Goal: Task Accomplishment & Management: Complete application form

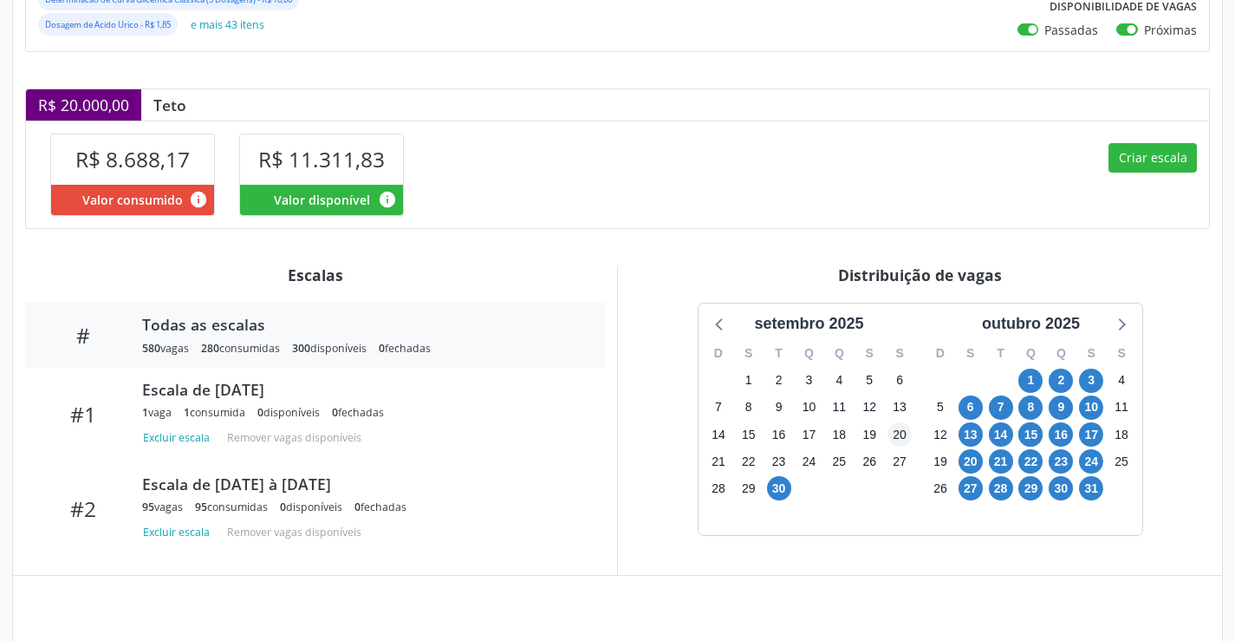
scroll to position [385, 0]
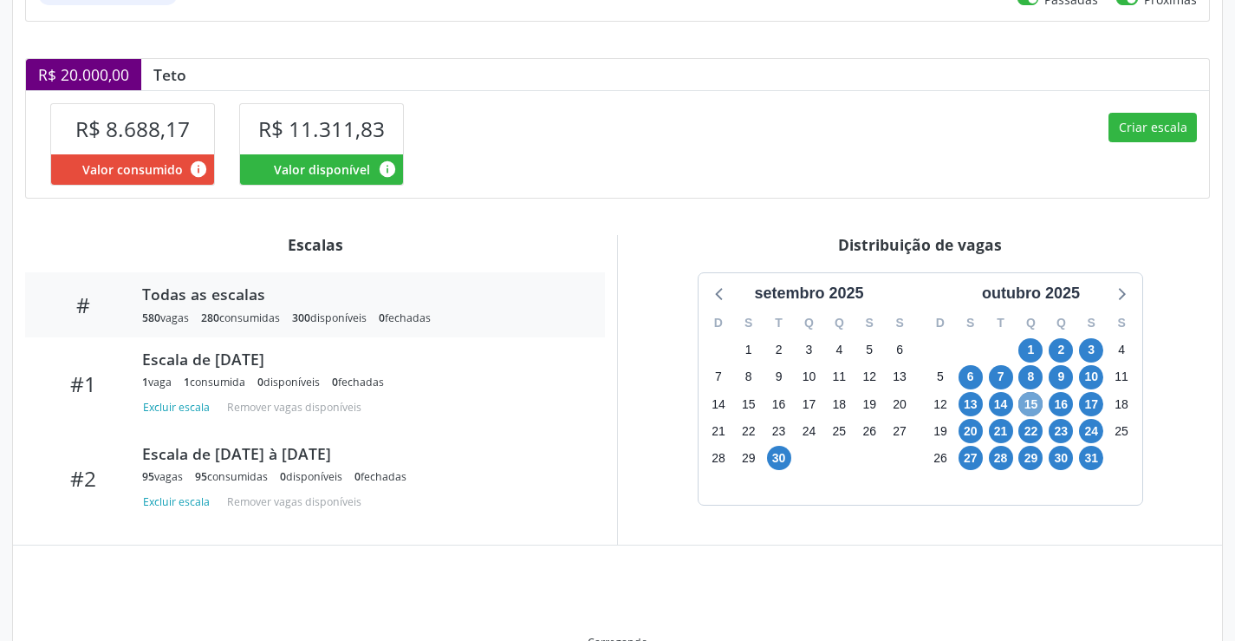
click at [1028, 407] on span "15" at bounding box center [1030, 404] width 24 height 24
click at [1030, 408] on span "15" at bounding box center [1030, 404] width 24 height 24
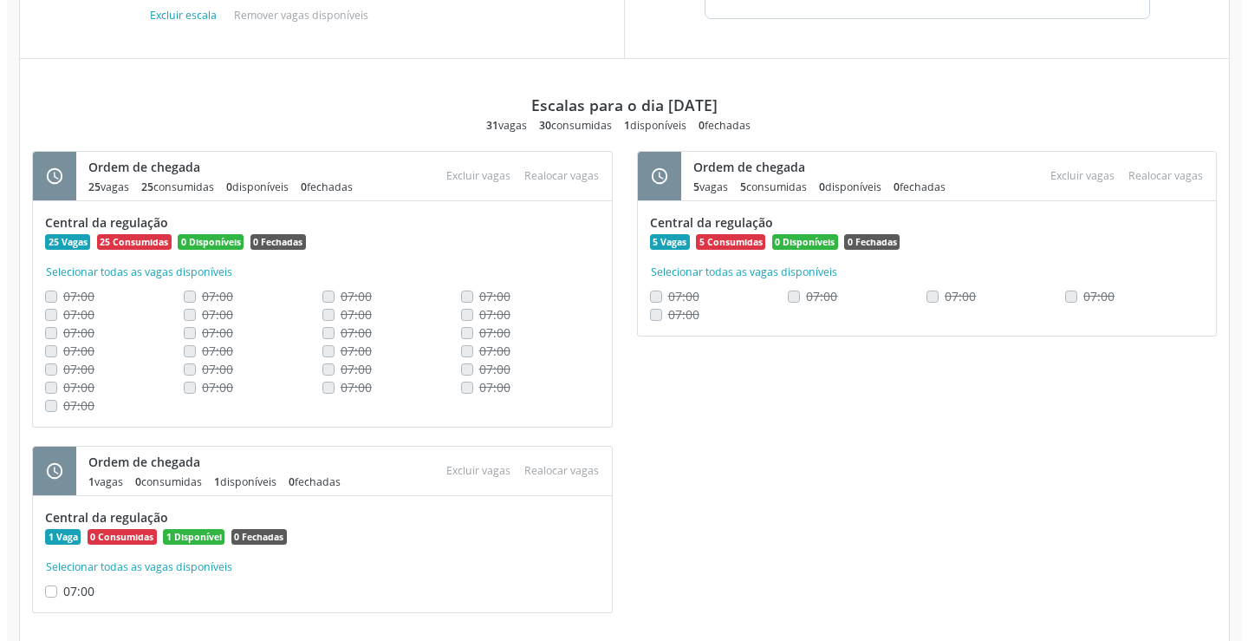
scroll to position [899, 0]
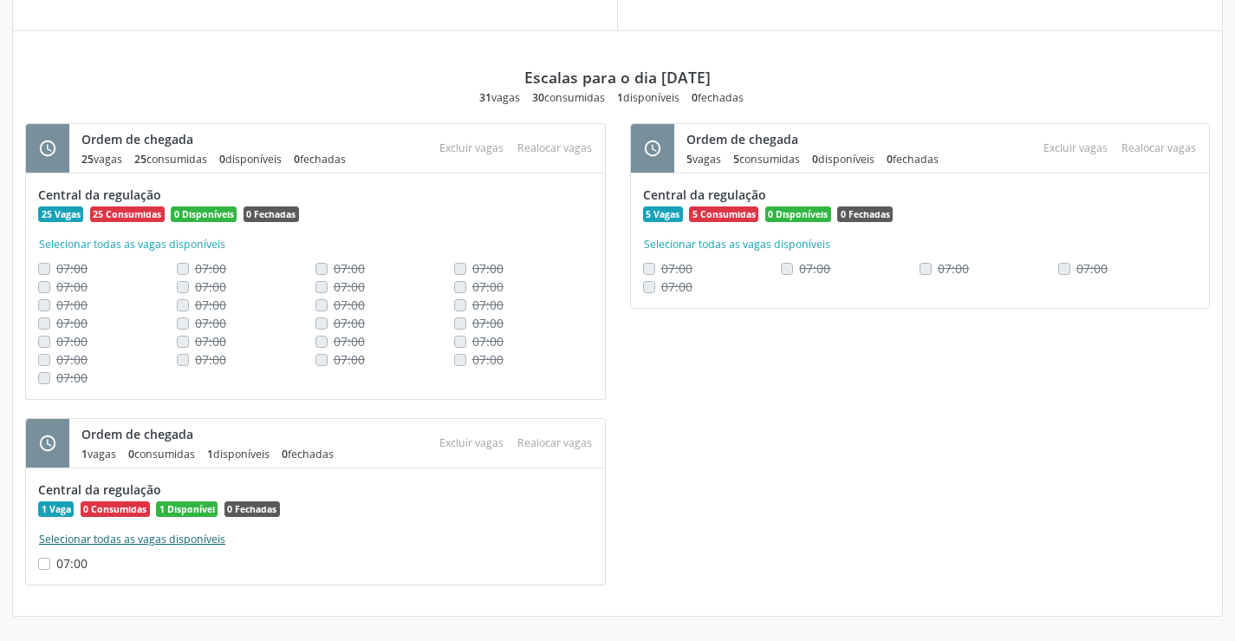
click at [115, 533] on button "Selecionar todas as vagas disponíveis" at bounding box center [132, 538] width 188 height 17
checkbox input "true"
click at [453, 441] on button "Excluir vagas" at bounding box center [472, 442] width 78 height 23
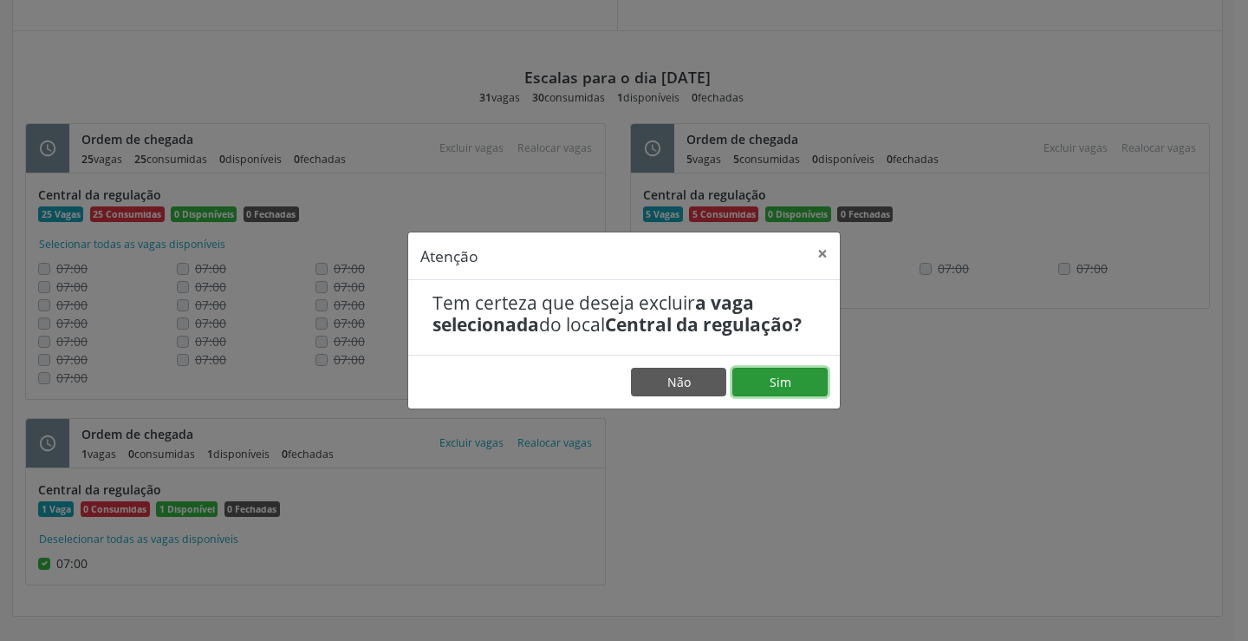
click at [781, 390] on button "Sim" at bounding box center [779, 382] width 95 height 29
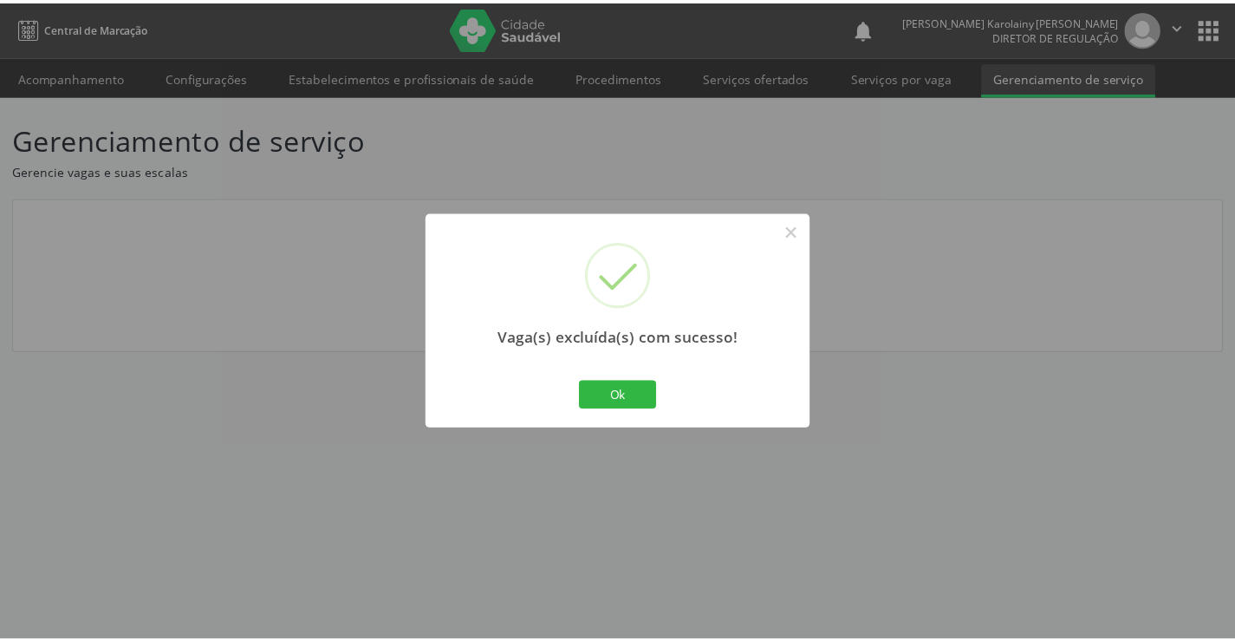
scroll to position [0, 0]
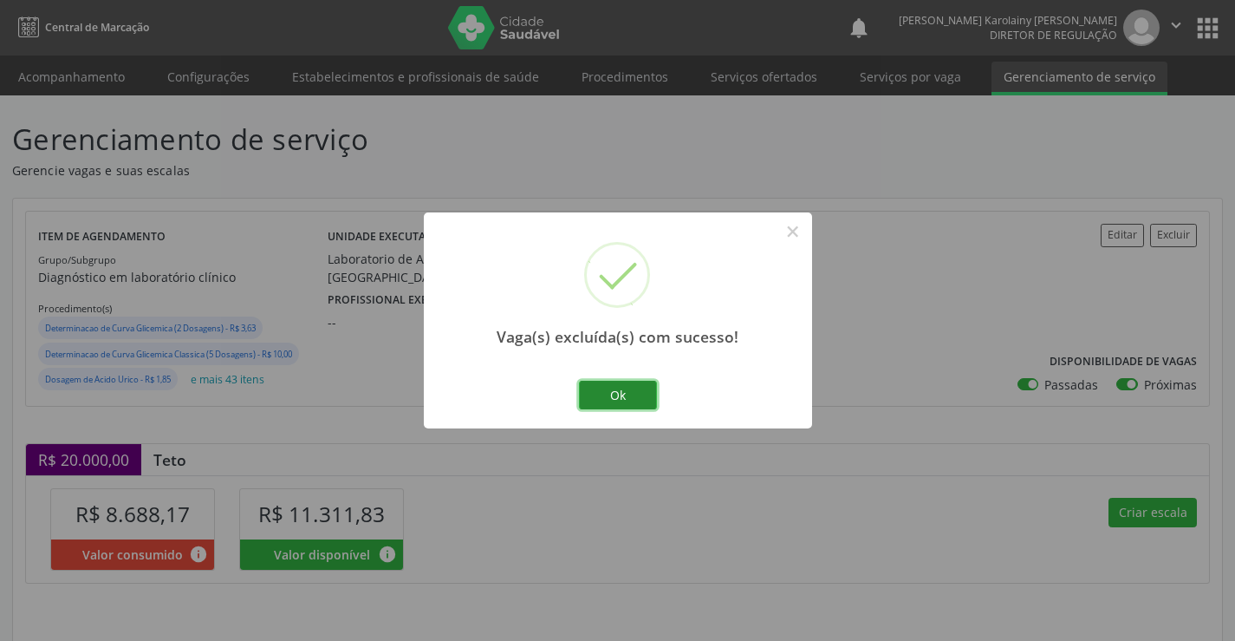
click at [614, 406] on button "Ok" at bounding box center [618, 395] width 78 height 29
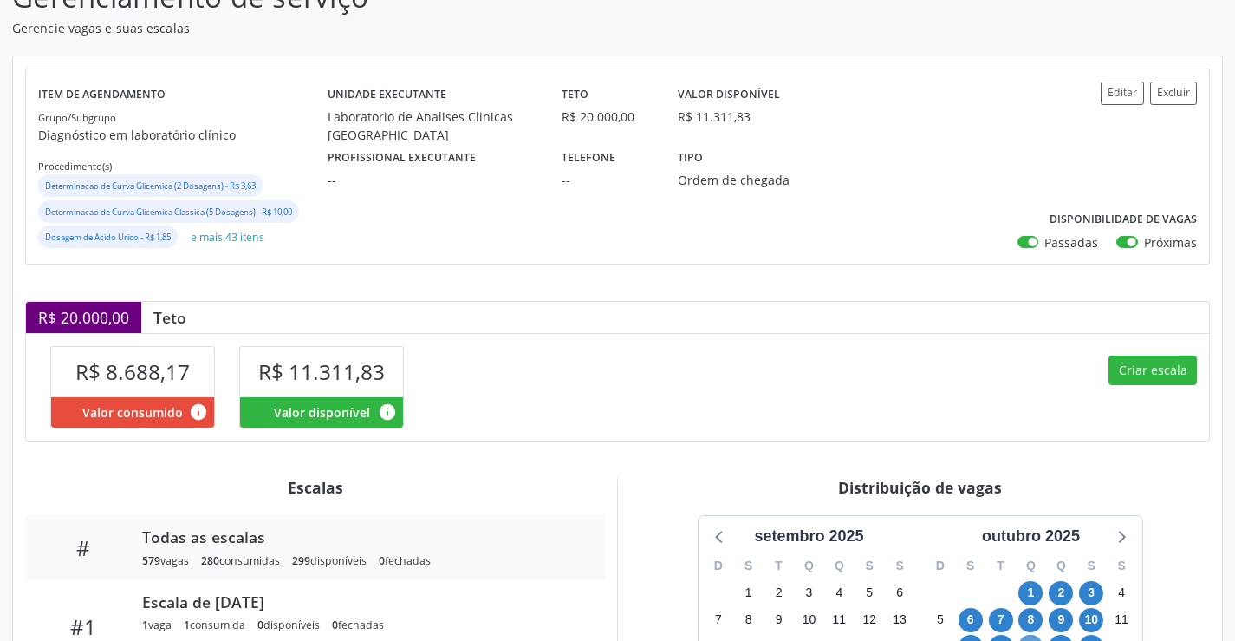
scroll to position [385, 0]
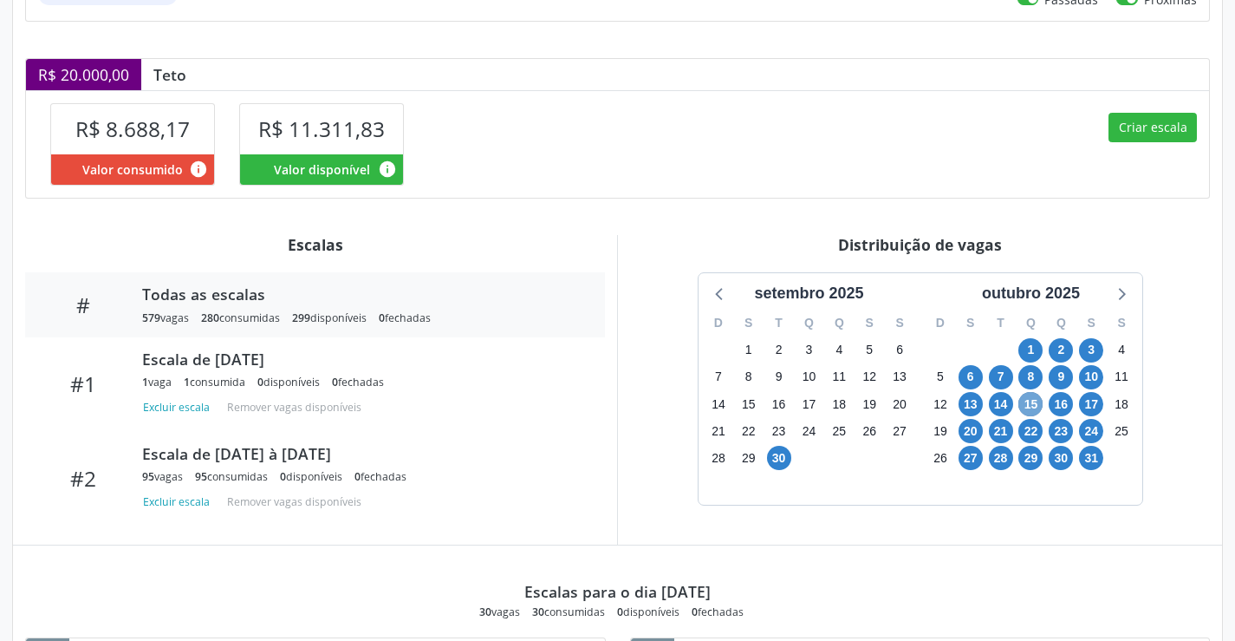
click at [1033, 397] on span "15" at bounding box center [1030, 404] width 24 height 24
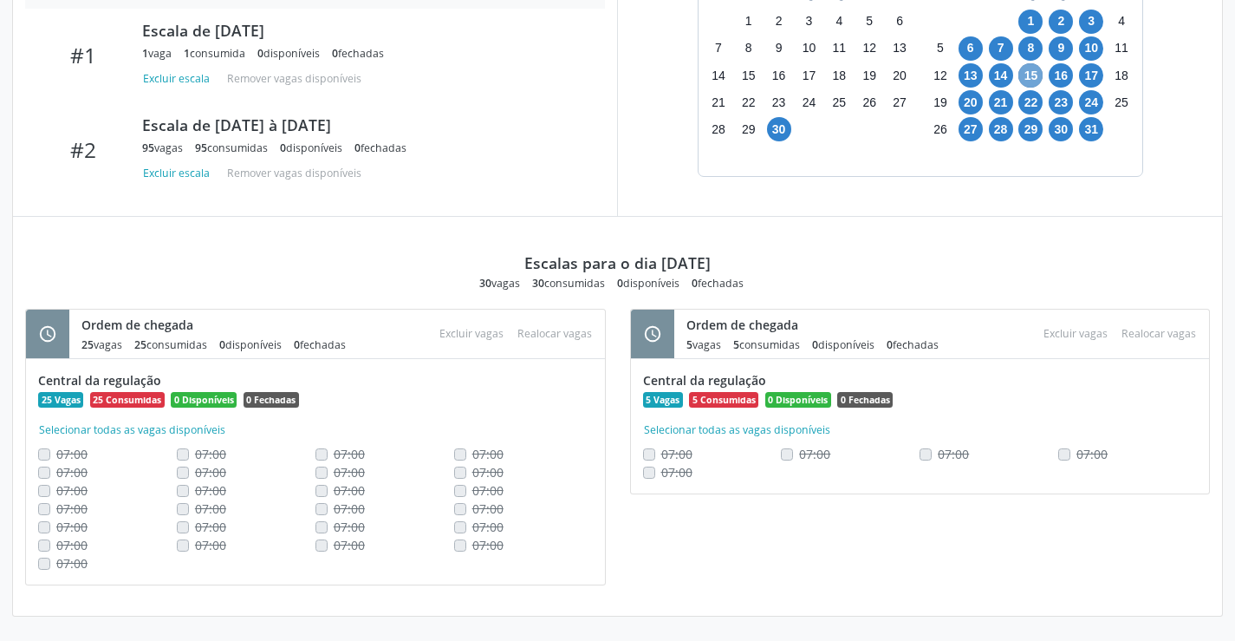
scroll to position [627, 0]
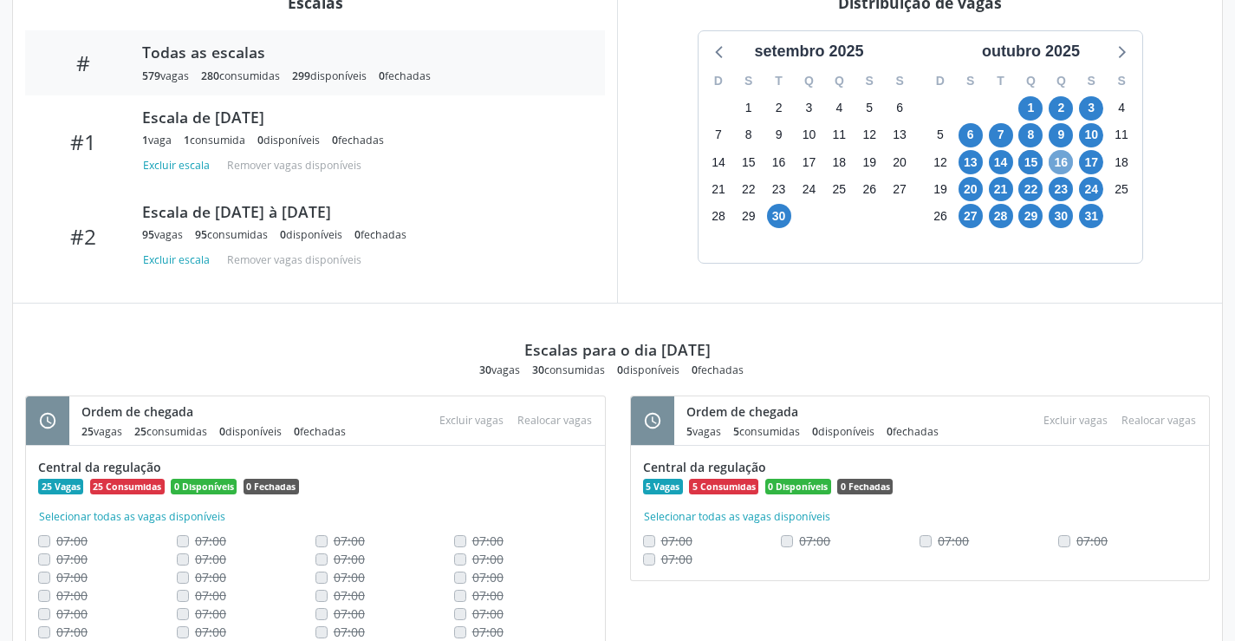
click at [1056, 166] on span "16" at bounding box center [1061, 162] width 24 height 24
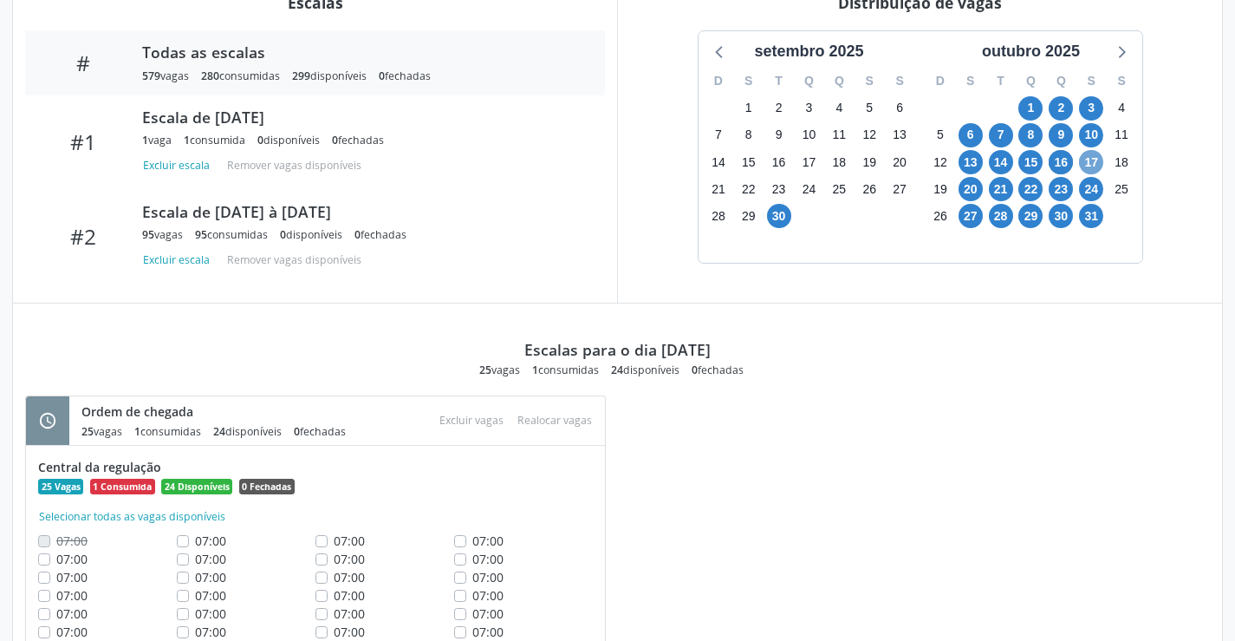
click at [1093, 159] on span "17" at bounding box center [1091, 162] width 24 height 24
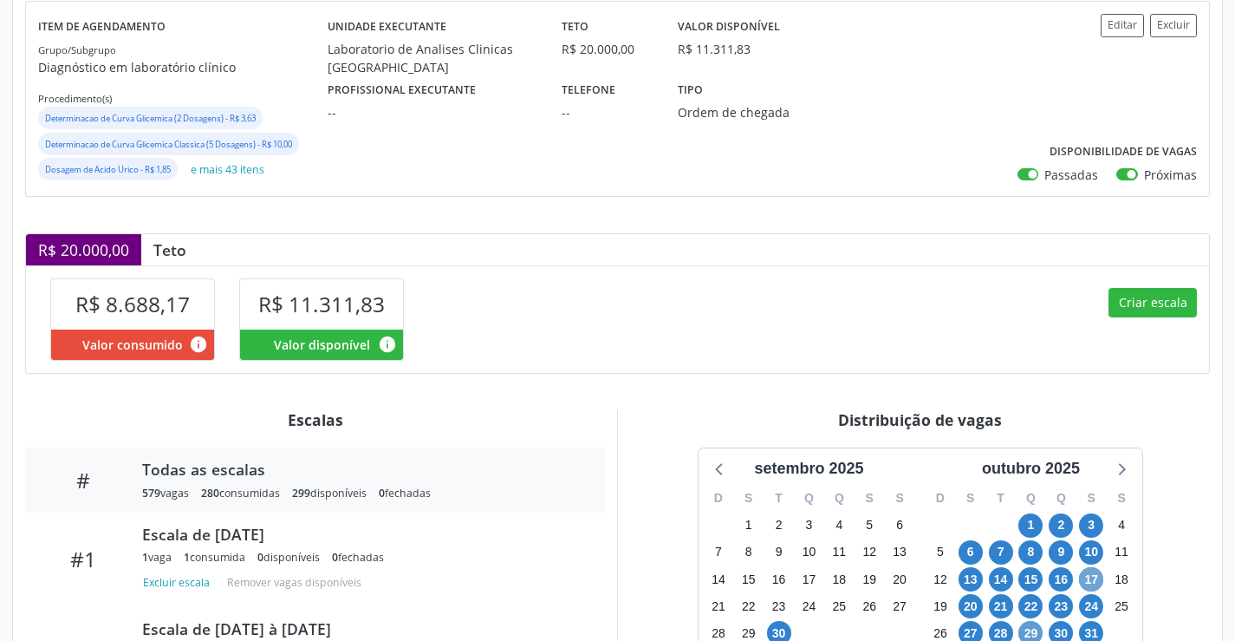
scroll to position [193, 0]
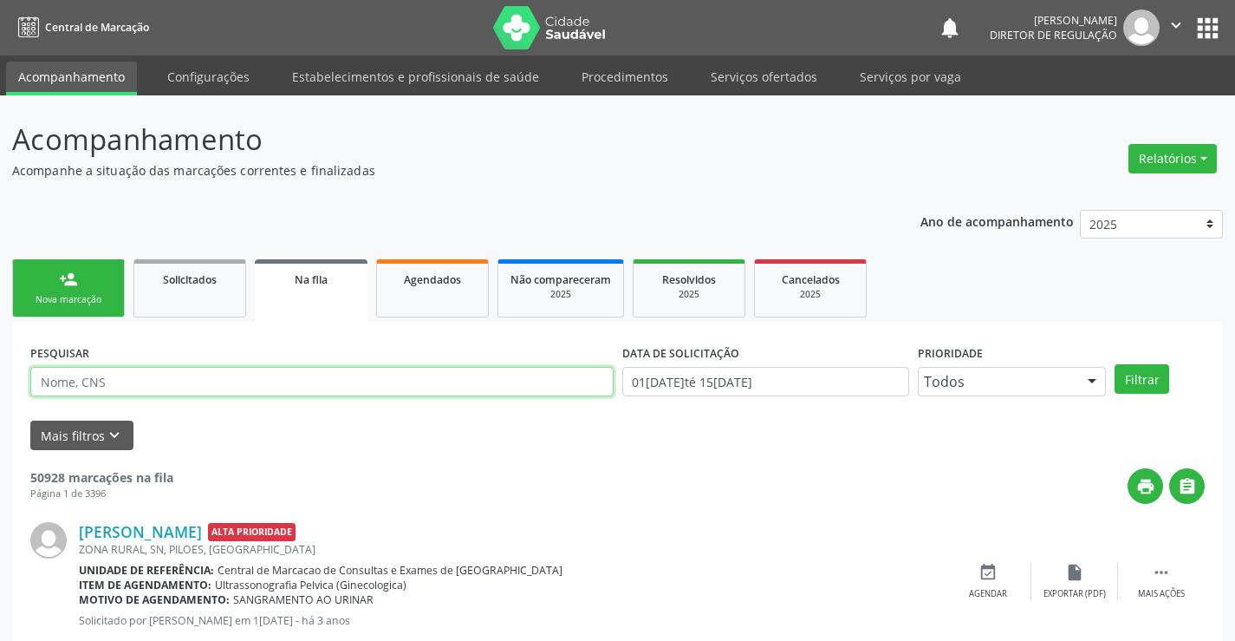
drag, startPoint x: 0, startPoint y: 0, endPoint x: 230, endPoint y: 385, distance: 448.2
click at [230, 385] on input "text" at bounding box center [321, 381] width 583 height 29
type input "704002864885864"
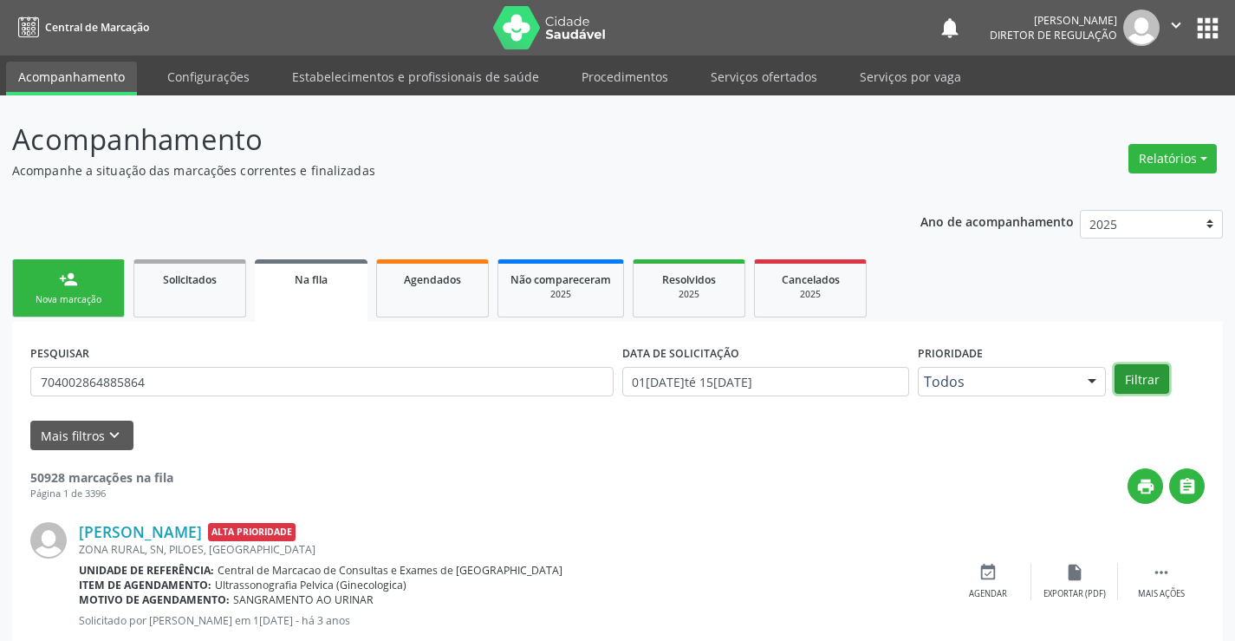
click at [1156, 381] on button "Filtrar" at bounding box center [1142, 378] width 55 height 29
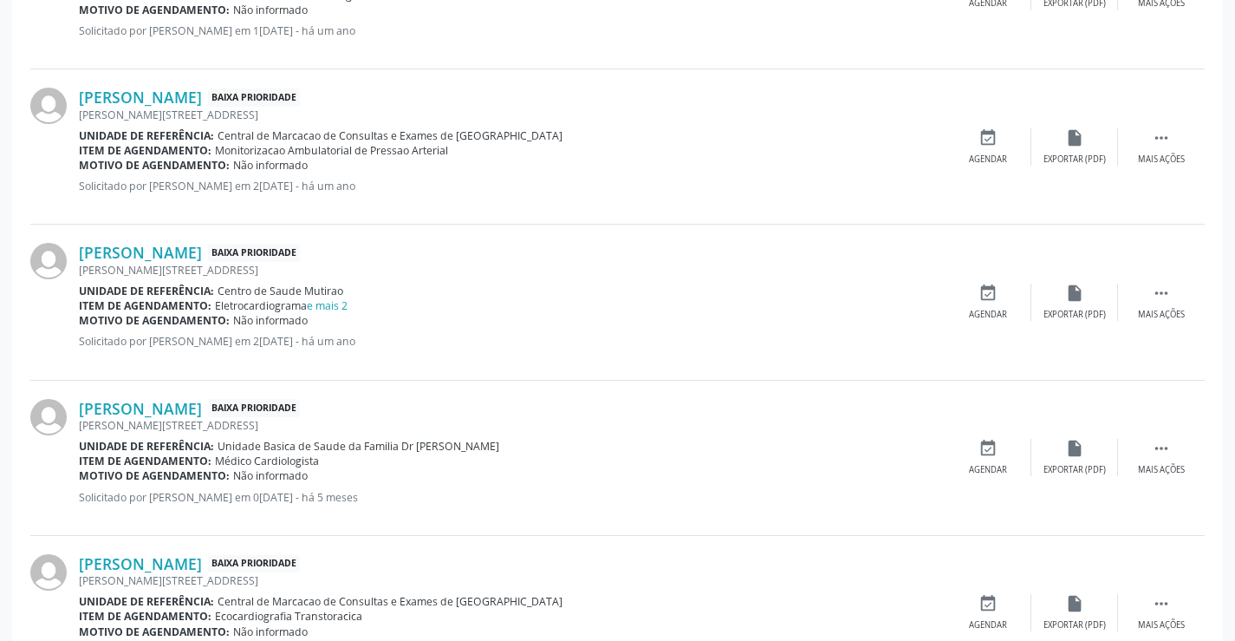
scroll to position [2287, 0]
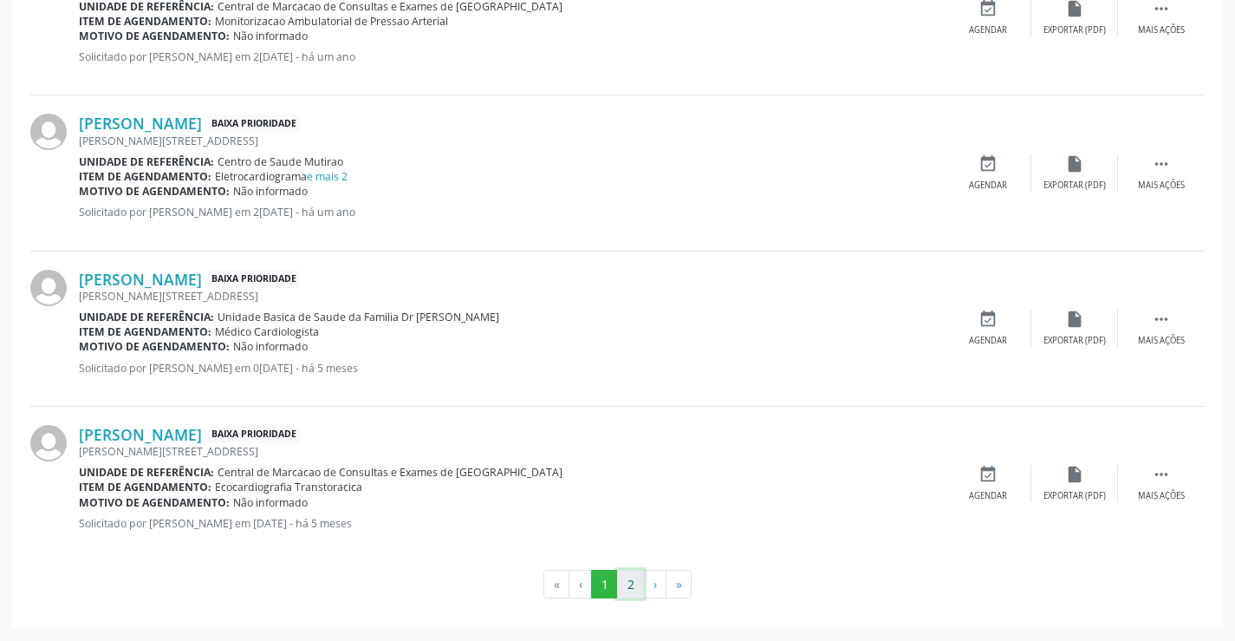
click at [636, 586] on button "2" at bounding box center [630, 583] width 27 height 29
click at [604, 579] on button "1" at bounding box center [604, 583] width 27 height 29
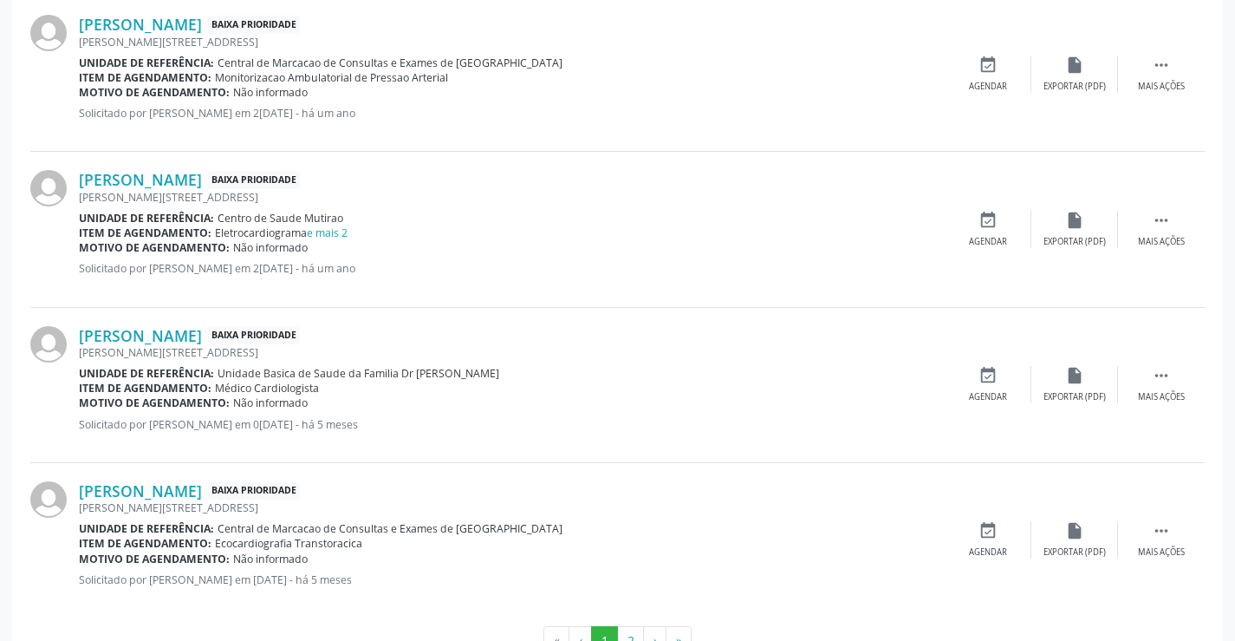
scroll to position [2201, 0]
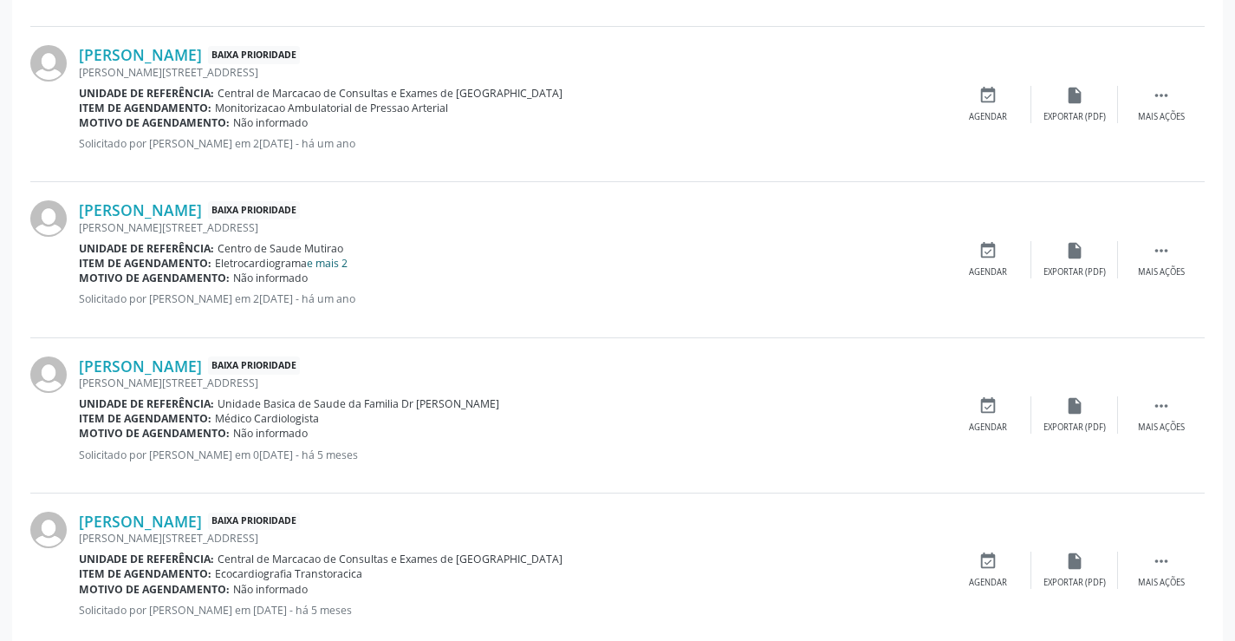
click at [333, 261] on link "e mais 2" at bounding box center [327, 263] width 41 height 15
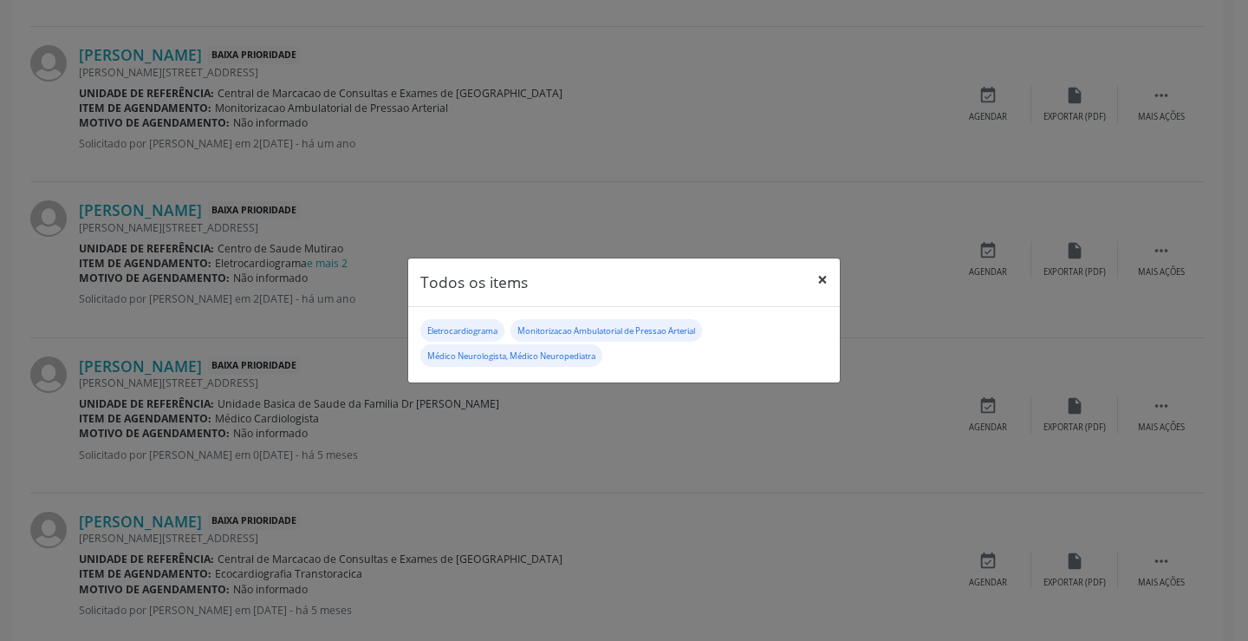
click at [823, 270] on button "×" at bounding box center [822, 279] width 35 height 42
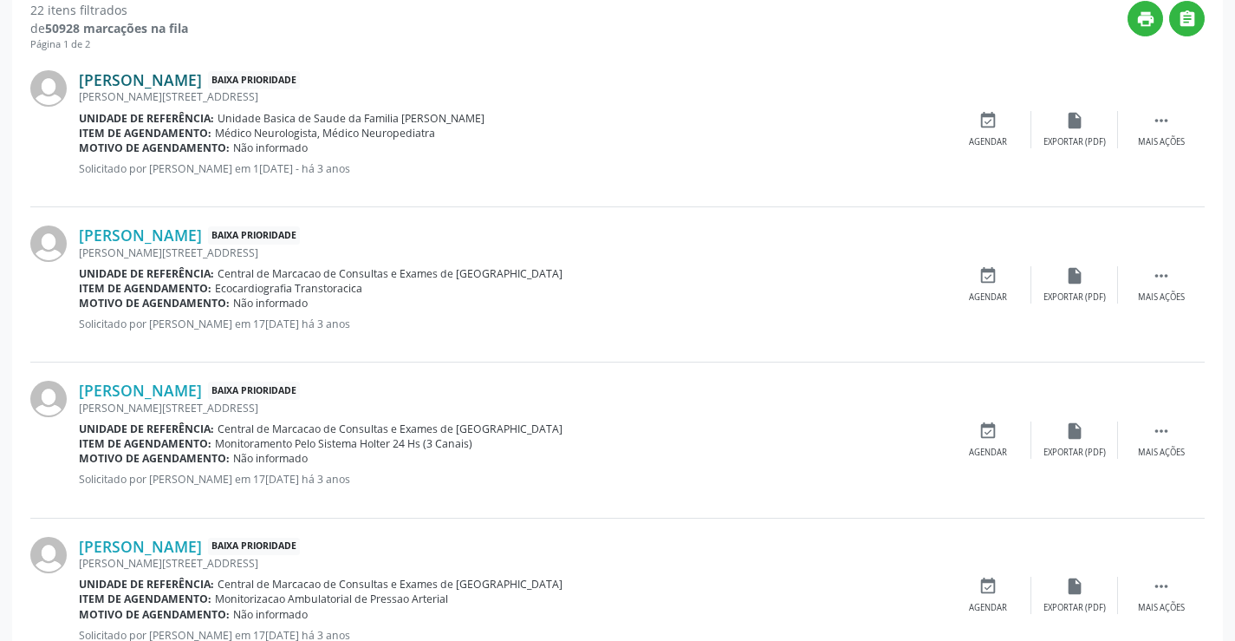
scroll to position [0, 0]
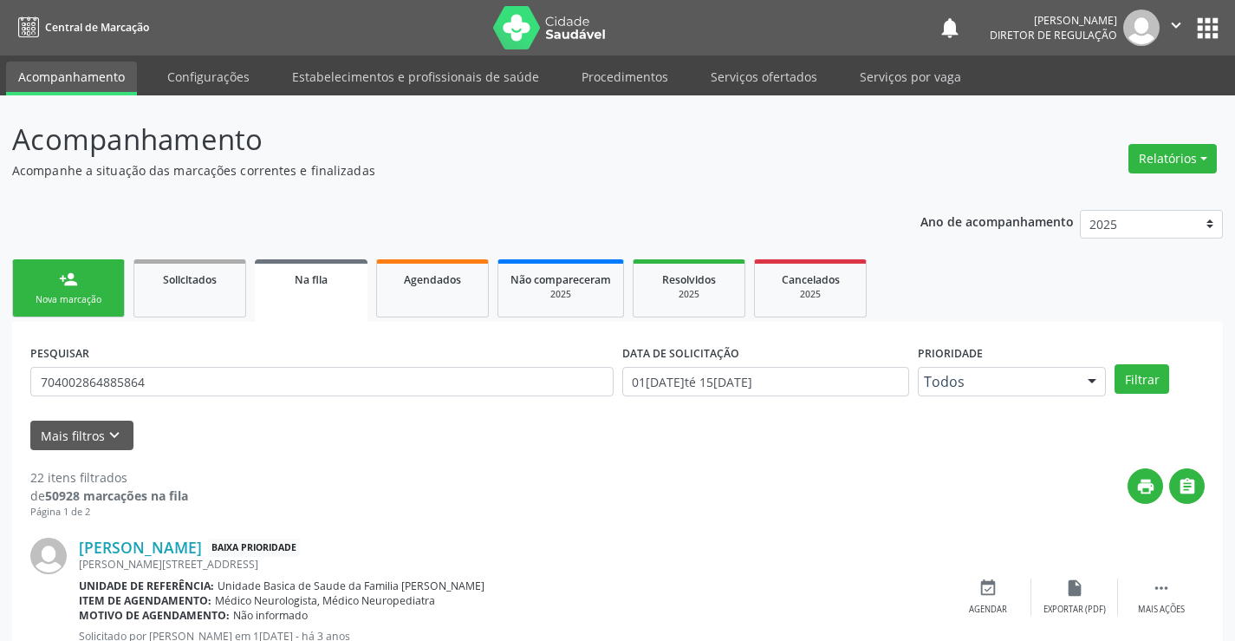
click at [73, 274] on div "person_add" at bounding box center [68, 279] width 19 height 19
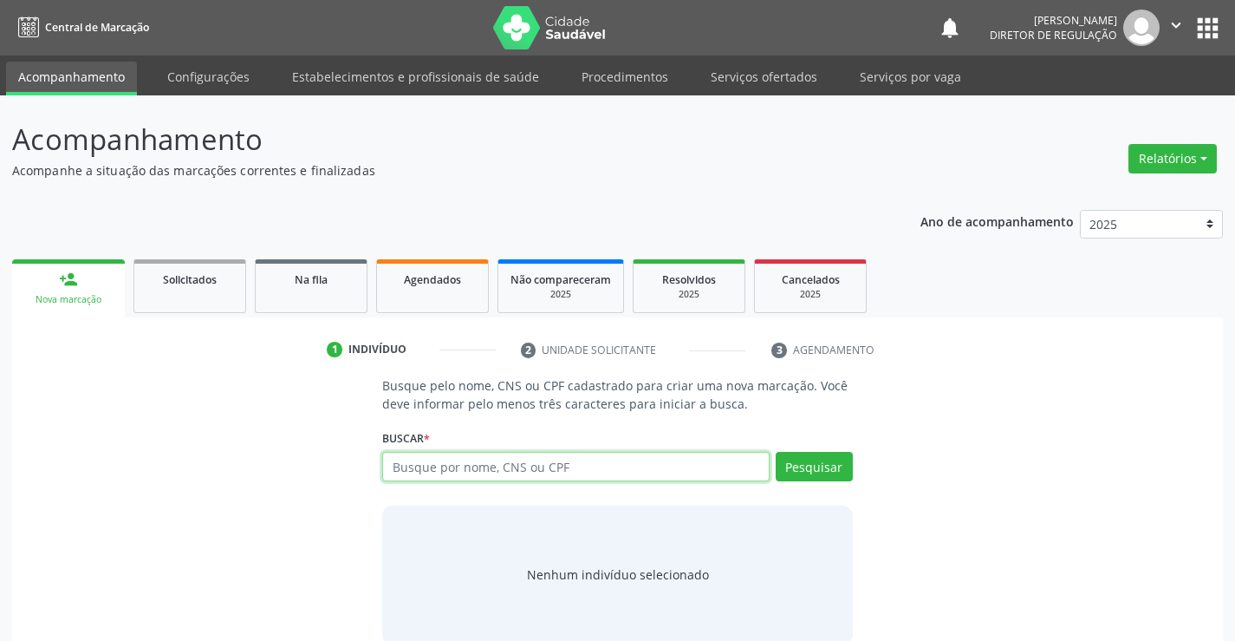
click at [537, 472] on input "text" at bounding box center [575, 466] width 387 height 29
click at [556, 478] on input "text" at bounding box center [575, 466] width 387 height 29
type input "702600711187946"
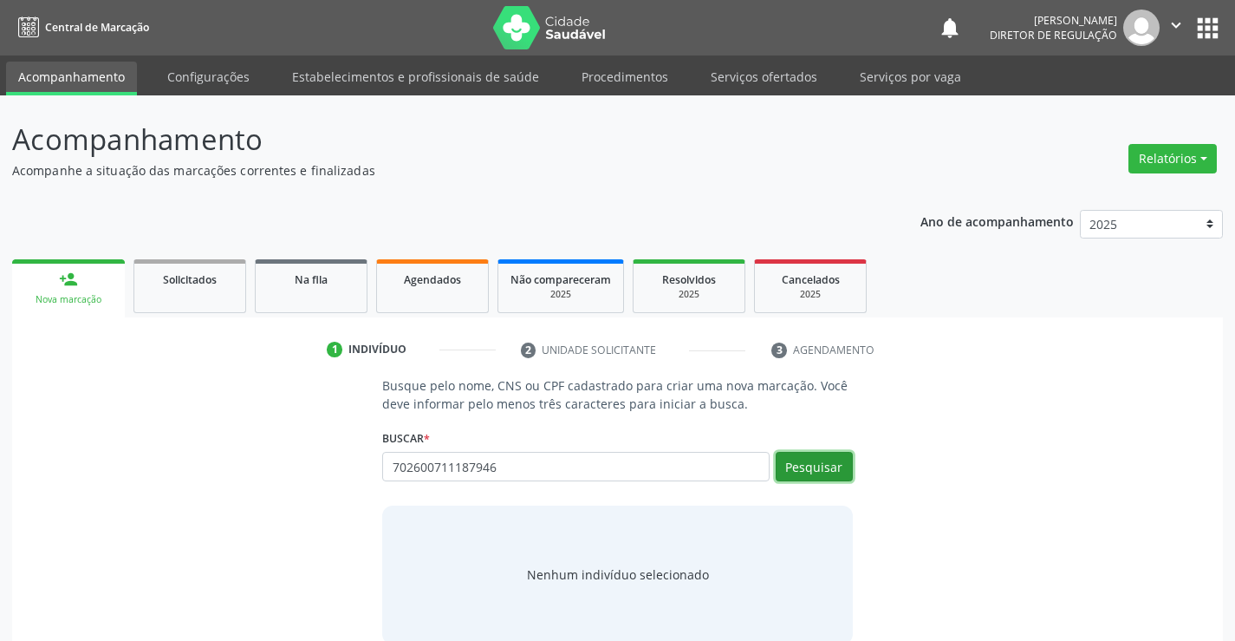
click at [812, 464] on button "Pesquisar" at bounding box center [814, 466] width 77 height 29
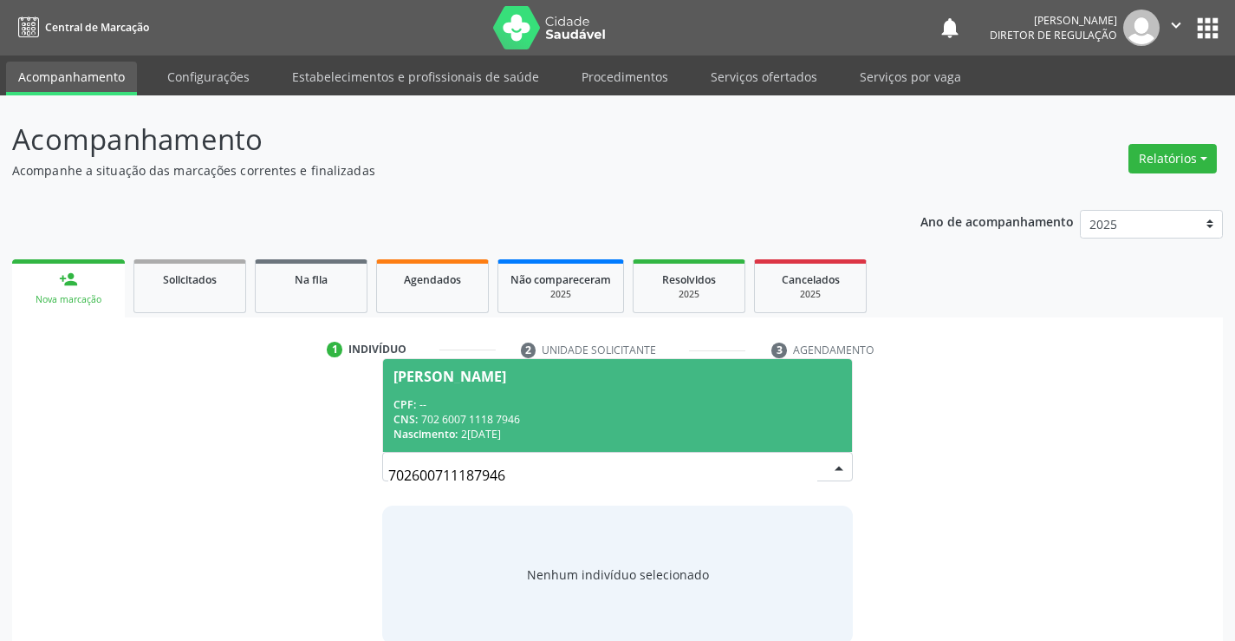
click at [573, 432] on div "Nascimento: 24/12/1984" at bounding box center [617, 433] width 447 height 15
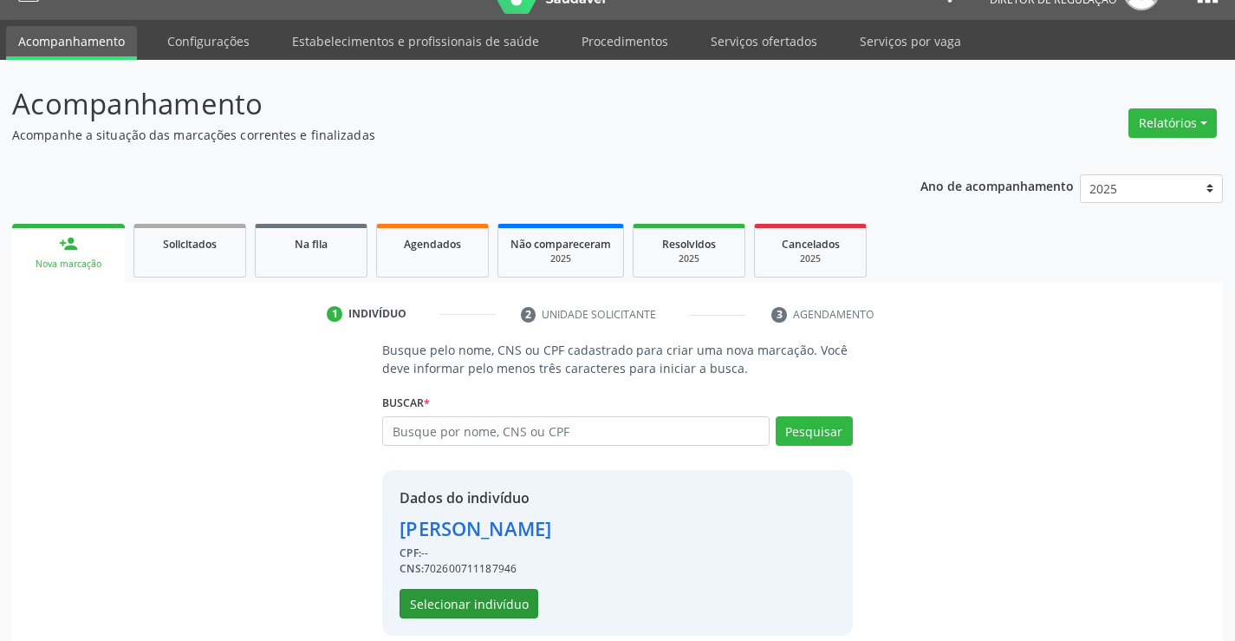
scroll to position [55, 0]
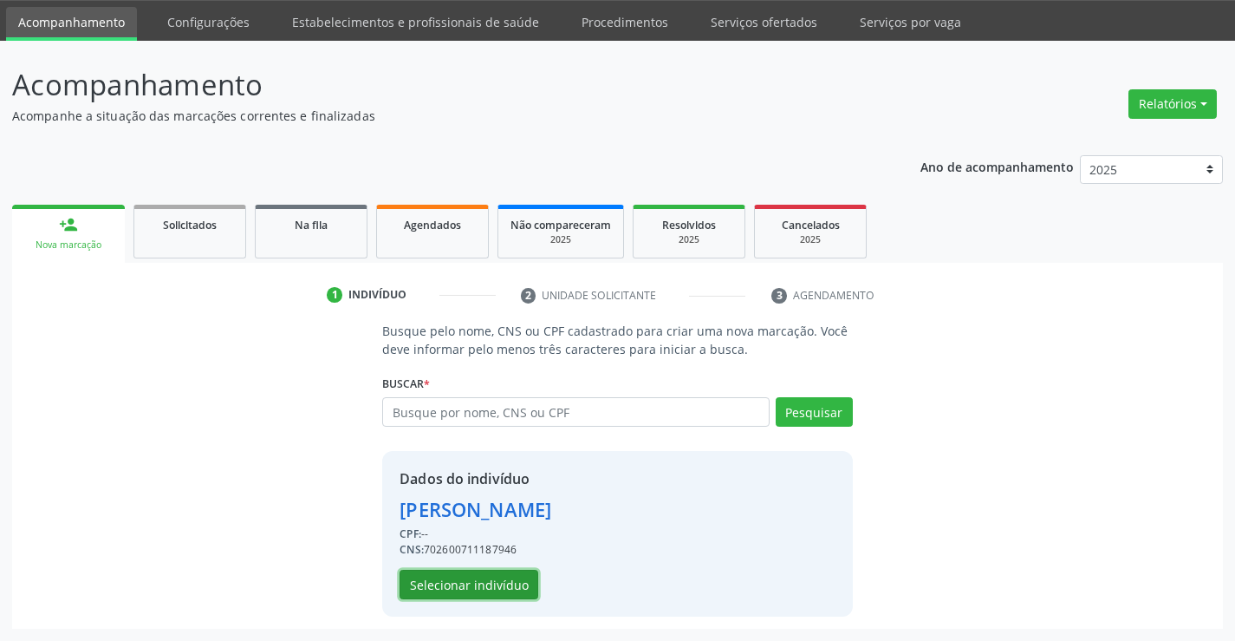
click at [511, 589] on button "Selecionar indivíduo" at bounding box center [469, 583] width 139 height 29
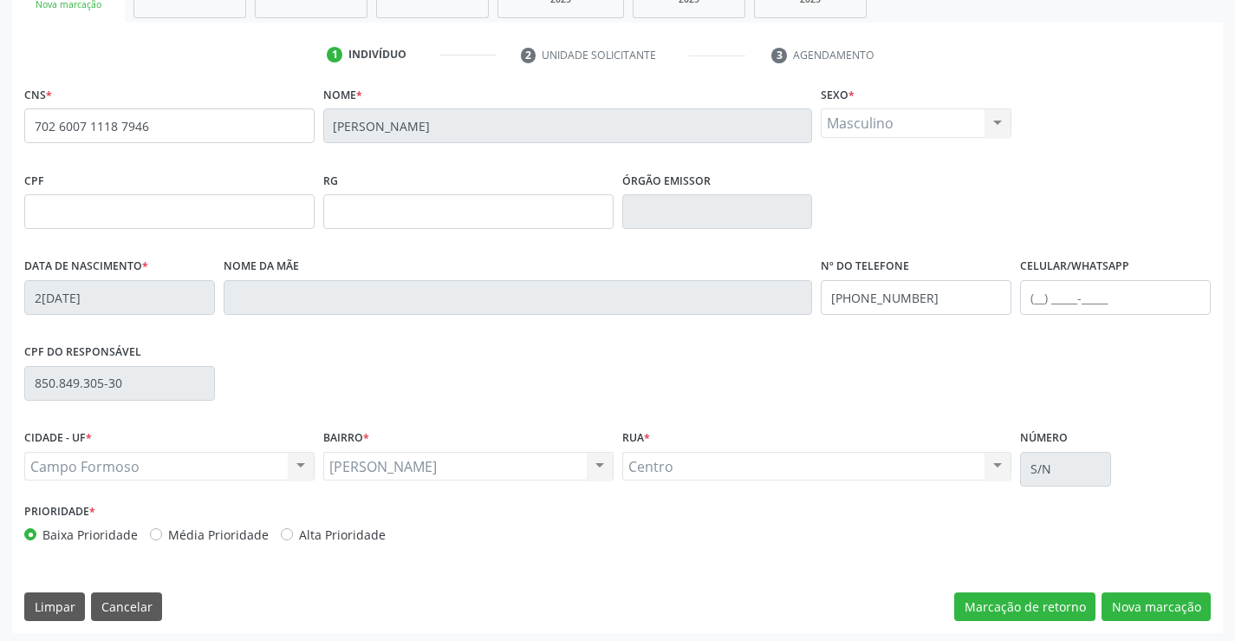
scroll to position [299, 0]
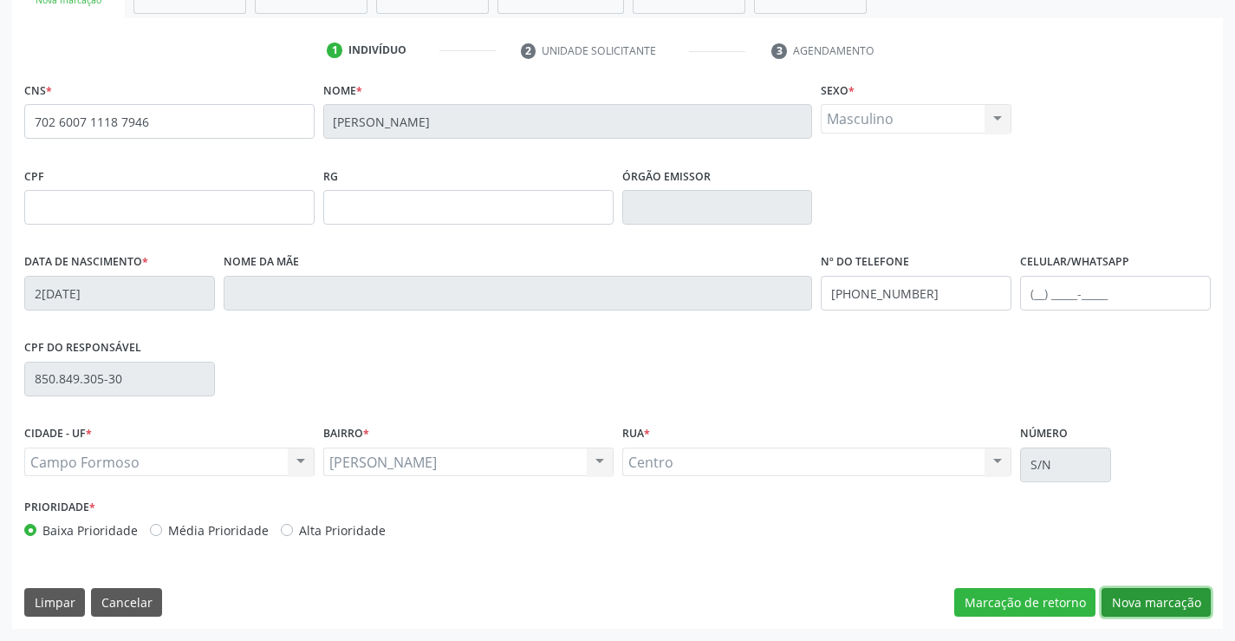
click at [1157, 593] on button "Nova marcação" at bounding box center [1156, 602] width 109 height 29
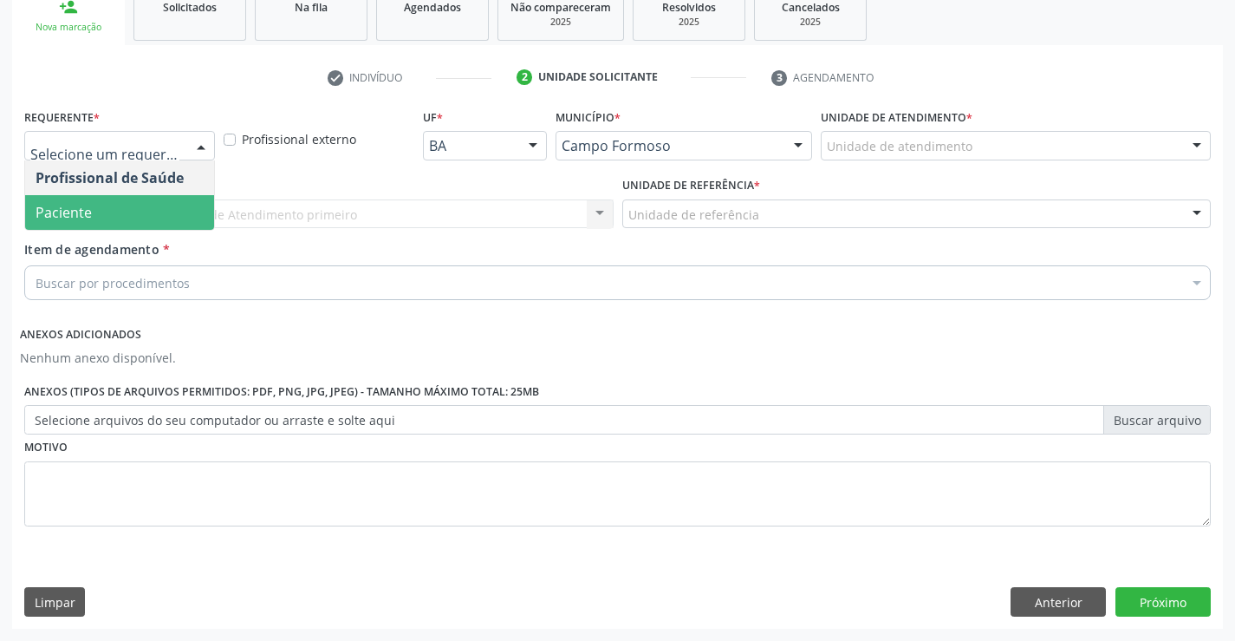
click at [153, 222] on span "Paciente" at bounding box center [119, 212] width 189 height 35
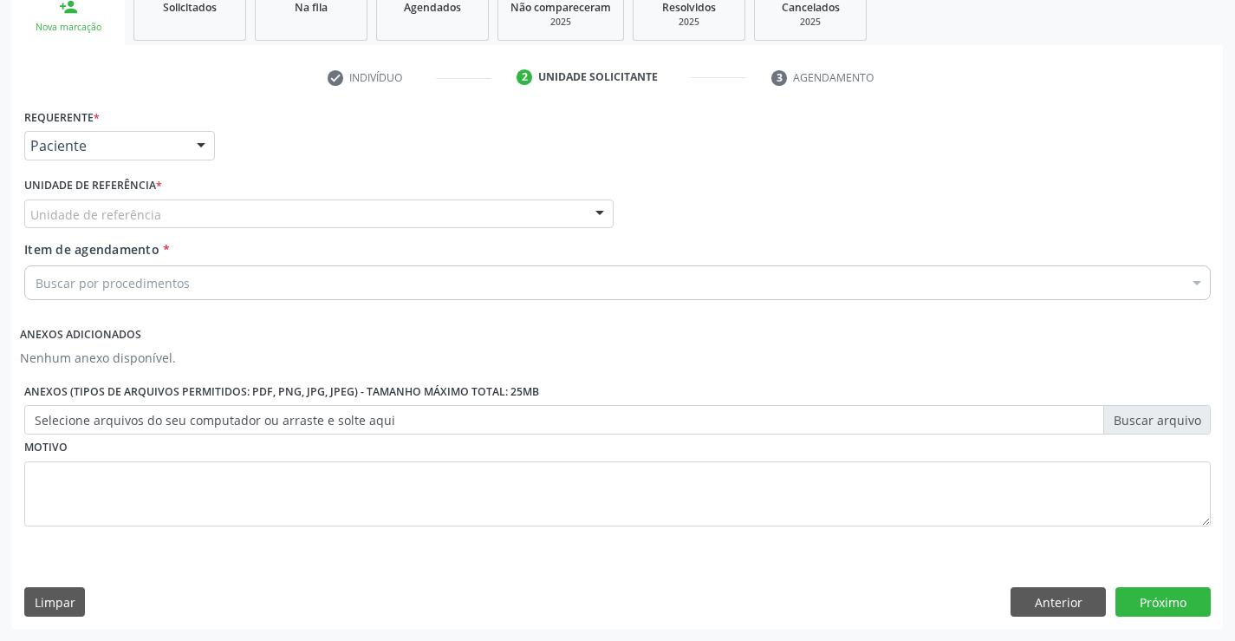
click at [259, 211] on div "Unidade de referência" at bounding box center [318, 213] width 589 height 29
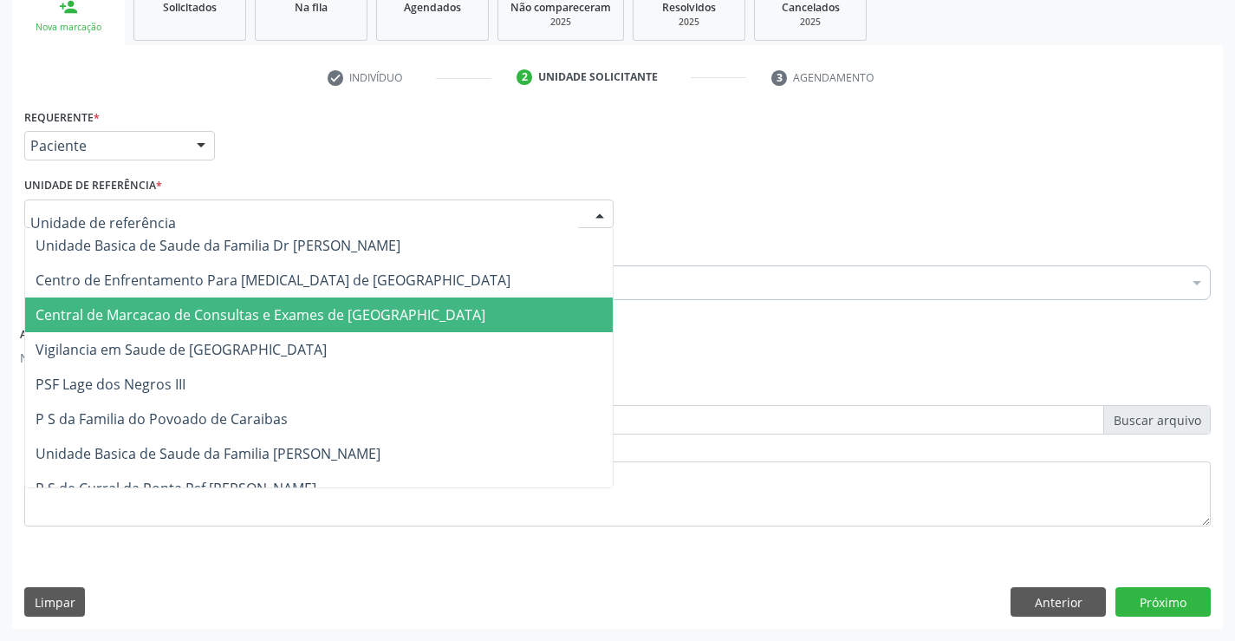
click at [285, 305] on span "Central de Marcacao de Consultas e Exames de [GEOGRAPHIC_DATA]" at bounding box center [261, 314] width 450 height 19
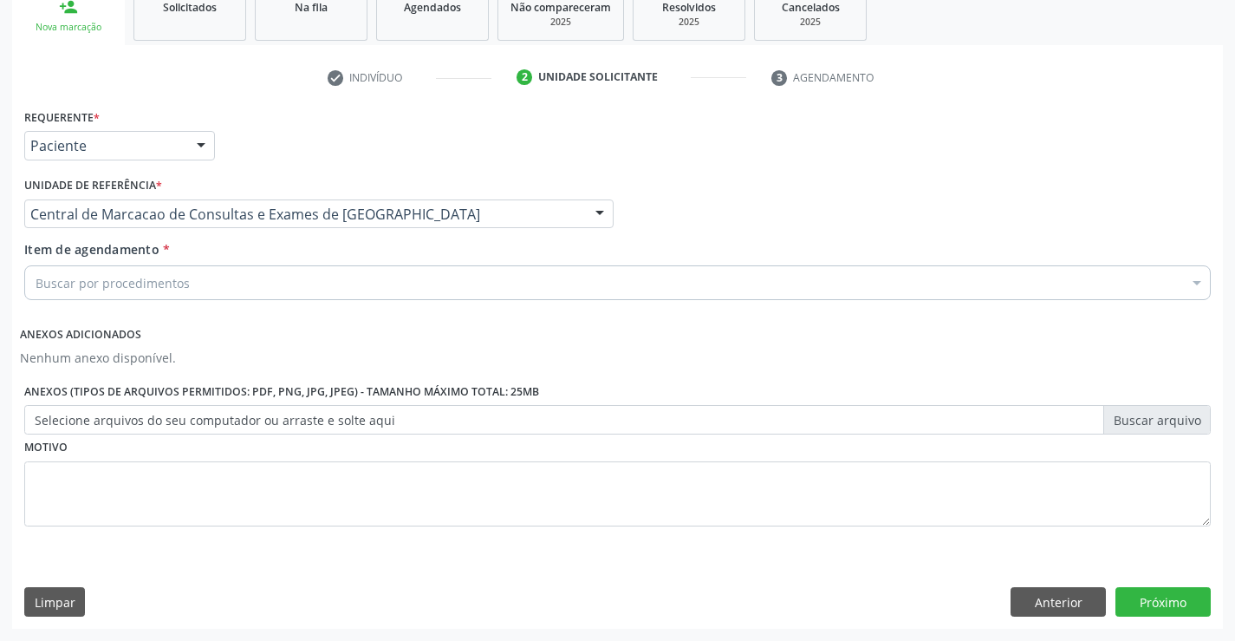
click at [369, 283] on div "Buscar por procedimentos" at bounding box center [617, 282] width 1187 height 35
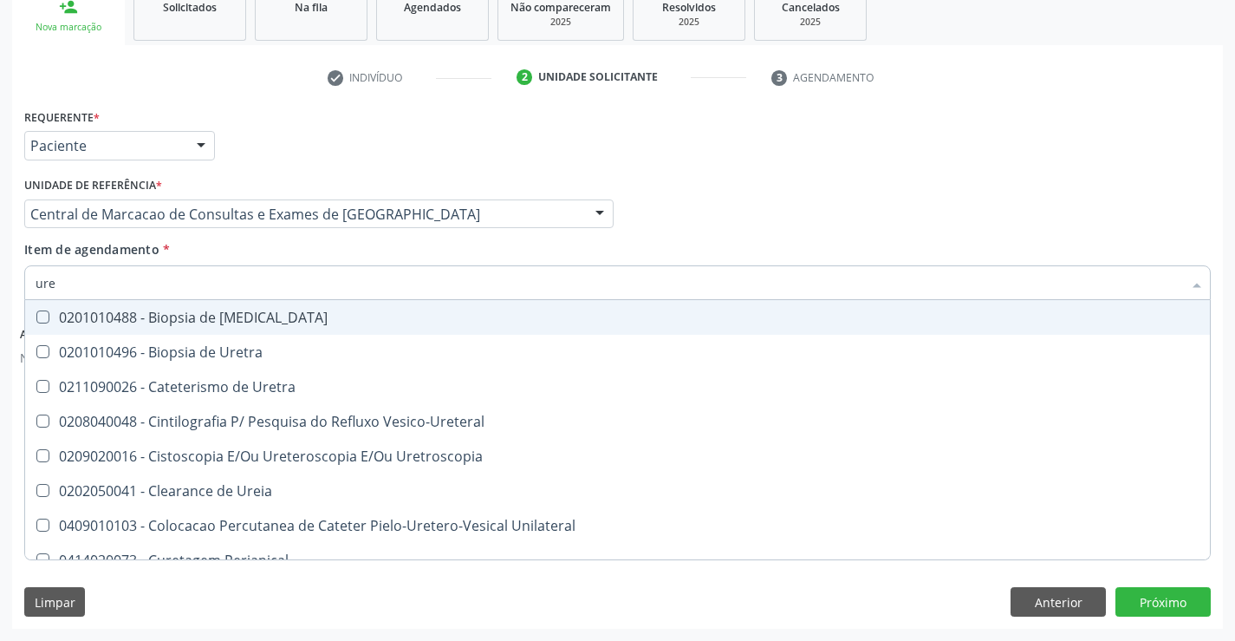
type input "urei"
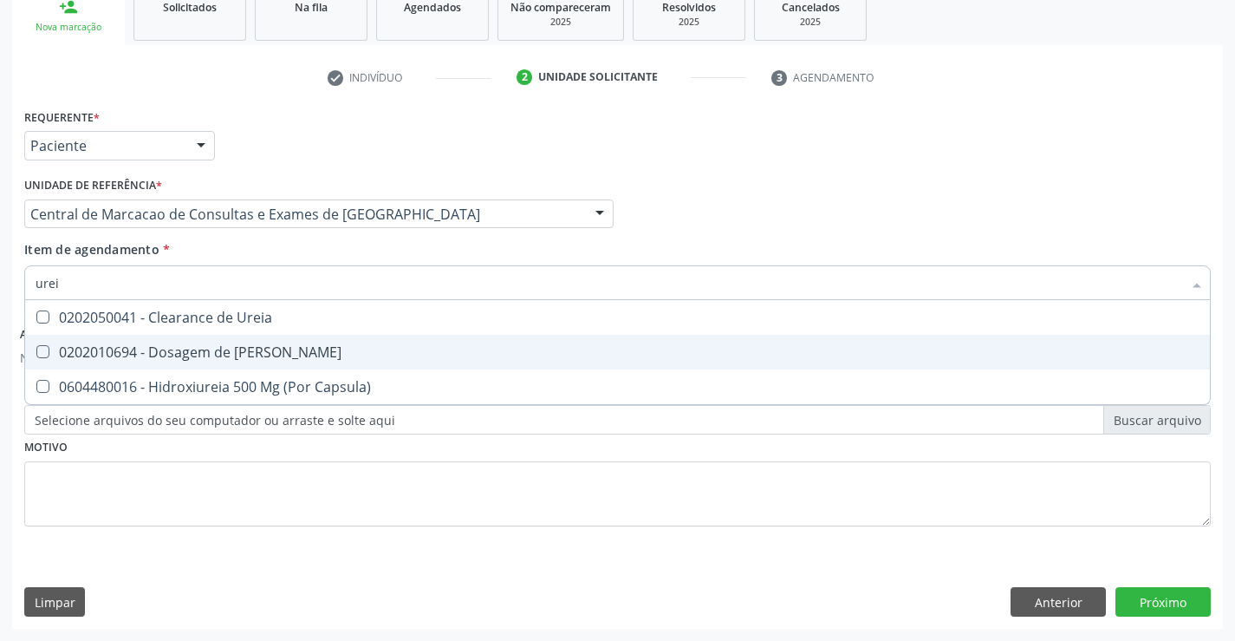
click at [350, 357] on div "0202010694 - Dosagem de [PERSON_NAME]" at bounding box center [618, 352] width 1164 height 14
checkbox Ureia "true"
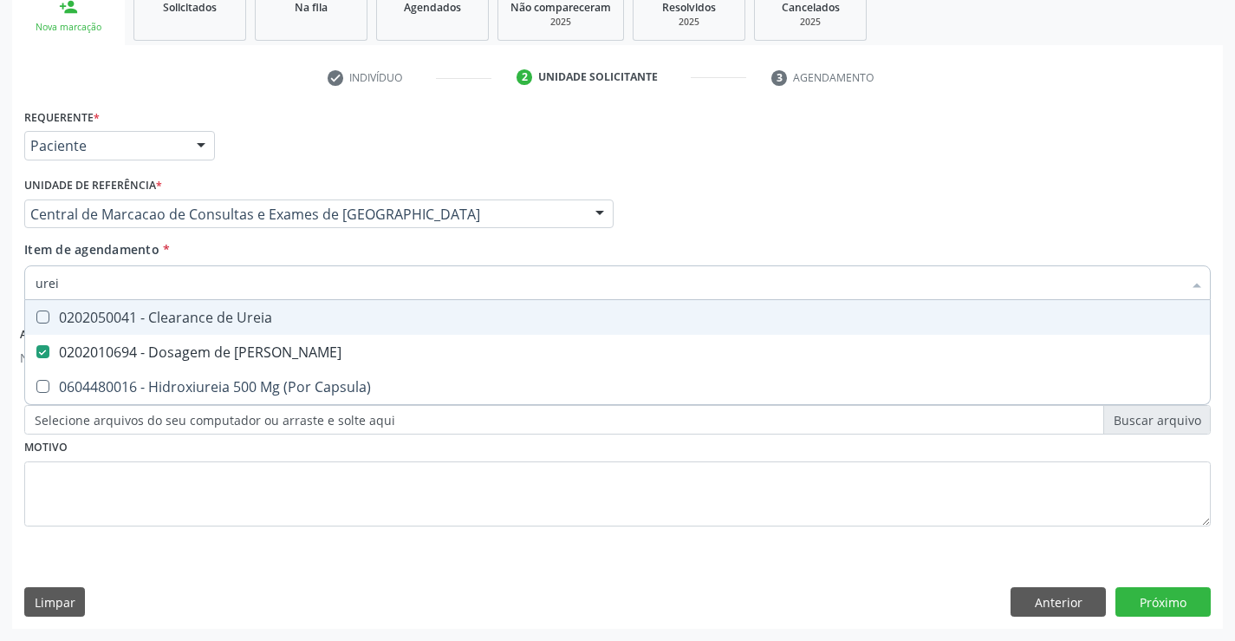
type input "urei"
click at [355, 260] on div "Item de agendamento * urei Desfazer seleção 0202050041 - Clearance de Ureia 020…" at bounding box center [617, 267] width 1187 height 55
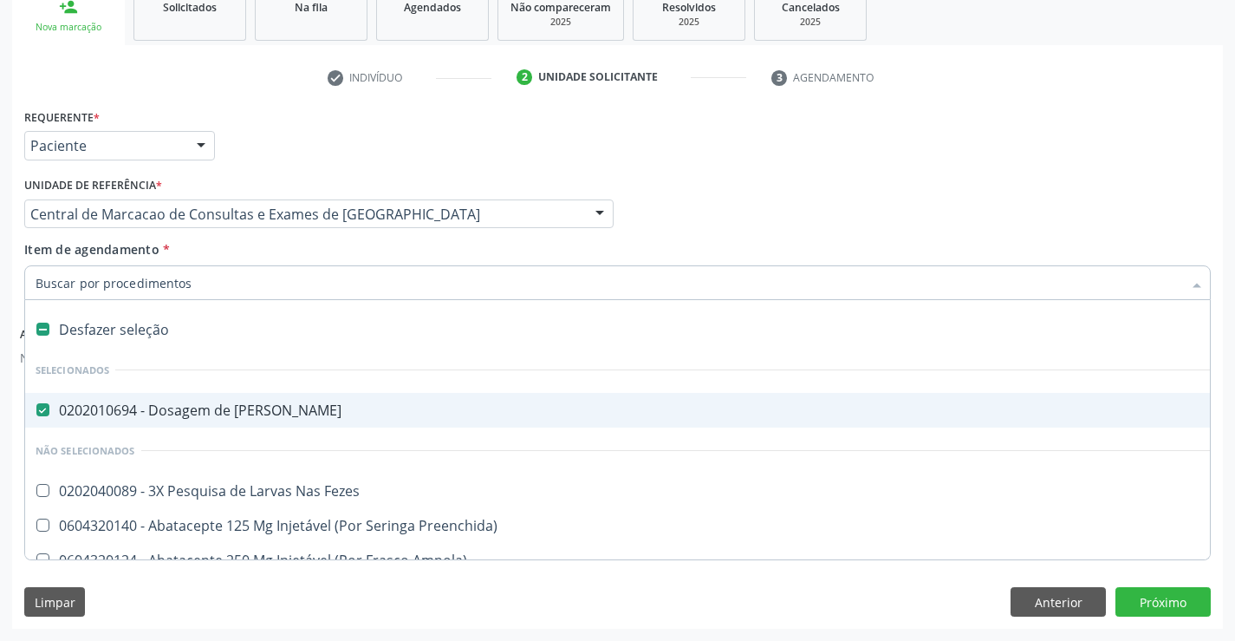
click at [348, 294] on div at bounding box center [617, 282] width 1187 height 35
type input "c"
checkbox Ureia "false"
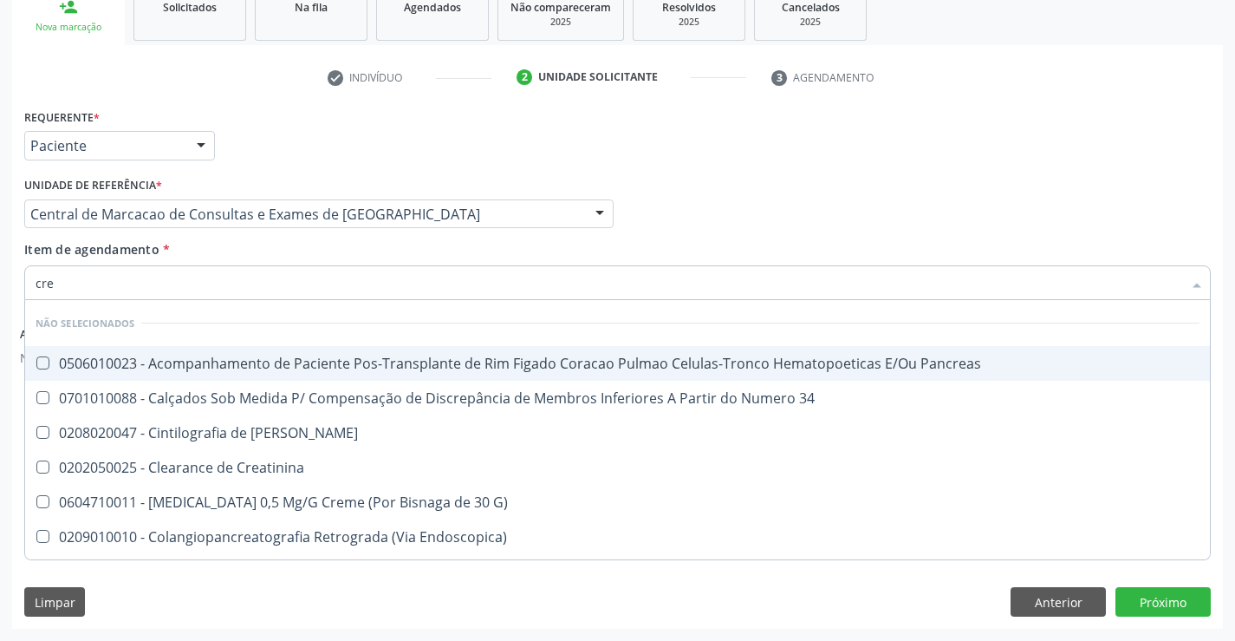
type input "crea"
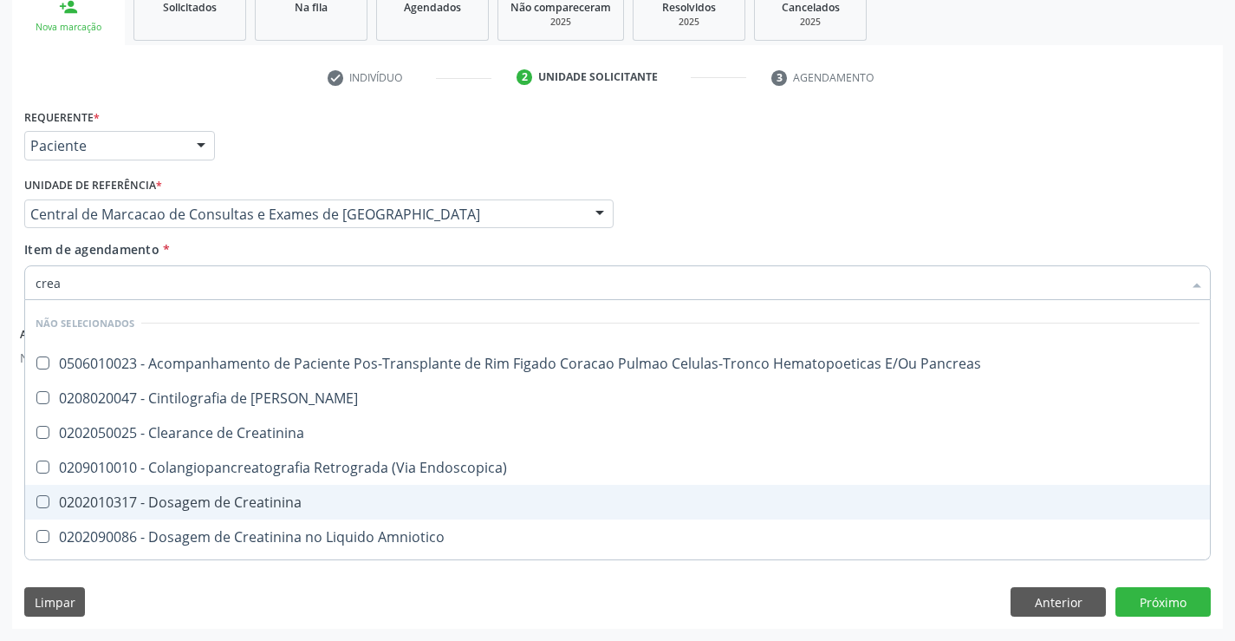
click at [346, 517] on span "0202010317 - Dosagem de Creatinina" at bounding box center [617, 502] width 1185 height 35
checkbox Creatinina "true"
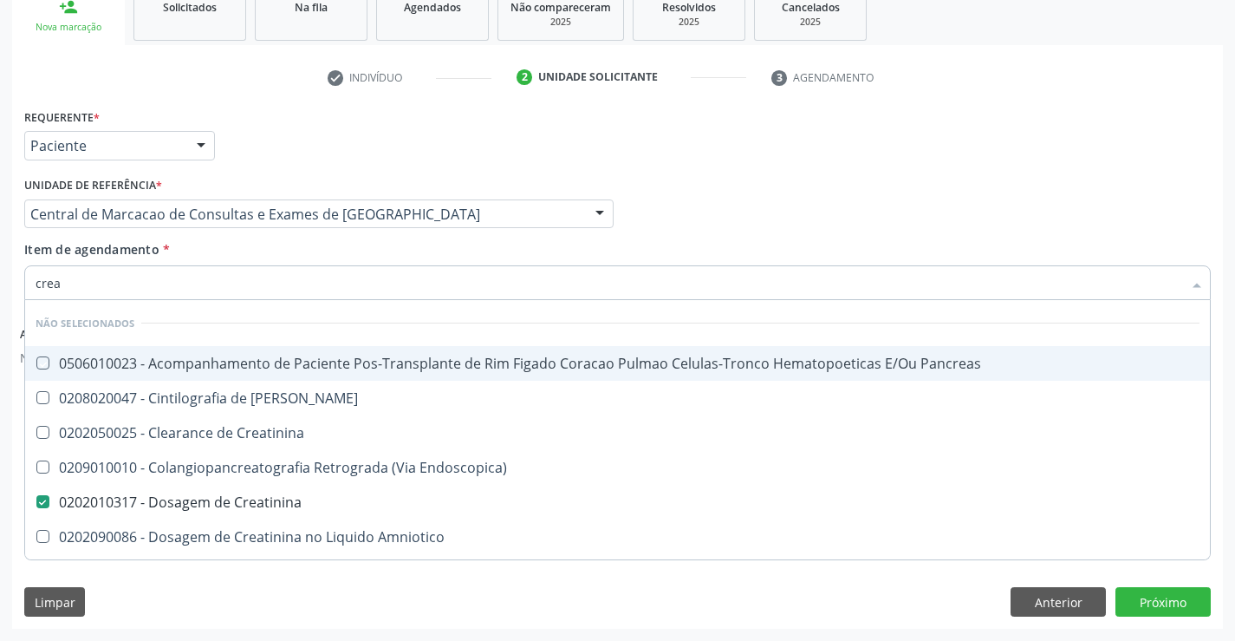
click at [362, 258] on div "Item de agendamento * crea Desfazer seleção Não selecionados 0506010023 - Acomp…" at bounding box center [617, 267] width 1187 height 55
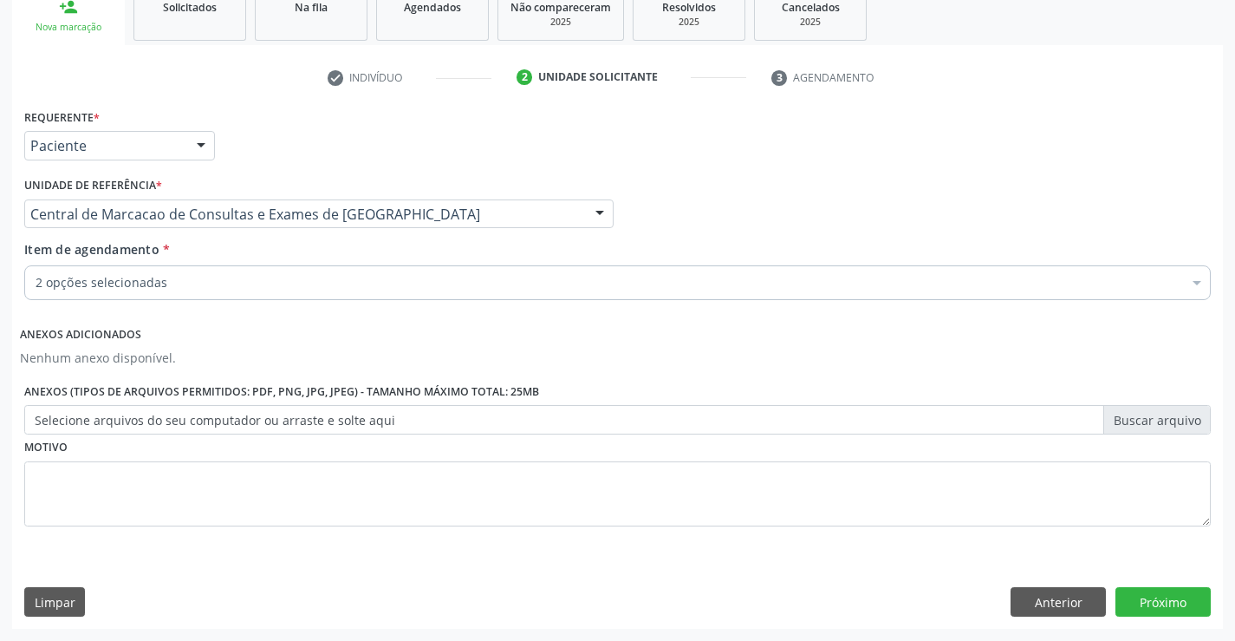
checkbox Ureia "true"
checkbox Preenchida\) "false"
checkbox Creatinina "true"
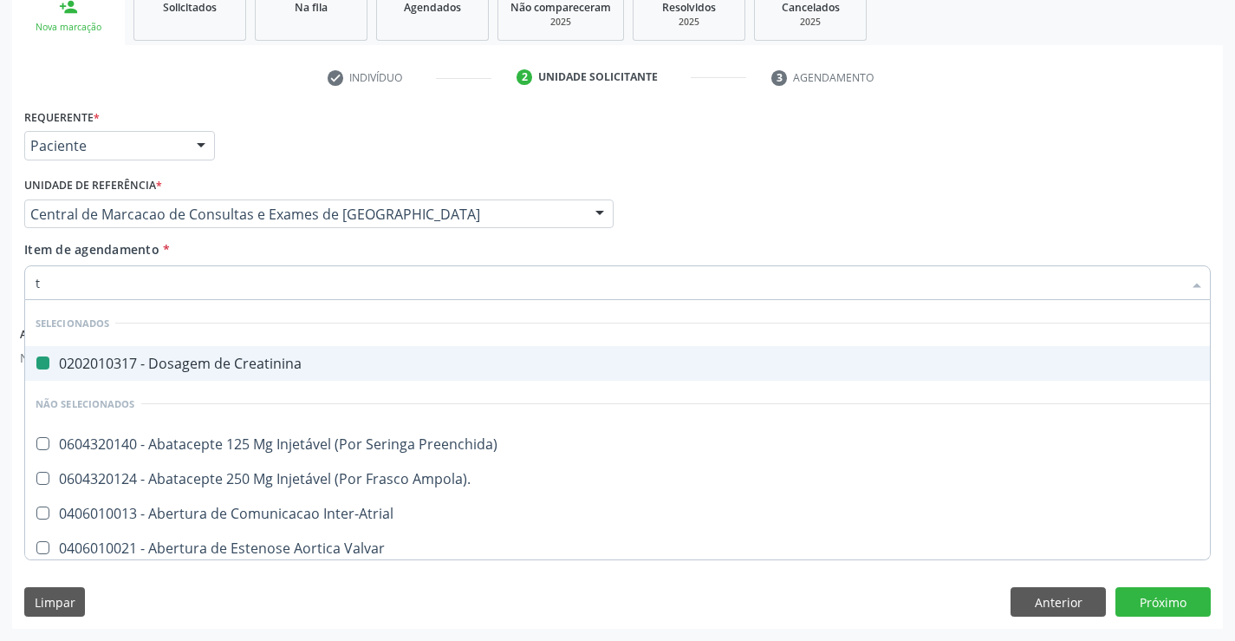
type input "tg"
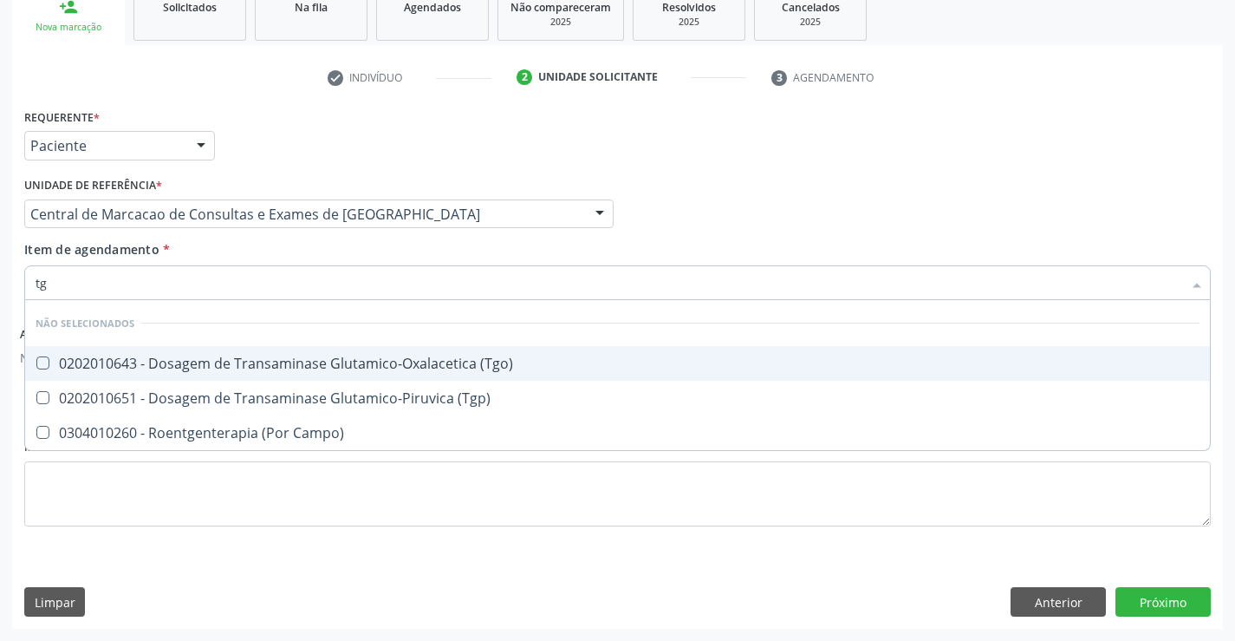
click at [369, 356] on div "0202010643 - Dosagem de Transaminase Glutamico-Oxalacetica (Tgo)" at bounding box center [618, 363] width 1164 height 14
checkbox \(Tgo\) "true"
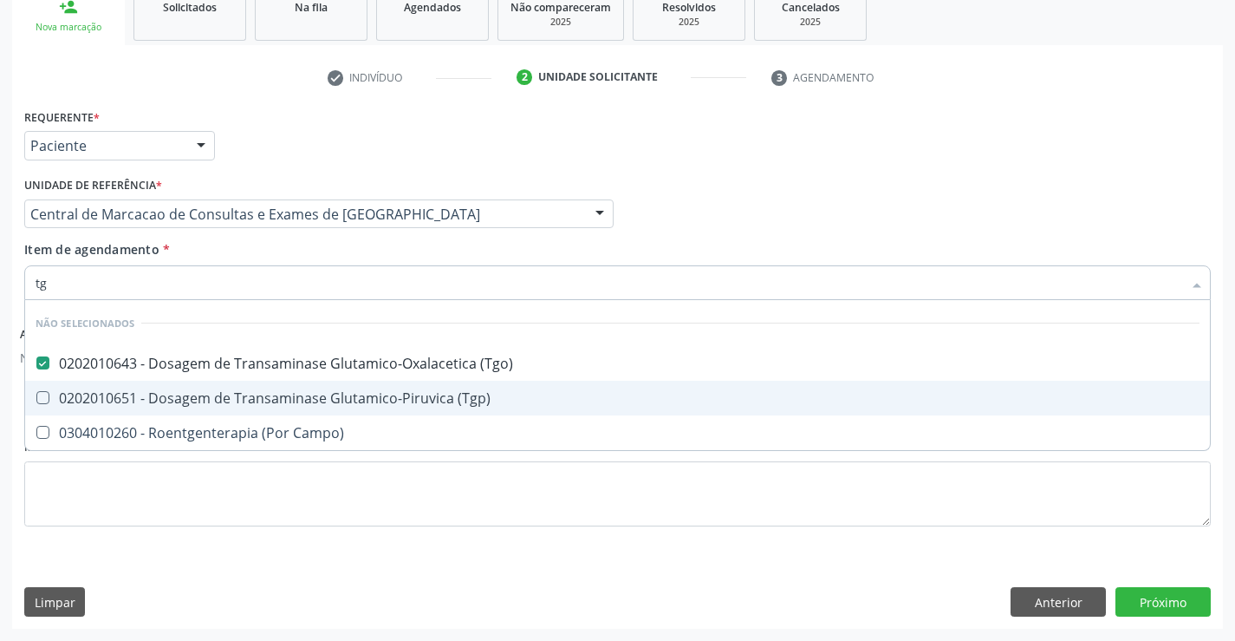
click at [369, 410] on span "0202010651 - Dosagem de Transaminase Glutamico-Piruvica (Tgp)" at bounding box center [617, 398] width 1185 height 35
checkbox \(Tgp\) "true"
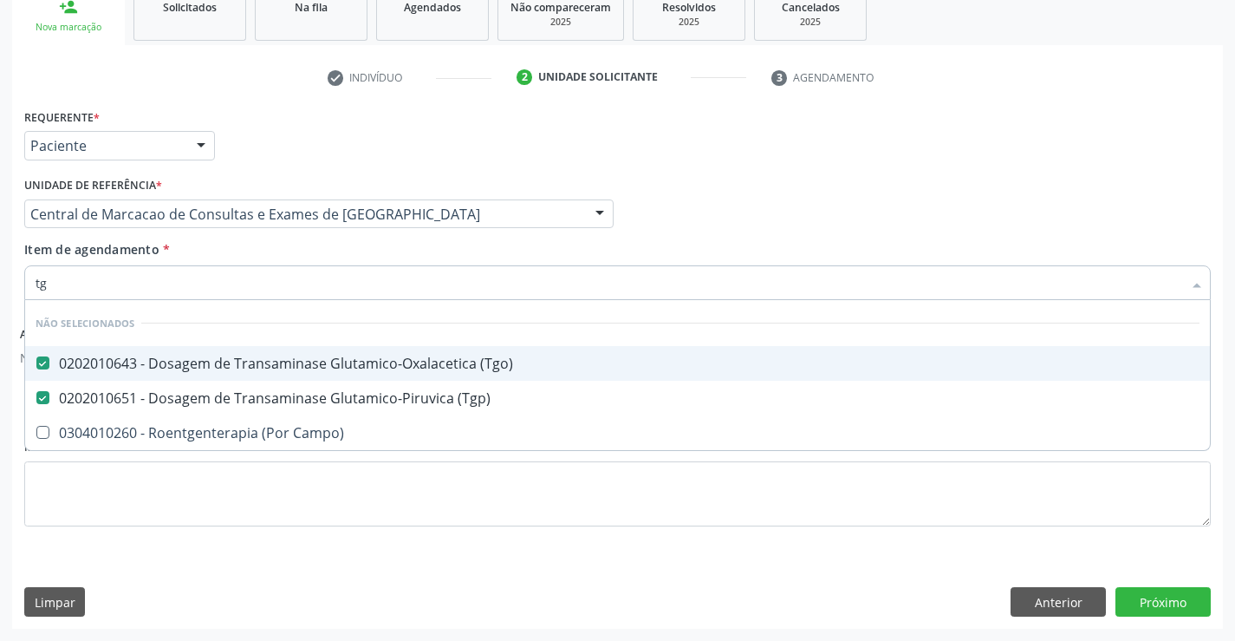
click at [355, 260] on div "Item de agendamento * tg Desfazer seleção Não selecionados 0202010643 - Dosagem…" at bounding box center [617, 267] width 1187 height 55
checkbox Campo\) "true"
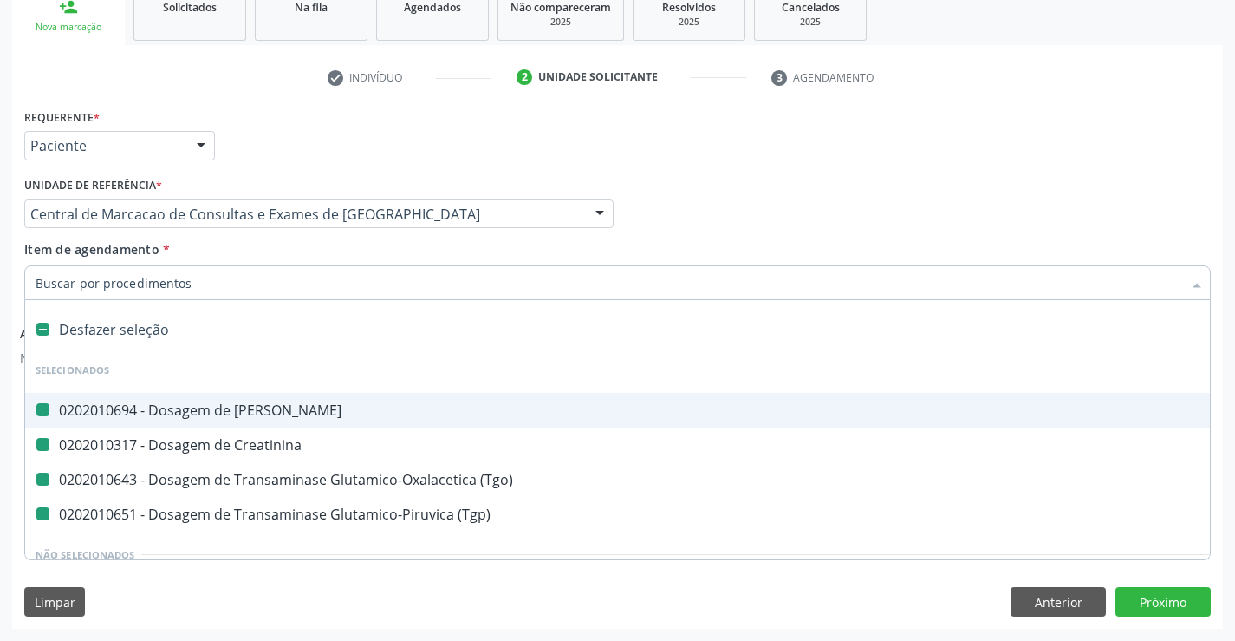
type input "h"
checkbox Ureia "false"
checkbox \(Tgo\) "false"
checkbox Creatinina "false"
checkbox \(Tgp\) "false"
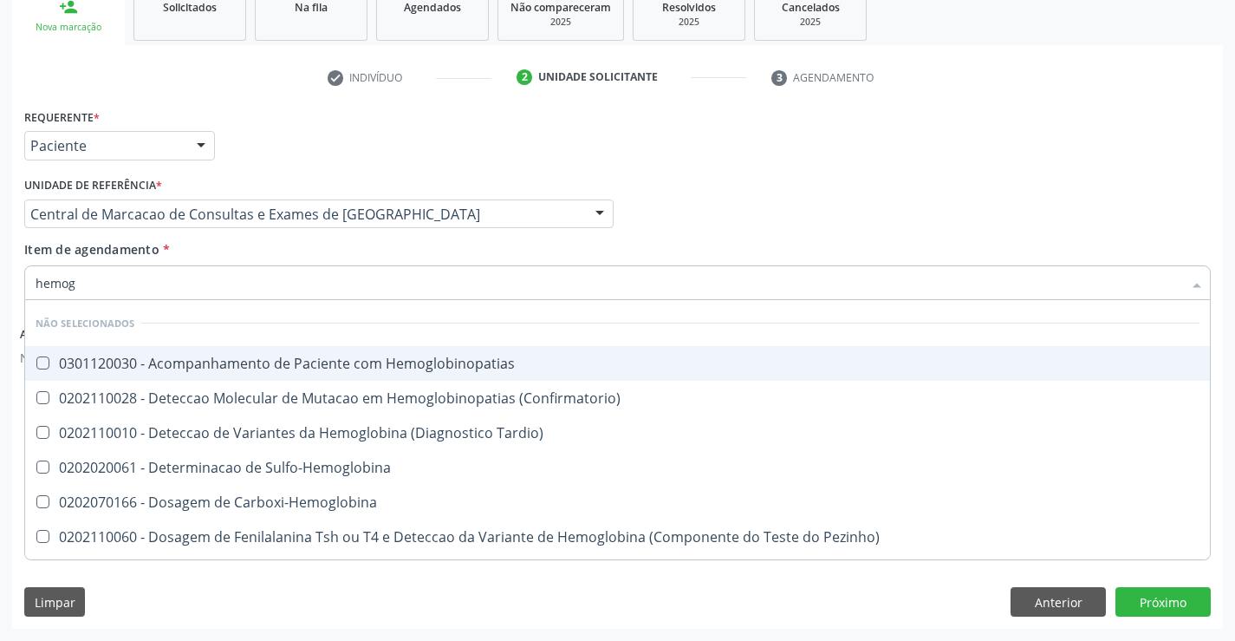
type input "hemogr"
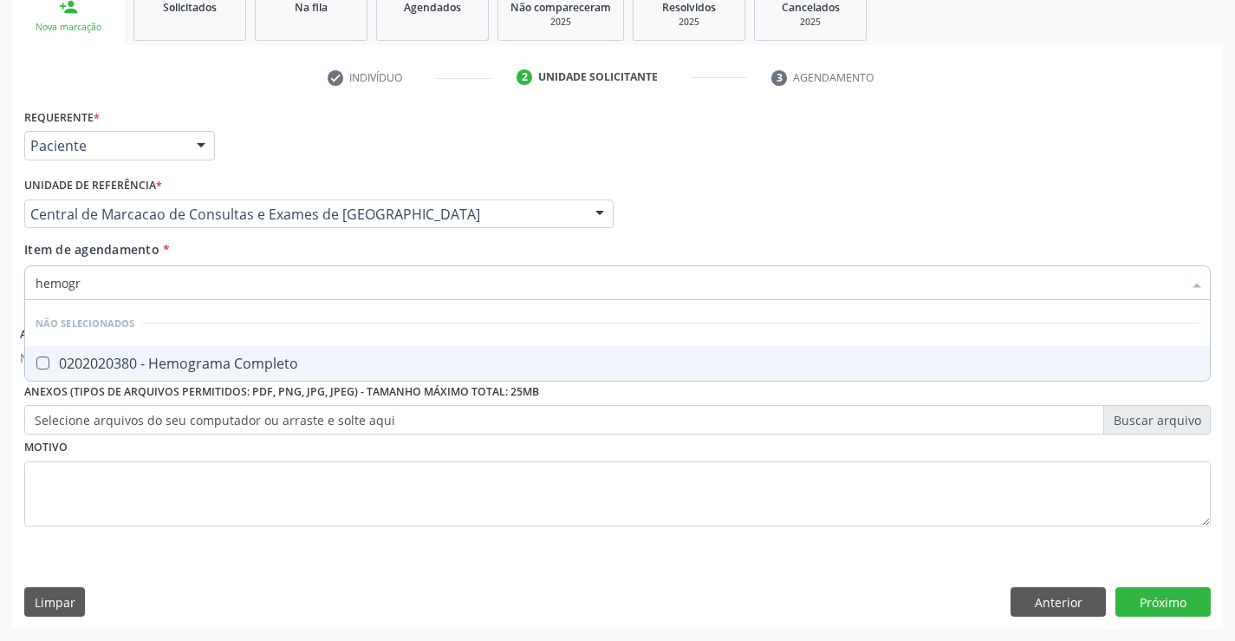
click at [341, 360] on div "0202020380 - Hemograma Completo" at bounding box center [618, 363] width 1164 height 14
checkbox Completo "true"
click at [325, 256] on div "Item de agendamento * hemogr Desfazer seleção Não selecionados 0202020380 - Hem…" at bounding box center [617, 267] width 1187 height 55
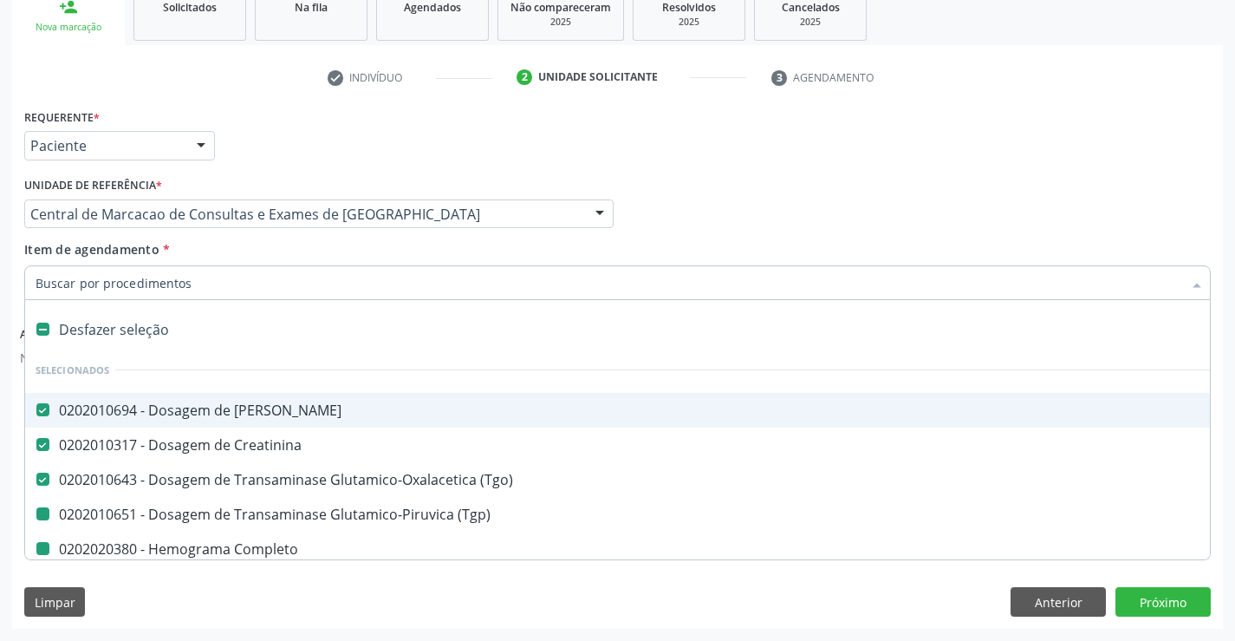
type input "p"
checkbox \(Tgp\) "false"
checkbox Completo "false"
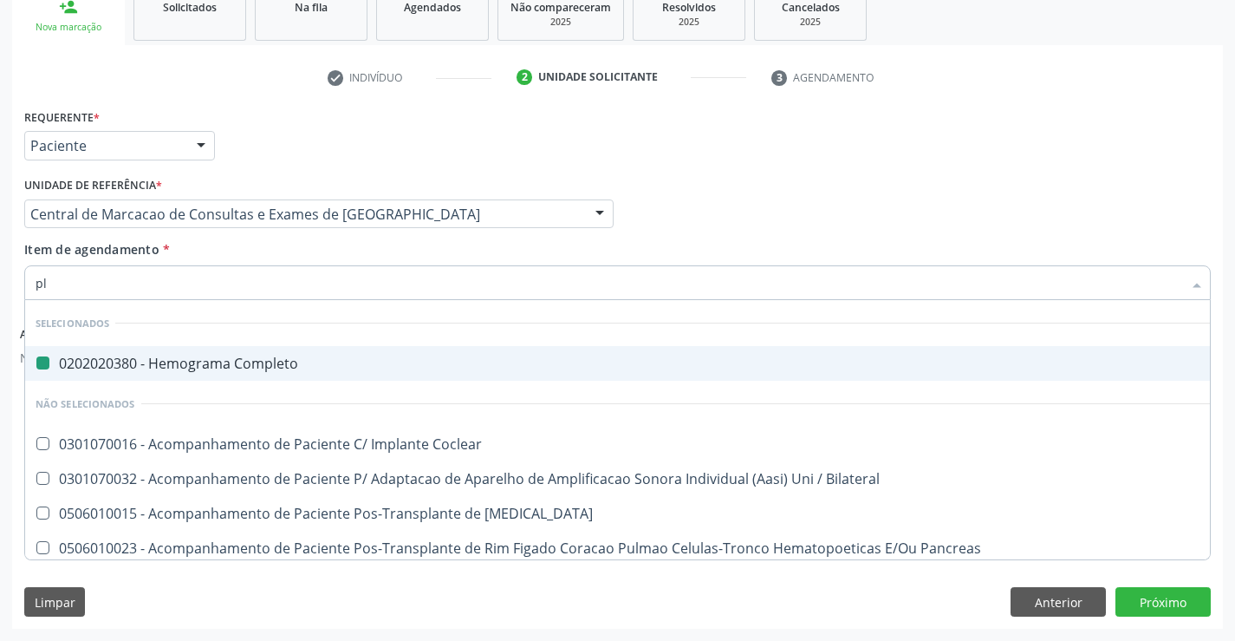
type input "pla"
checkbox Completo "false"
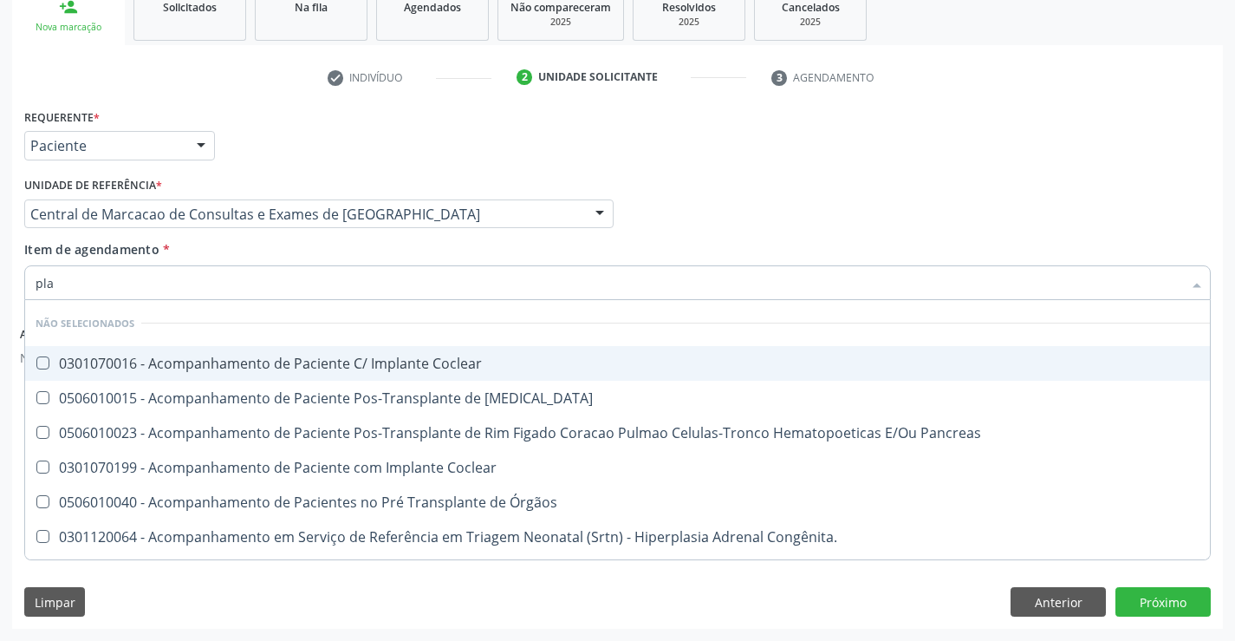
type input "plaq"
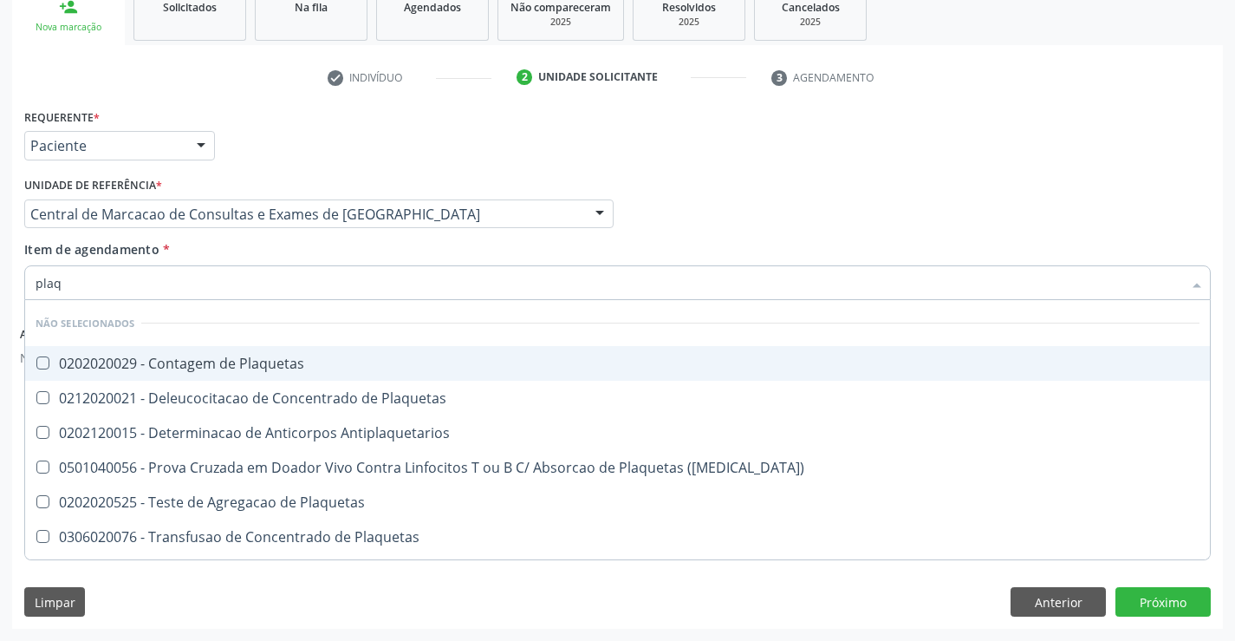
click at [343, 377] on span "0202020029 - Contagem de Plaquetas" at bounding box center [617, 363] width 1185 height 35
checkbox Plaquetas "true"
click at [327, 262] on div "Item de agendamento * plaq Desfazer seleção Não selecionados 0202020029 - Conta…" at bounding box center [617, 267] width 1187 height 55
checkbox Match\) "true"
checkbox Plaquetas "true"
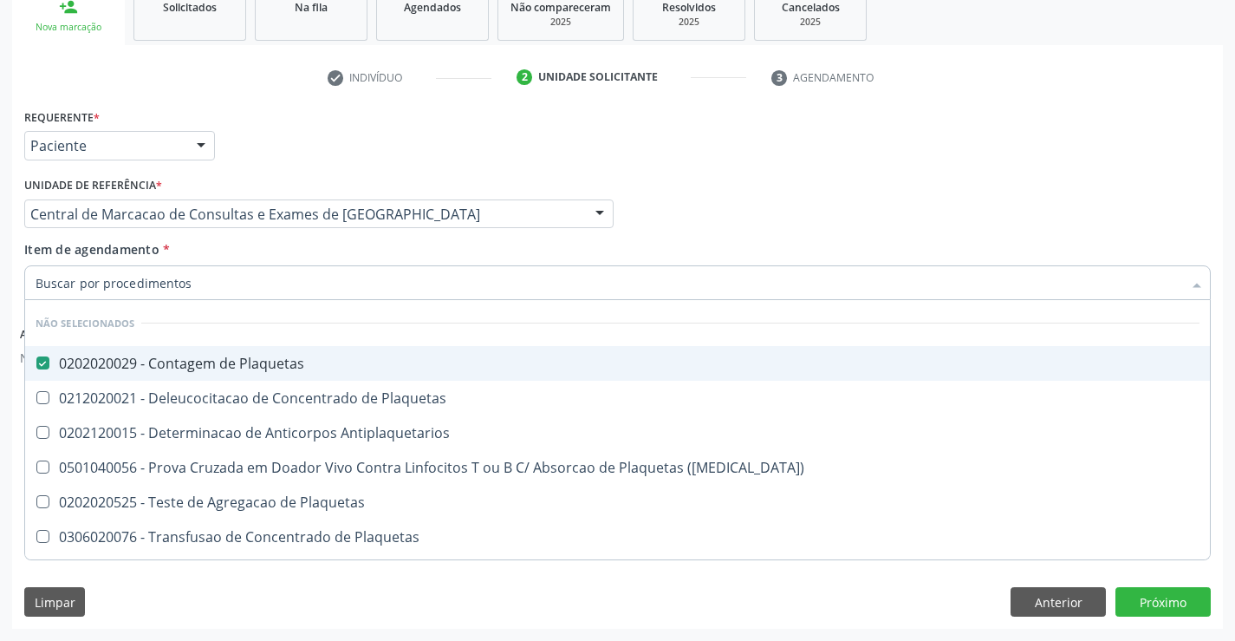
checkbox Plaquetas "true"
checkbox Antiplaquetarios "true"
checkbox Plaquetas "true"
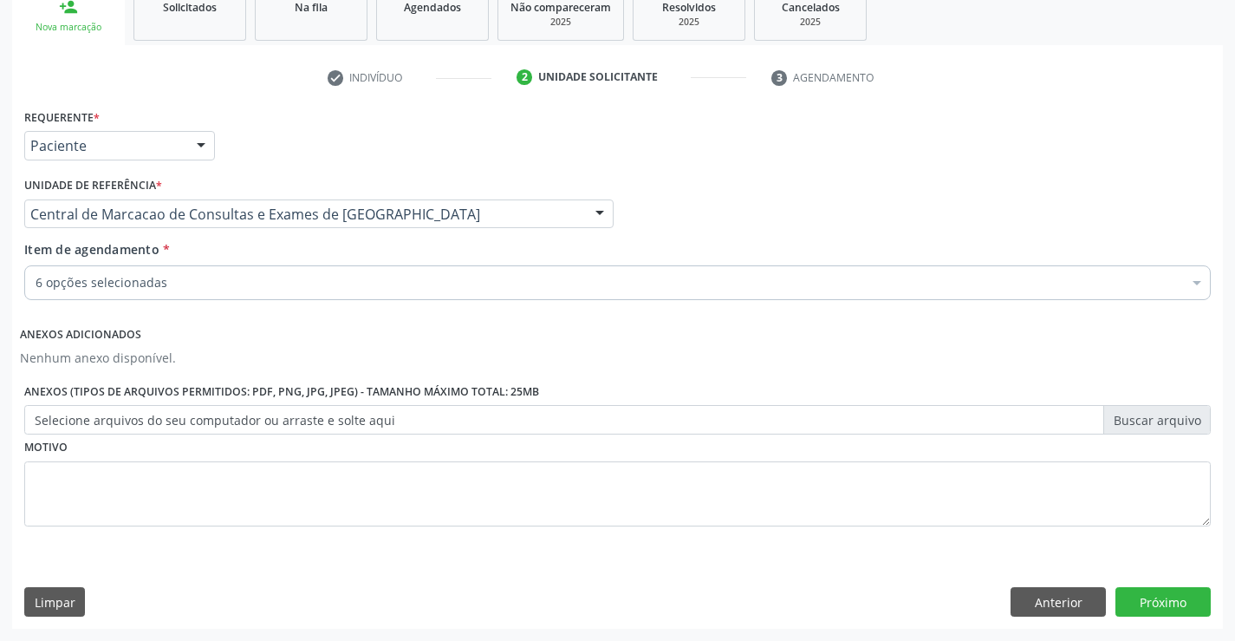
click at [318, 296] on div "6 opções selecionadas" at bounding box center [617, 282] width 1187 height 35
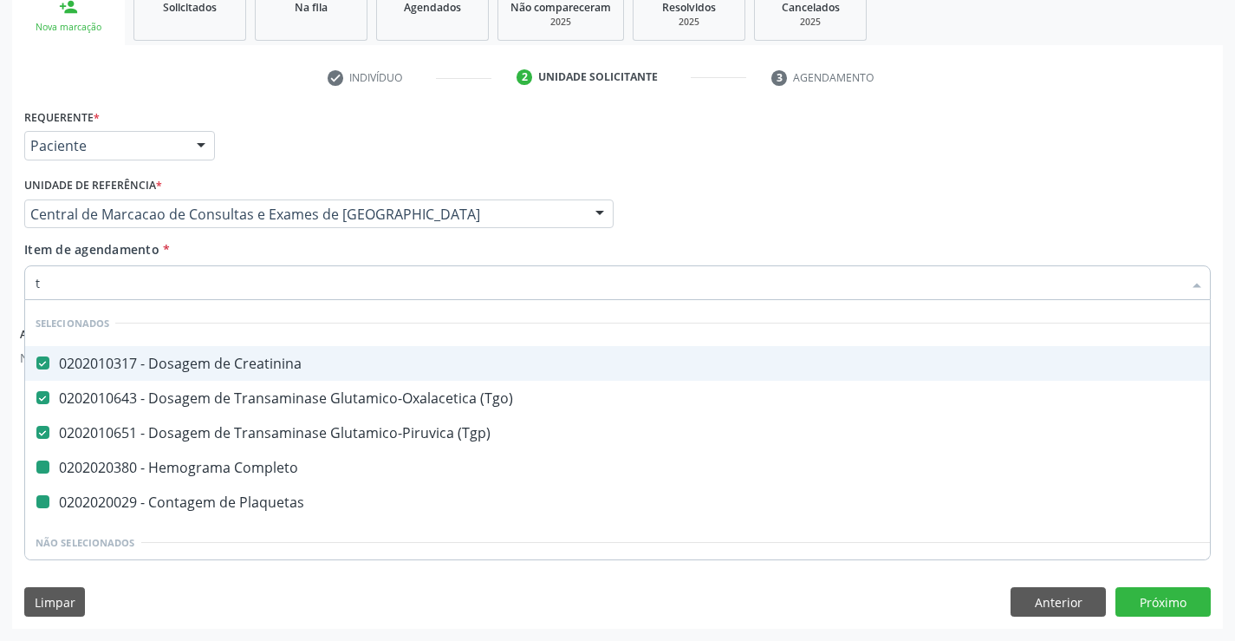
type input "tr"
checkbox Completo "false"
checkbox Plaquetas "false"
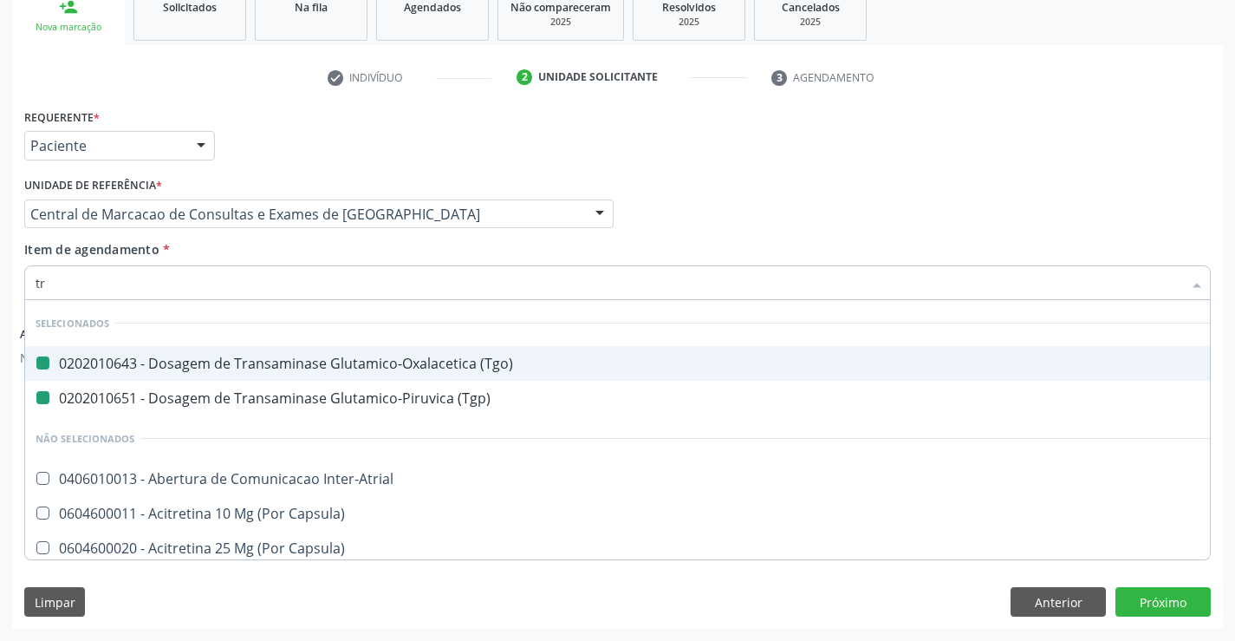
type input "tri"
checkbox \(Tgo\) "false"
checkbox \(Tgp\) "false"
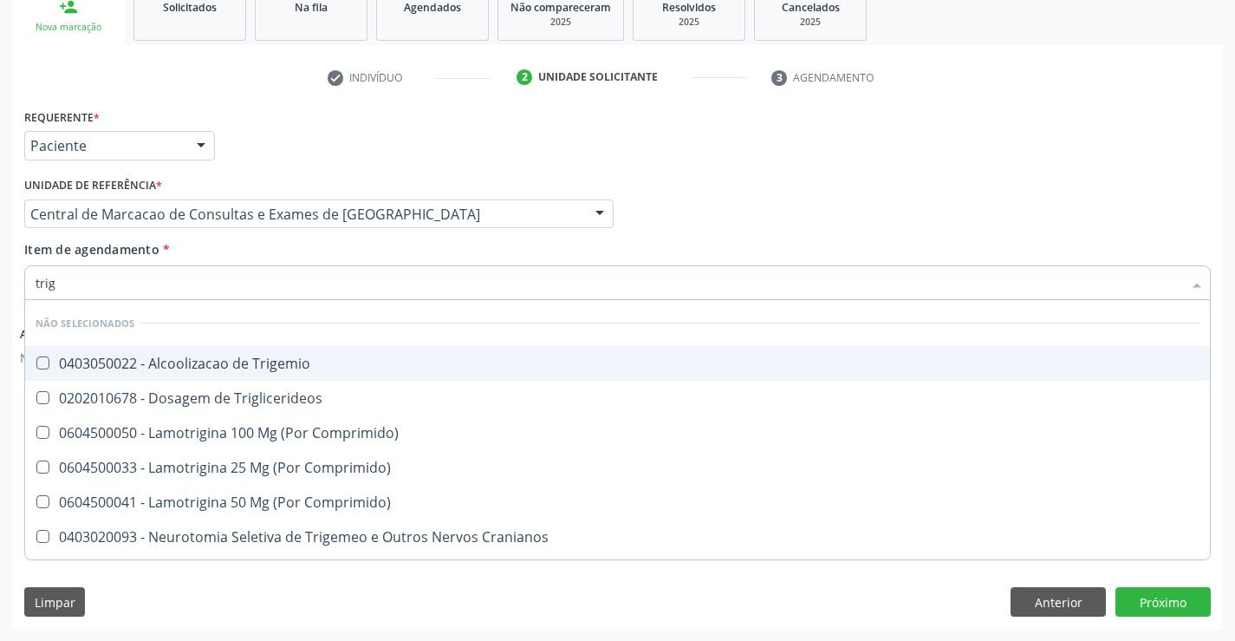
type input "trigl"
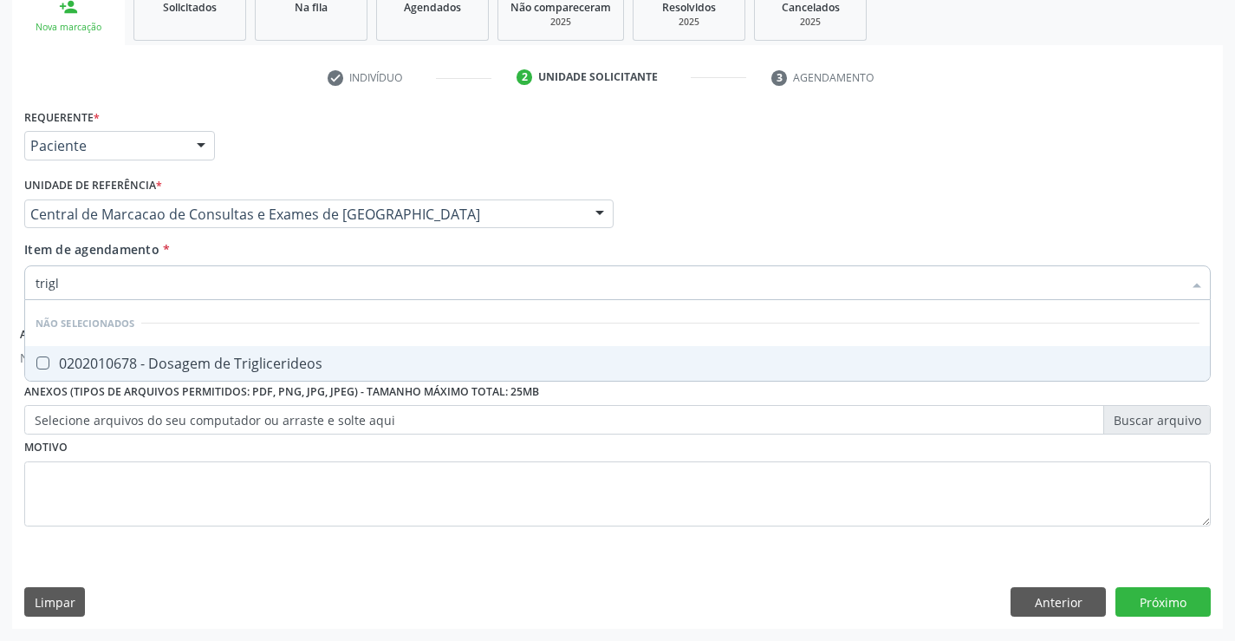
click at [335, 358] on div "0202010678 - Dosagem de Triglicerideos" at bounding box center [618, 363] width 1164 height 14
checkbox Triglicerideos "true"
click at [327, 268] on input "trigl" at bounding box center [609, 282] width 1147 height 35
click at [331, 258] on div "Item de agendamento * trigl Desfazer seleção Não selecionados 0202010678 - Dosa…" at bounding box center [617, 267] width 1187 height 55
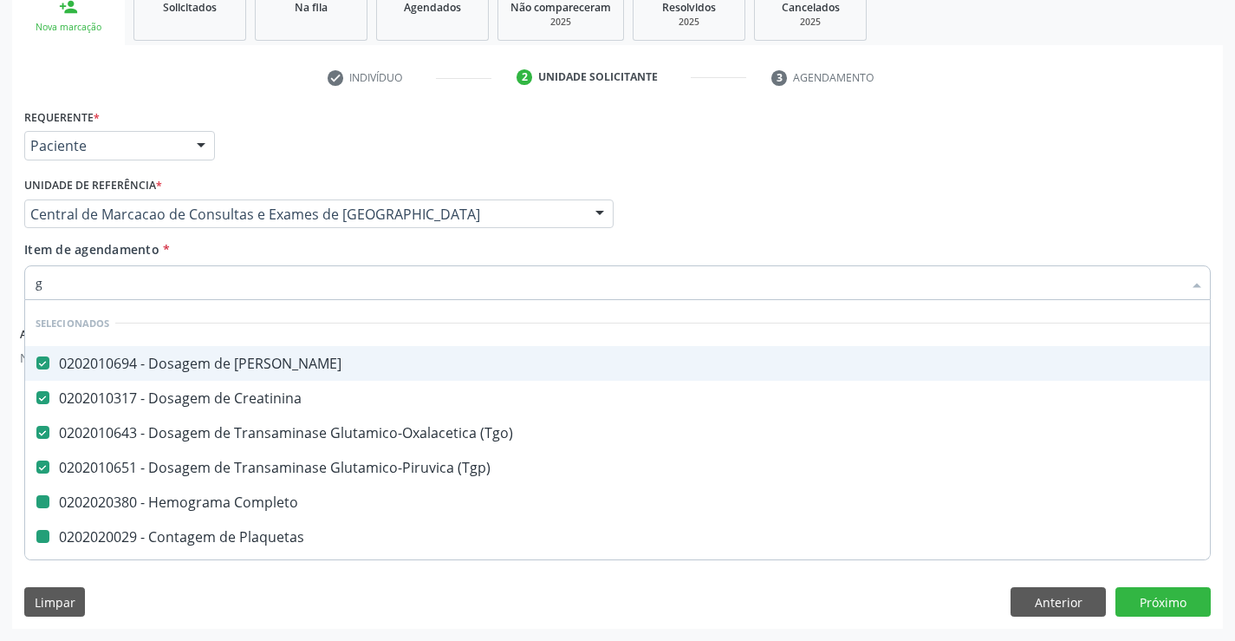
type input "gl"
checkbox Completo "false"
checkbox Plaquetas "false"
checkbox Triglicerideos "false"
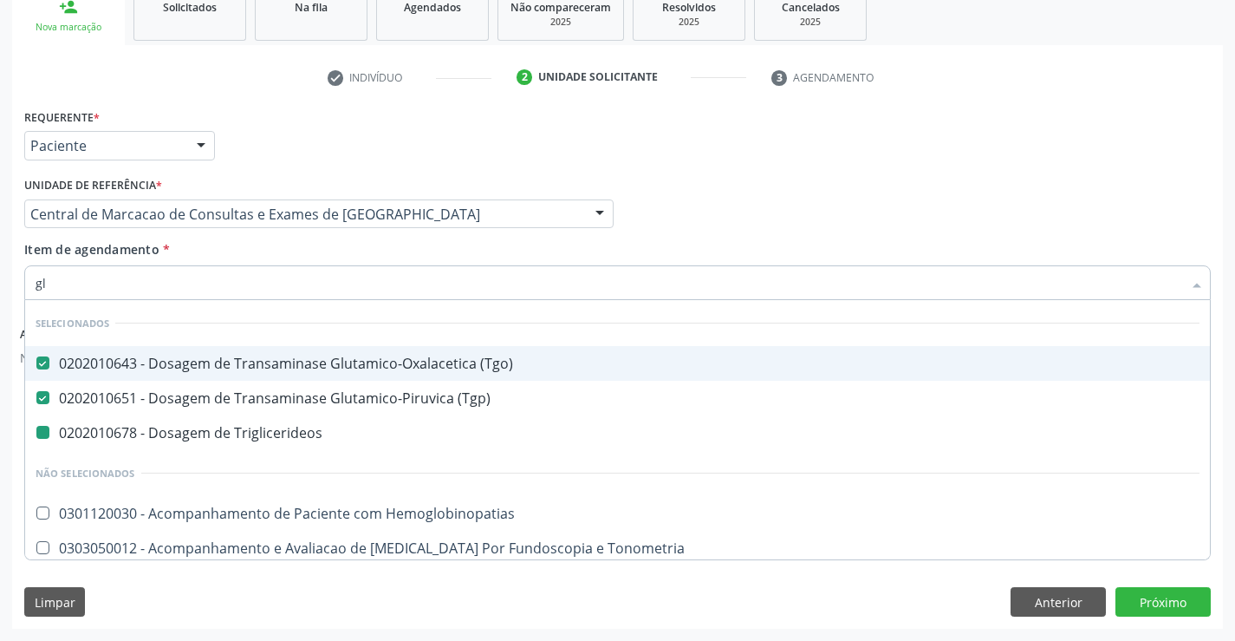
type input "gli"
checkbox Triglicerideos "false"
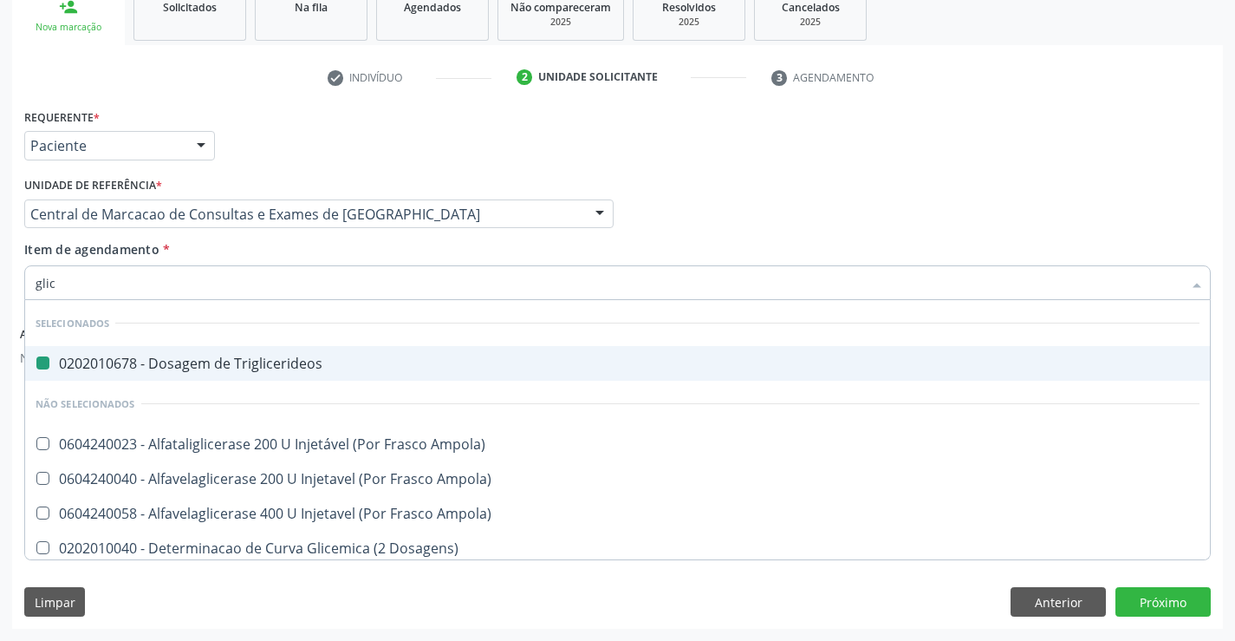
type input "glico"
checkbox Triglicerideos "false"
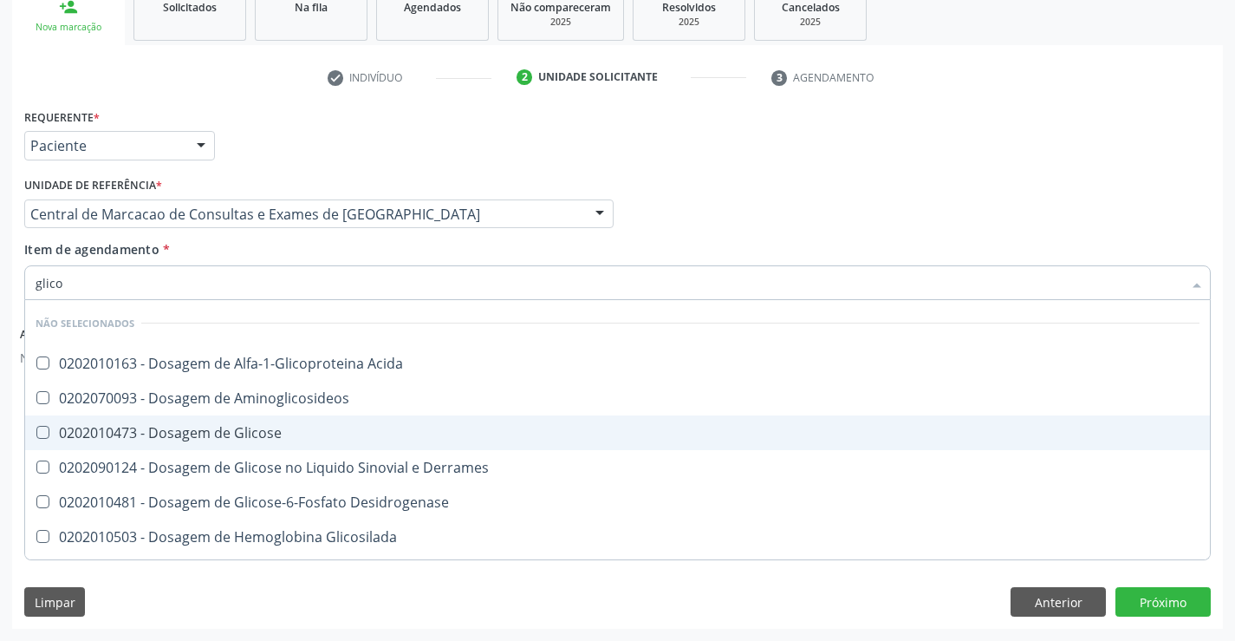
click at [335, 431] on div "0202010473 - Dosagem de Glicose" at bounding box center [618, 433] width 1164 height 14
checkbox Glicose "true"
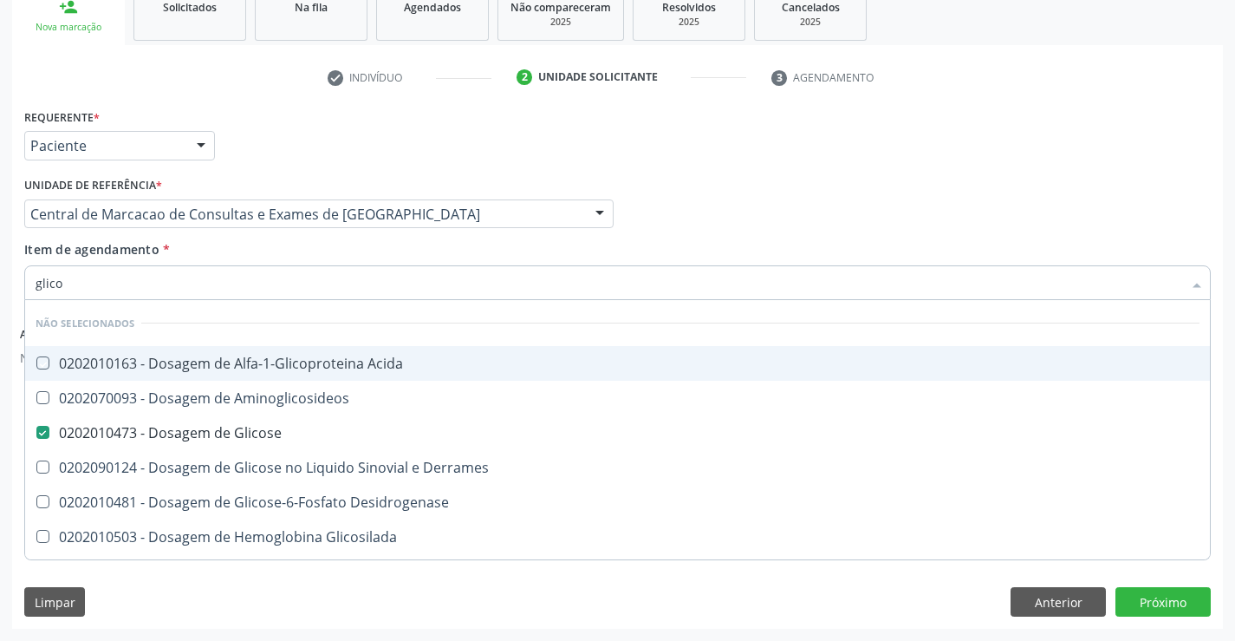
click at [340, 239] on div "Unidade de referência * Central de Marcacao de Consultas e Exames de [GEOGRAPHI…" at bounding box center [319, 206] width 598 height 68
checkbox Acida "true"
checkbox Desidrogenase "true"
checkbox Glicosilada "true"
checkbox Quantitativa "true"
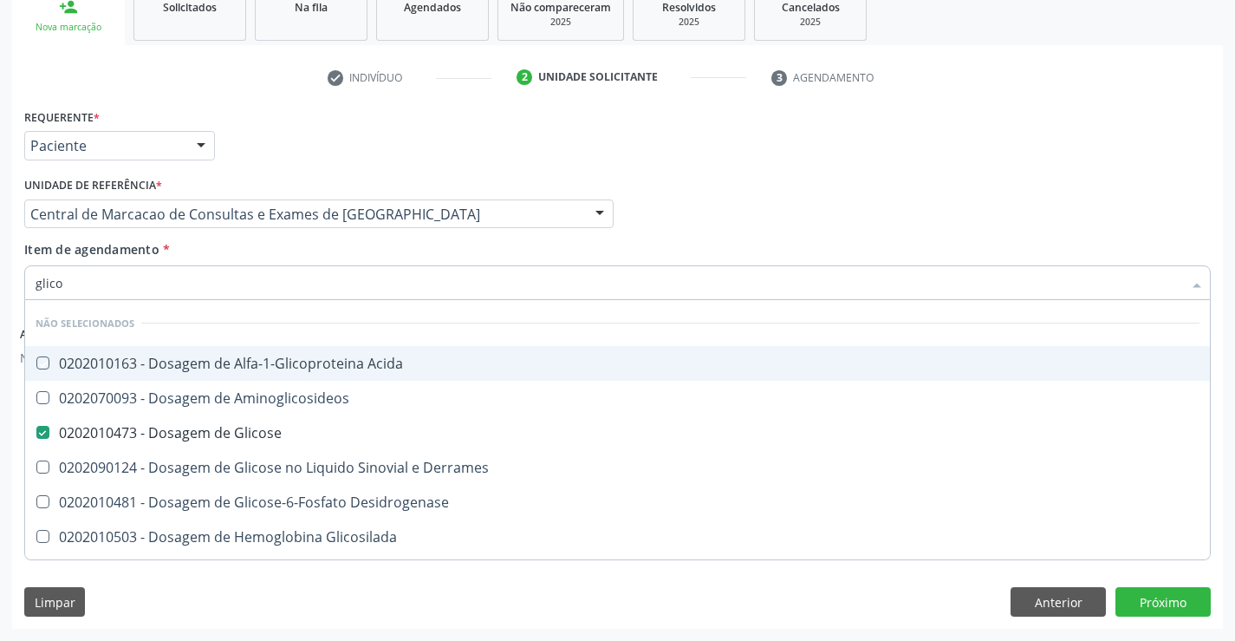
checkbox Urina "true"
checkbox Derrames "true"
checkbox Aminoglicosideos "true"
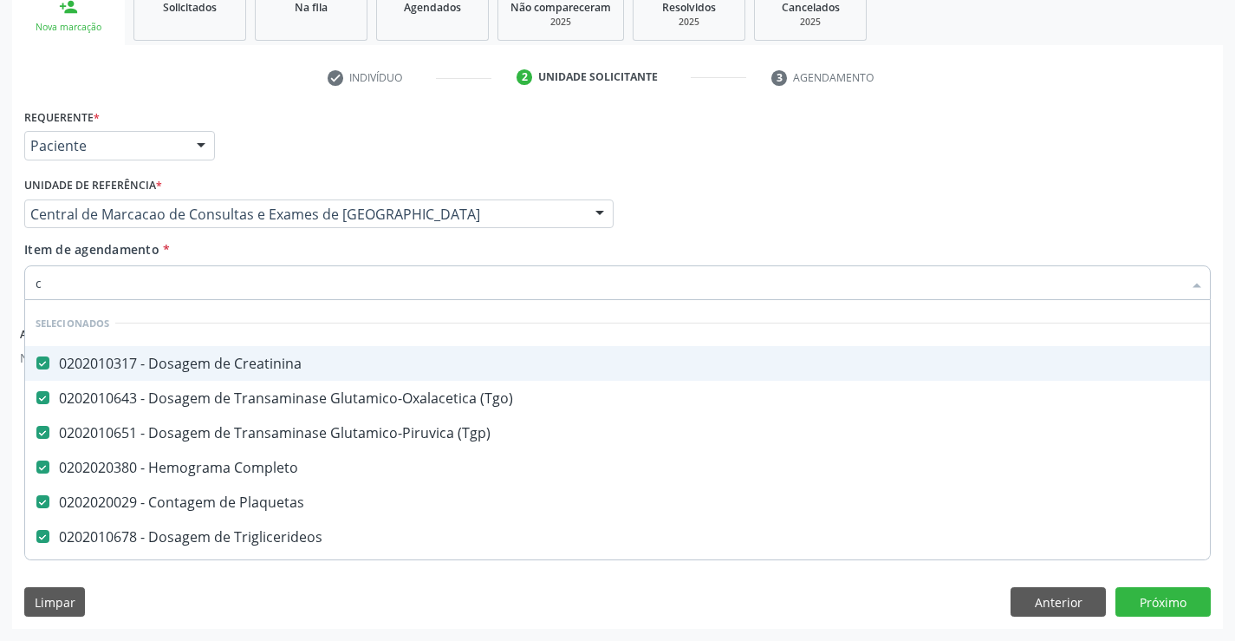
type input "co"
checkbox Glicose "false"
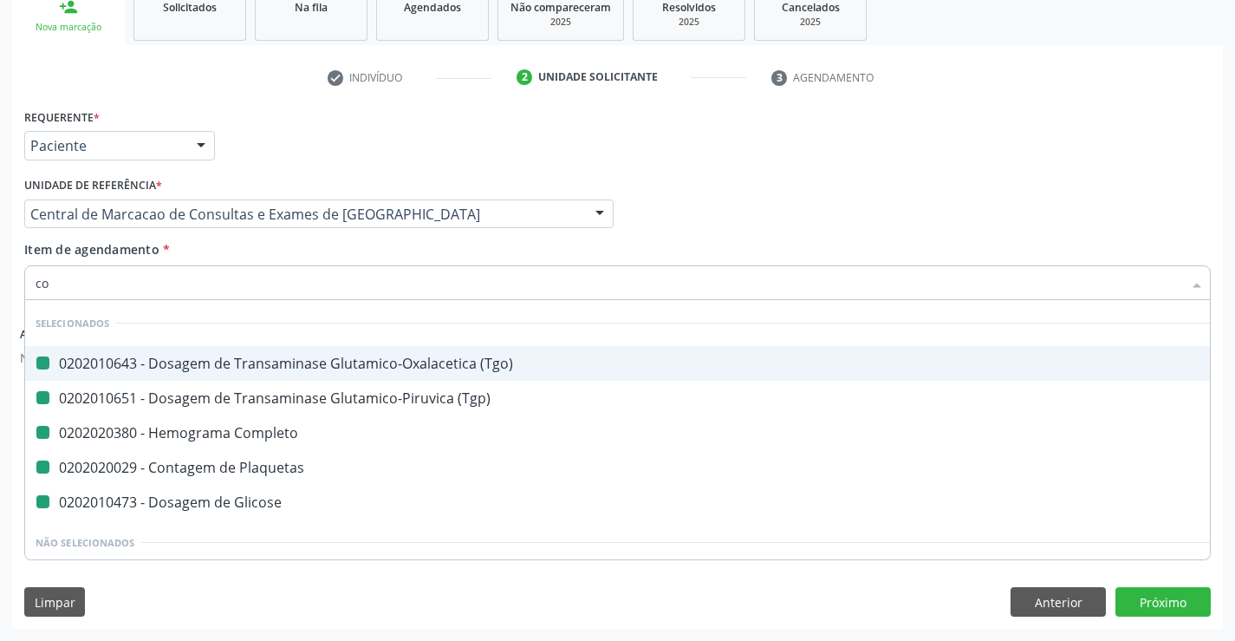
type input "col"
checkbox \(Tgo\) "false"
checkbox Completo "false"
checkbox Glicose "false"
checkbox Plaquetas "false"
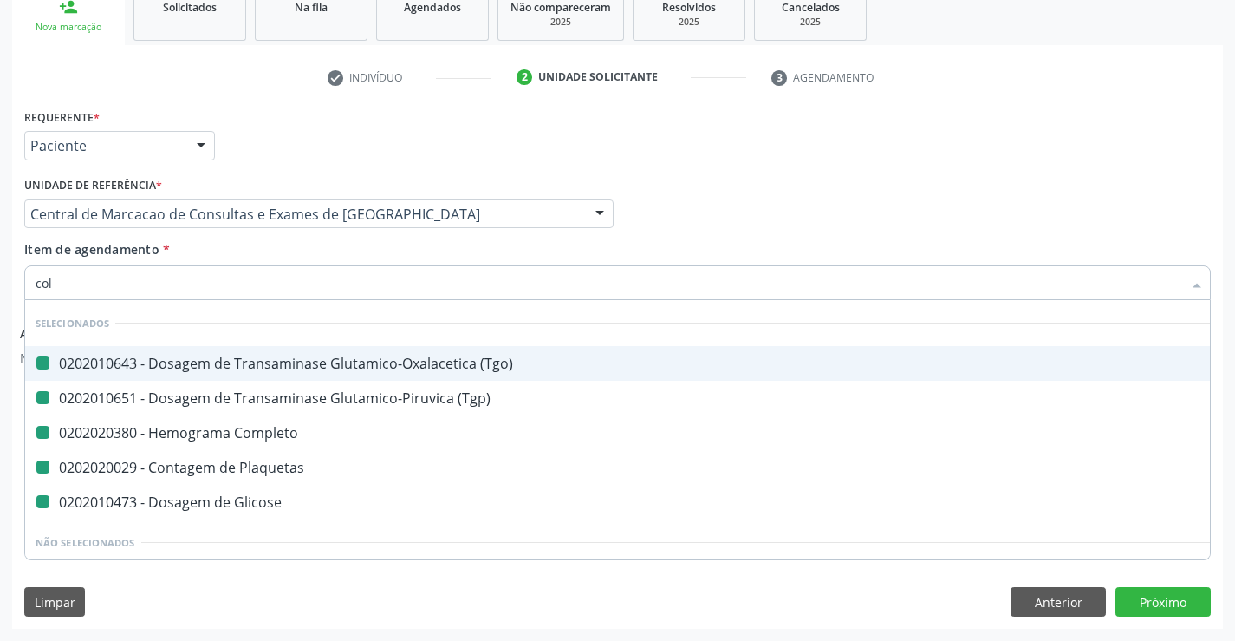
checkbox \(Tgp\) "false"
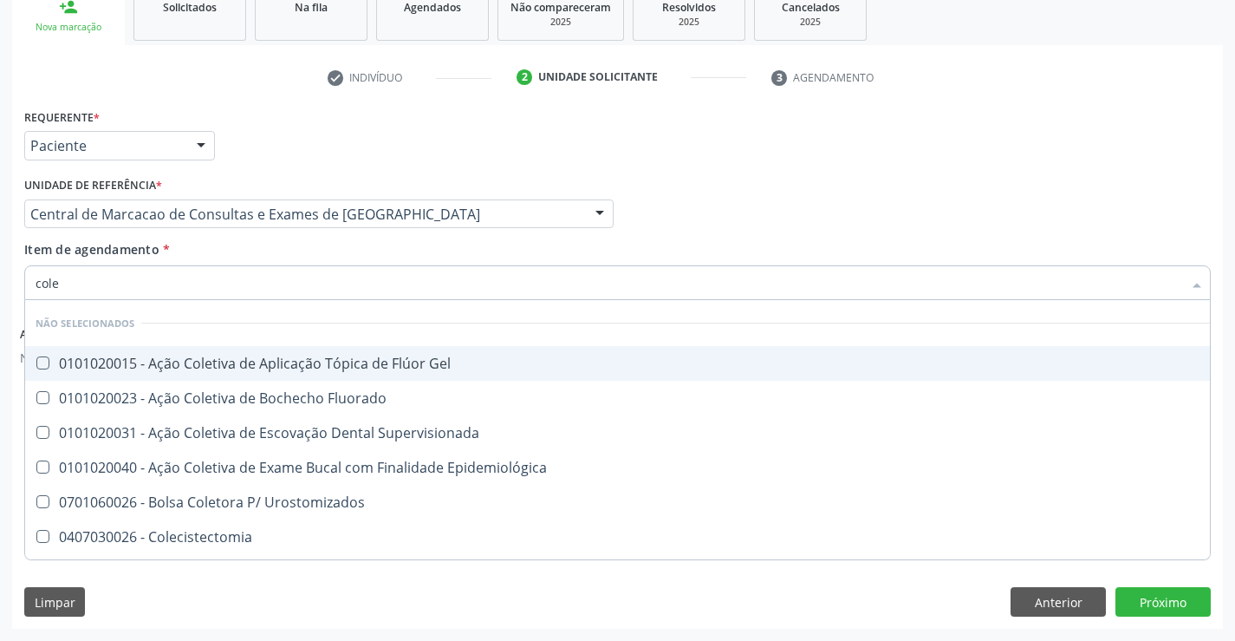
type input "coles"
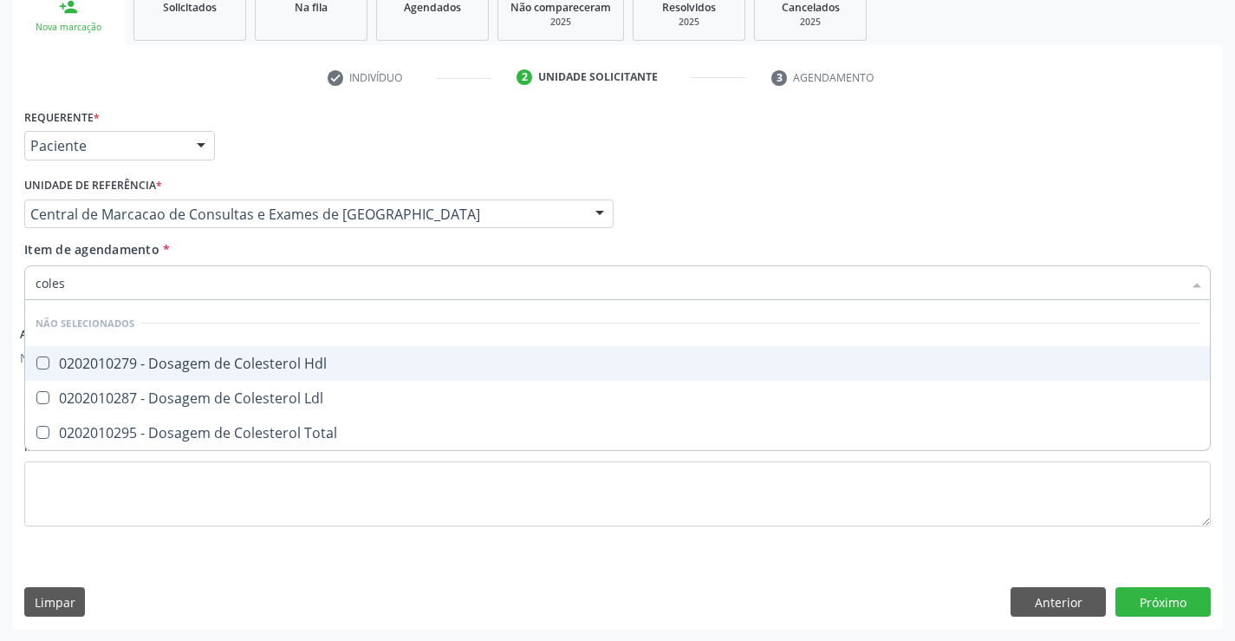
click at [342, 370] on div "0202010279 - Dosagem de Colesterol Hdl" at bounding box center [618, 363] width 1164 height 14
checkbox Hdl "true"
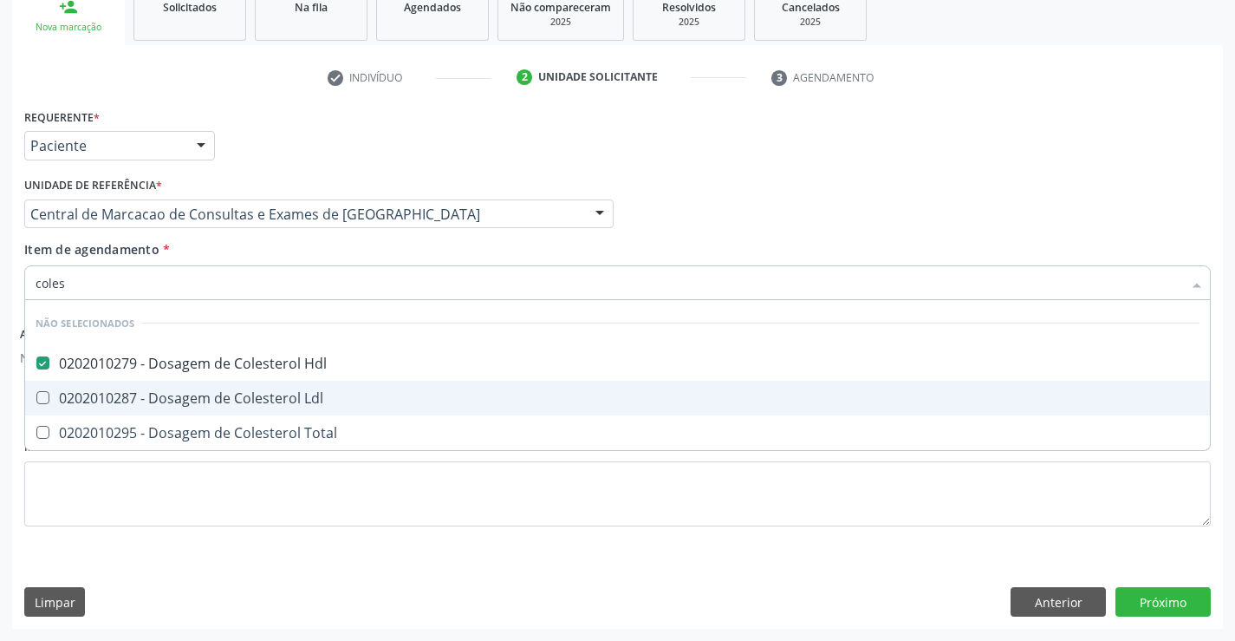
click at [339, 403] on div "0202010287 - Dosagem de Colesterol Ldl" at bounding box center [618, 398] width 1164 height 14
checkbox Ldl "true"
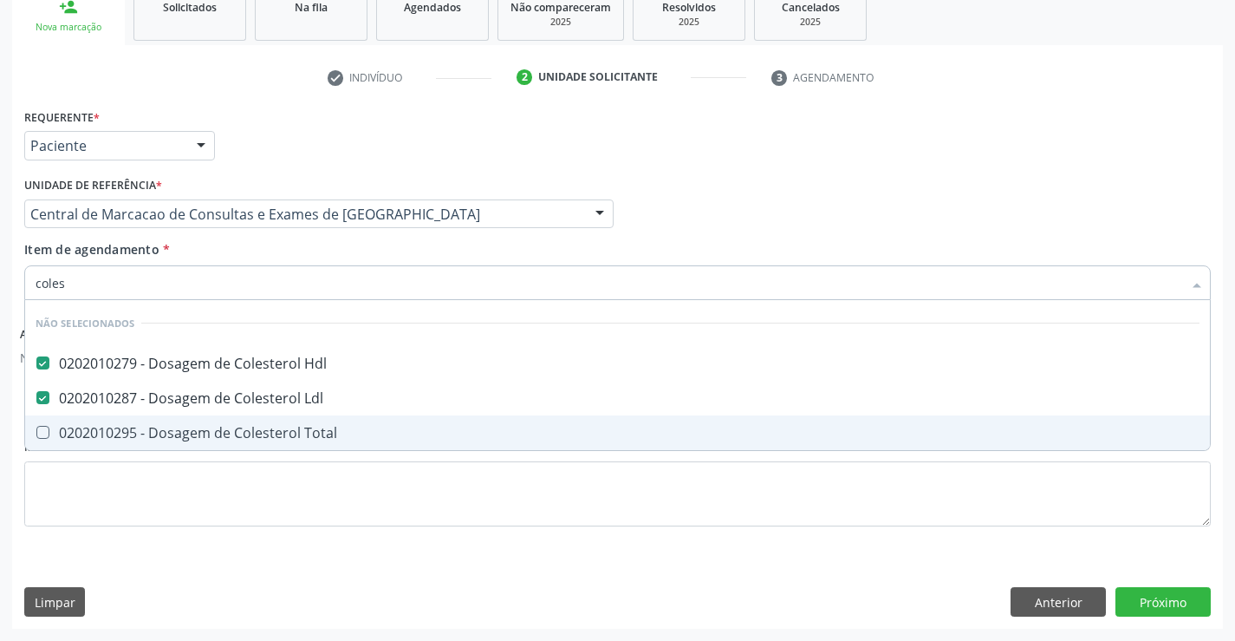
click at [335, 438] on div "0202010295 - Dosagem de Colesterol Total" at bounding box center [618, 433] width 1164 height 14
checkbox Total "true"
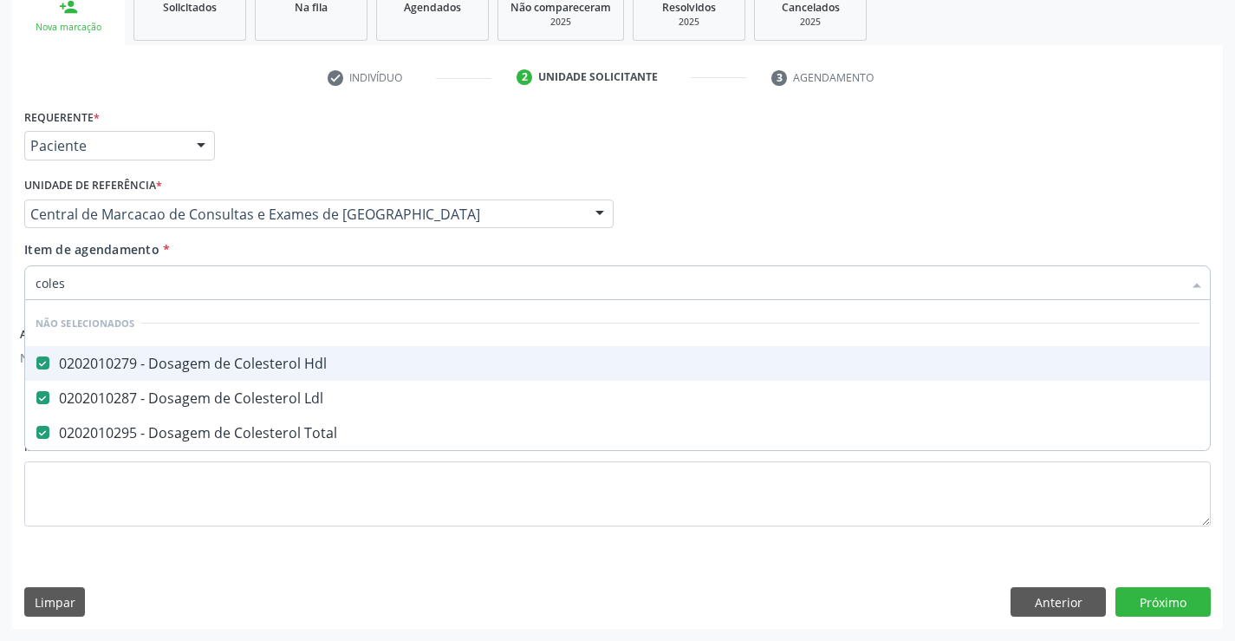
click at [325, 257] on div "Item de agendamento * coles Desfazer seleção Não selecionados 0202010279 - Dosa…" at bounding box center [617, 267] width 1187 height 55
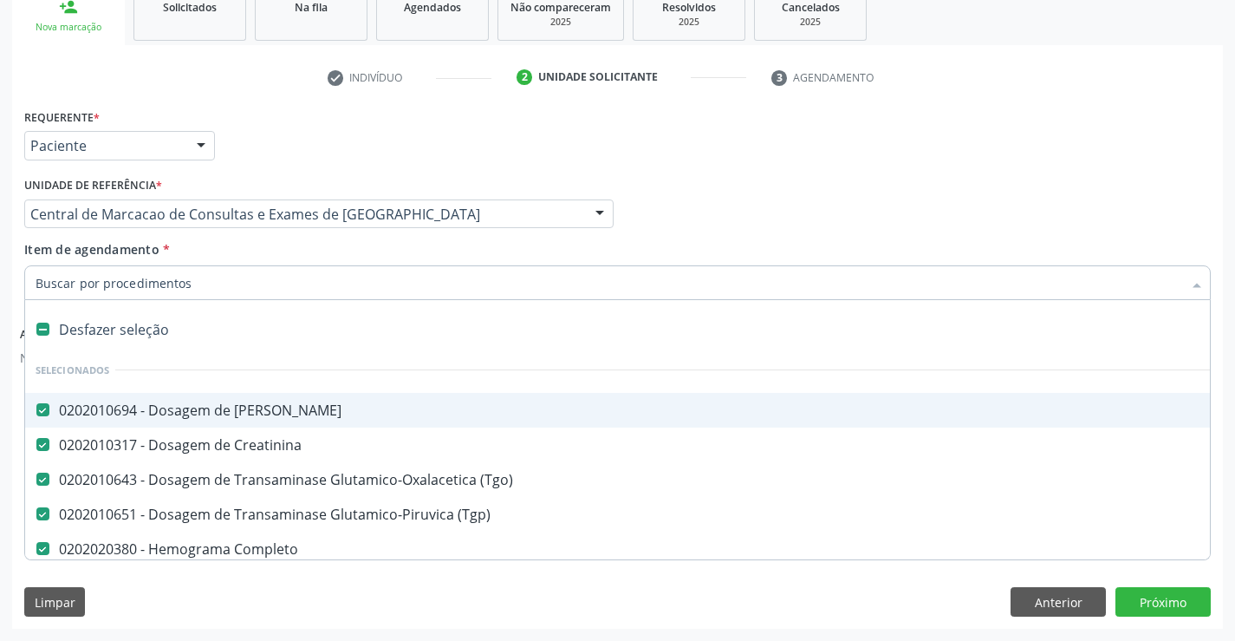
type input "t"
checkbox Total "false"
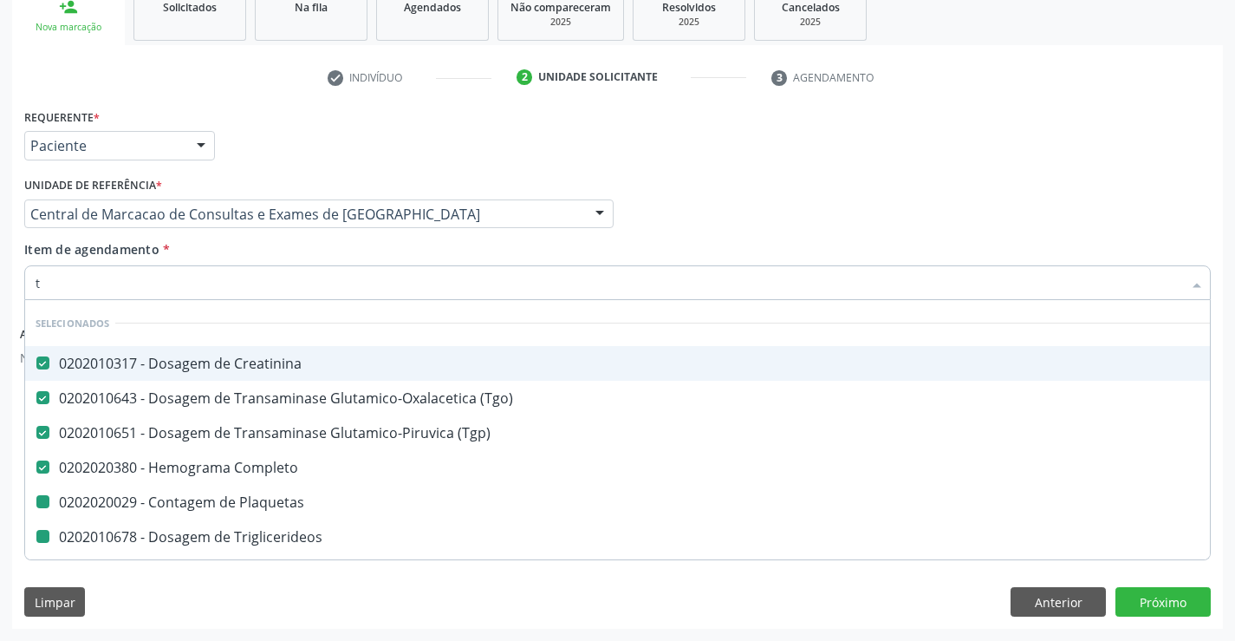
type input "tr"
checkbox Plaquetas "false"
checkbox Triglicerideos "false"
checkbox Hdl "false"
checkbox Ldl "false"
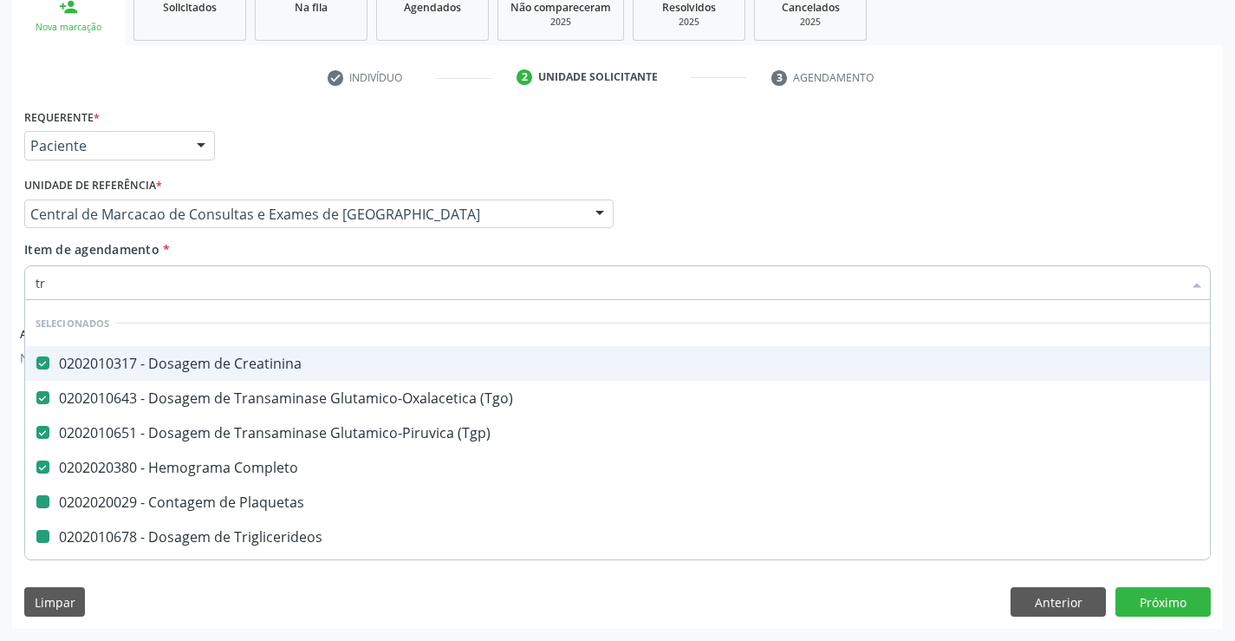
checkbox Total "false"
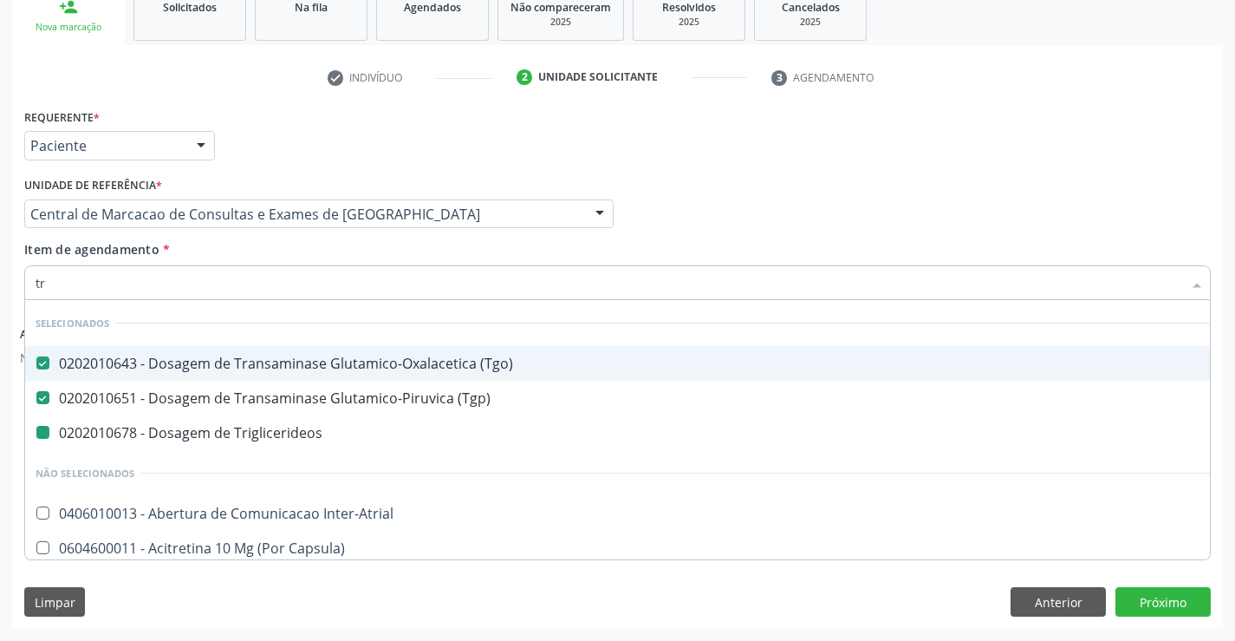
type input "tri"
checkbox Triglicerideos "false"
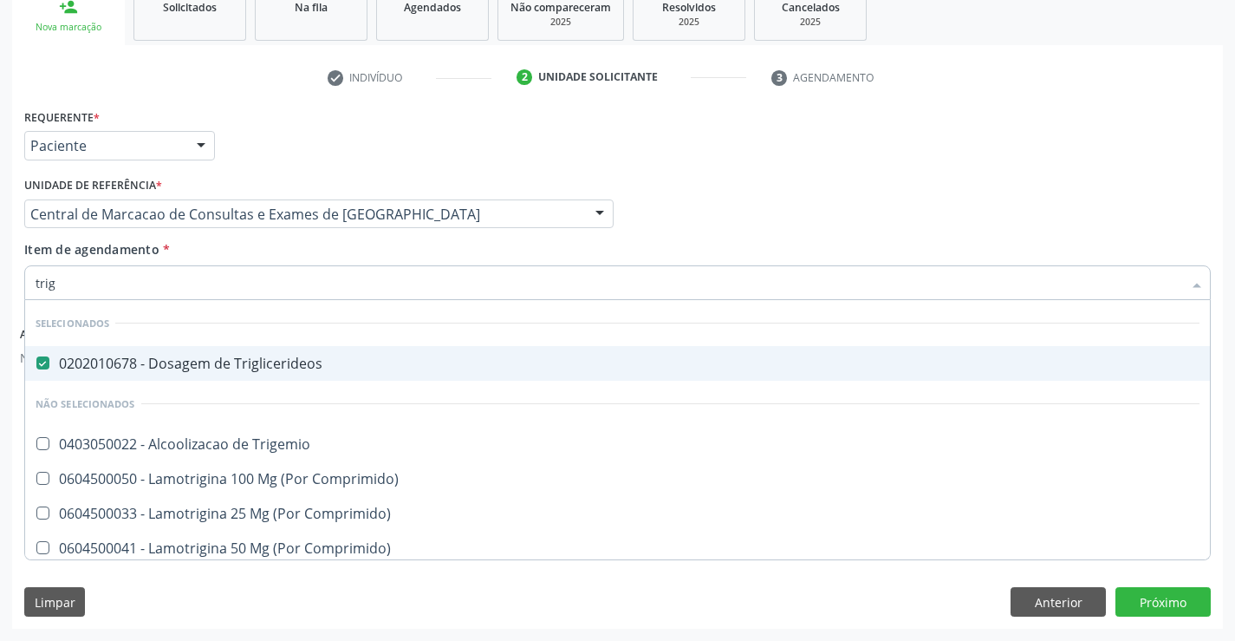
type input "trigl"
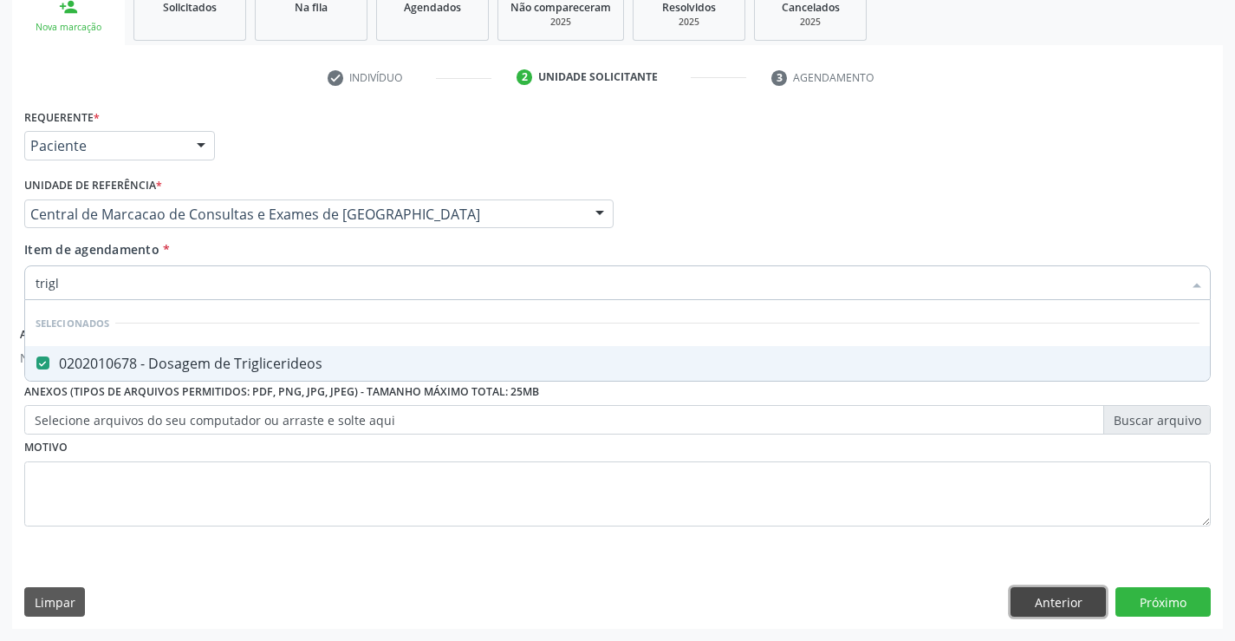
click at [1014, 611] on button "Anterior" at bounding box center [1058, 601] width 95 height 29
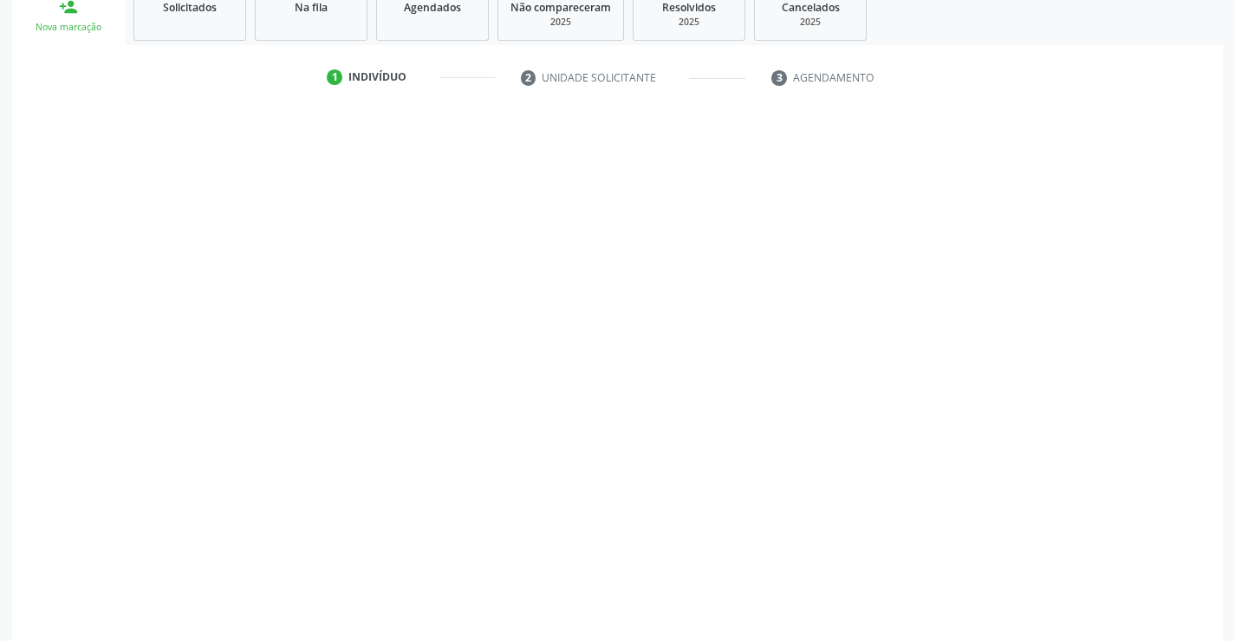
click at [1129, 590] on div "CNS * 702 6007 1118 7946 Nome * Paulo Roberto Carvalho da Silva Sexo * Masculin…" at bounding box center [617, 379] width 1211 height 551
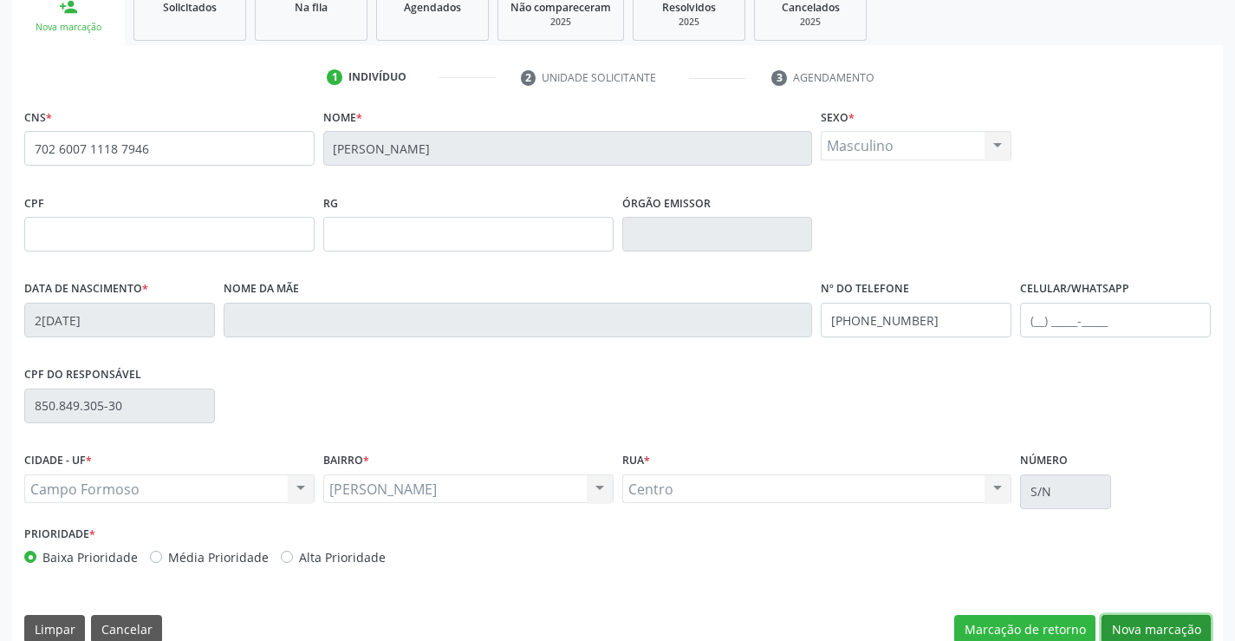
click at [1123, 617] on button "Nova marcação" at bounding box center [1156, 629] width 109 height 29
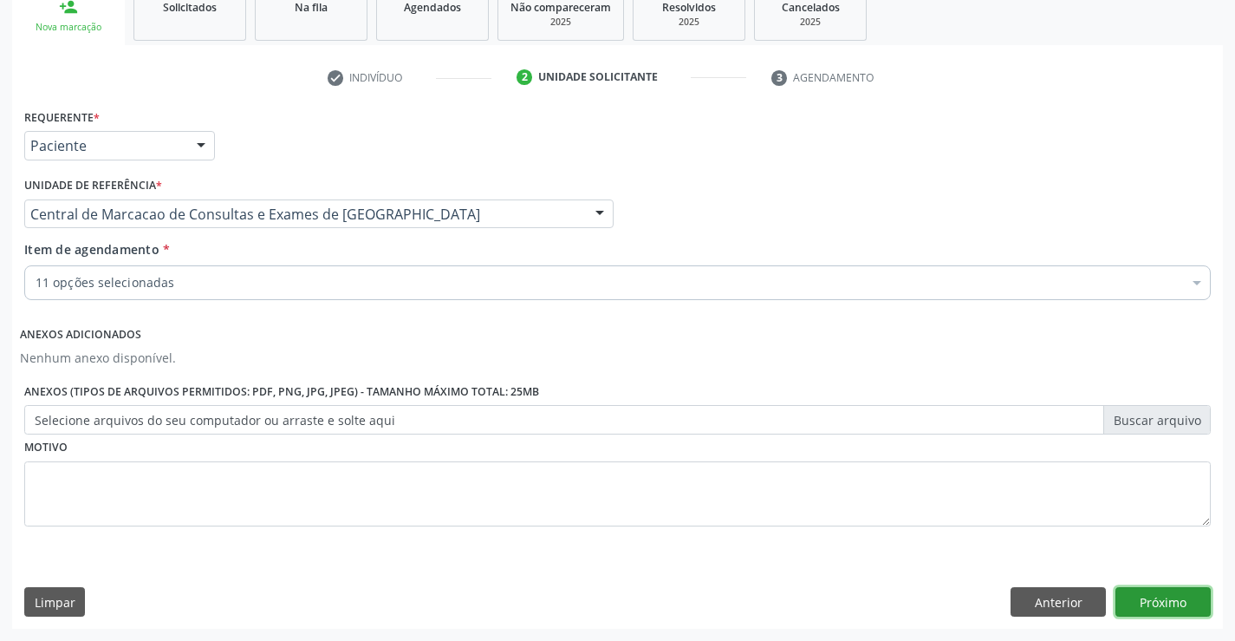
click at [1130, 601] on button "Próximo" at bounding box center [1163, 601] width 95 height 29
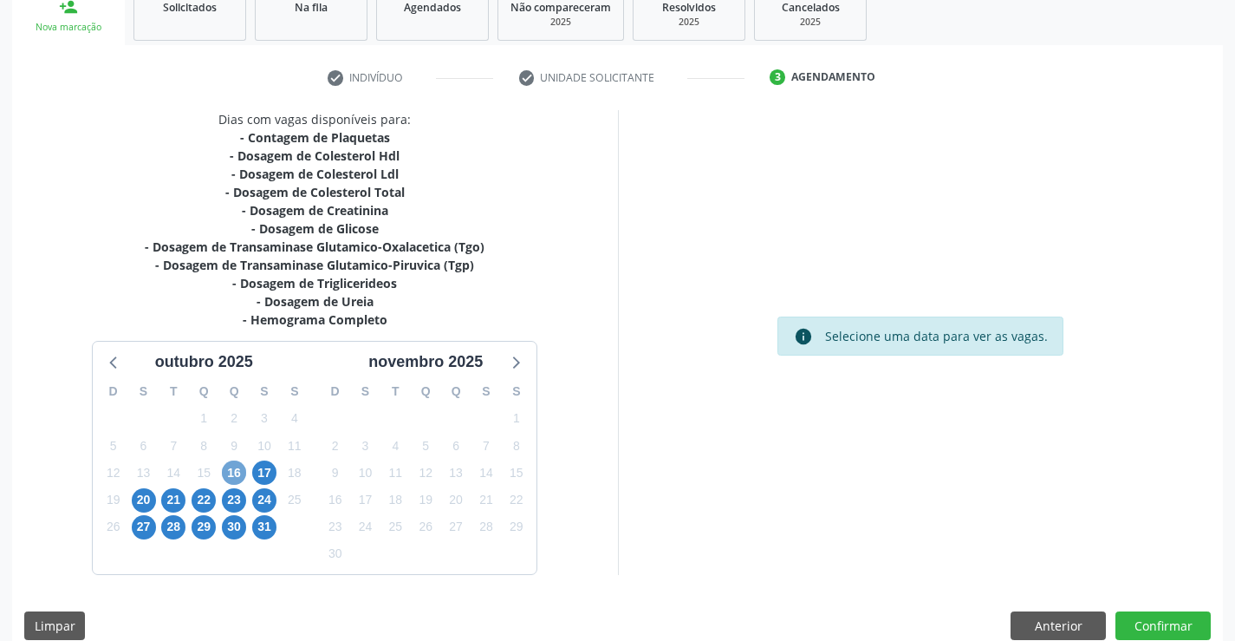
click at [231, 467] on span "16" at bounding box center [234, 472] width 24 height 24
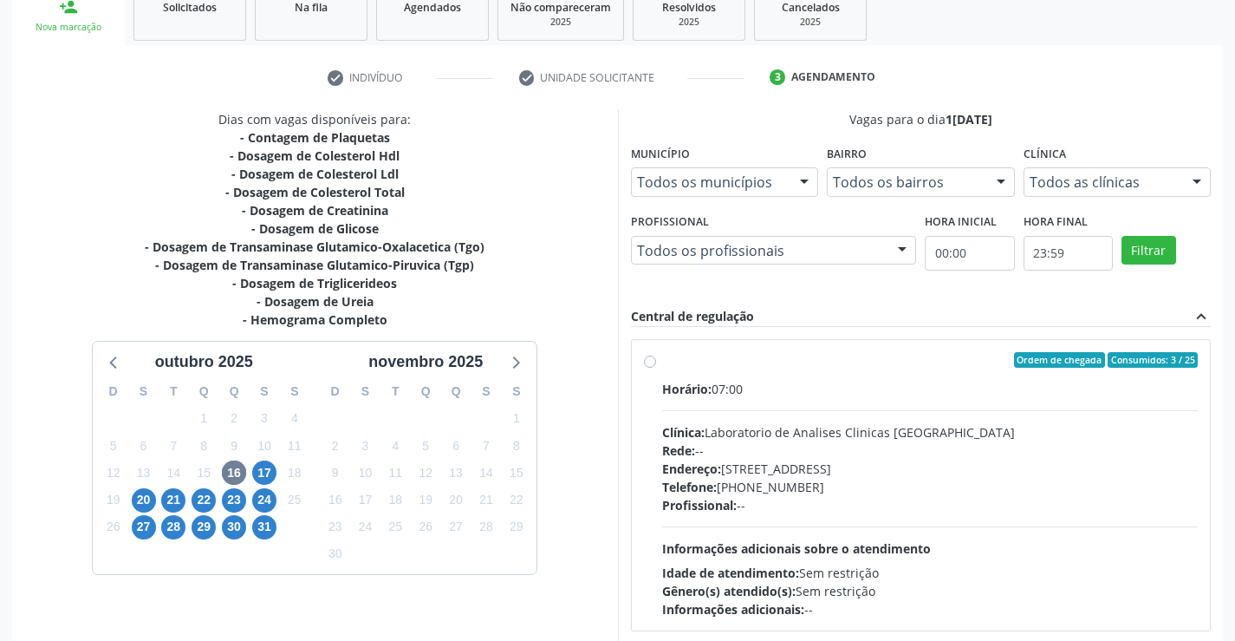
drag, startPoint x: 929, startPoint y: 427, endPoint x: 1194, endPoint y: 431, distance: 265.3
click at [929, 426] on div "Clínica: Laboratorio de Analises Clinicas Sao Francisco" at bounding box center [930, 432] width 537 height 18
click at [656, 368] on input "Ordem de chegada Consumidos: 3 / 25 Horário: 07:00 Clínica: Laboratorio de Anal…" at bounding box center [650, 360] width 12 height 16
radio input "true"
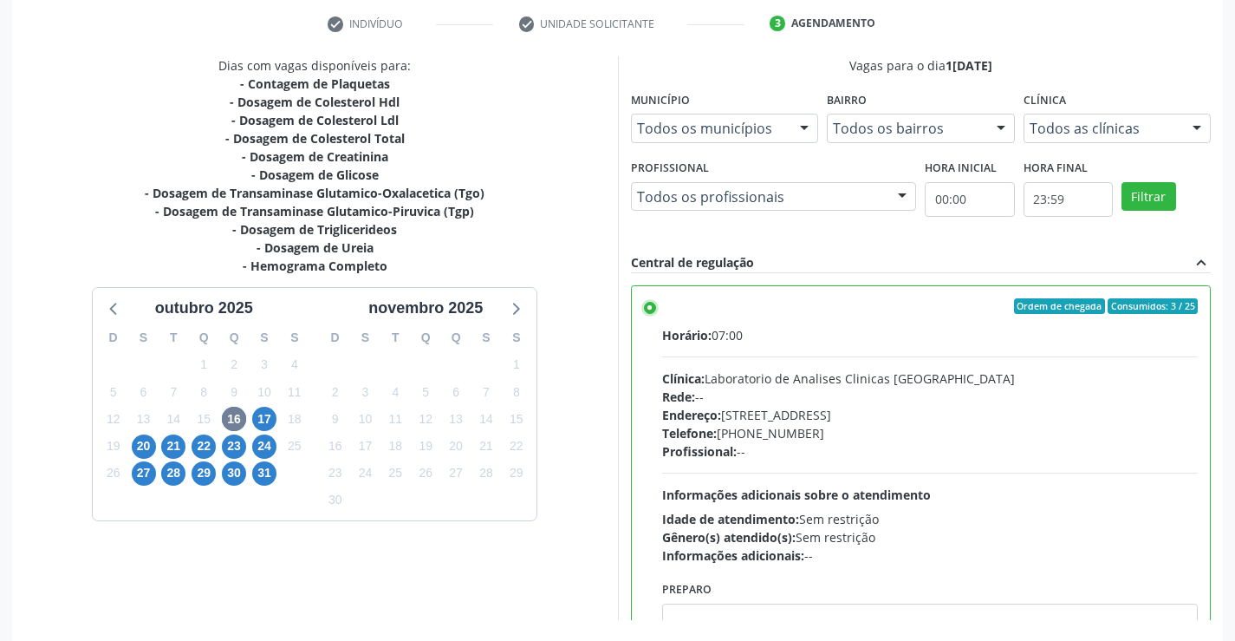
scroll to position [395, 0]
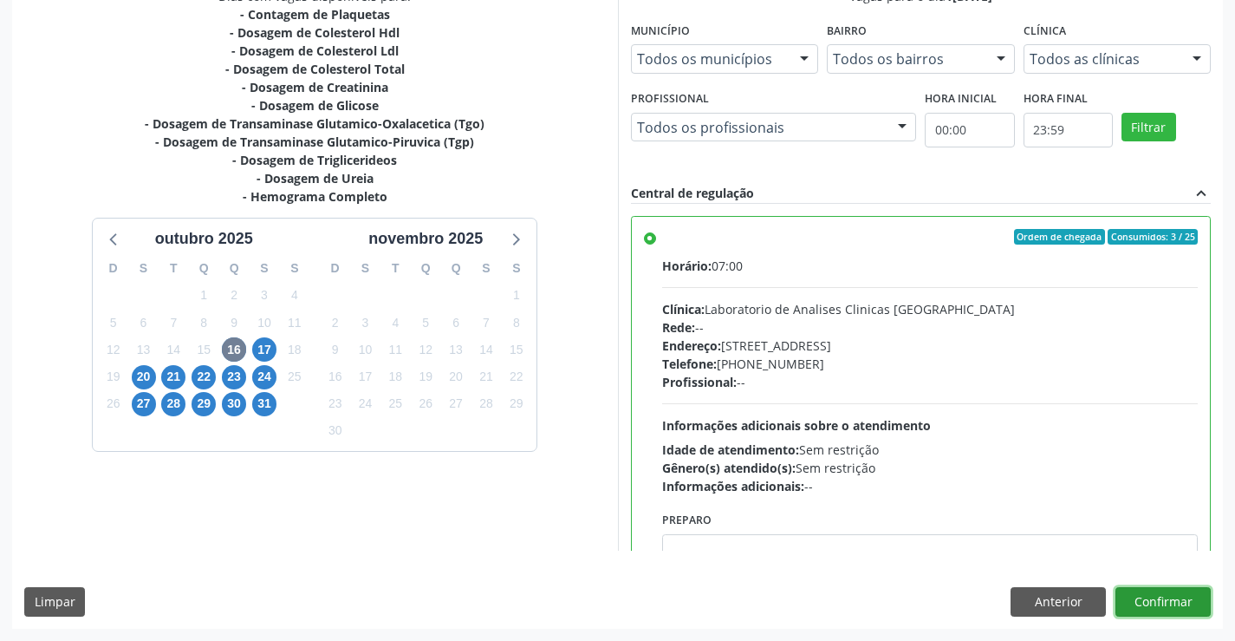
click at [1179, 595] on button "Confirmar" at bounding box center [1163, 601] width 95 height 29
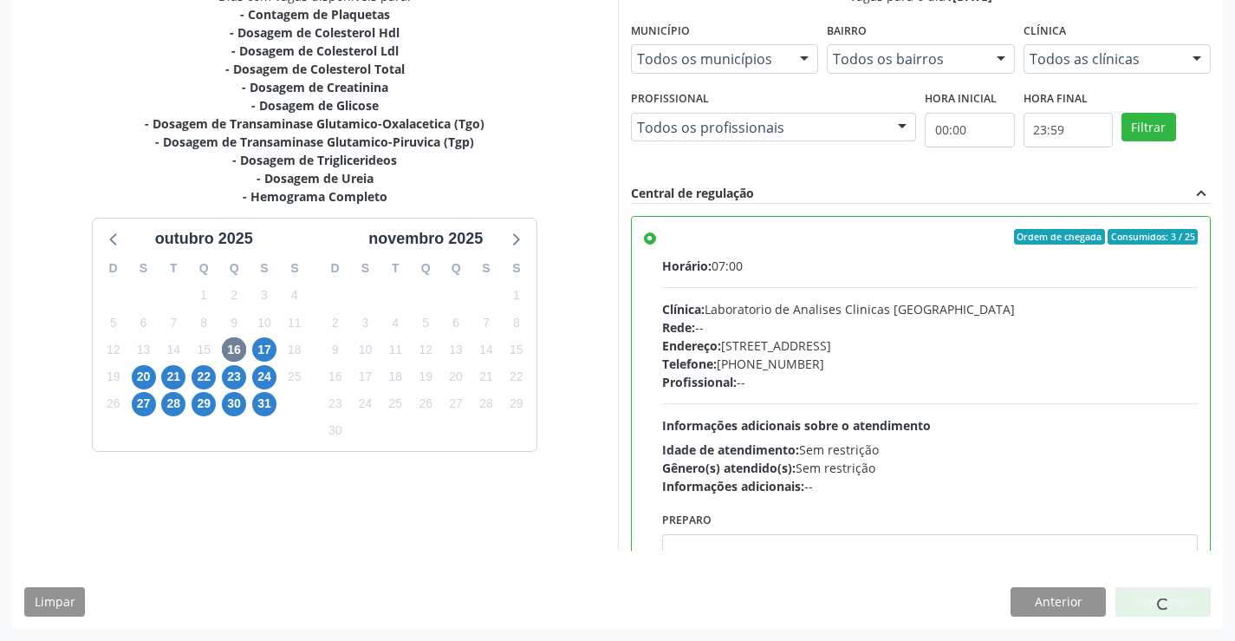
scroll to position [299, 0]
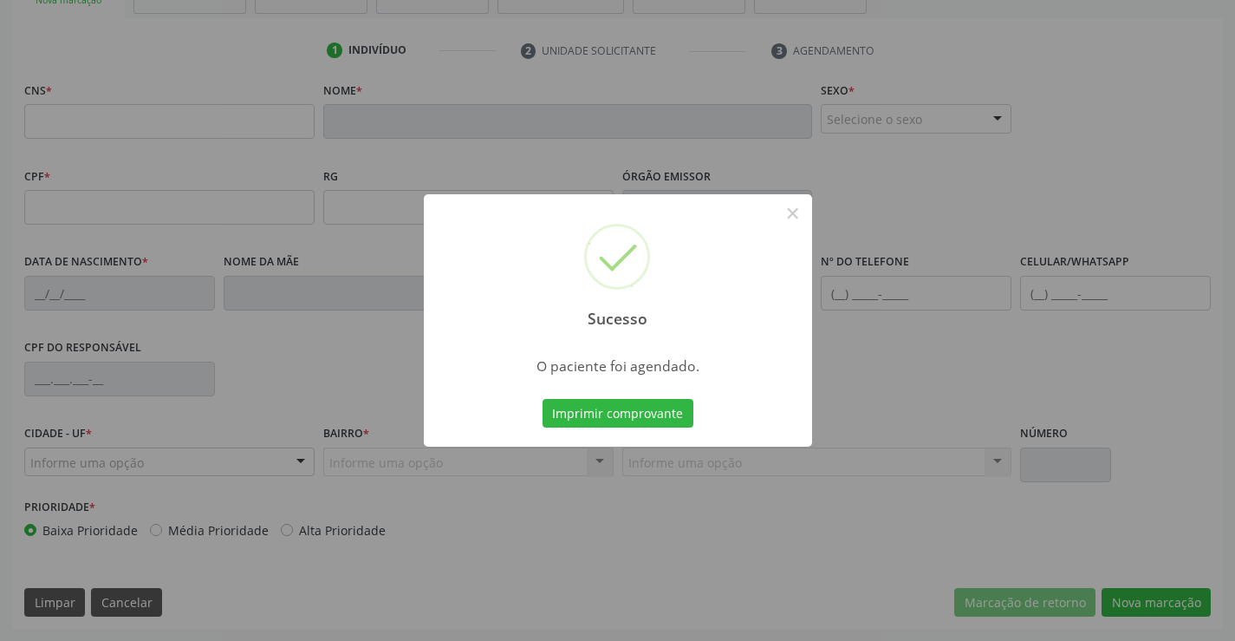
click at [543, 399] on button "Imprimir comprovante" at bounding box center [618, 413] width 151 height 29
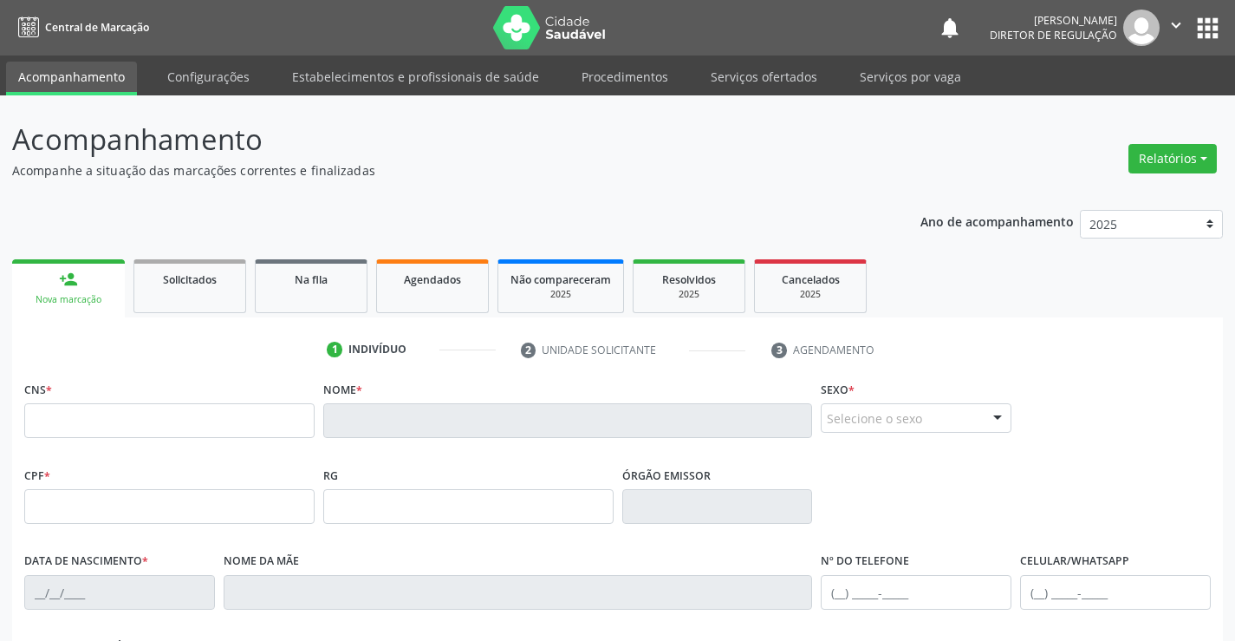
scroll to position [299, 0]
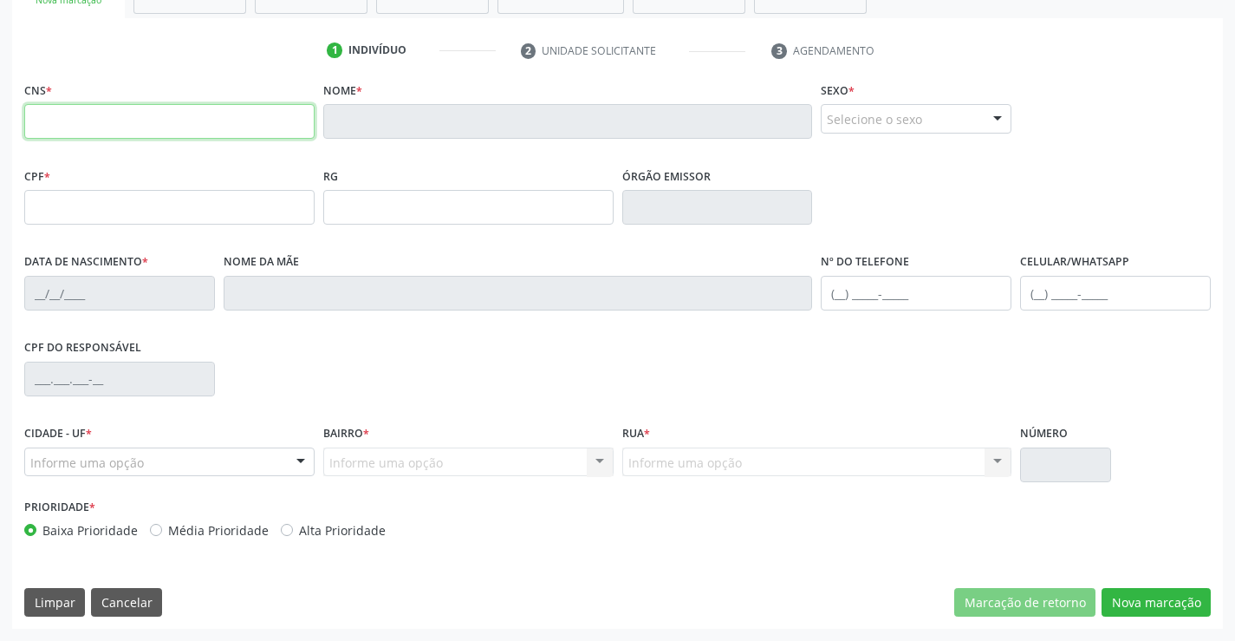
click at [134, 106] on input "text" at bounding box center [169, 121] width 290 height 35
type input "700 4009 9423 3141"
click at [1145, 601] on button "Nova marcação" at bounding box center [1156, 602] width 109 height 29
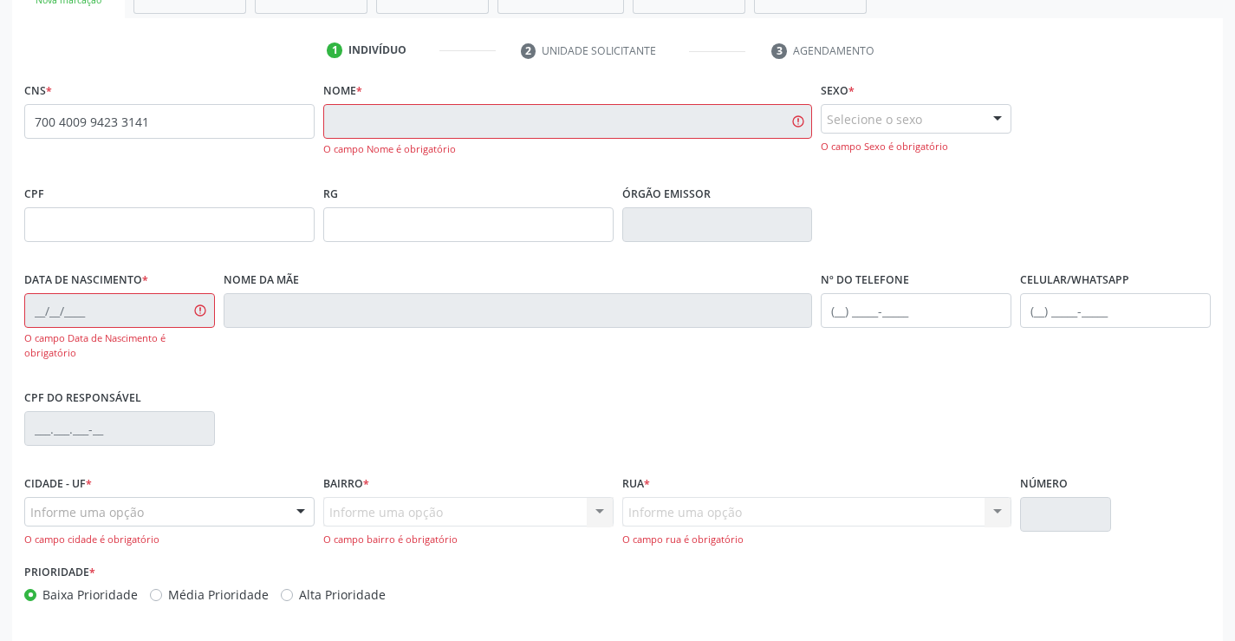
drag, startPoint x: 65, startPoint y: 113, endPoint x: 76, endPoint y: 120, distance: 13.7
click at [104, 118] on div "CNS * 700 4009 9423 3141" at bounding box center [169, 128] width 299 height 103
drag, startPoint x: 25, startPoint y: 116, endPoint x: 196, endPoint y: 127, distance: 171.1
click at [196, 127] on input "700 4009 9423 3141" at bounding box center [169, 121] width 290 height 35
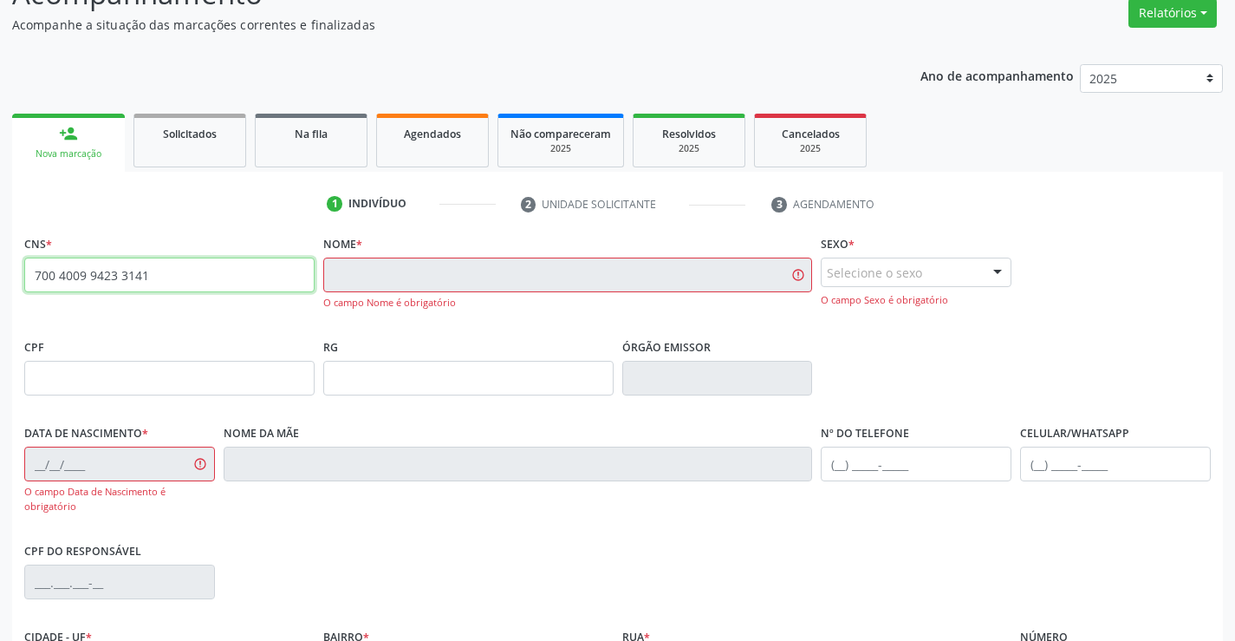
scroll to position [0, 0]
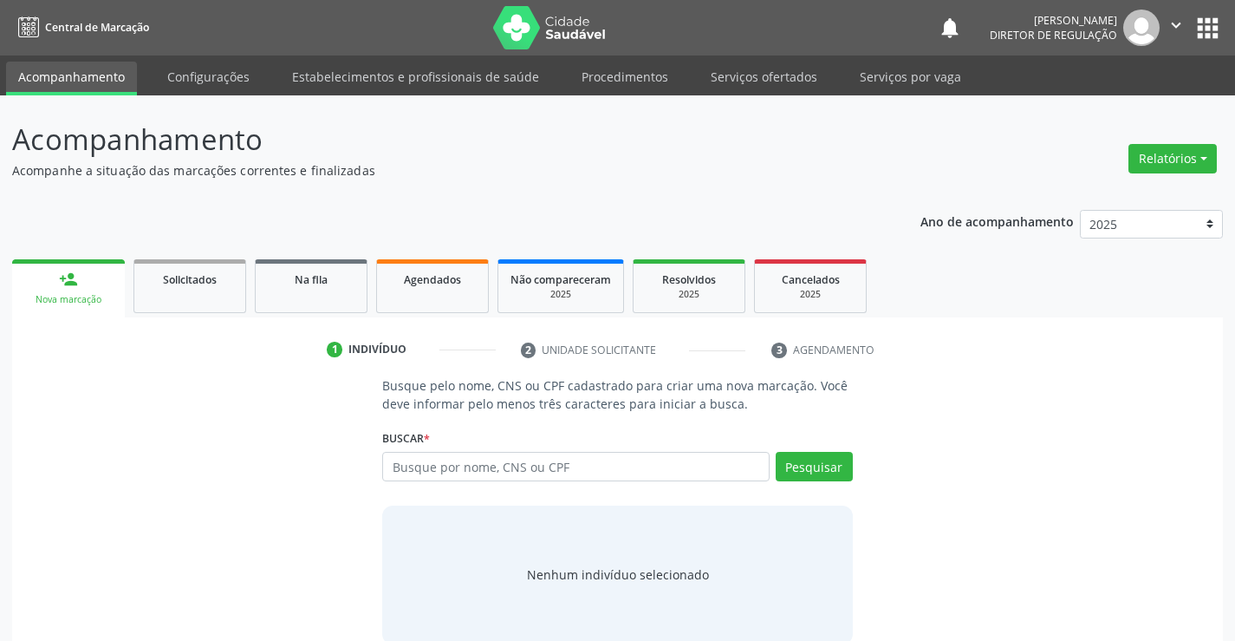
click at [470, 410] on p "Busque pelo nome, CNS ou CPF cadastrado para criar uma nova marcação. Você deve…" at bounding box center [617, 394] width 470 height 36
click at [446, 478] on input "text" at bounding box center [575, 466] width 387 height 29
paste input "700 4009 9423 3141"
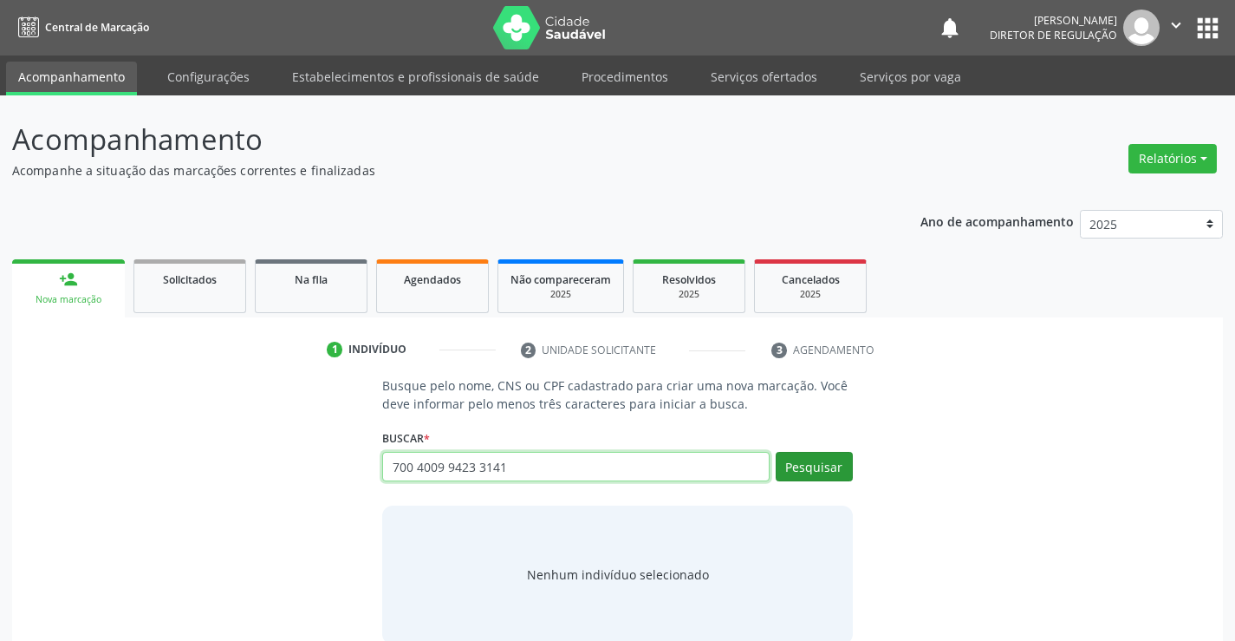
type input "700 4009 9423 3141"
click at [827, 462] on button "Pesquisar" at bounding box center [814, 466] width 77 height 29
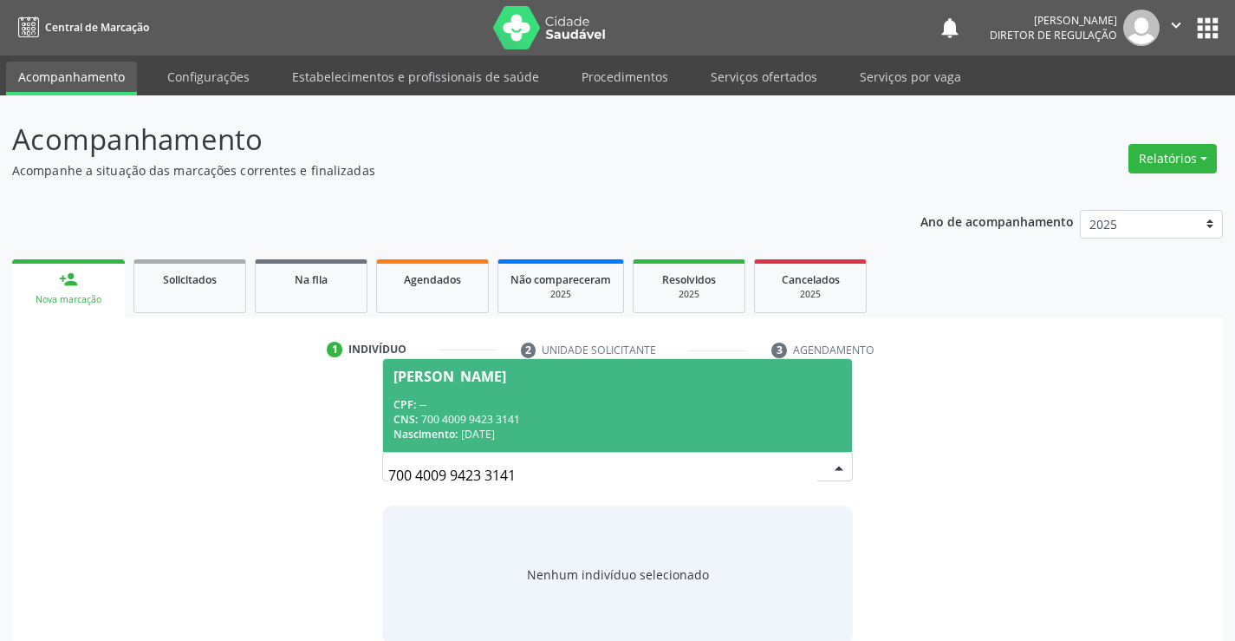
click at [463, 385] on span "Idelson Alencar da Silva CPF: -- CNS: 700 4009 9423 3141 Nascimento: 17/02/1975" at bounding box center [617, 405] width 468 height 93
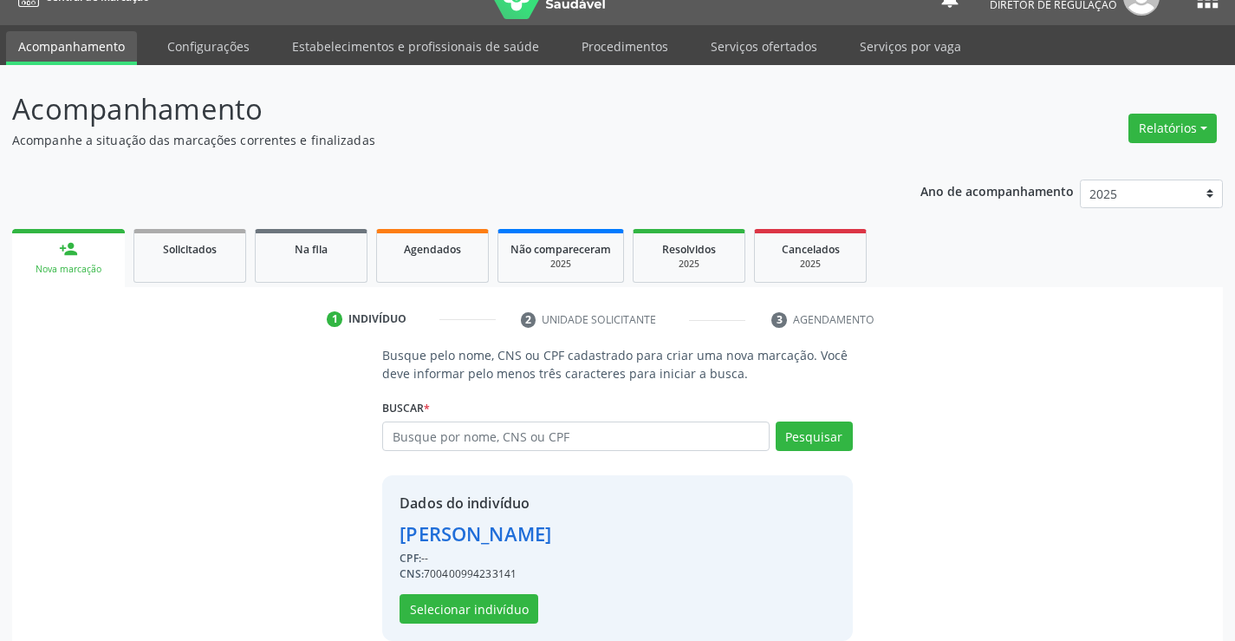
scroll to position [55, 0]
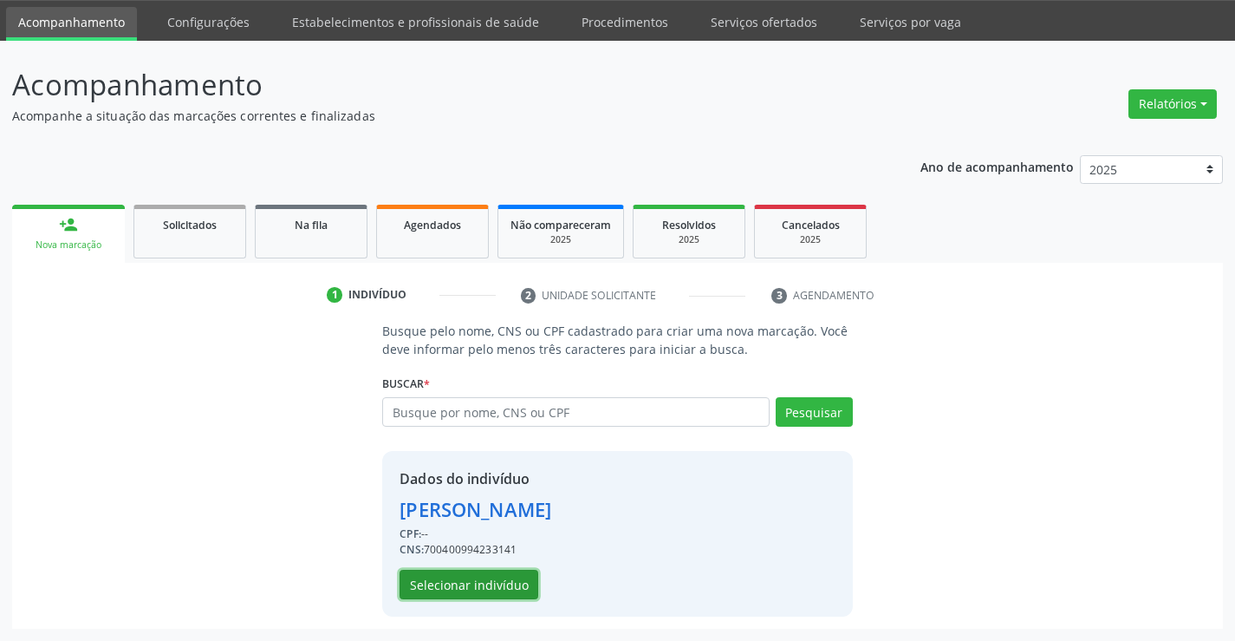
click at [523, 582] on button "Selecionar indivíduo" at bounding box center [469, 583] width 139 height 29
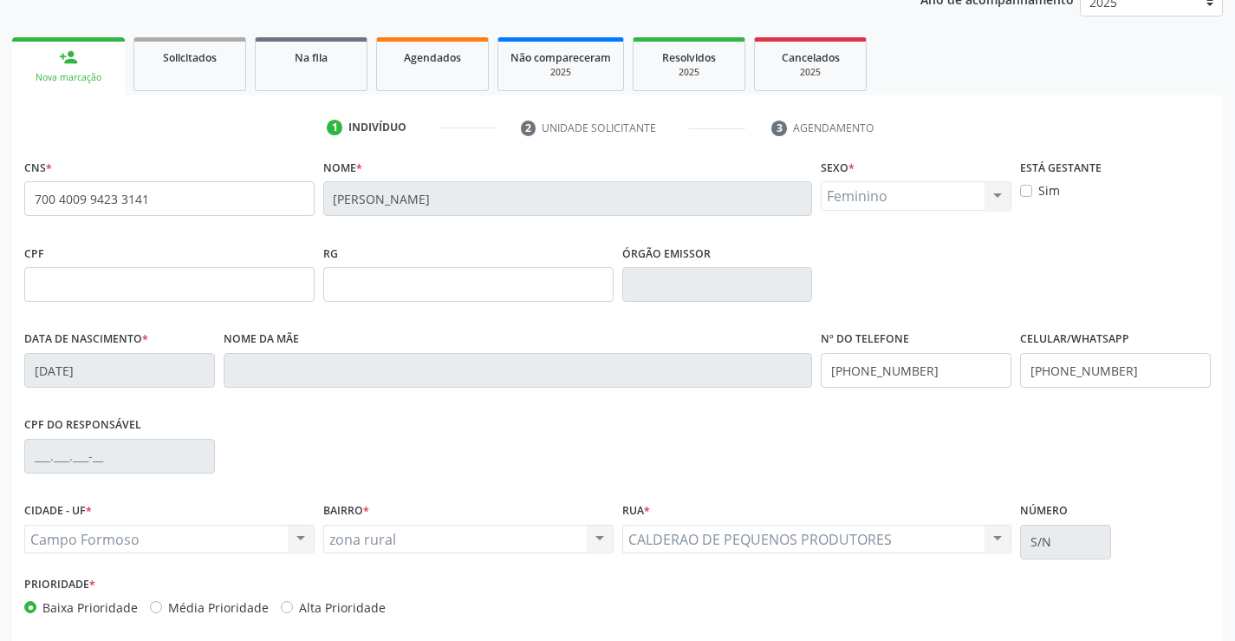
scroll to position [228, 0]
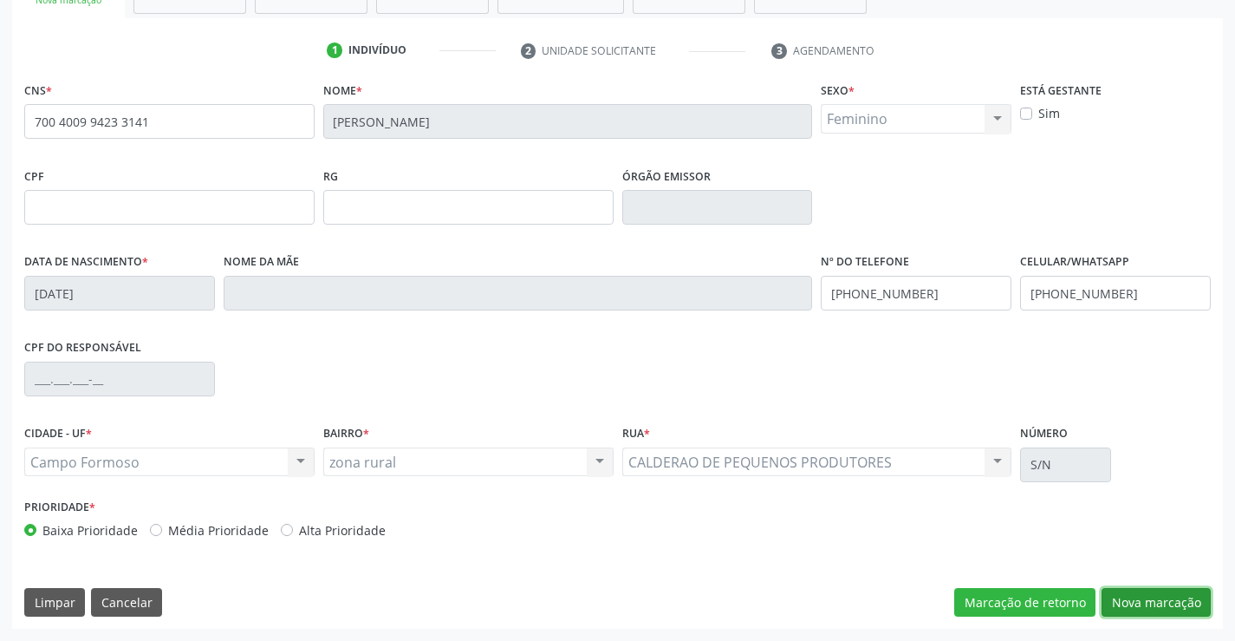
click at [1137, 616] on button "Nova marcação" at bounding box center [1156, 602] width 109 height 29
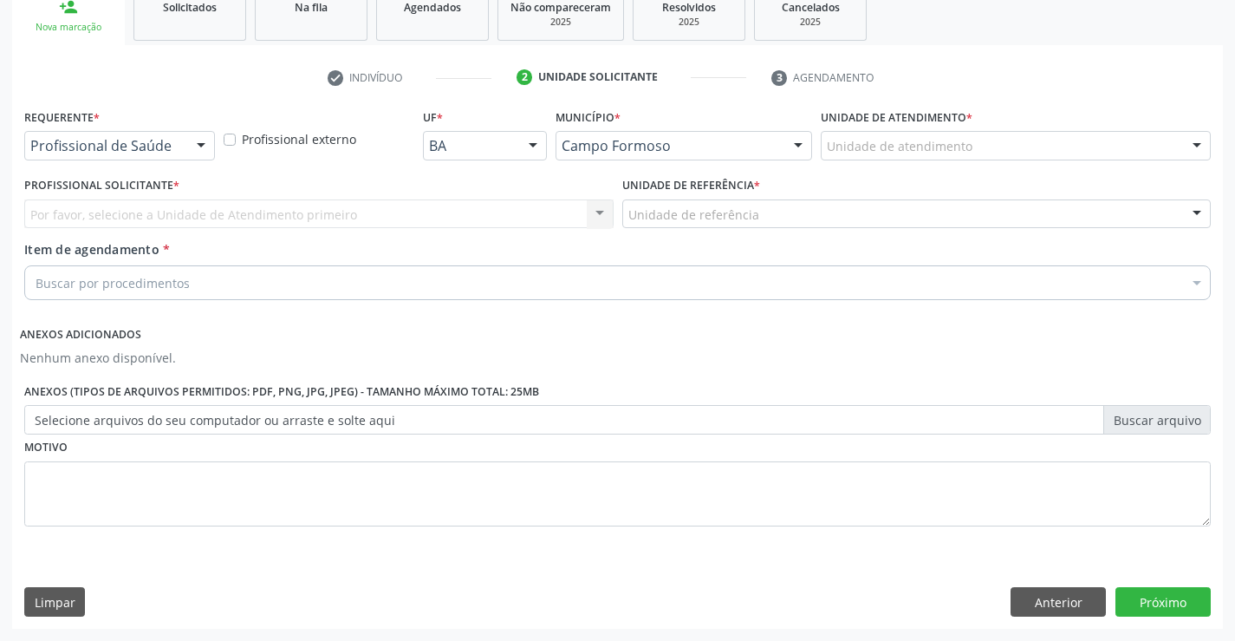
scroll to position [272, 0]
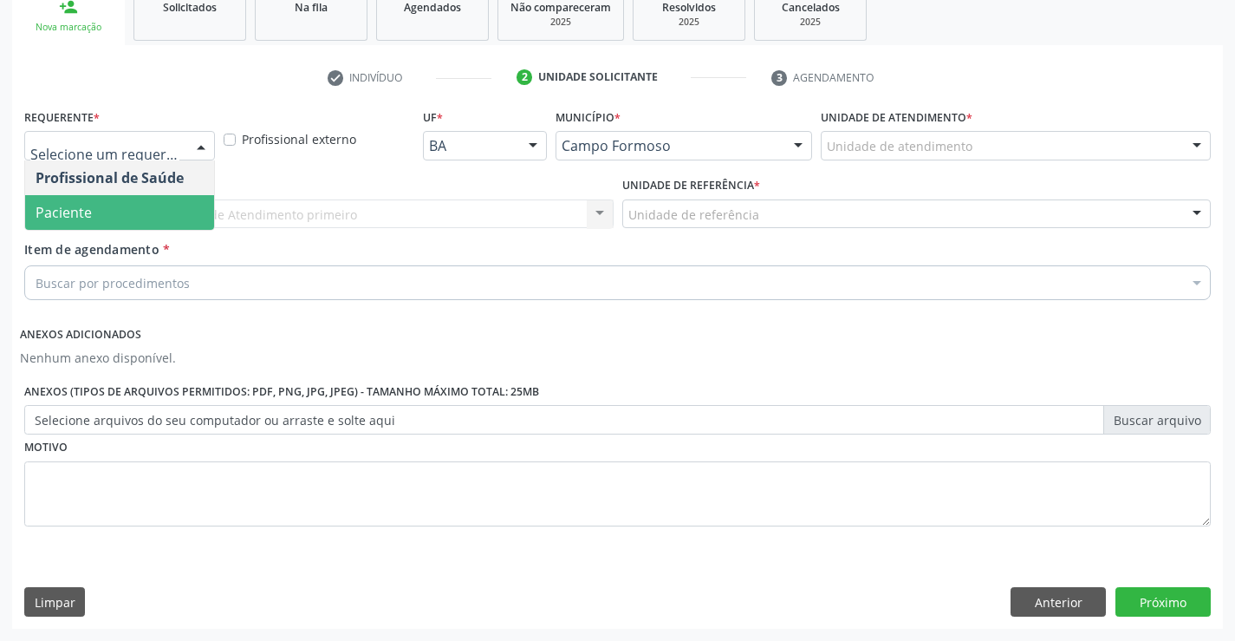
click at [165, 212] on span "Paciente" at bounding box center [119, 212] width 189 height 35
click at [622, 211] on div "Unidade de referência" at bounding box center [916, 213] width 589 height 29
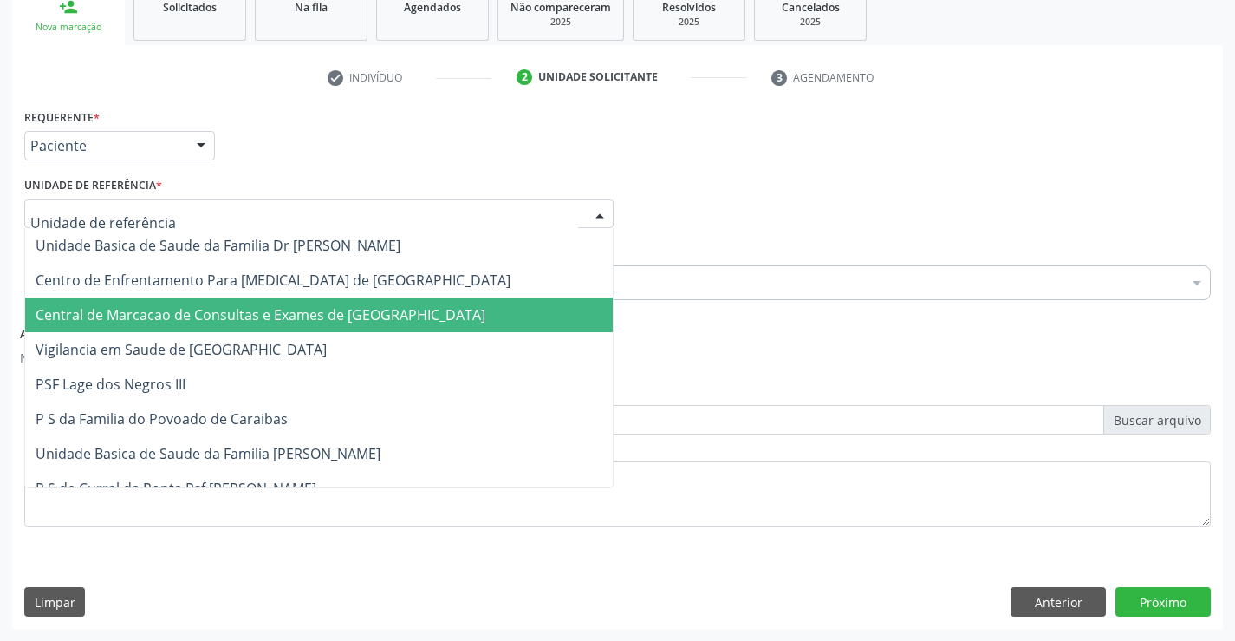
click at [339, 305] on span "Central de Marcacao de Consultas e Exames de [GEOGRAPHIC_DATA]" at bounding box center [261, 314] width 450 height 19
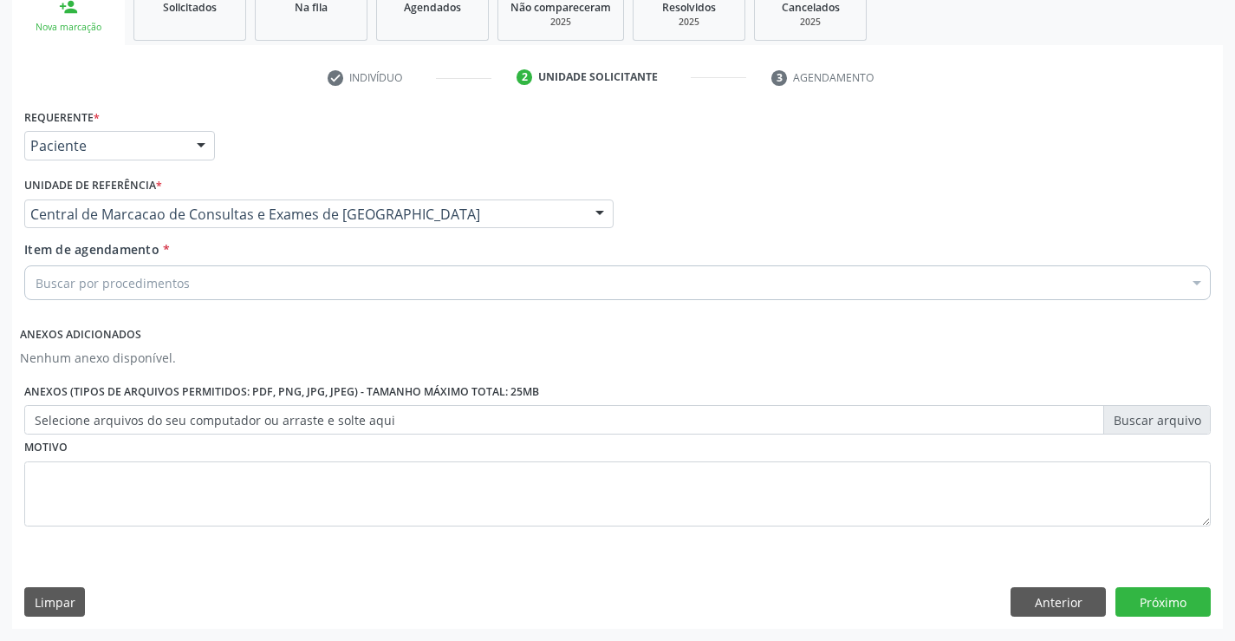
click at [411, 276] on div "Buscar por procedimentos" at bounding box center [617, 282] width 1187 height 35
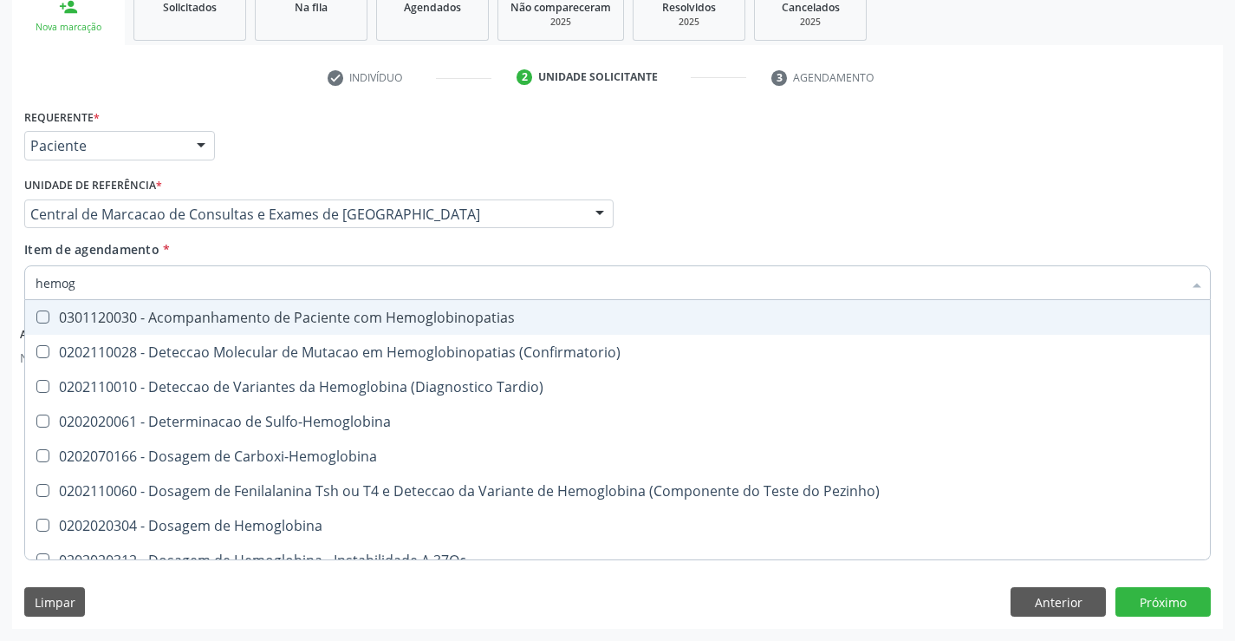
type input "hemogr"
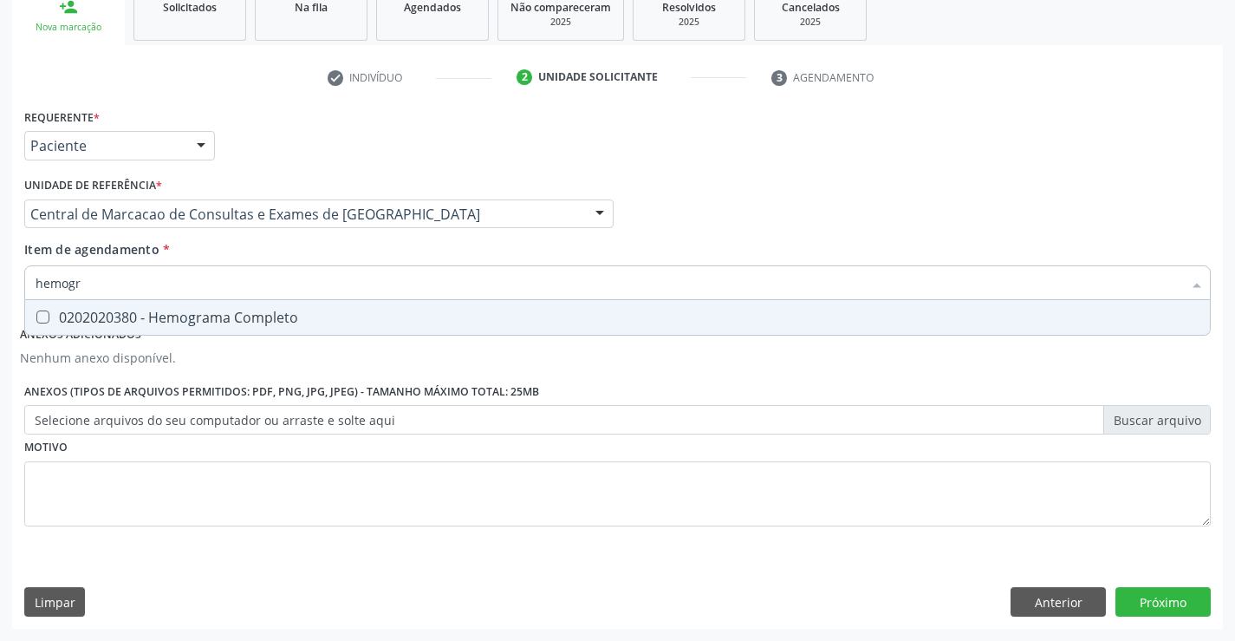
click at [387, 326] on span "0202020380 - Hemograma Completo" at bounding box center [617, 317] width 1185 height 35
checkbox Completo "true"
type input "hemogr"
click at [341, 258] on div "Item de agendamento * hemogr Desfazer seleção 0202020380 - Hemograma Completo N…" at bounding box center [617, 267] width 1187 height 55
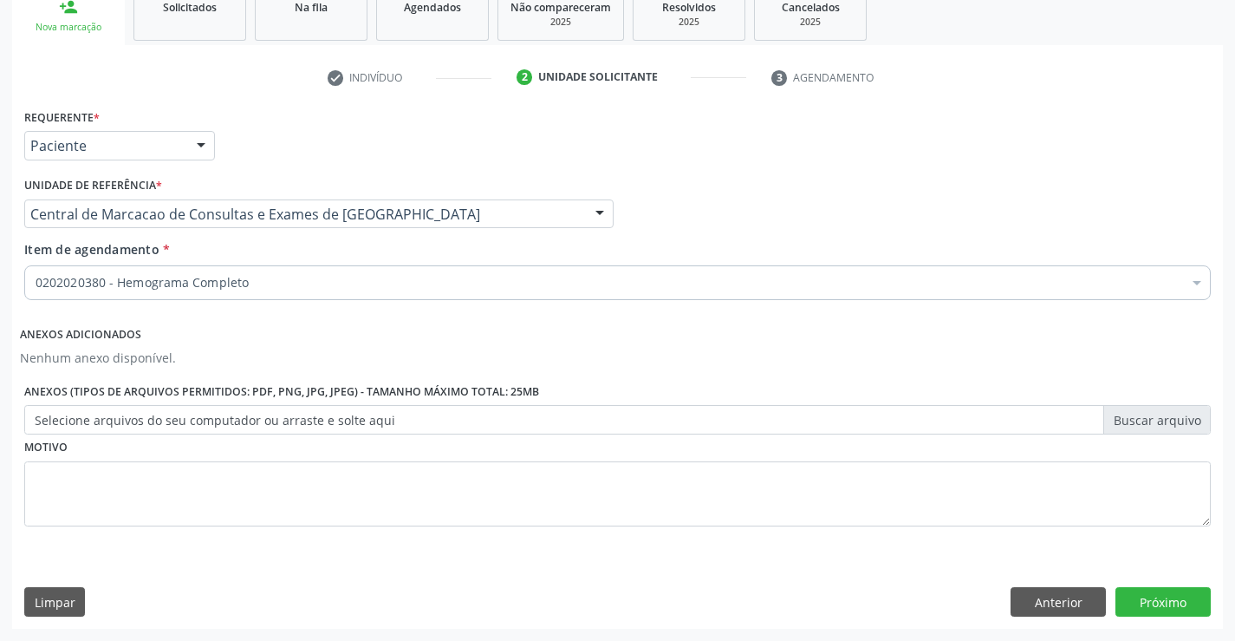
click at [316, 295] on div "0202020380 - Hemograma Completo" at bounding box center [617, 282] width 1187 height 35
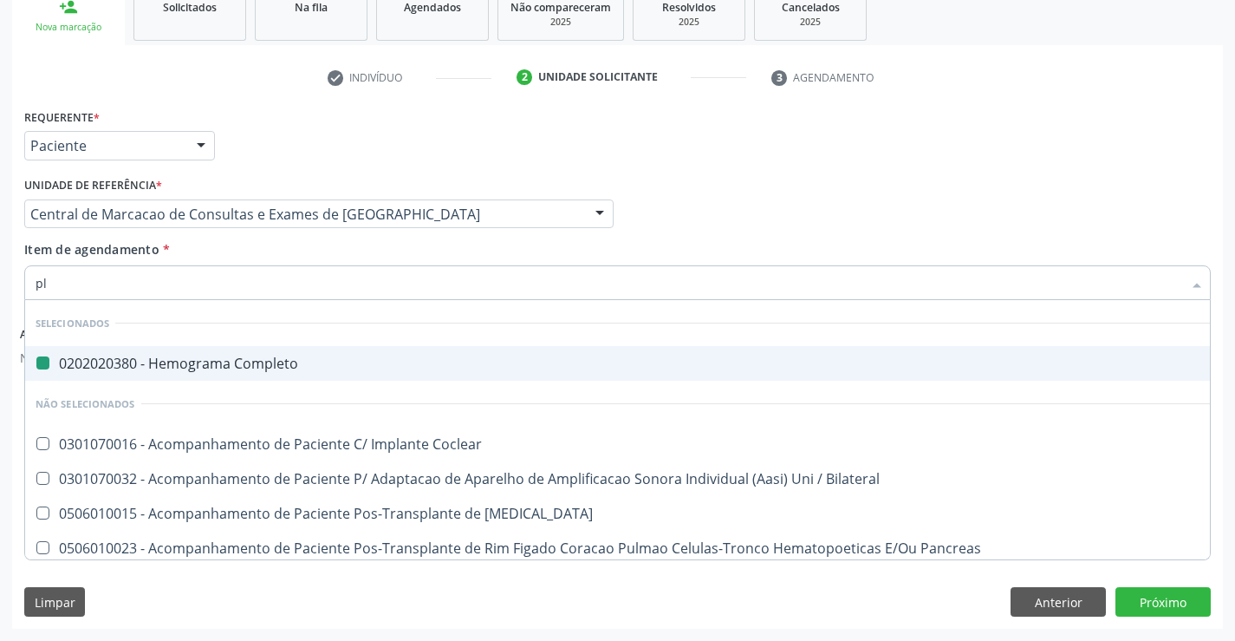
type input "pla"
checkbox Completo "false"
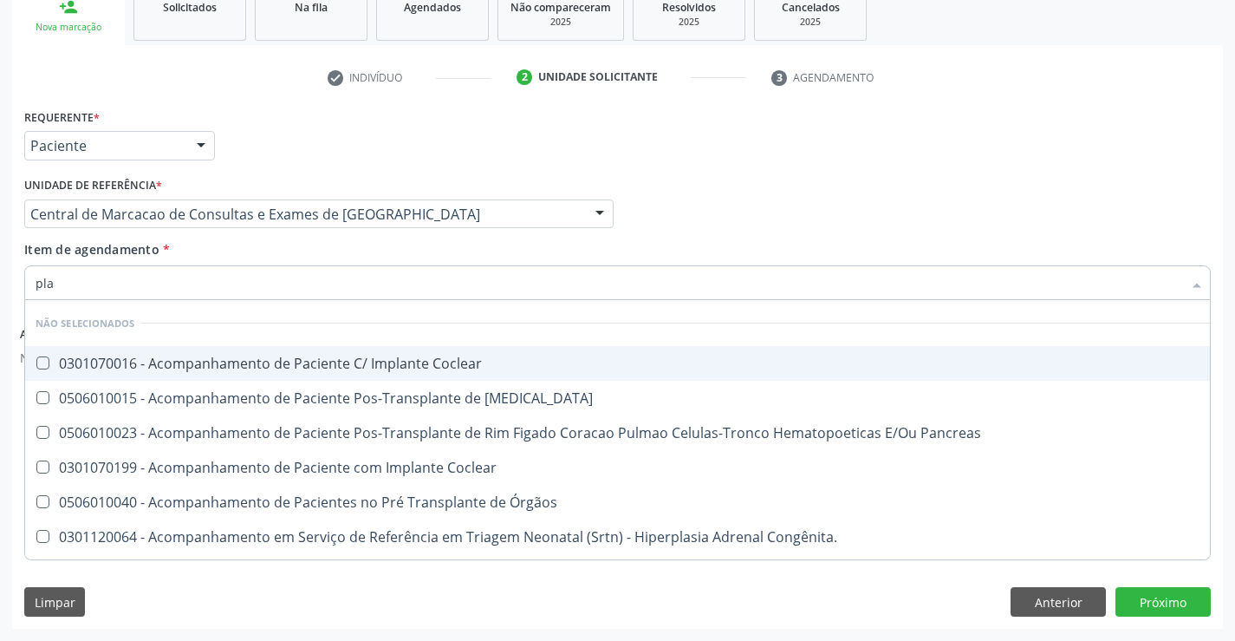
type input "plaq"
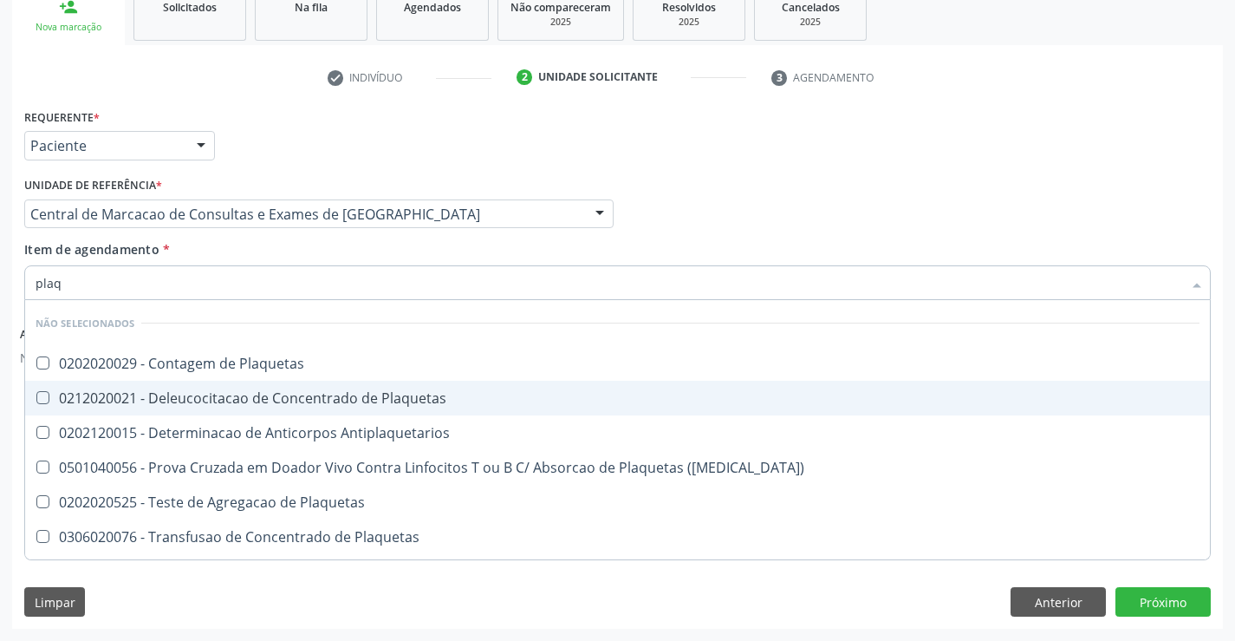
click at [319, 386] on span "0212020021 - Deleucocitacao de Concentrado de Plaquetas" at bounding box center [617, 398] width 1185 height 35
checkbox Plaquetas "true"
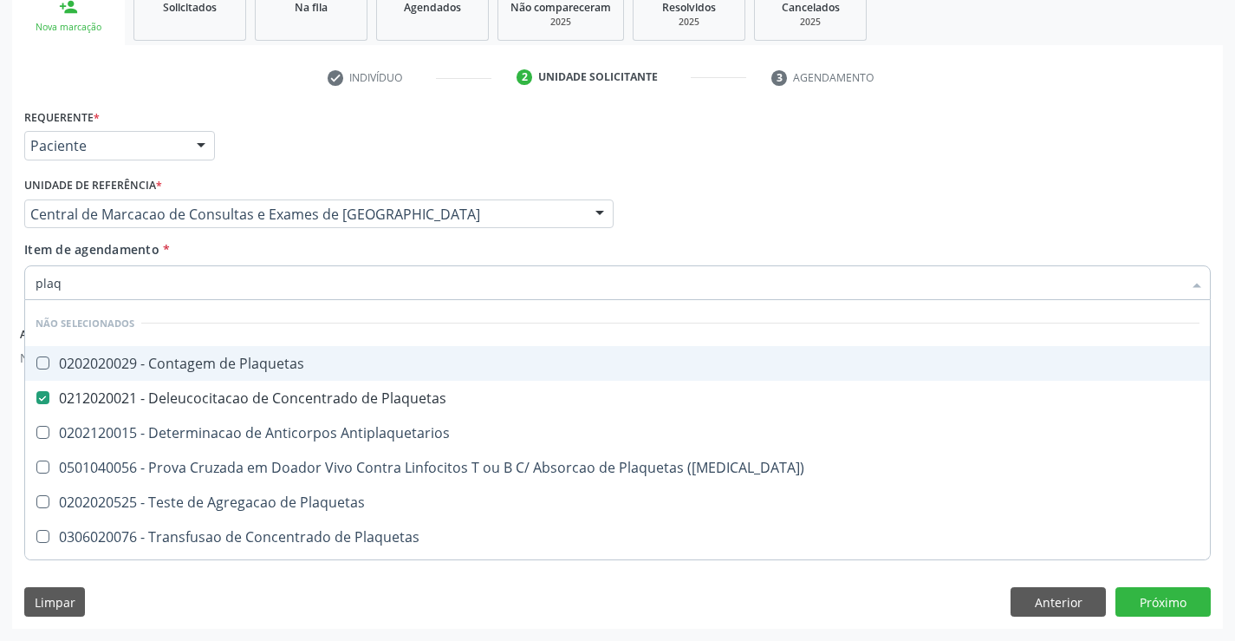
click at [319, 374] on span "0202020029 - Contagem de Plaquetas" at bounding box center [617, 363] width 1185 height 35
checkbox Plaquetas "true"
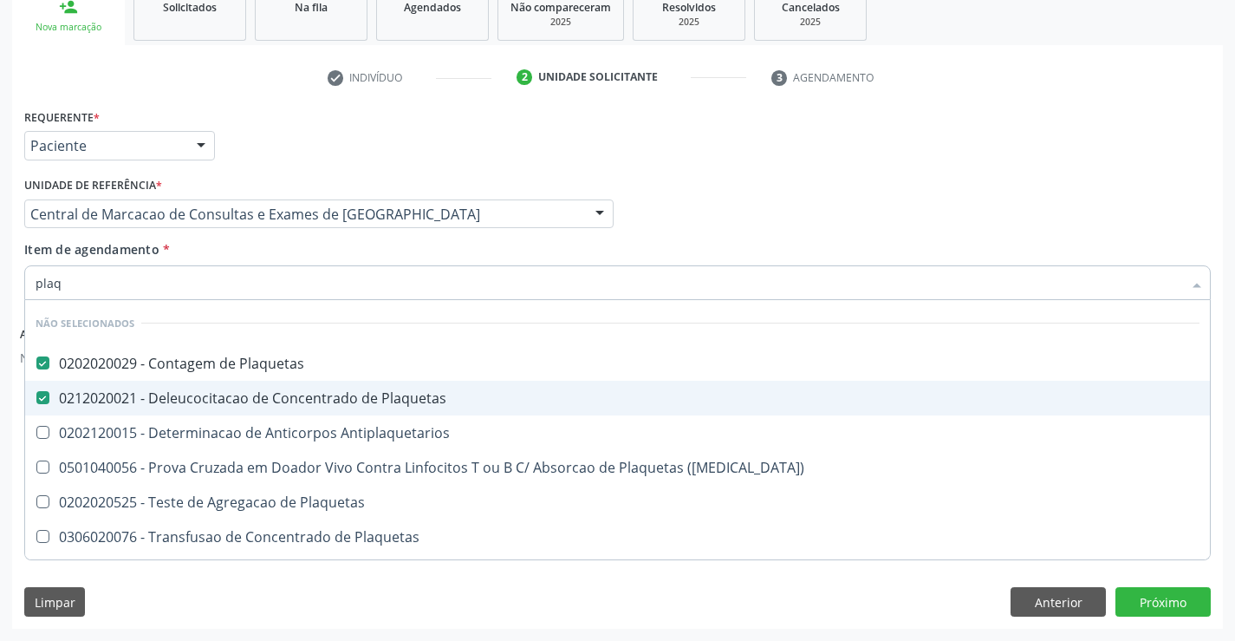
click at [322, 391] on div "0212020021 - Deleucocitacao de Concentrado de Plaquetas" at bounding box center [618, 398] width 1164 height 14
checkbox Plaquetas "false"
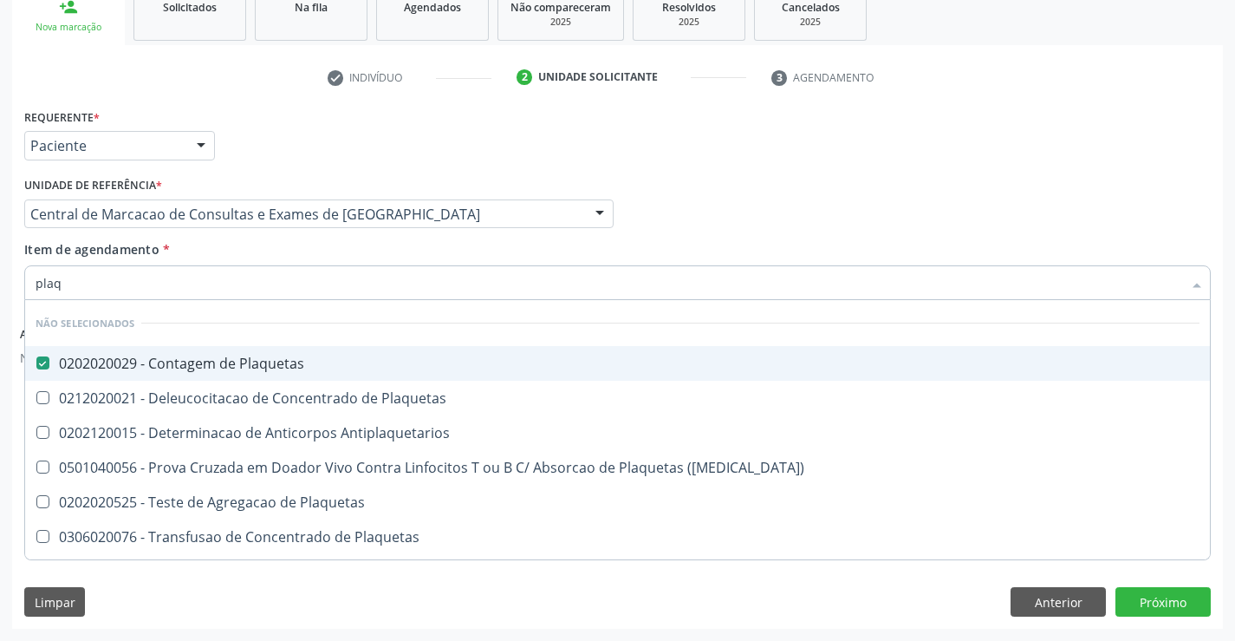
type input "plaq"
click at [316, 261] on div "Item de agendamento * plaq Desfazer seleção Não selecionados 0202020029 - Conta…" at bounding box center [617, 267] width 1187 height 55
checkbox Plaquetas "true"
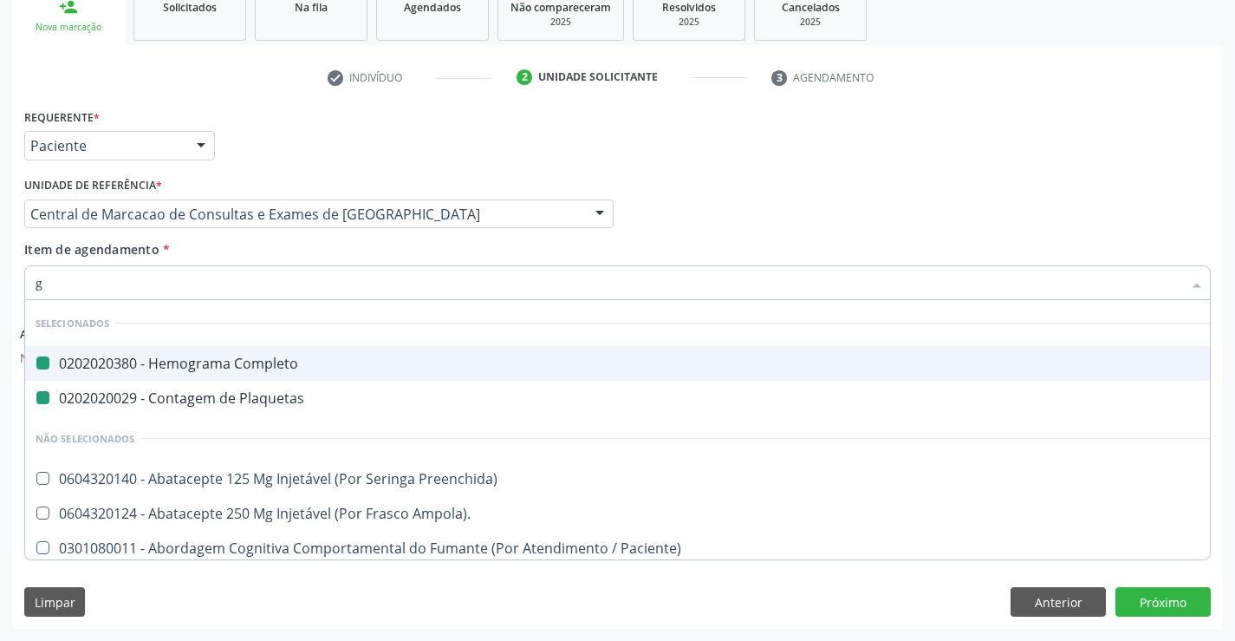
type input "gl"
checkbox Completo "false"
checkbox Plaquetas "false"
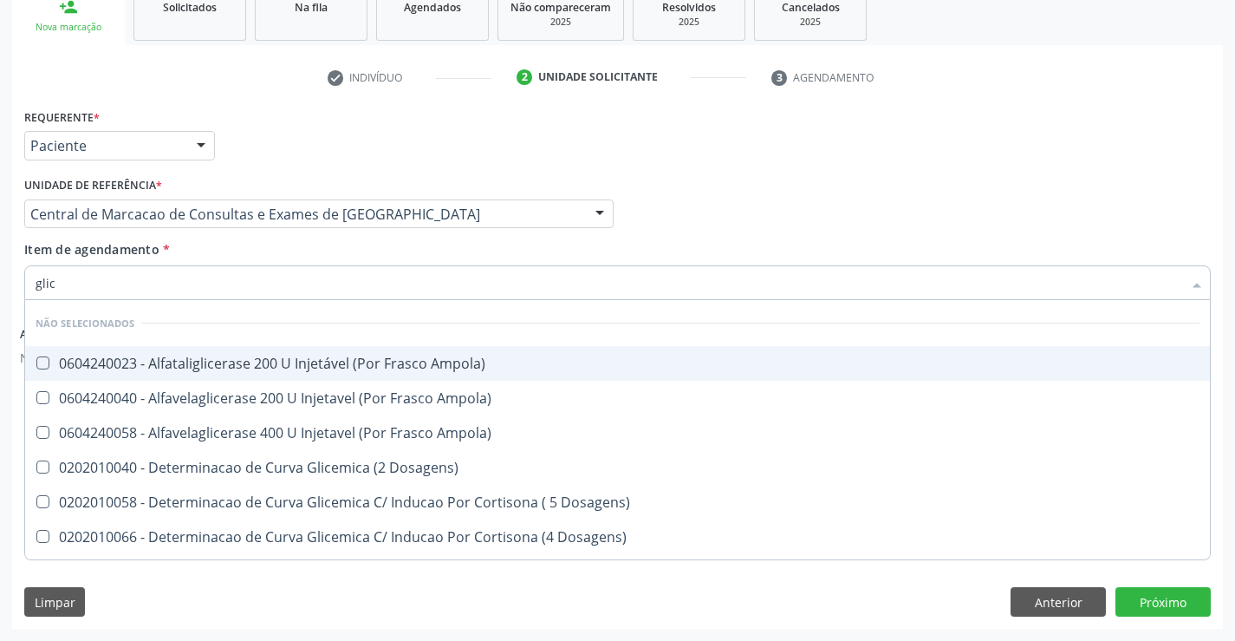
type input "glico"
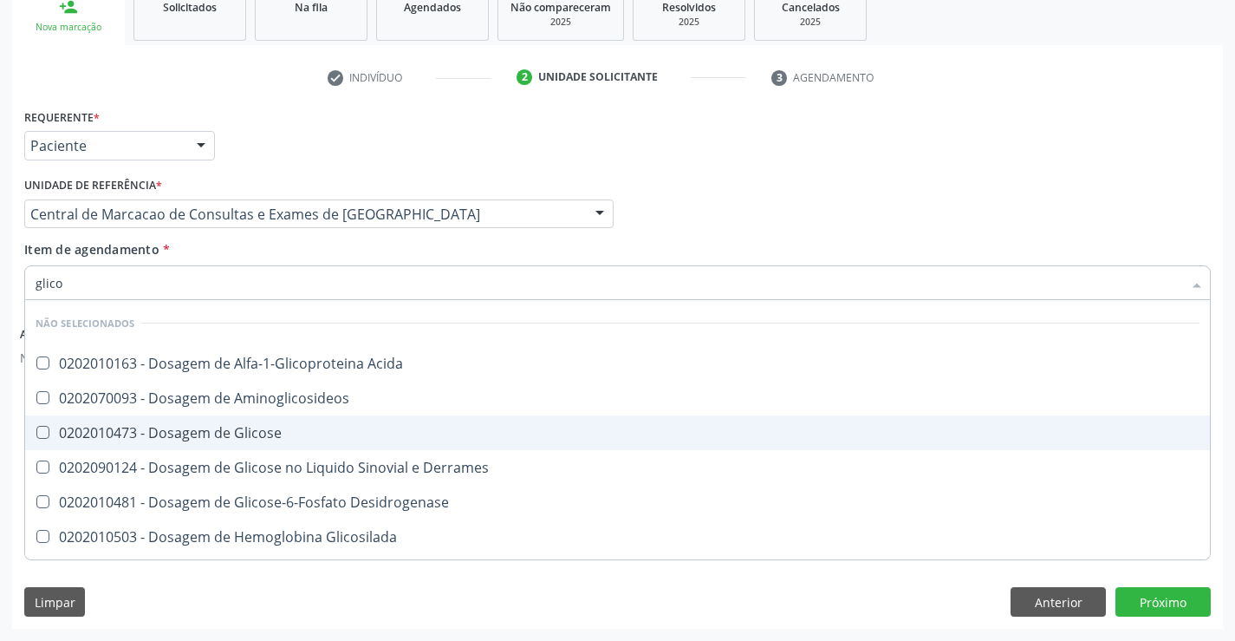
click at [313, 435] on div "0202010473 - Dosagem de Glicose" at bounding box center [618, 433] width 1164 height 14
checkbox Glicose "true"
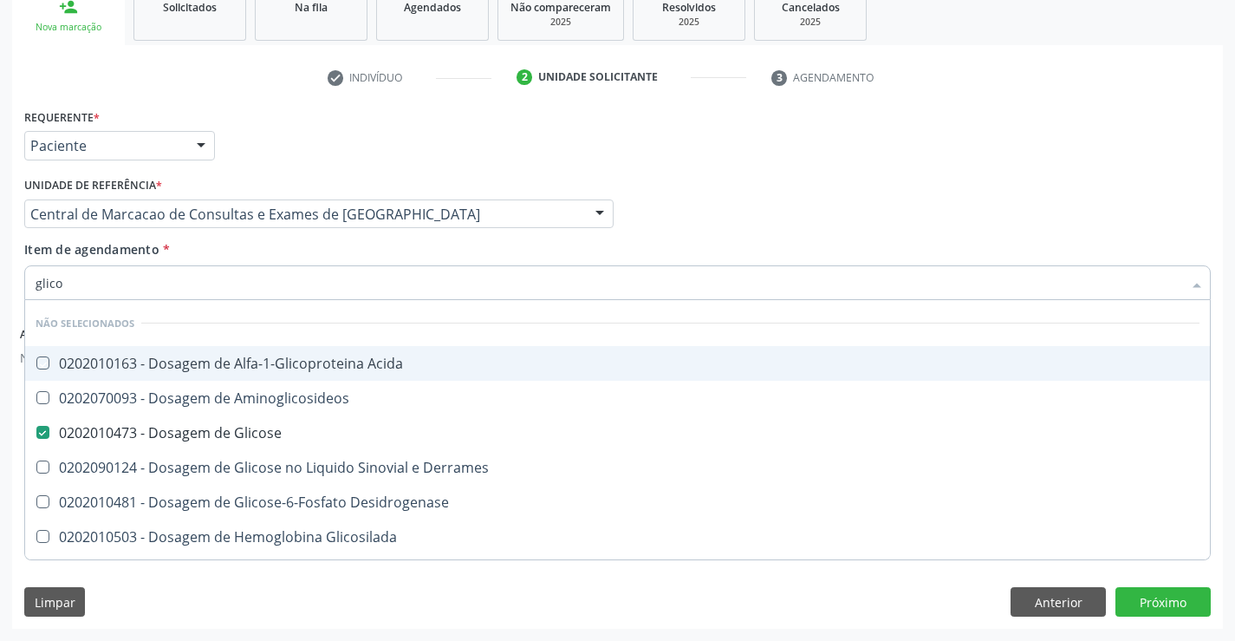
click at [323, 264] on div "Item de agendamento * glico Desfazer seleção Não selecionados 0202010163 - Dosa…" at bounding box center [617, 267] width 1187 height 55
checkbox Acida "true"
checkbox Aminoglicosideos "true"
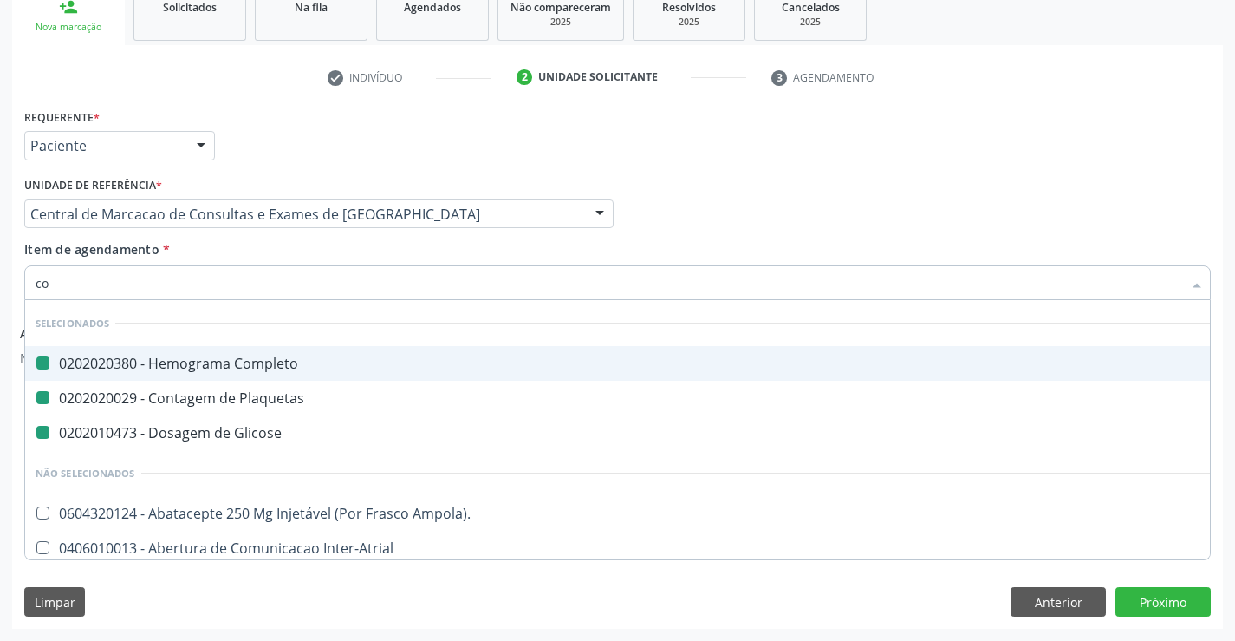
type input "col"
checkbox Completo "false"
checkbox Plaquetas "false"
checkbox Glicose "false"
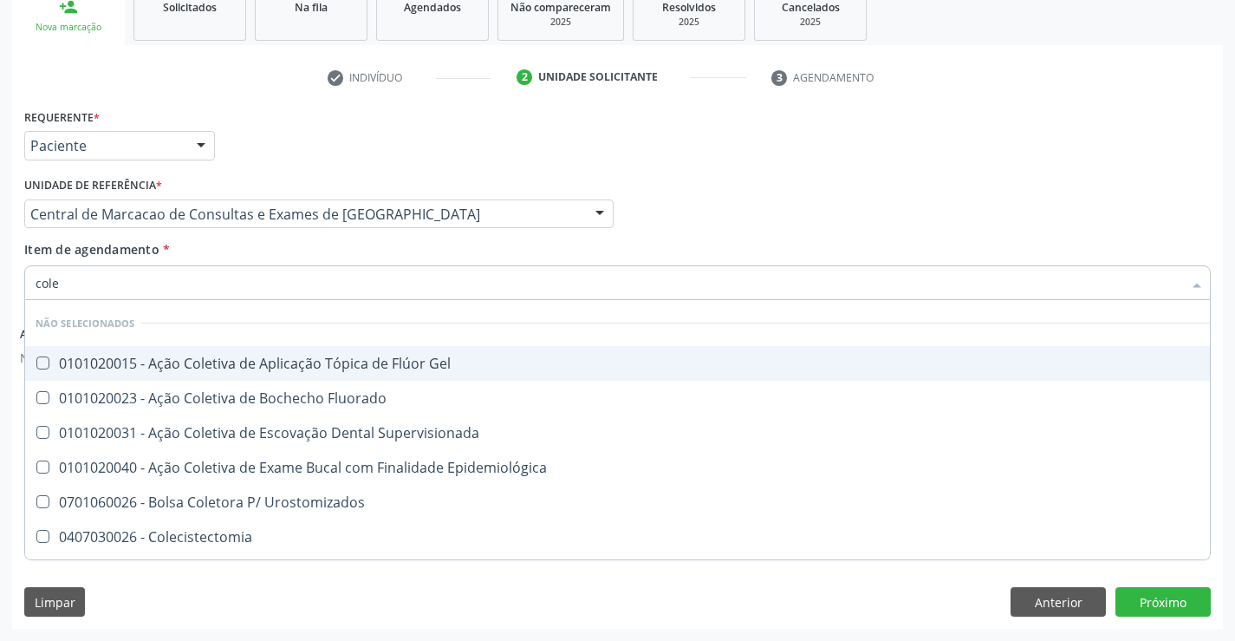
type input "coles"
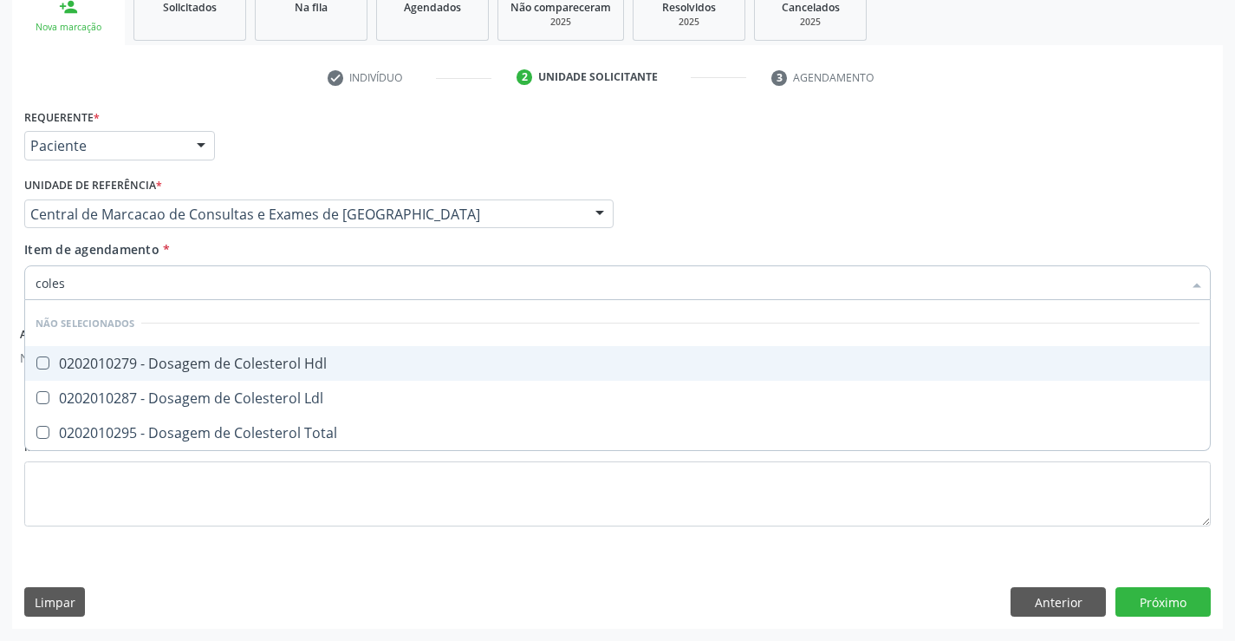
click at [331, 373] on span "0202010279 - Dosagem de Colesterol Hdl" at bounding box center [617, 363] width 1185 height 35
checkbox Hdl "true"
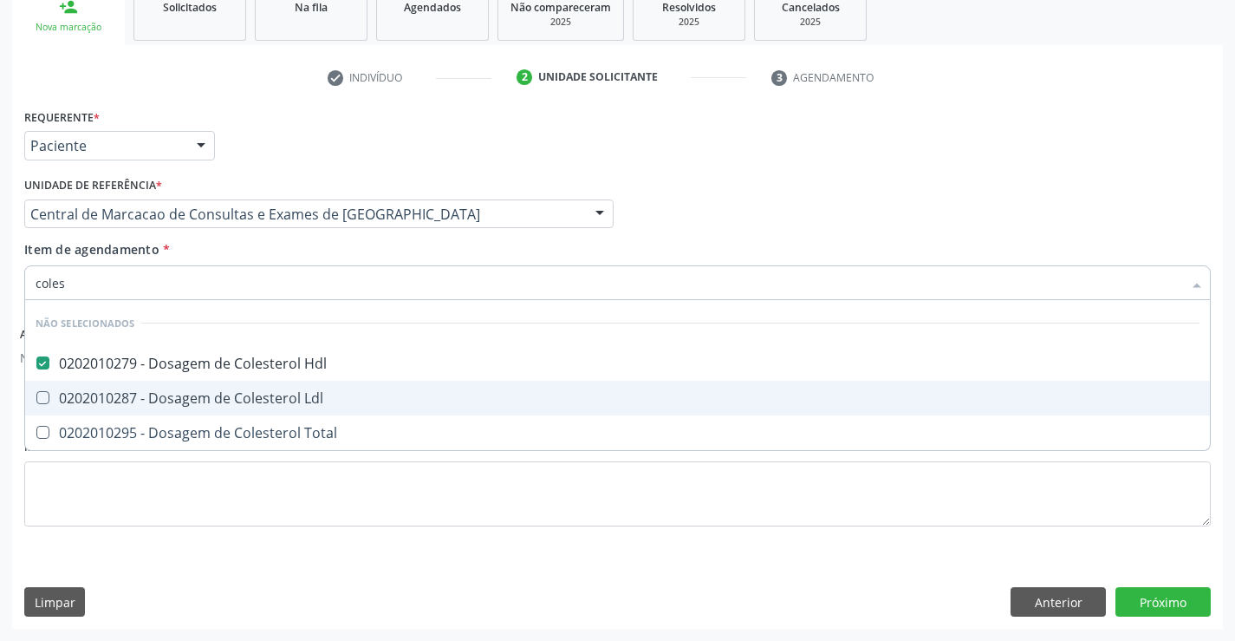
click at [328, 399] on div "0202010287 - Dosagem de Colesterol Ldl" at bounding box center [618, 398] width 1164 height 14
checkbox Ldl "true"
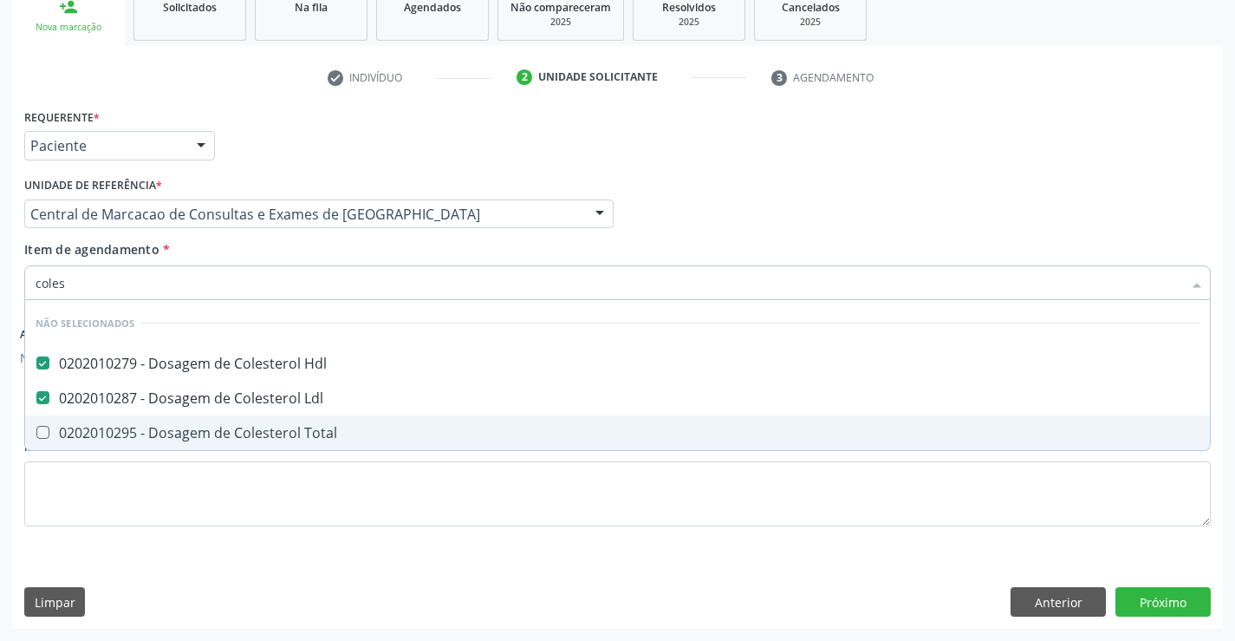
click at [327, 434] on div "0202010295 - Dosagem de Colesterol Total" at bounding box center [618, 433] width 1164 height 14
checkbox Total "true"
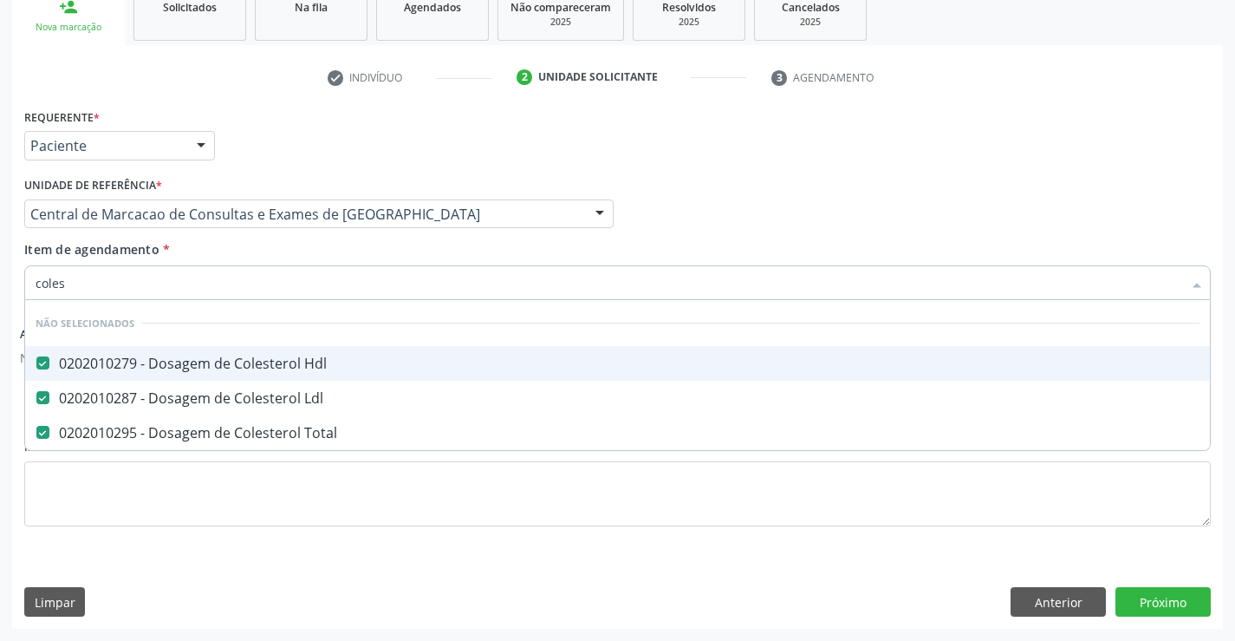
type input "coles"
click at [321, 249] on div "Item de agendamento * coles Desfazer seleção Não selecionados 0202010279 - Dosa…" at bounding box center [617, 267] width 1187 height 55
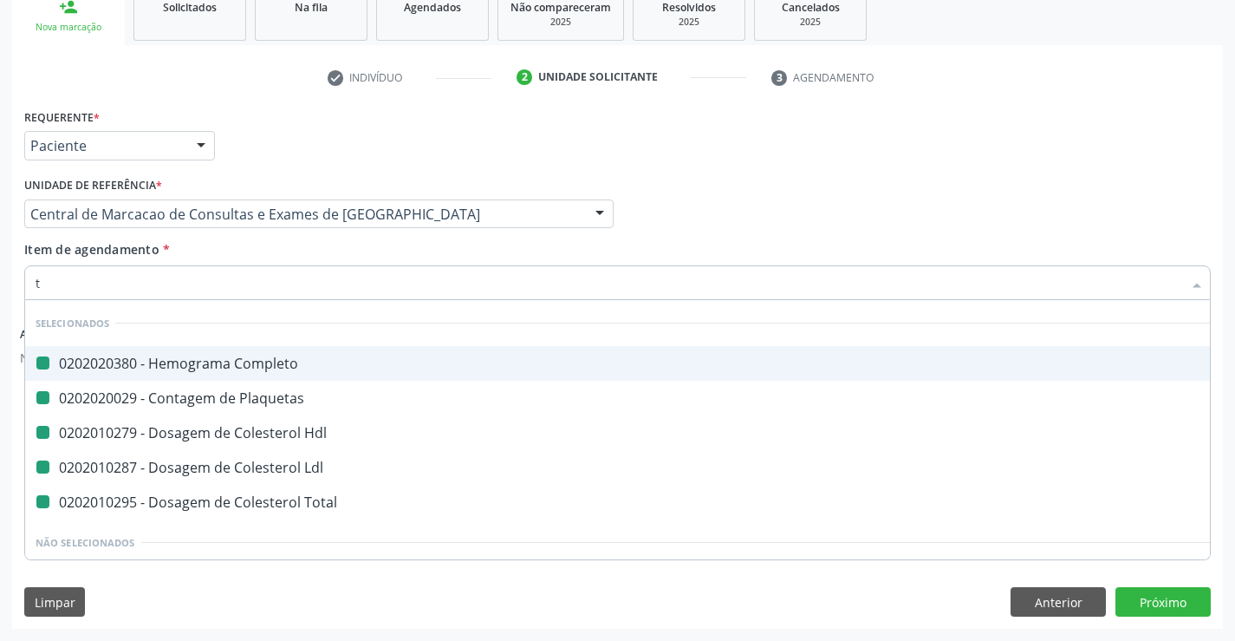
type input "tr"
checkbox Completo "false"
checkbox Plaquetas "false"
checkbox Hdl "false"
checkbox Ldl "false"
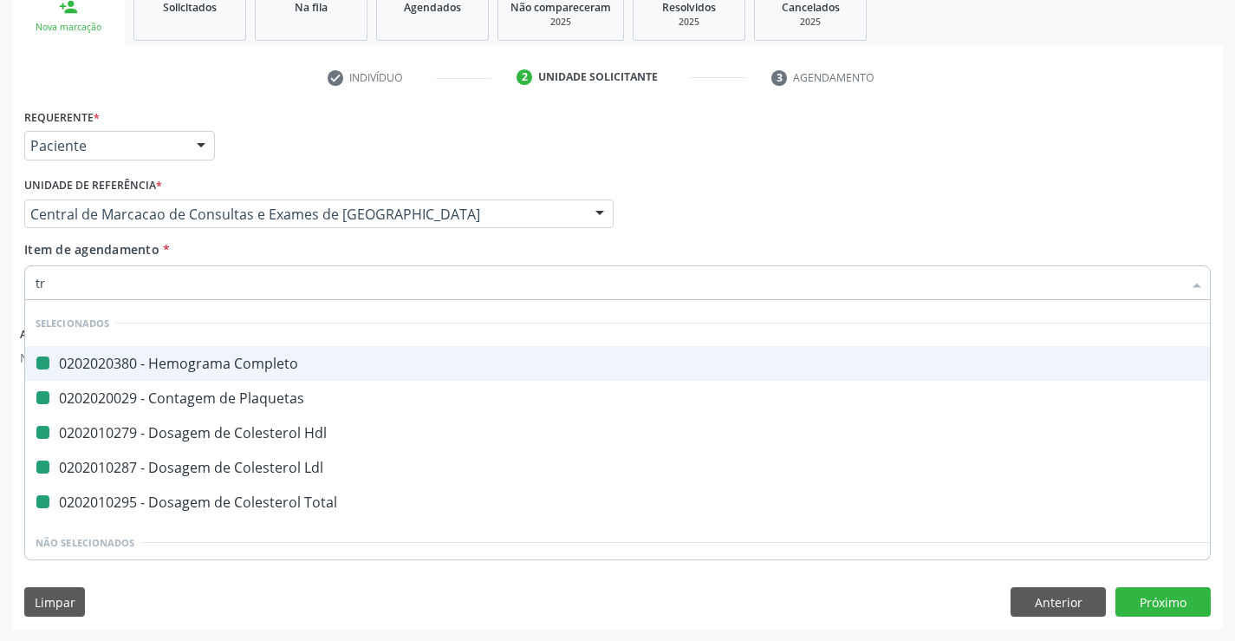
checkbox Total "false"
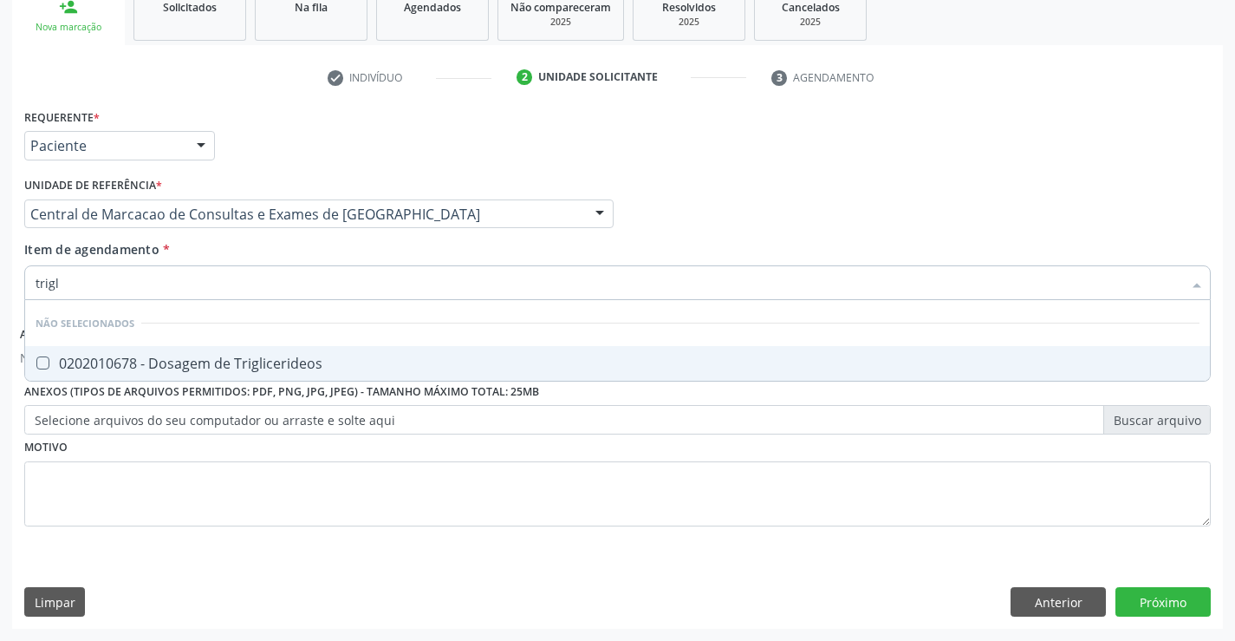
type input "trigli"
click at [322, 358] on div "0202010678 - Dosagem de Triglicerideos" at bounding box center [618, 363] width 1164 height 14
checkbox Triglicerideos "true"
click at [310, 244] on div "Item de agendamento * trigli Desfazer seleção Não selecionados 0202010678 - Dos…" at bounding box center [617, 267] width 1187 height 55
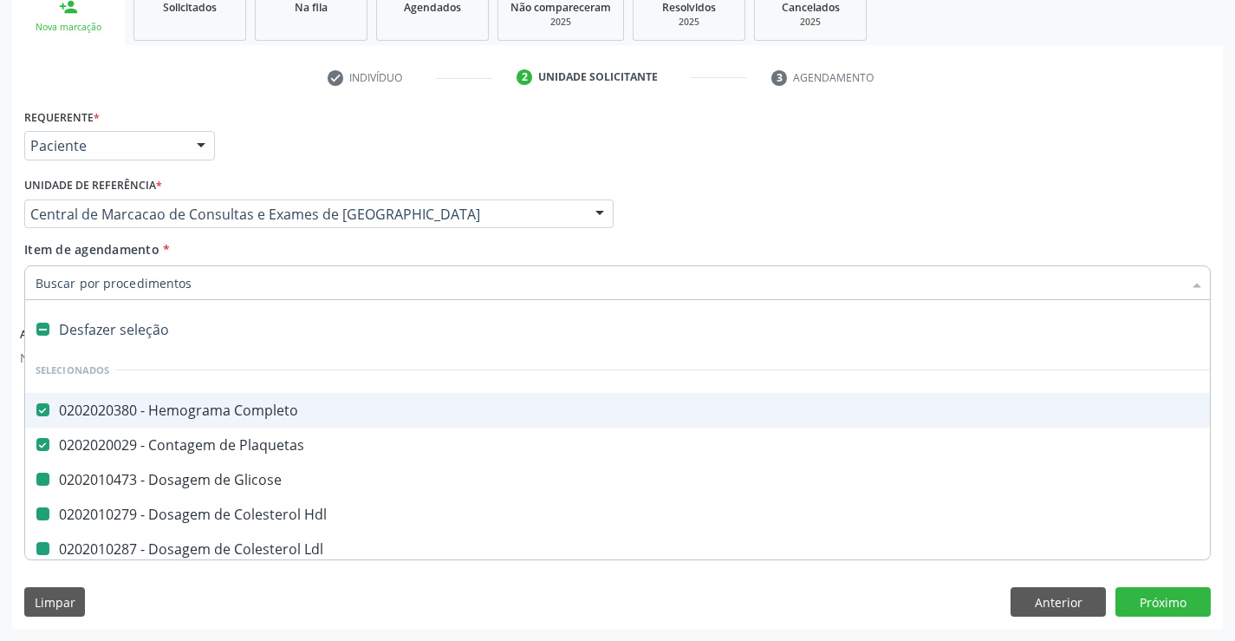
type input "u"
checkbox Glicose "false"
checkbox Hdl "false"
checkbox Ldl "false"
checkbox Total "false"
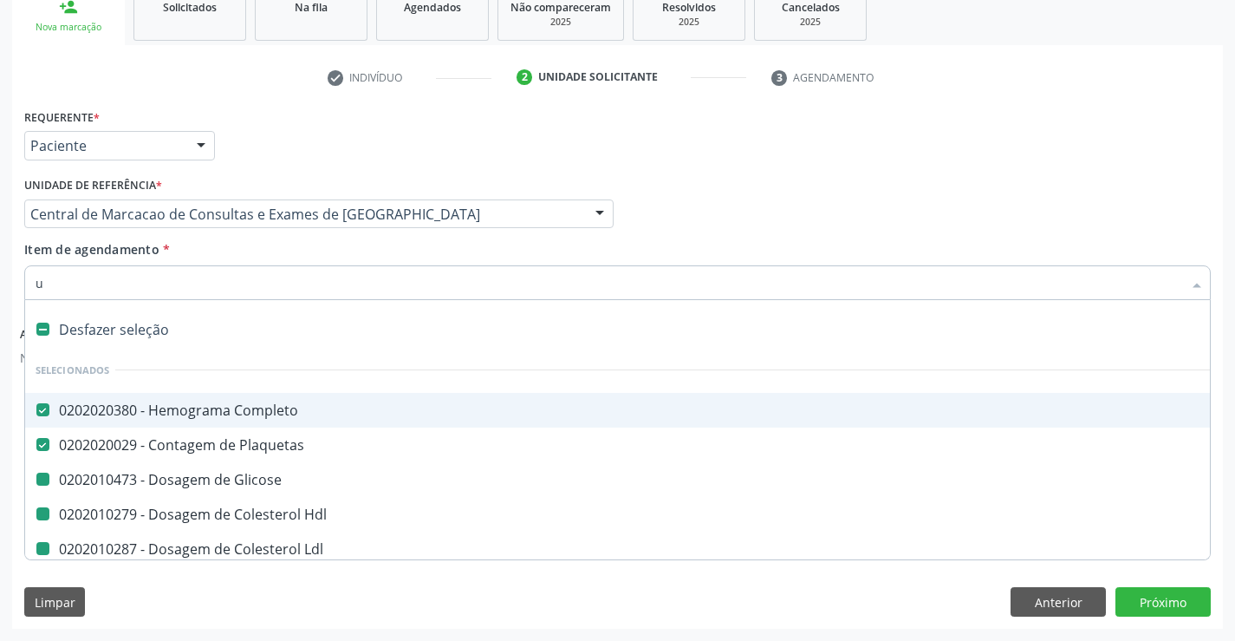
checkbox Triglicerideos "false"
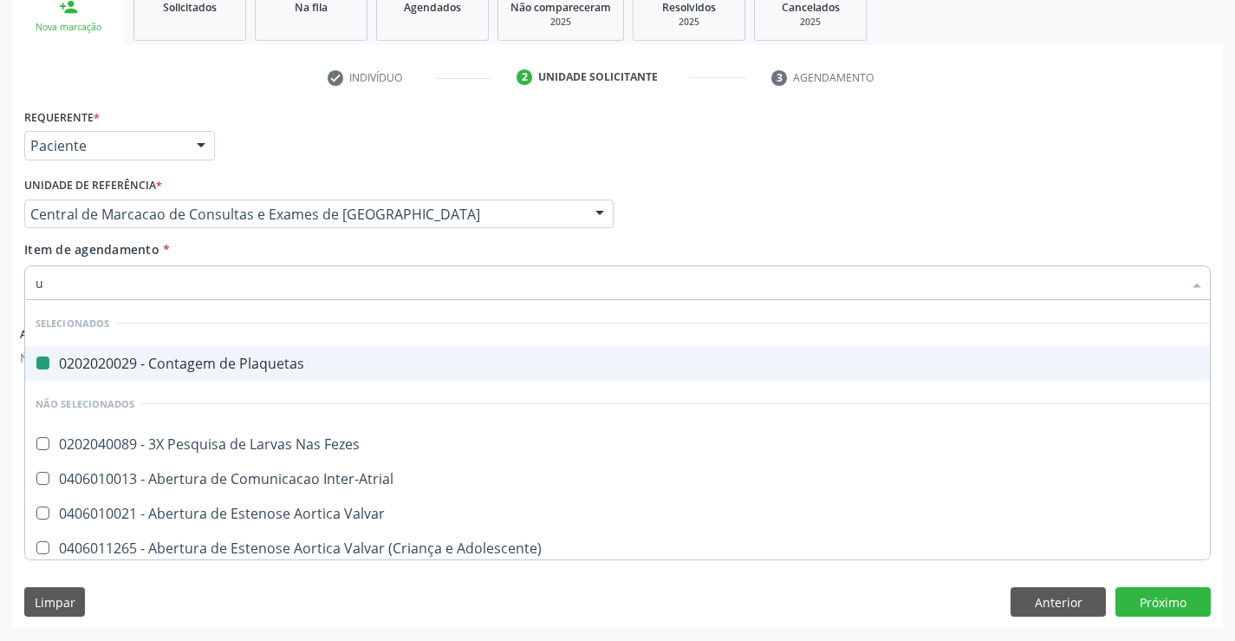
type input "ur"
checkbox Plaquetas "false"
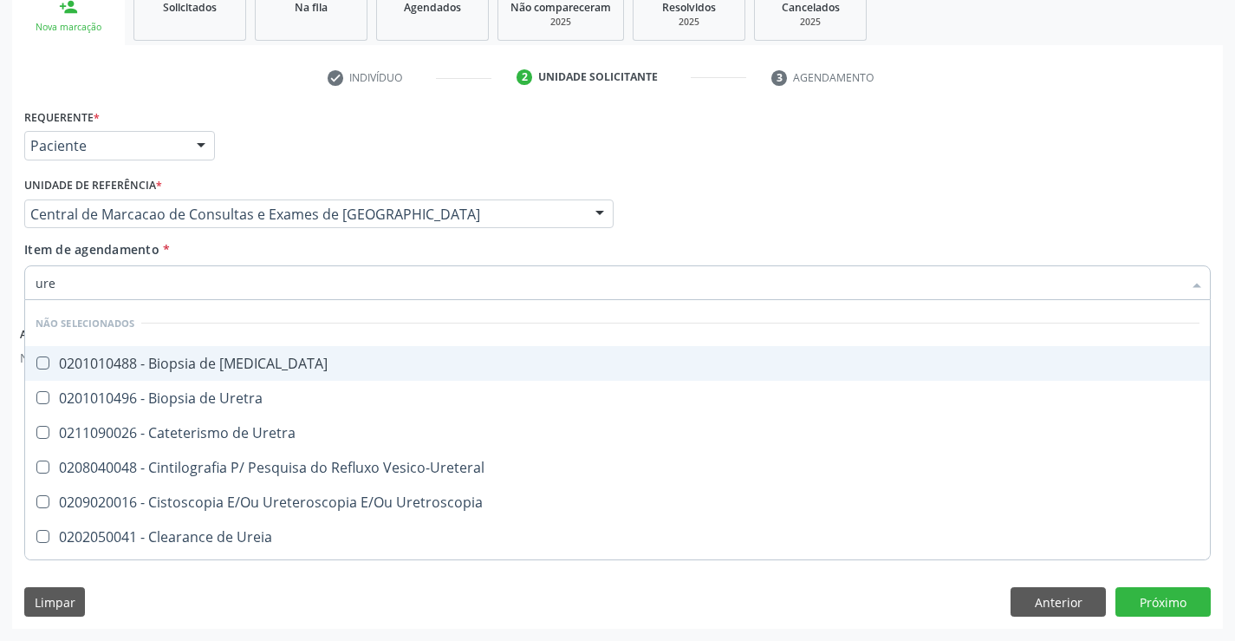
type input "urei"
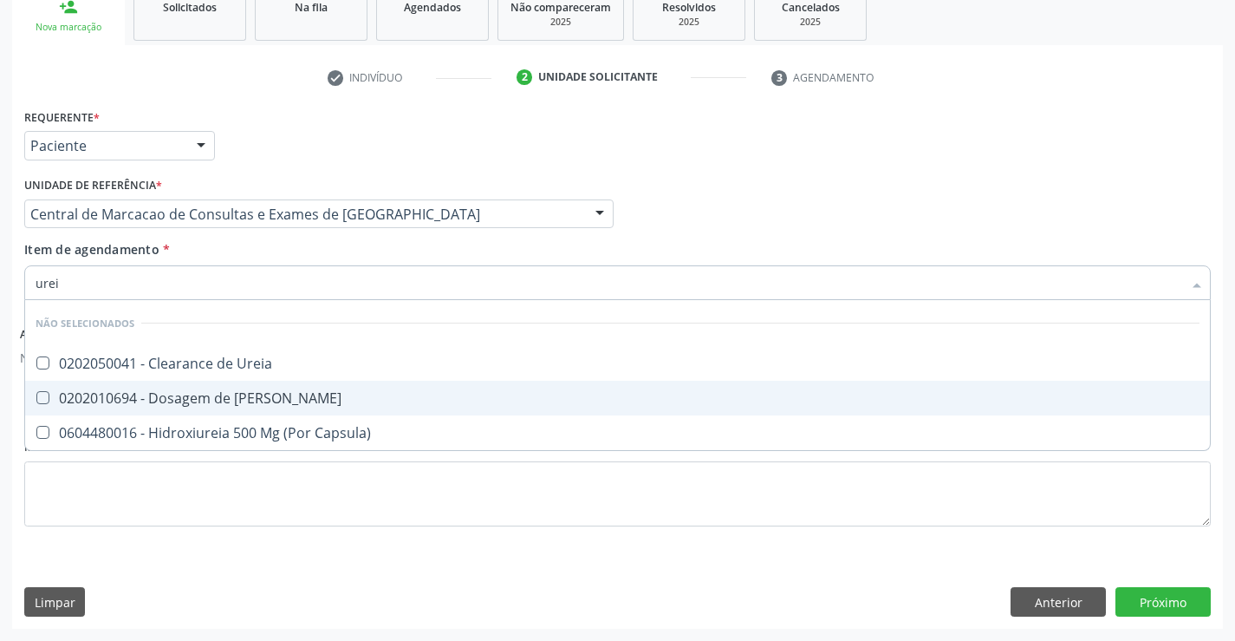
click at [308, 385] on span "0202010694 - Dosagem de [PERSON_NAME]" at bounding box center [617, 398] width 1185 height 35
checkbox Ureia "true"
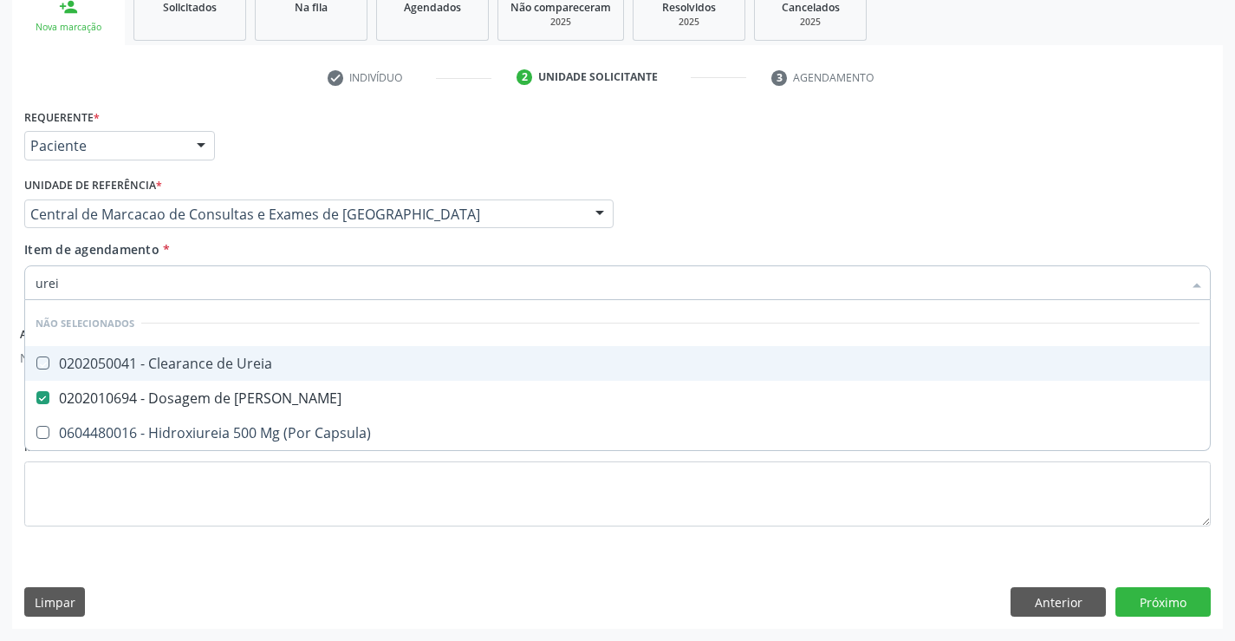
click at [313, 258] on div "Item de agendamento * urei Desfazer seleção Não selecionados 0202050041 - Clear…" at bounding box center [617, 267] width 1187 height 55
checkbox Ureia "true"
checkbox Capsula\) "true"
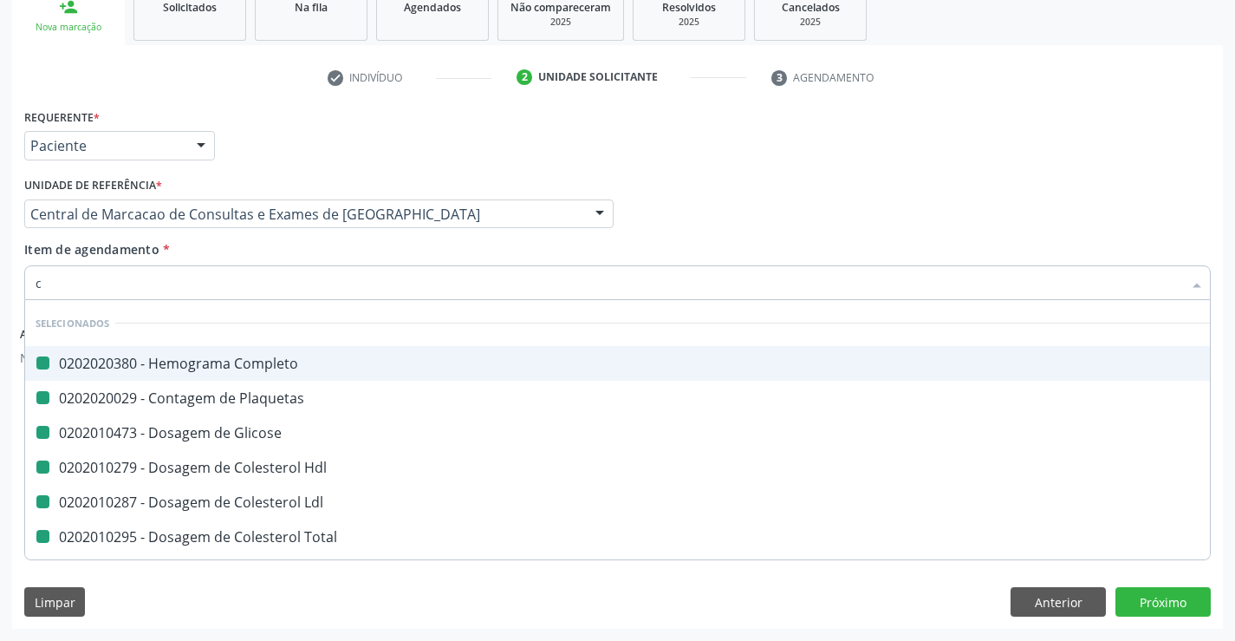
type input "cr"
checkbox Completo "false"
checkbox Glicose "false"
checkbox Plaquetas "false"
checkbox Hdl "false"
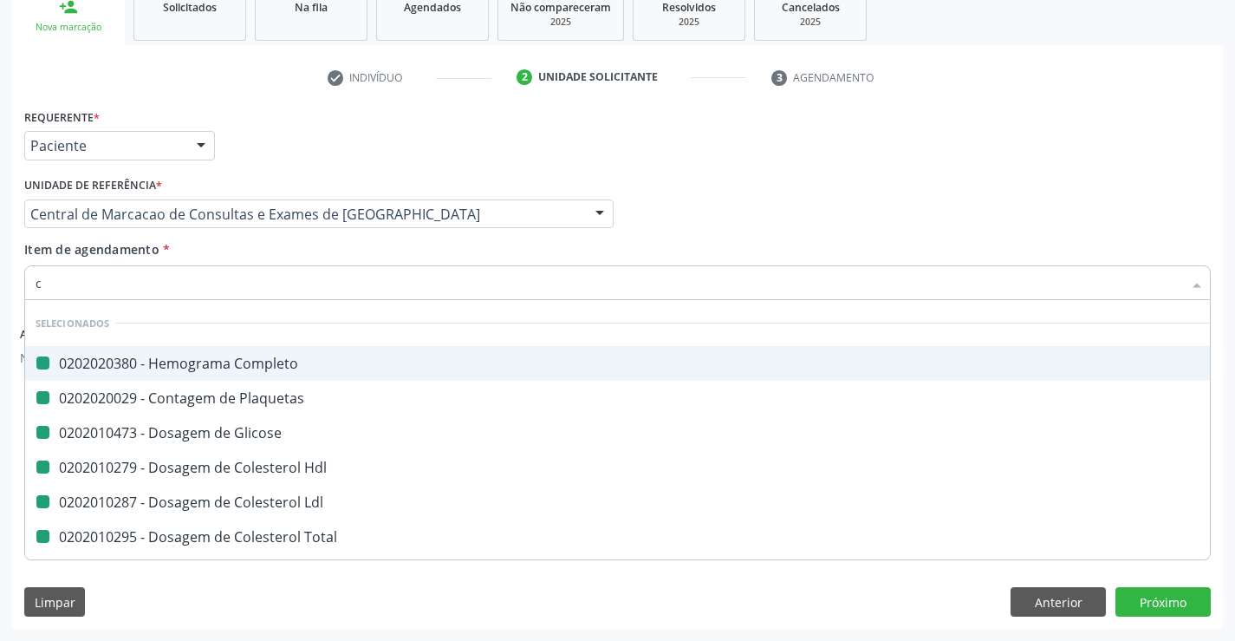
checkbox Ldl "false"
checkbox Total "false"
checkbox Triglicerideos "false"
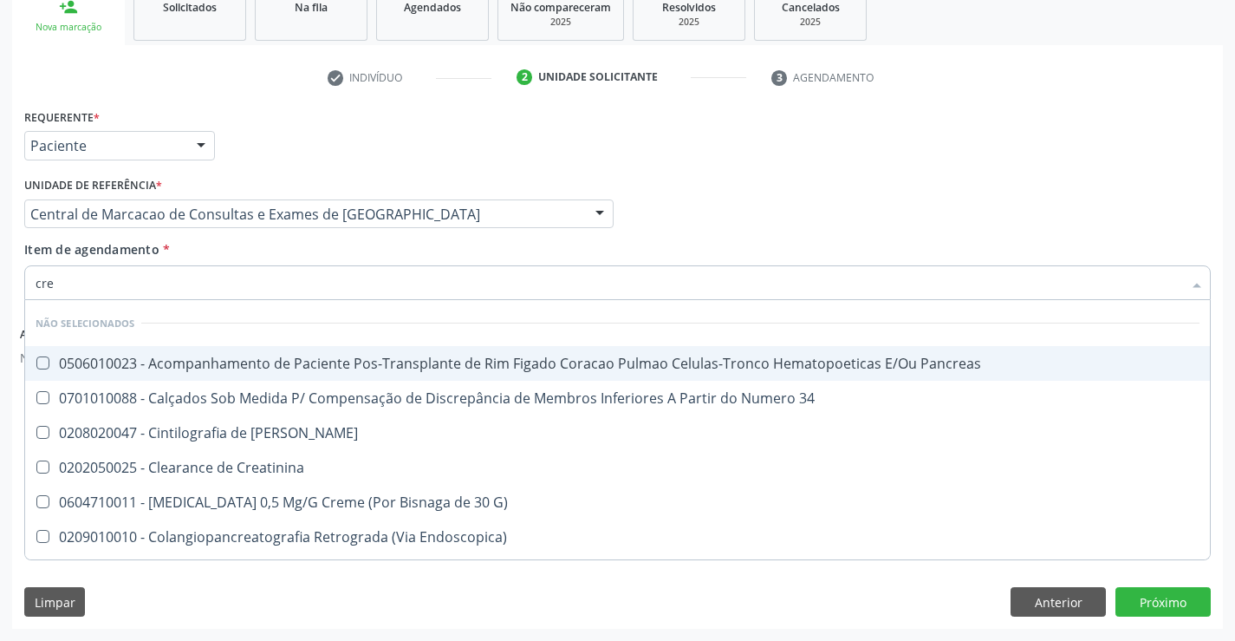
type input "crea"
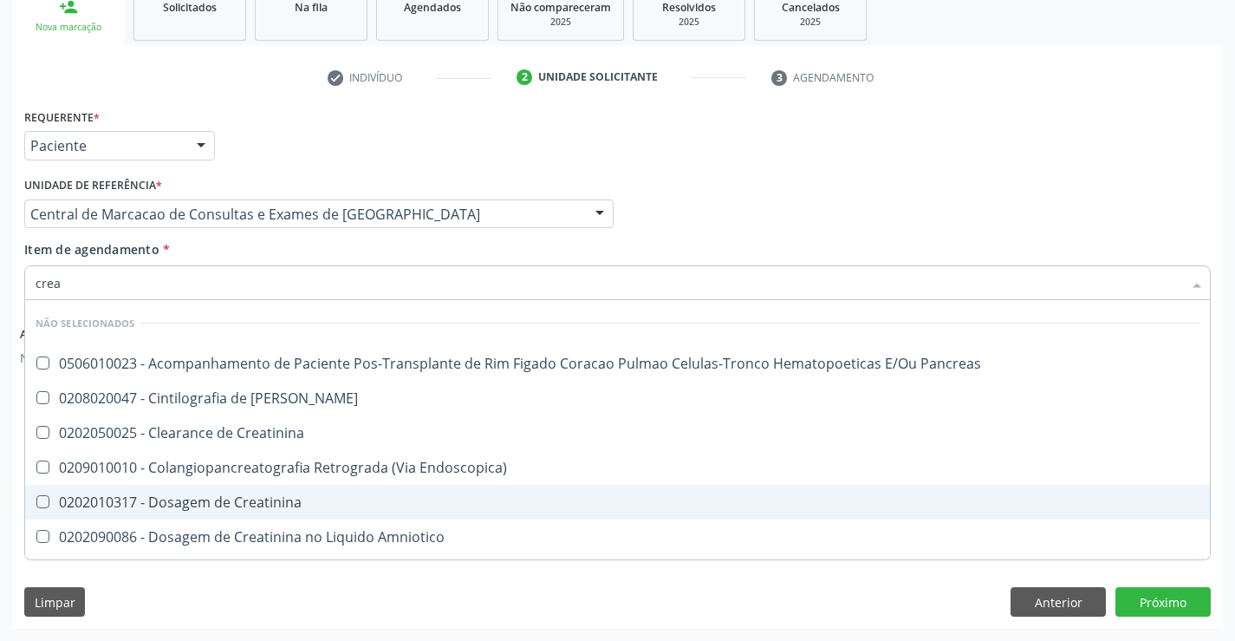
click at [303, 509] on div "0202010317 - Dosagem de Creatinina" at bounding box center [618, 502] width 1164 height 14
checkbox Creatinina "true"
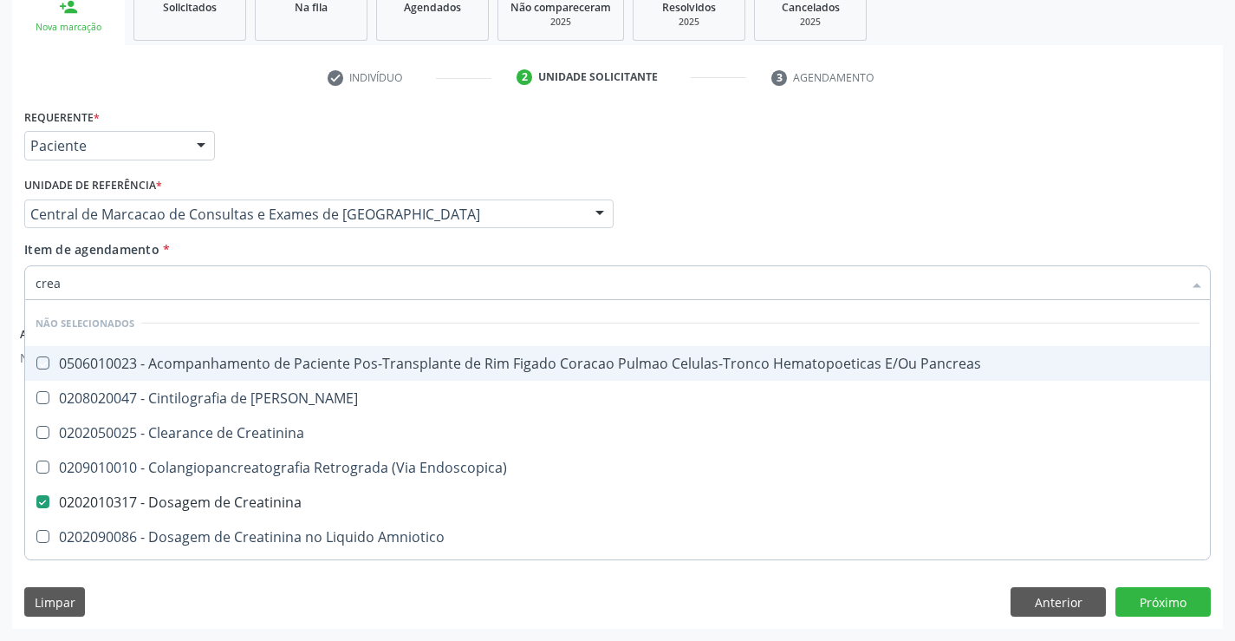
click at [306, 259] on div "Item de agendamento * crea Desfazer seleção Não selecionados 0506010023 - Acomp…" at bounding box center [617, 267] width 1187 height 55
checkbox Pancreas "true"
checkbox Creatinina "true"
checkbox Pancreas "true"
checkbox Endoscopica\) "true"
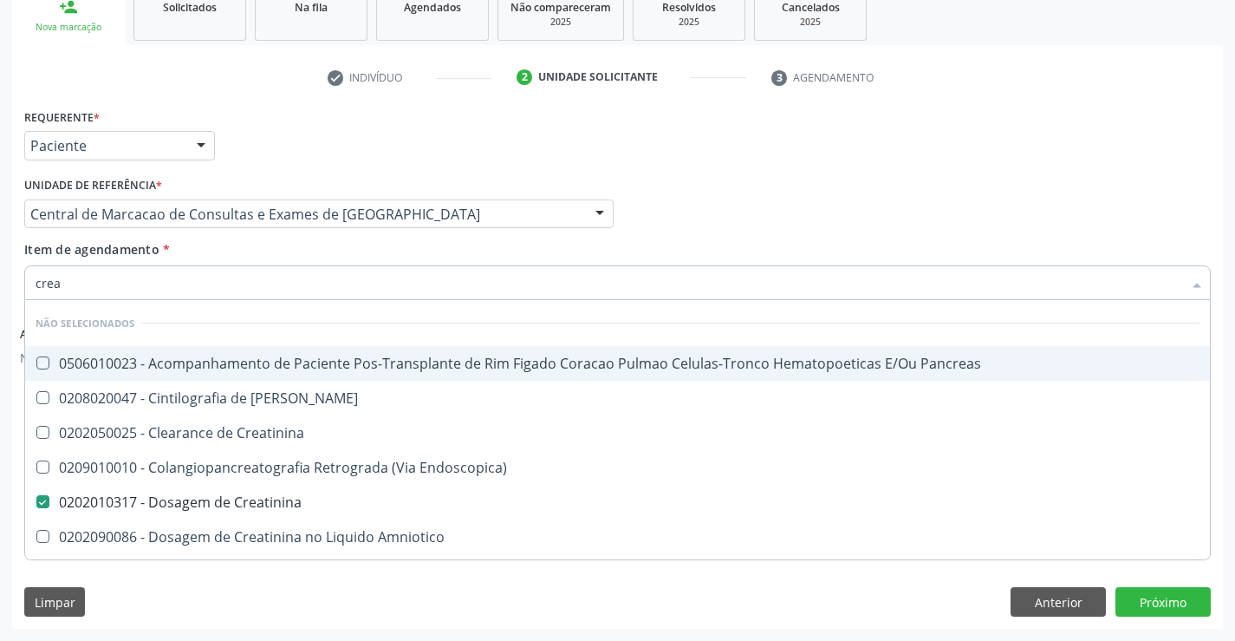
checkbox Amniotico "true"
checkbox \(Cpk\) "true"
checkbox Oncologia "true"
checkbox Mb "true"
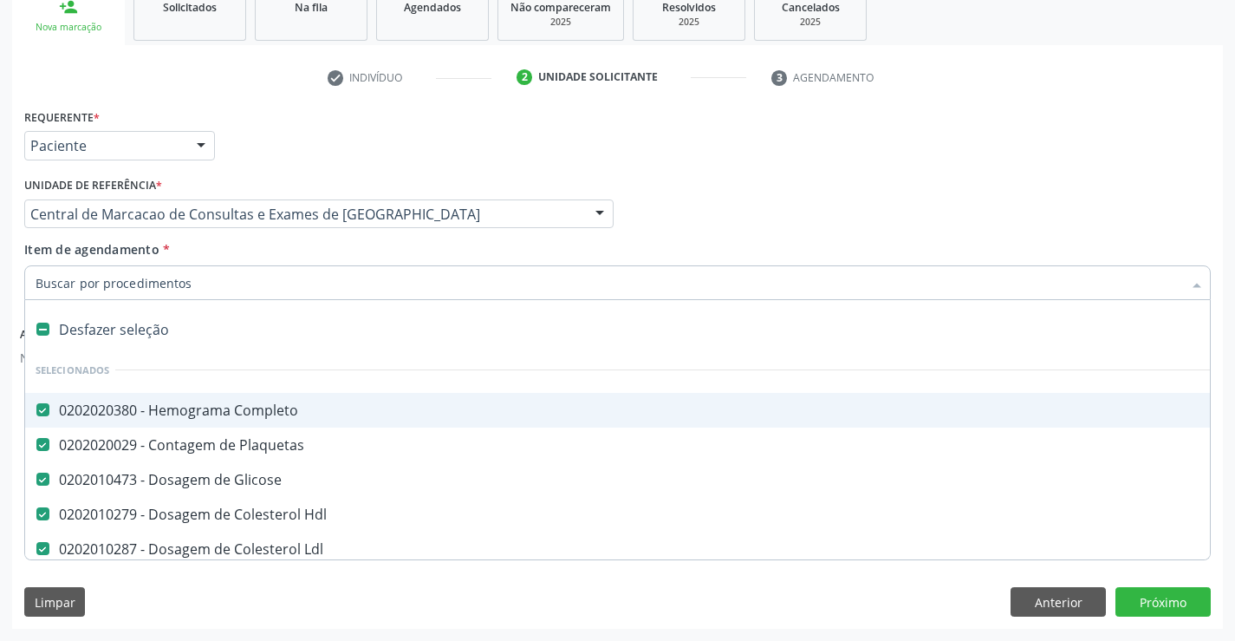
type input "t"
checkbox Creatinina "false"
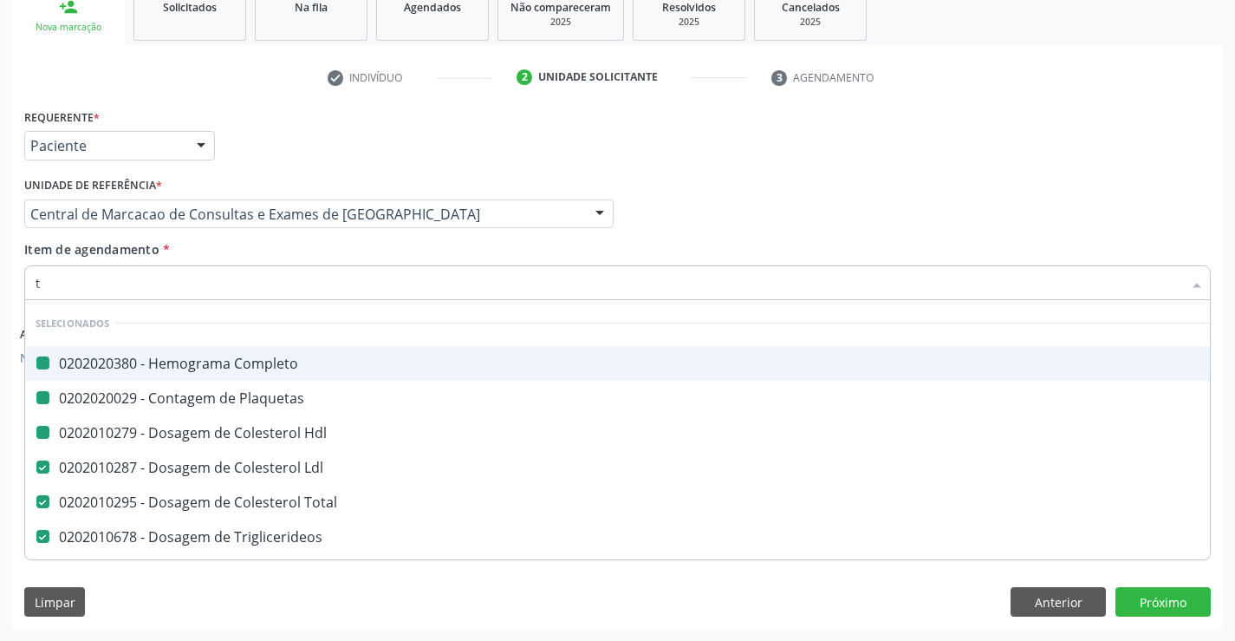
type input "tg"
checkbox Completo "false"
checkbox Hdl "false"
checkbox Plaquetas "false"
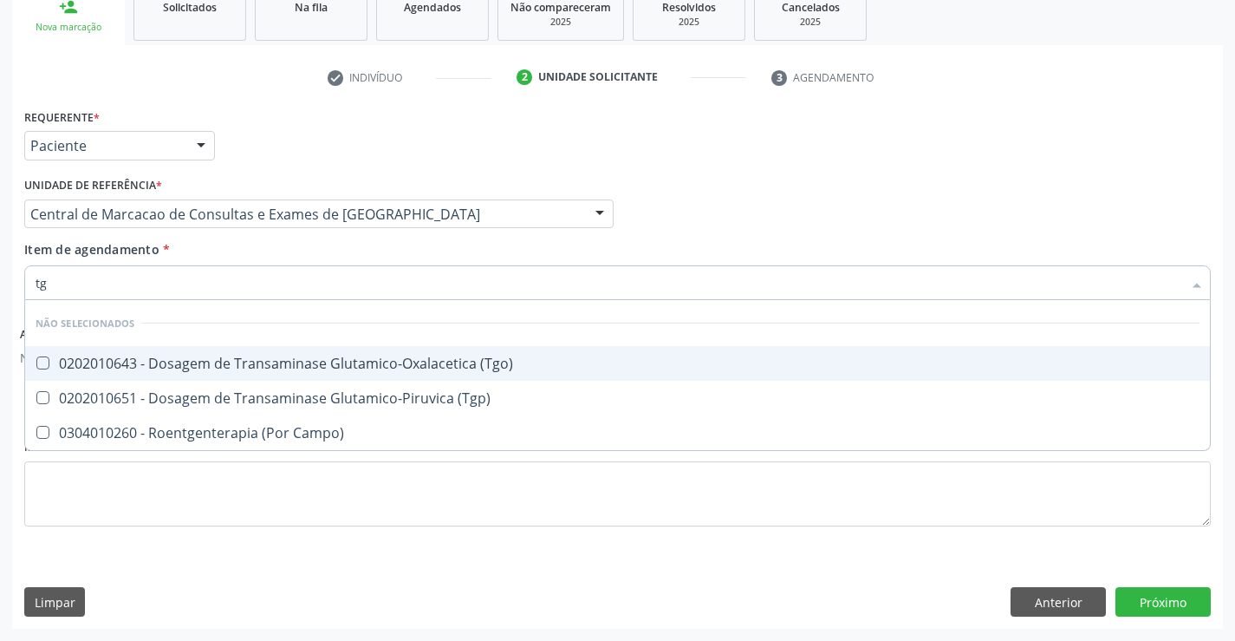
click at [315, 370] on div "0202010643 - Dosagem de Transaminase Glutamico-Oxalacetica (Tgo)" at bounding box center [618, 363] width 1164 height 14
checkbox \(Tgo\) "true"
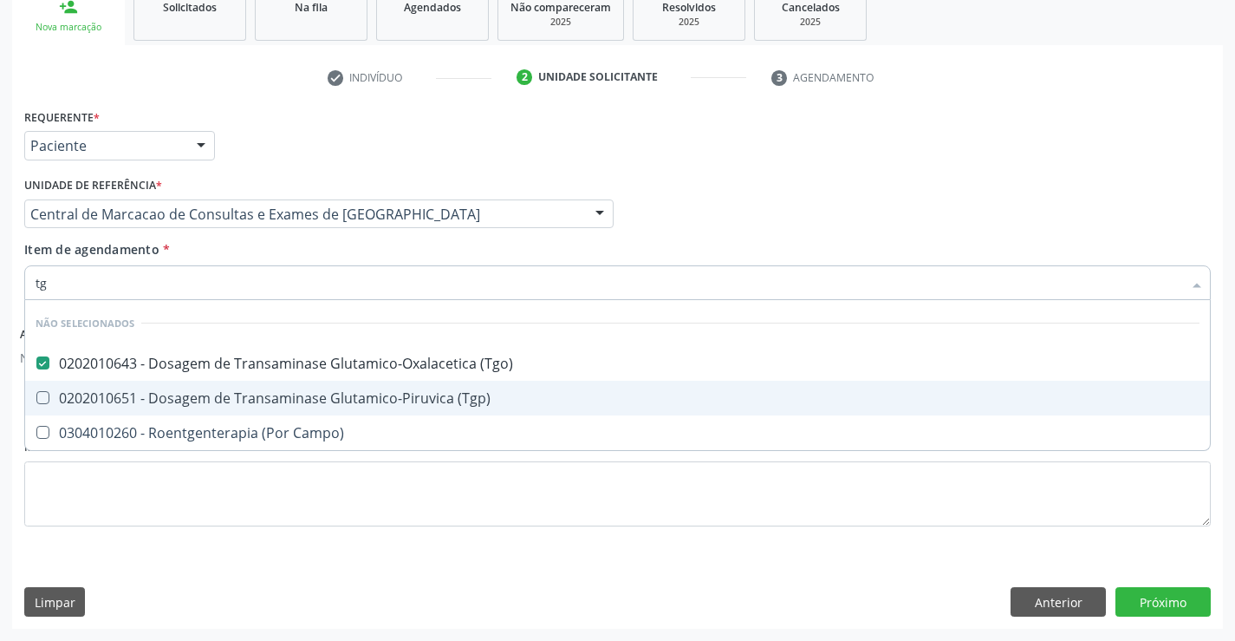
click at [316, 391] on div "0202010651 - Dosagem de Transaminase Glutamico-Piruvica (Tgp)" at bounding box center [618, 398] width 1164 height 14
checkbox \(Tgp\) "true"
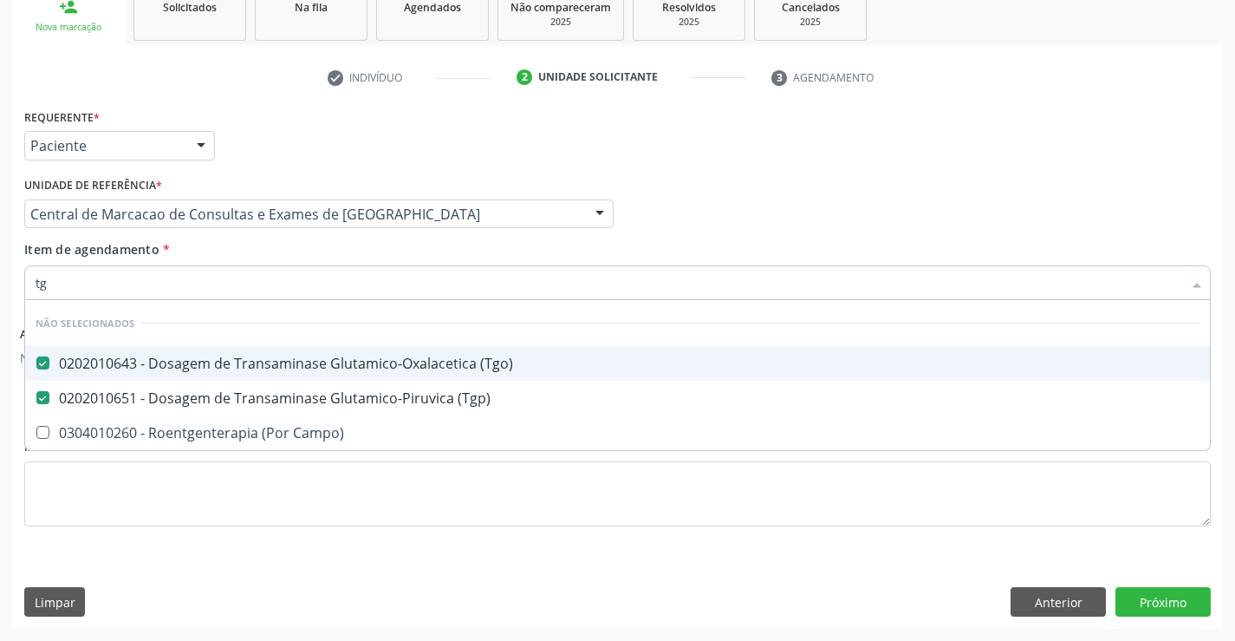
click at [303, 238] on div "Unidade de referência * Central de Marcacao de Consultas e Exames de [GEOGRAPHI…" at bounding box center [319, 206] width 598 height 68
checkbox Campo\) "true"
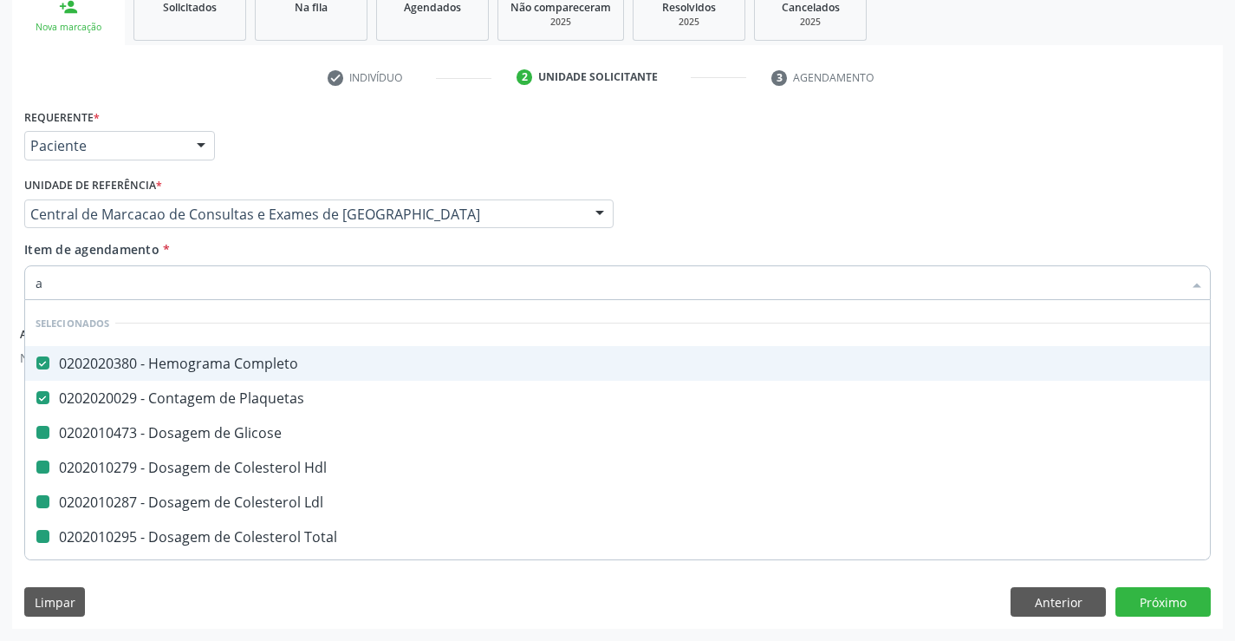
type input "ac"
checkbox Glicose "false"
checkbox Hdl "false"
checkbox Ldl "false"
checkbox Total "false"
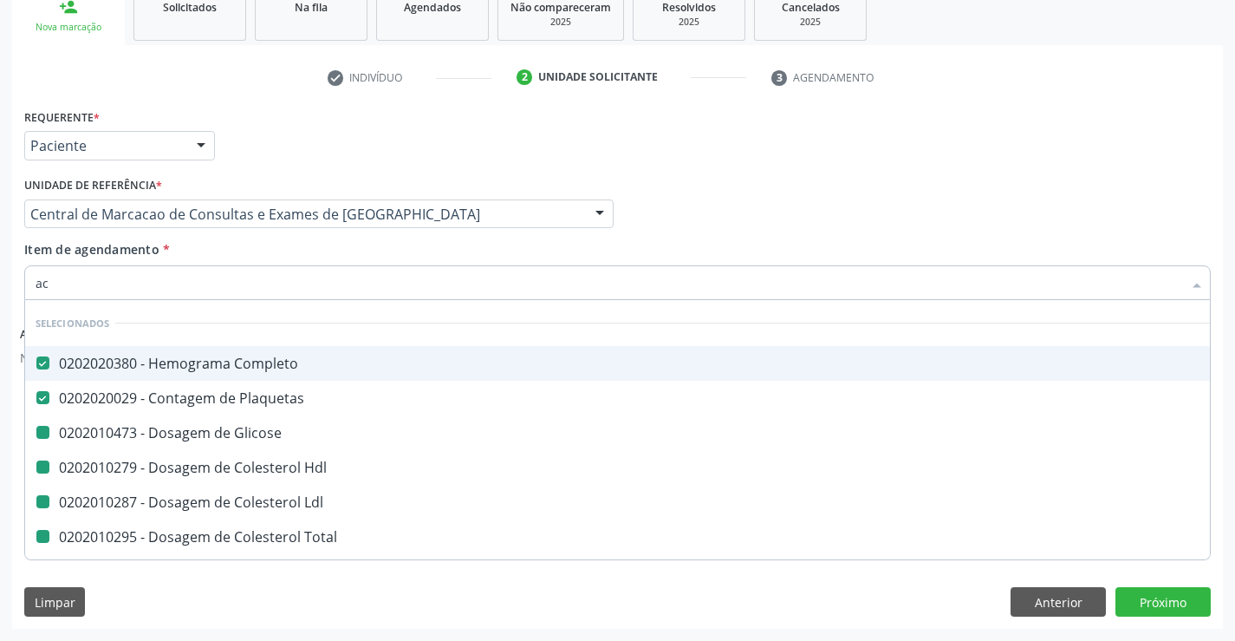
checkbox Triglicerideos "false"
checkbox Ureia "false"
checkbox Creatinina "false"
checkbox \(Tgo\) "false"
checkbox \(Tgp\) "false"
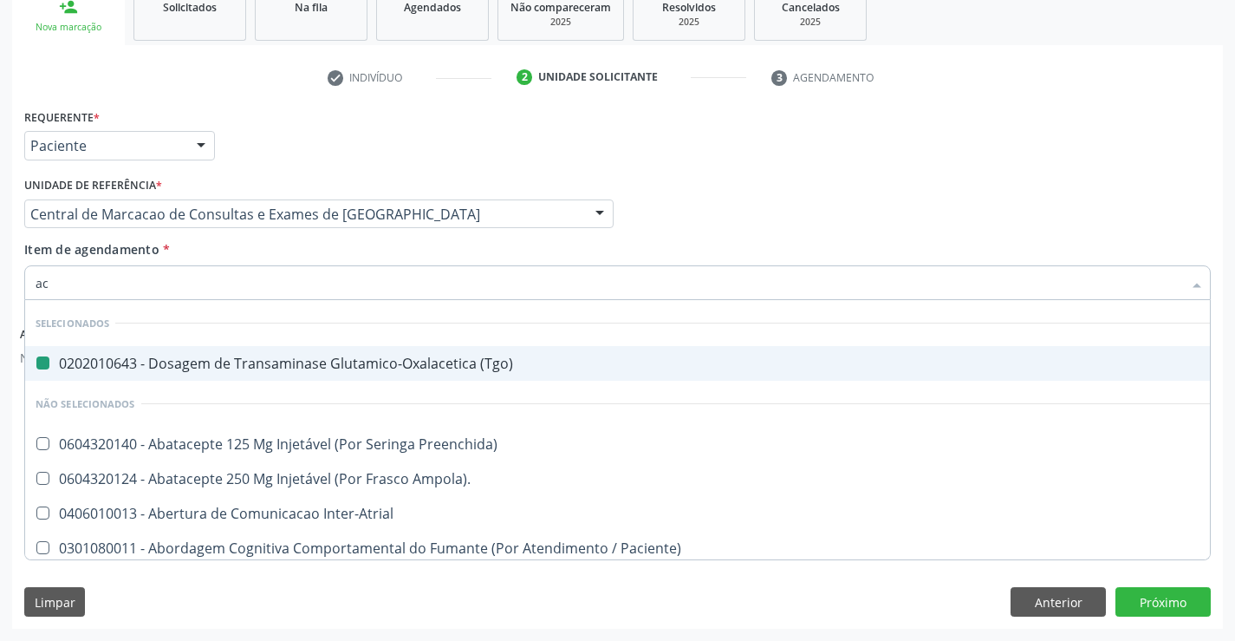
type input "aci"
checkbox \(Tgo\) "false"
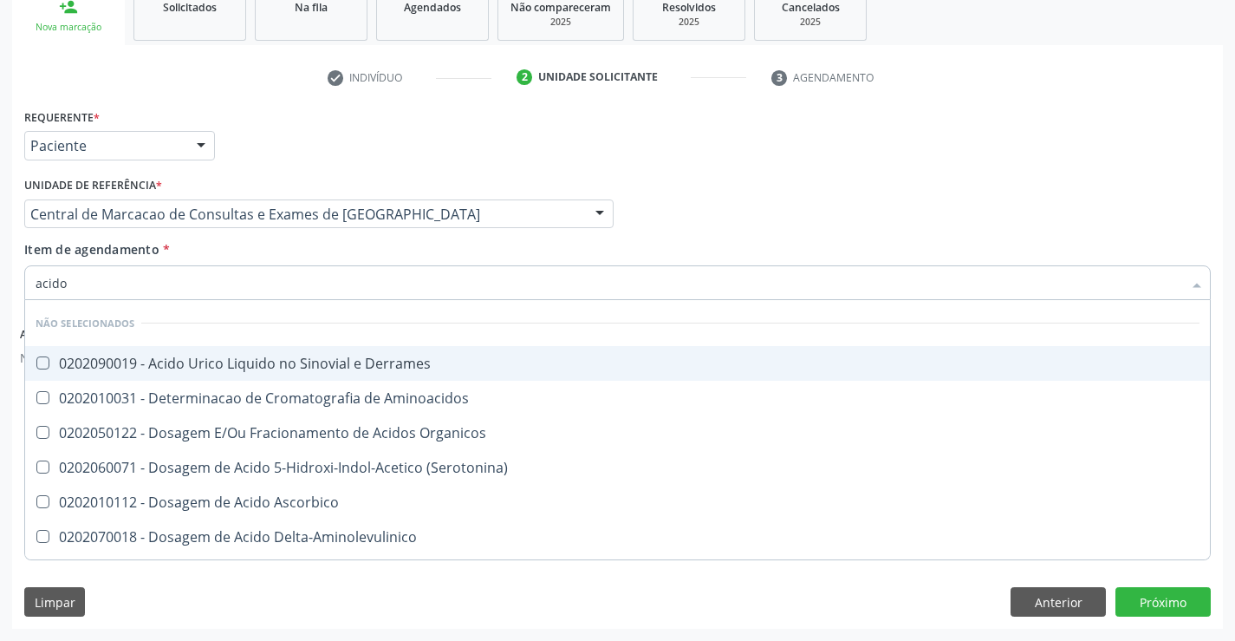
type input "acido u"
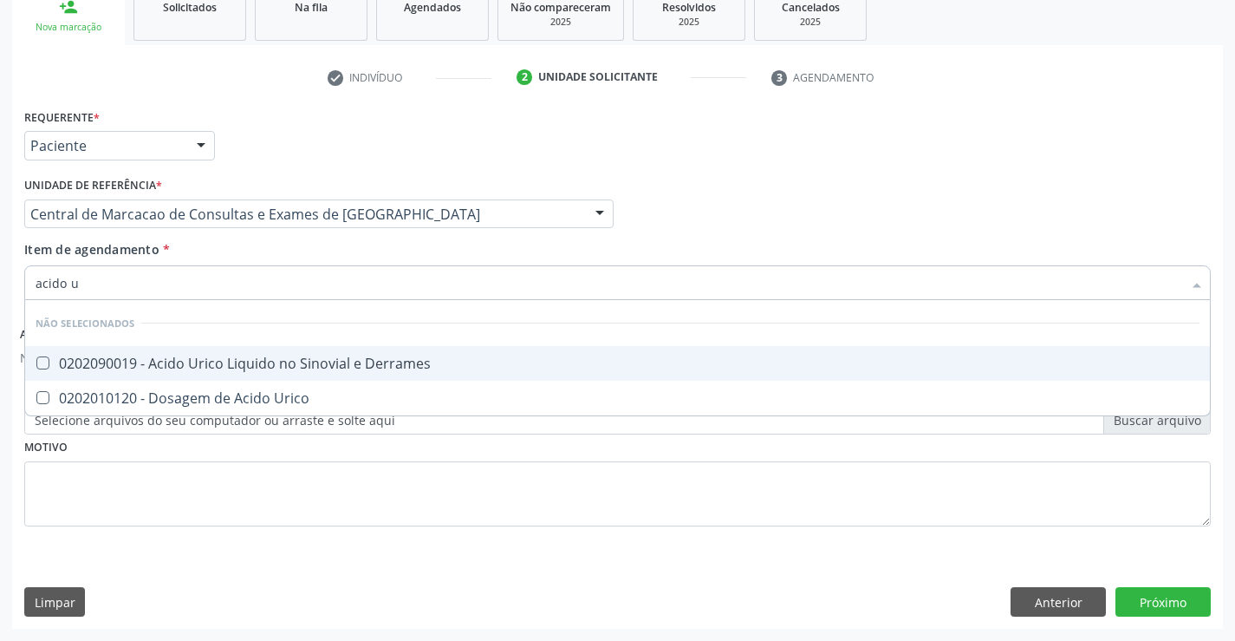
click at [335, 374] on span "0202090019 - Acido Urico Liquido no Sinovial e Derrames" at bounding box center [617, 363] width 1185 height 35
checkbox Derrames "false"
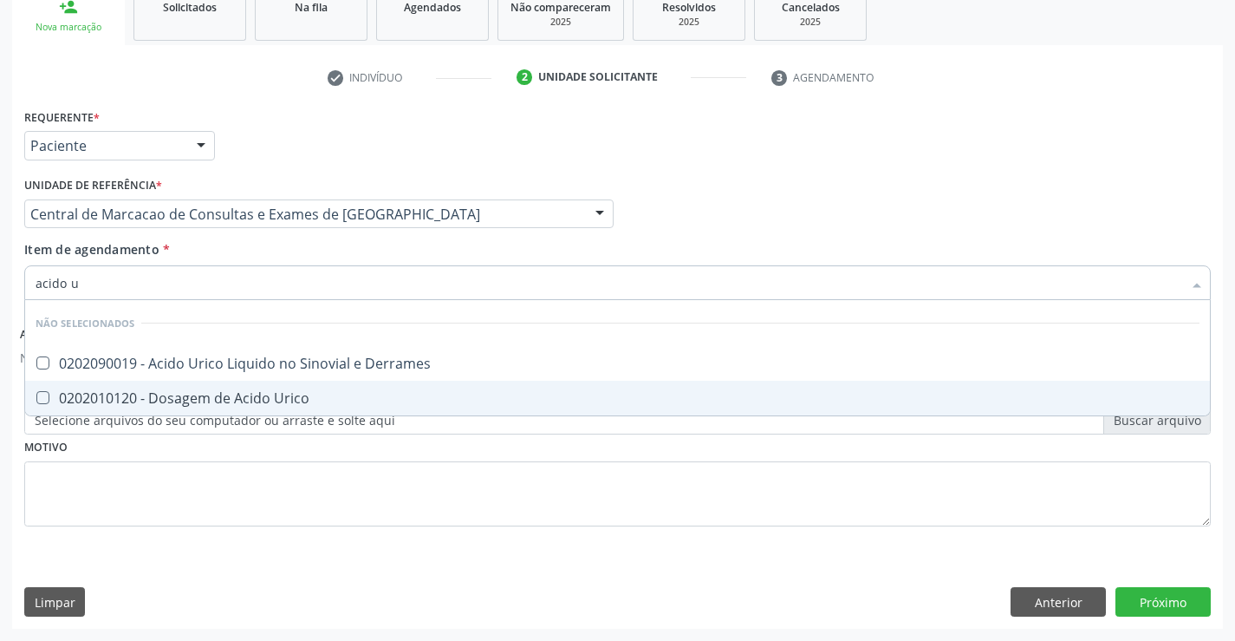
click at [331, 393] on div "0202010120 - Dosagem de Acido Urico" at bounding box center [618, 398] width 1164 height 14
checkbox Urico "true"
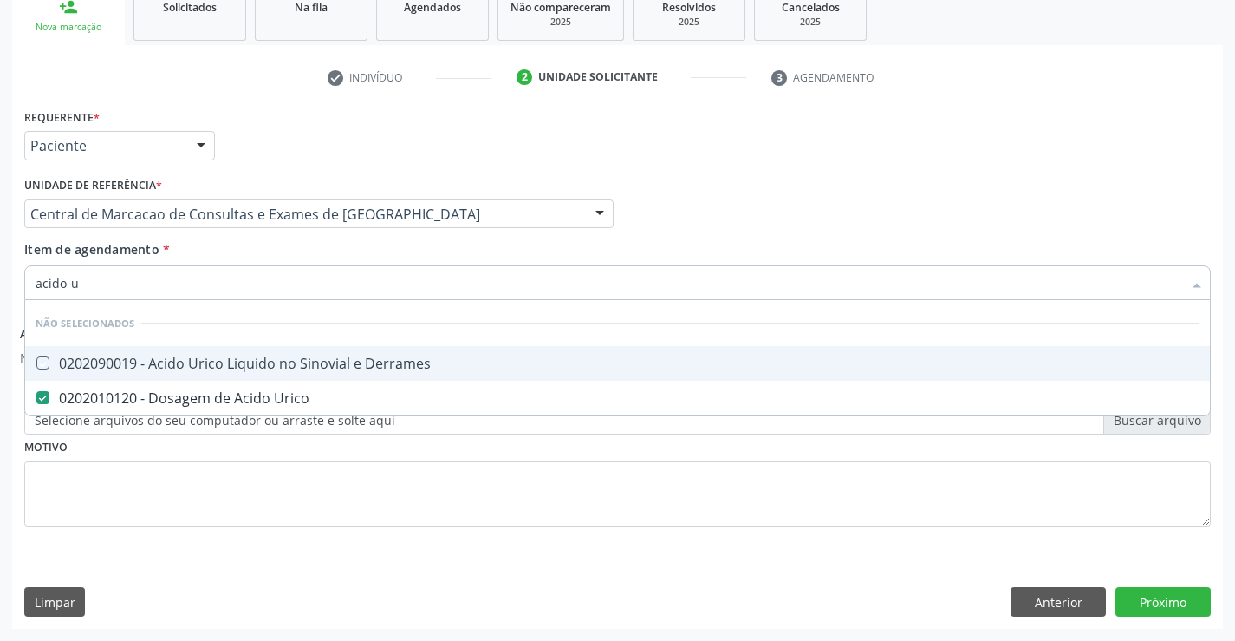
click at [327, 252] on div "Item de agendamento * acido u Desfazer seleção Não selecionados 0202090019 - Ac…" at bounding box center [617, 267] width 1187 height 55
checkbox Derrames "true"
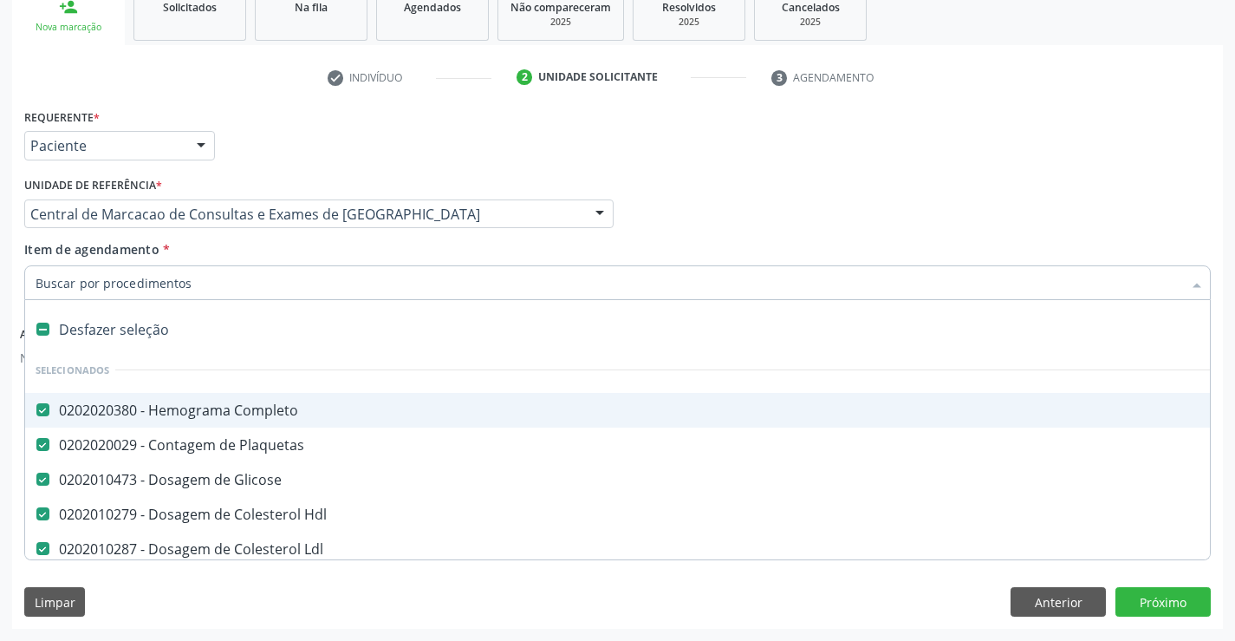
type input "u"
checkbox Triglicerideos "false"
checkbox Ureia "false"
checkbox Creatinina "false"
checkbox \(Tgo\) "false"
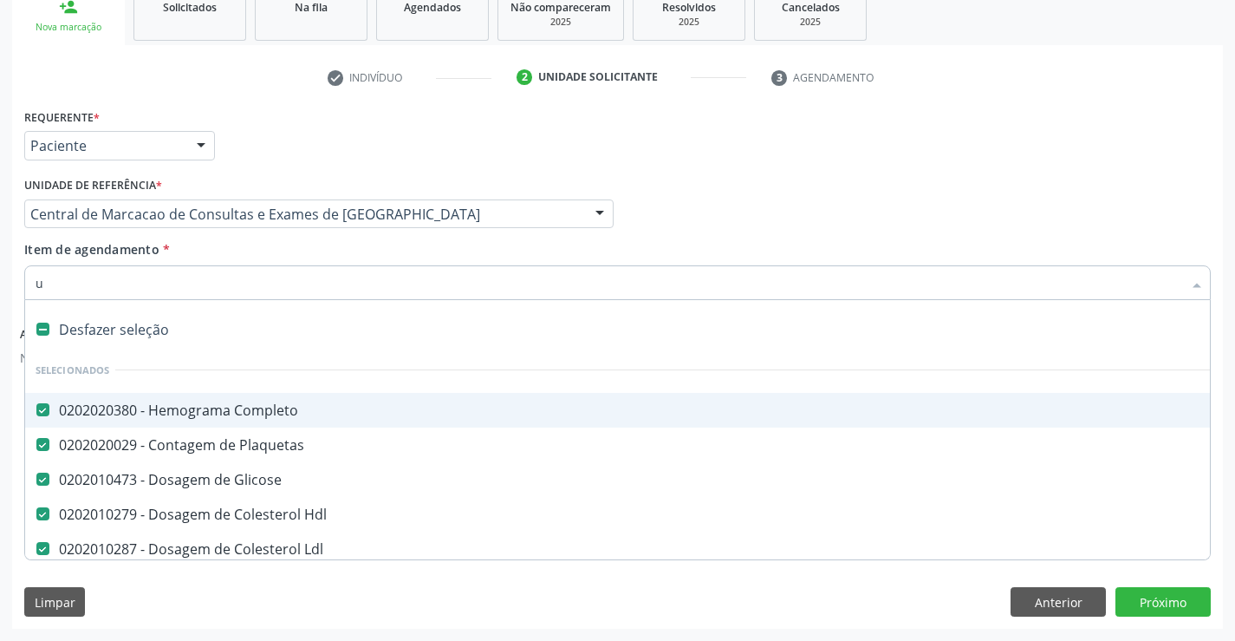
checkbox \(Tgp\) "false"
checkbox Urico "false"
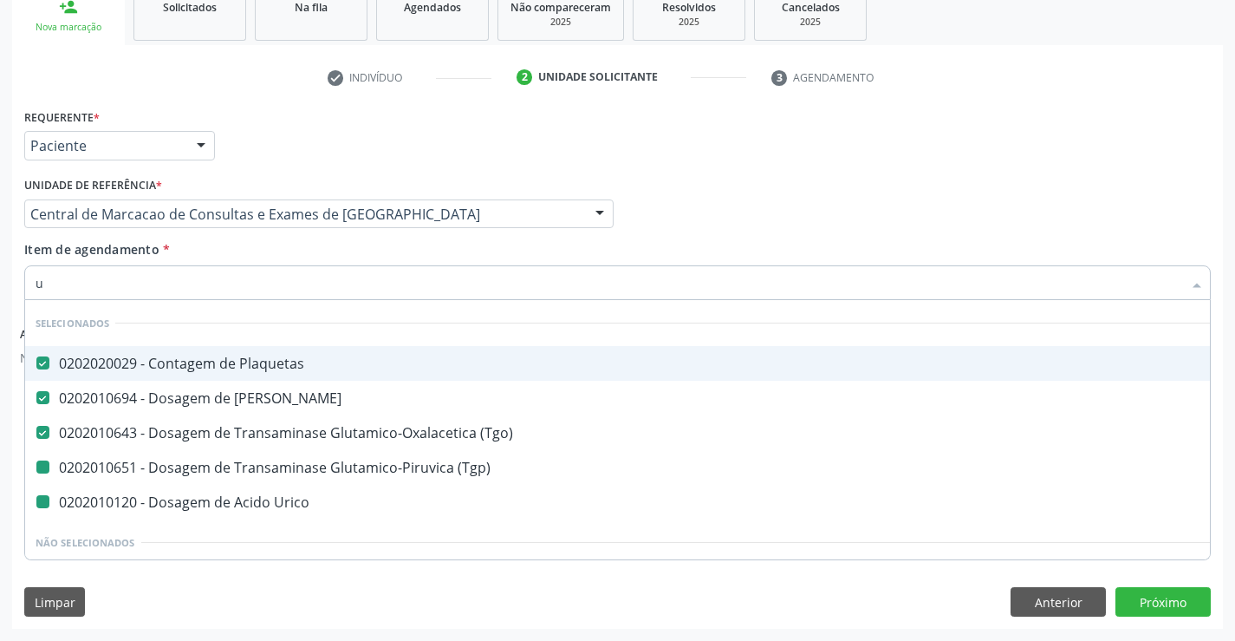
type input "ur"
checkbox \(Tgp\) "false"
checkbox Urico "false"
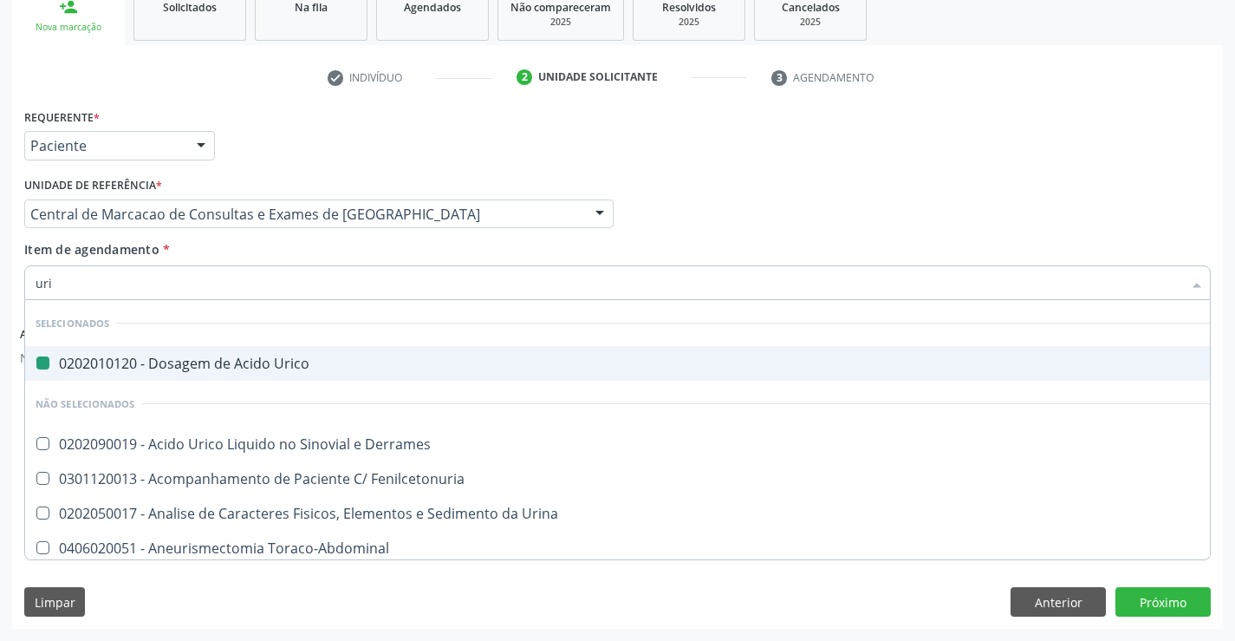
type input "urin"
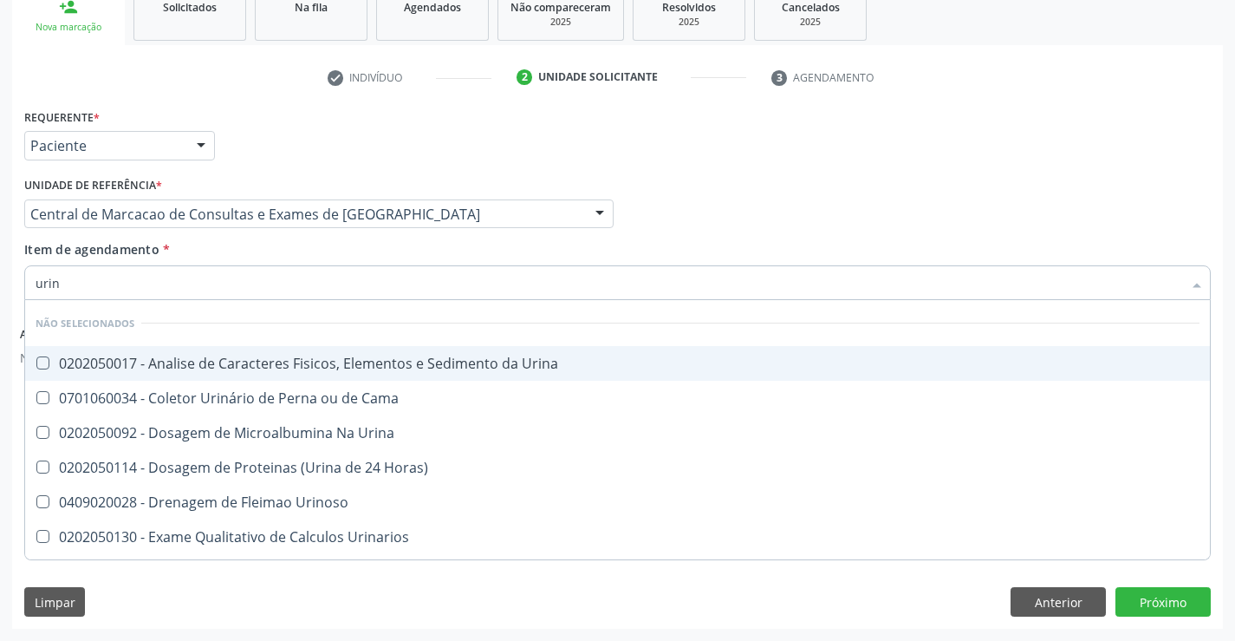
click at [349, 370] on div "0202050017 - Analise de Caracteres Fisicos, Elementos e Sedimento da Urina" at bounding box center [618, 363] width 1164 height 14
checkbox Urina "true"
click at [358, 251] on div "Item de agendamento * urin Desfazer seleção Não selecionados 0202050017 - Anali…" at bounding box center [617, 267] width 1187 height 55
checkbox Horas\) "true"
checkbox Urinoso "true"
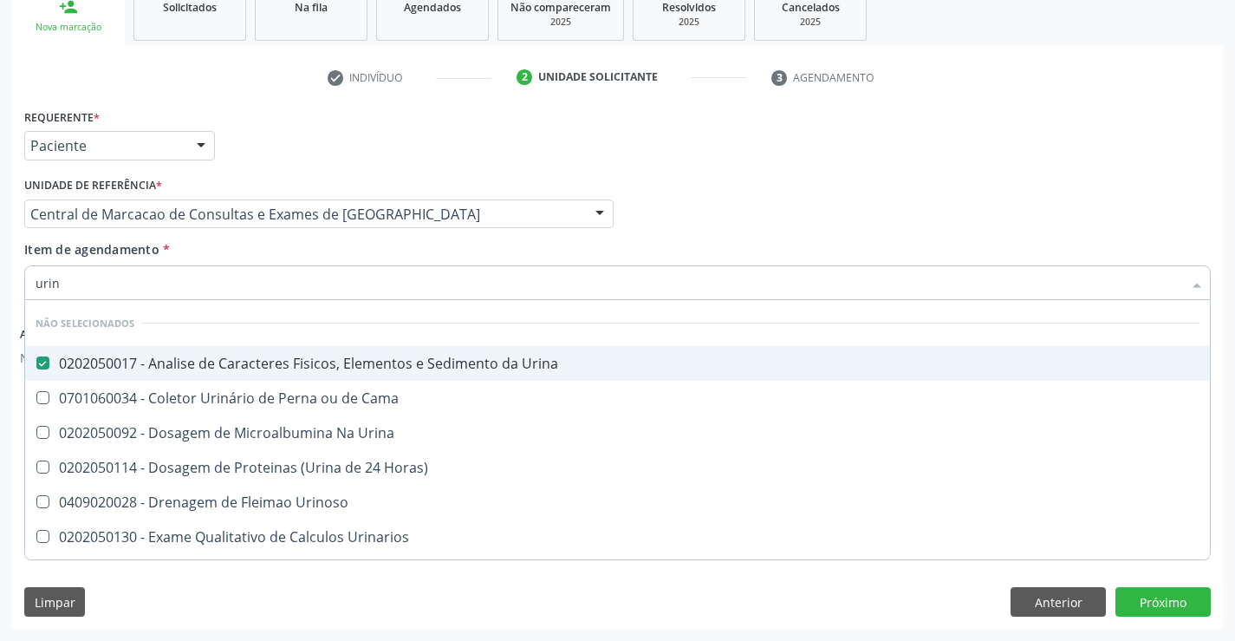
checkbox Quantitativa "true"
checkbox Delgada\) "true"
checkbox Urina "true"
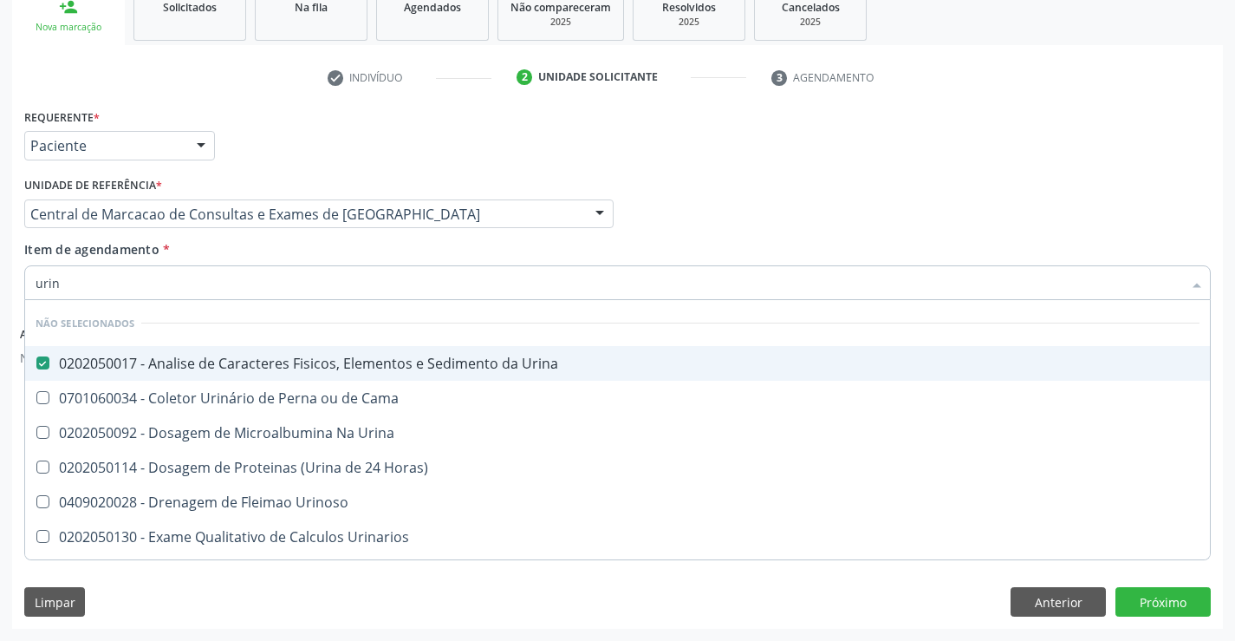
checkbox Urina "true"
checkbox Urinarios "true"
checkbox Urina "true"
checkbox Cama "true"
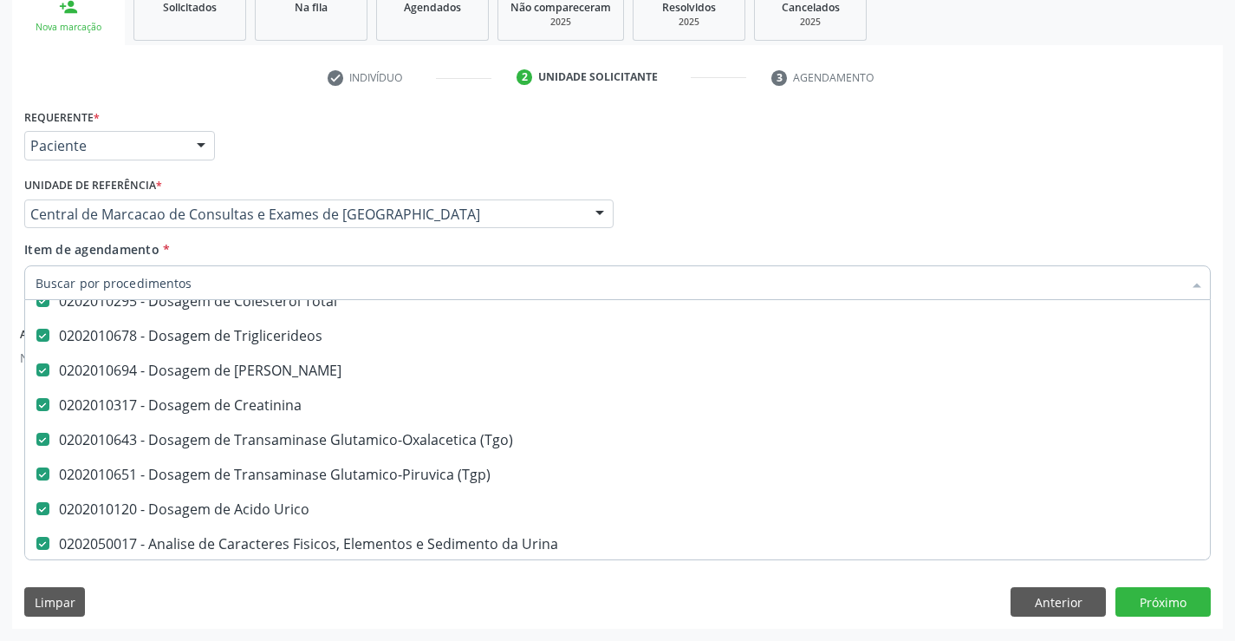
scroll to position [260, 0]
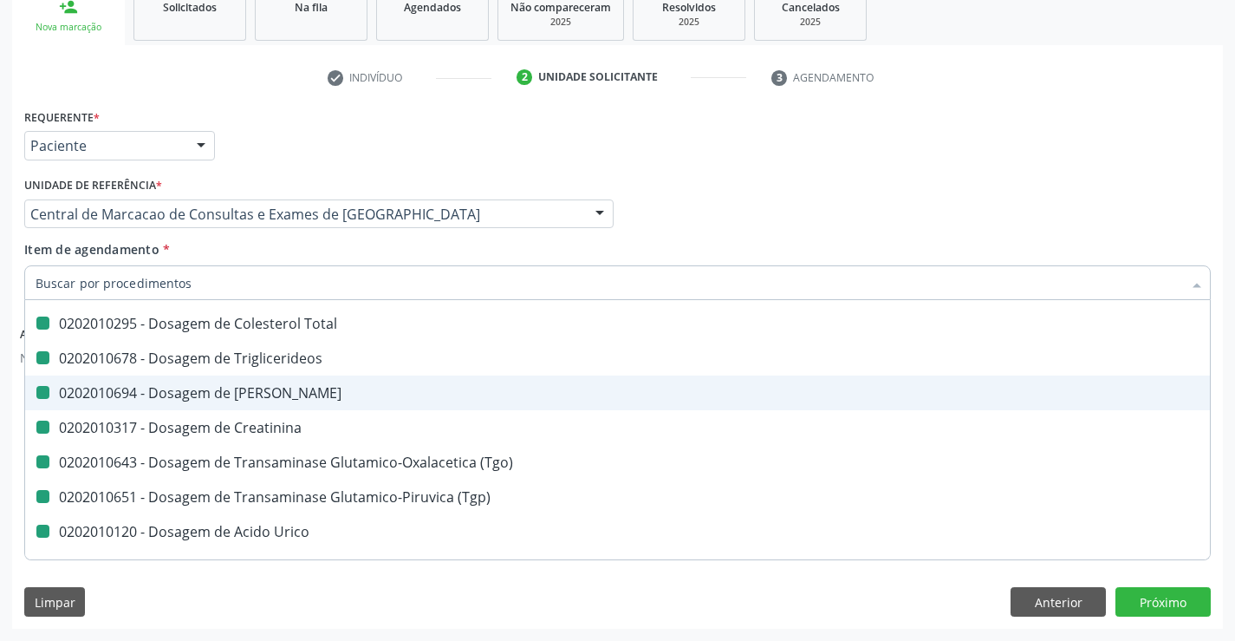
type input "f"
checkbox Hdl "false"
checkbox Ldl "false"
checkbox Triglicerideos "false"
checkbox Ureia "false"
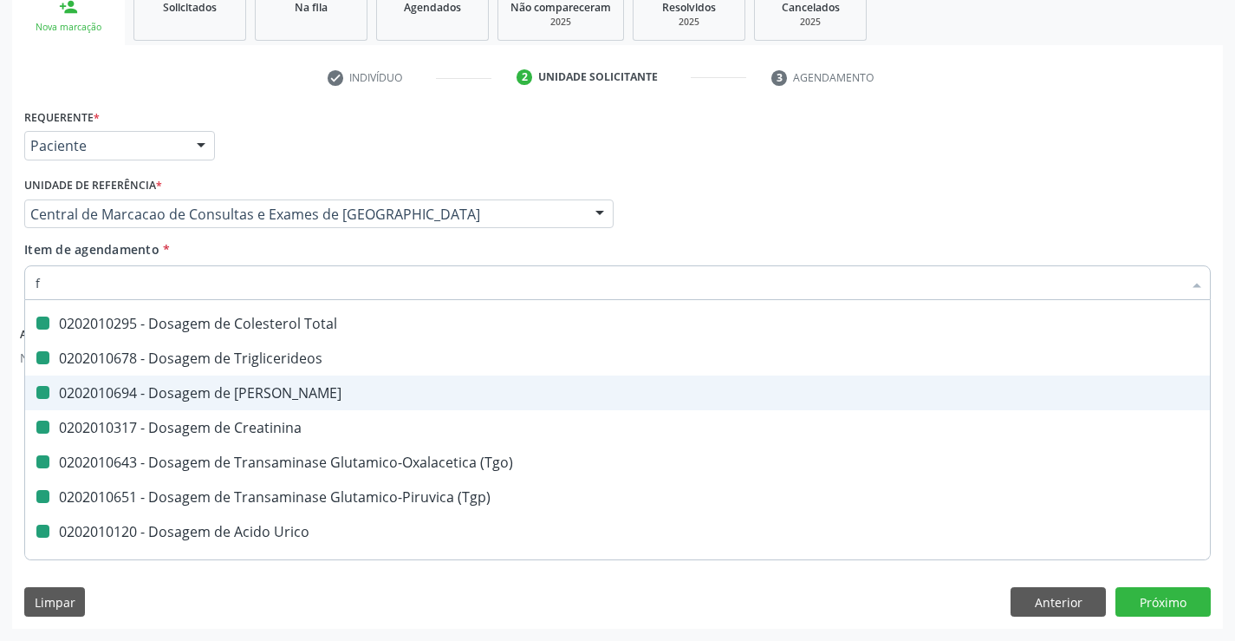
checkbox Creatinina "false"
checkbox \(Tgo\) "false"
checkbox \(Tgp\) "false"
checkbox Urico "false"
checkbox Urina "false"
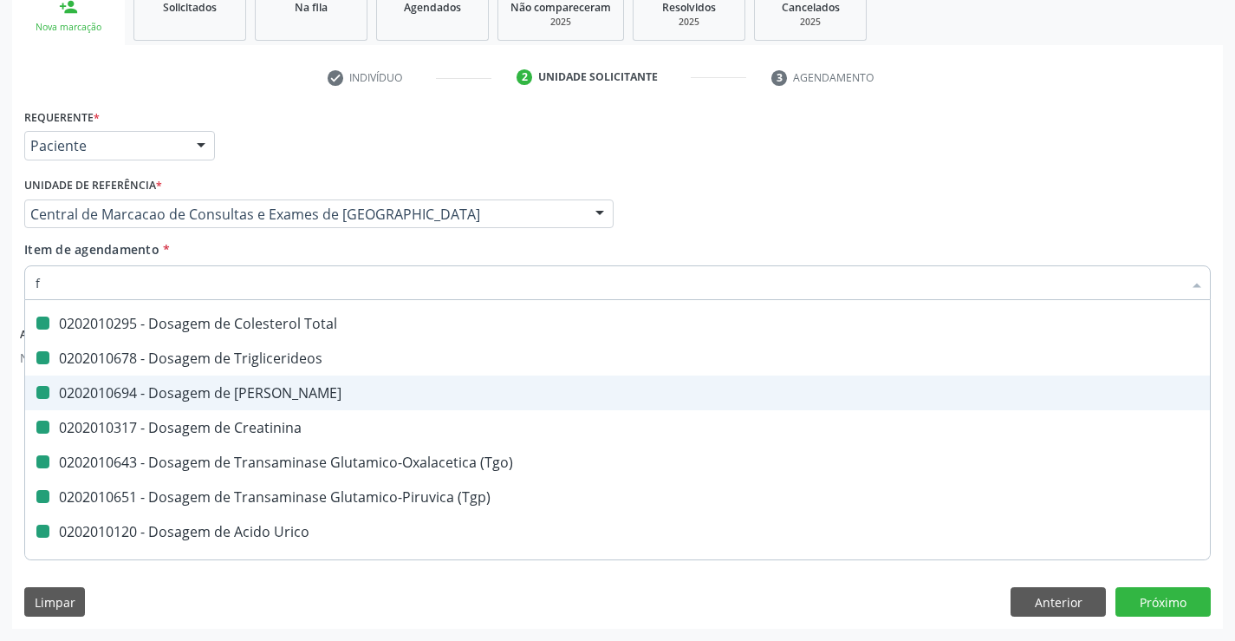
checkbox Total "false"
checkbox Glicose "false"
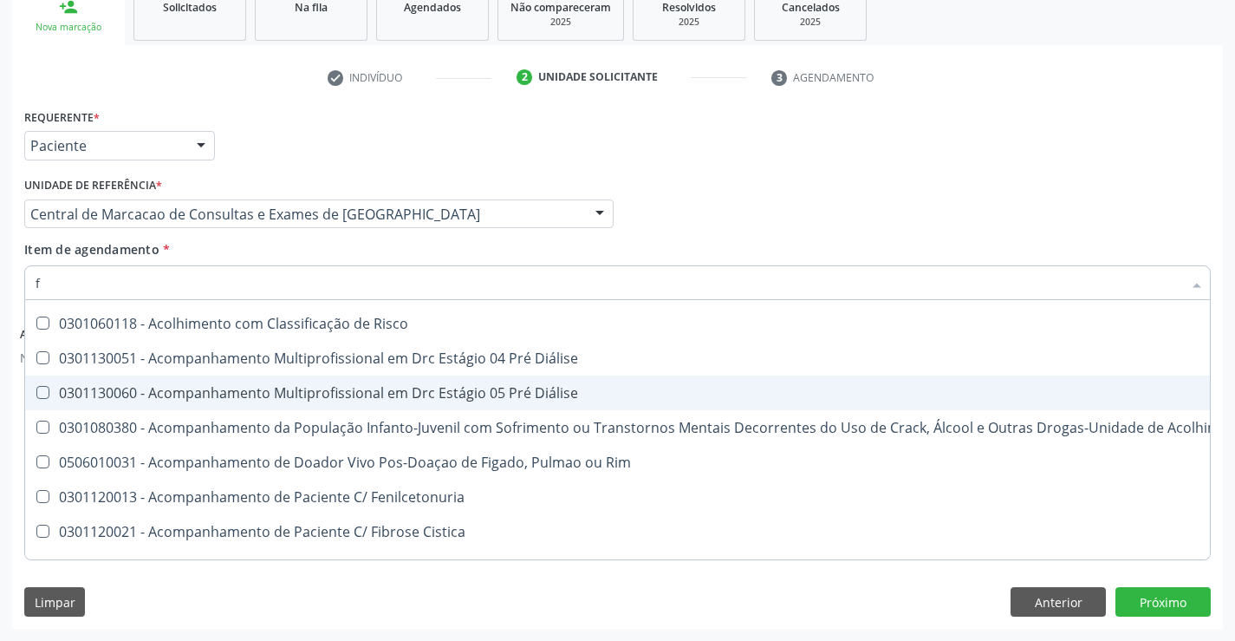
type input "fe"
checkbox Urina "false"
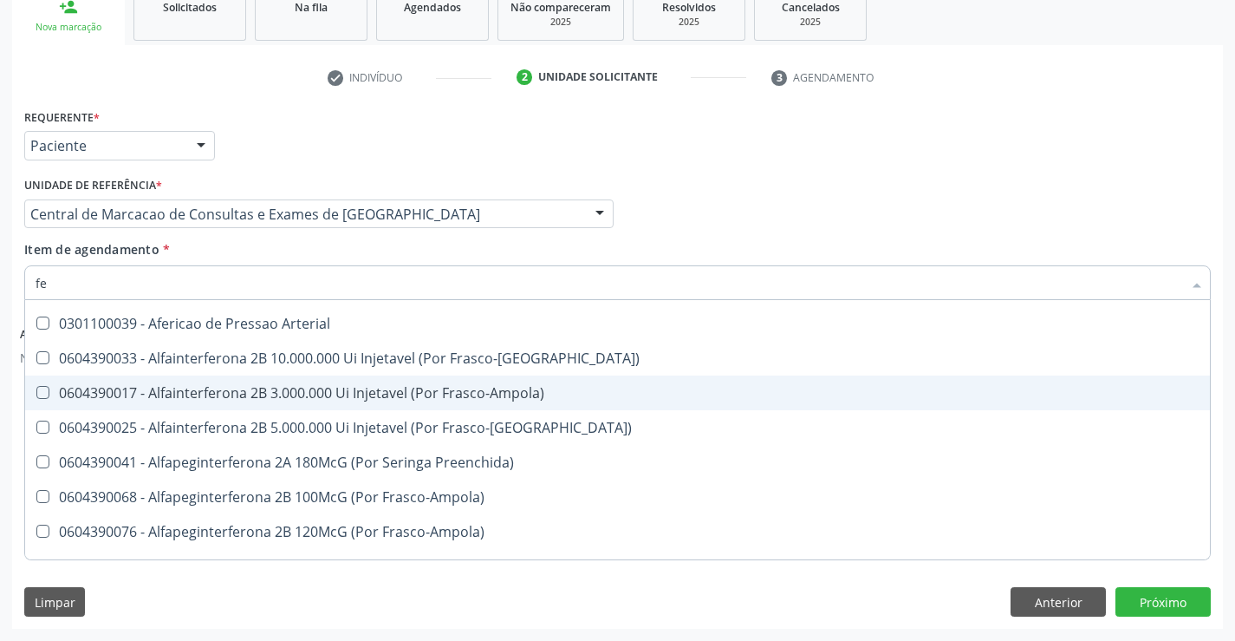
type input "fez"
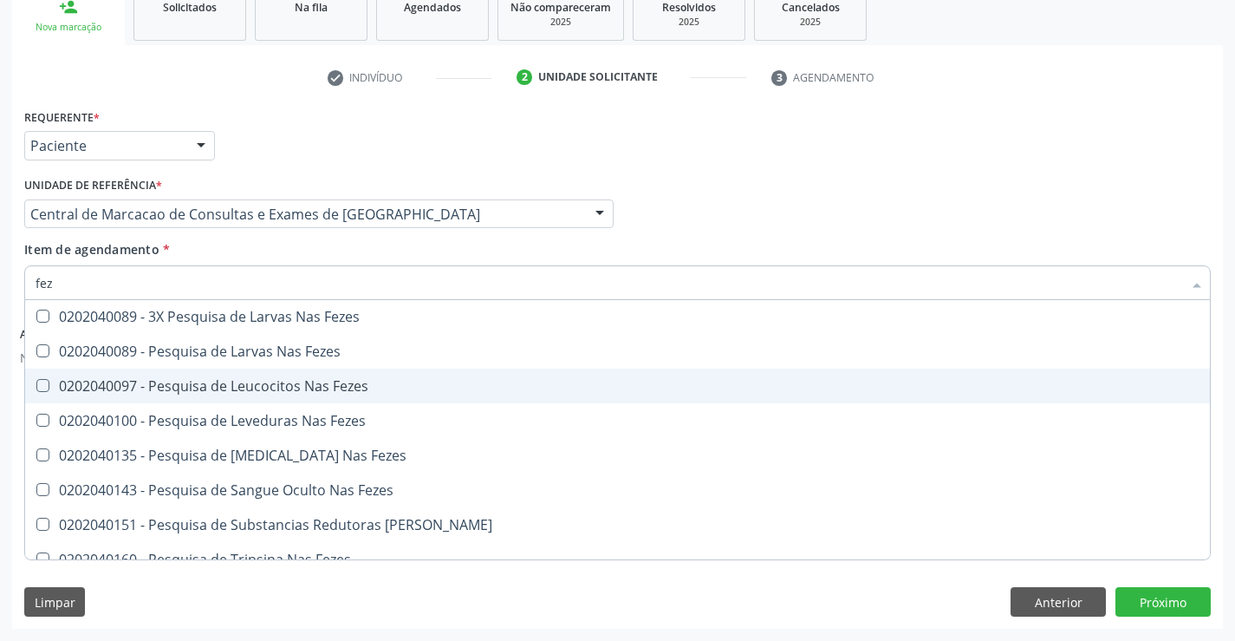
scroll to position [0, 0]
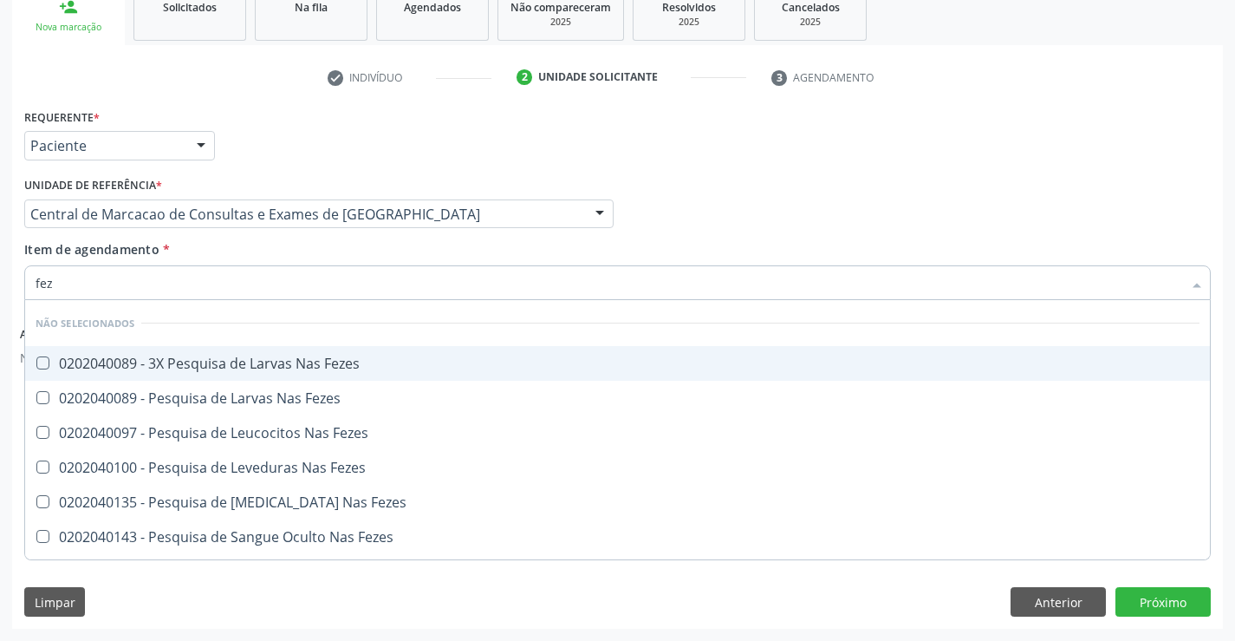
click at [360, 377] on span "0202040089 - 3X Pesquisa de Larvas Nas Fezes" at bounding box center [617, 363] width 1185 height 35
checkbox Fezes "true"
click at [712, 231] on div "Profissional Solicitante Por favor, selecione a Unidade de Atendimento primeiro…" at bounding box center [617, 206] width 1195 height 68
checkbox Fezes "true"
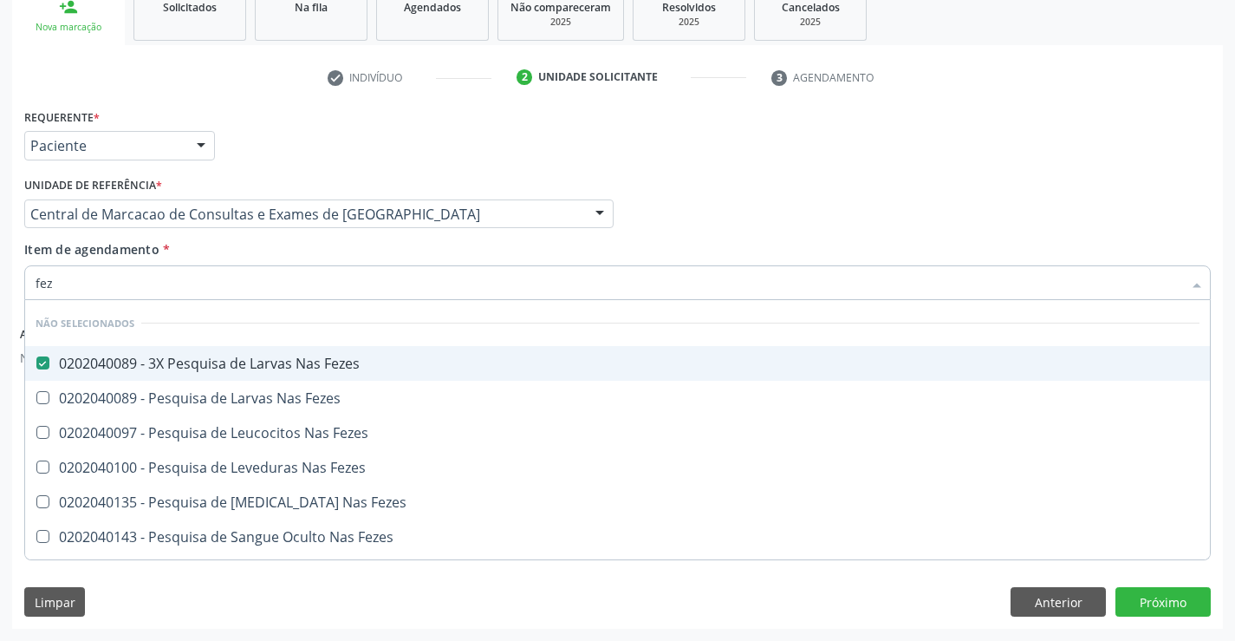
checkbox Fezes "true"
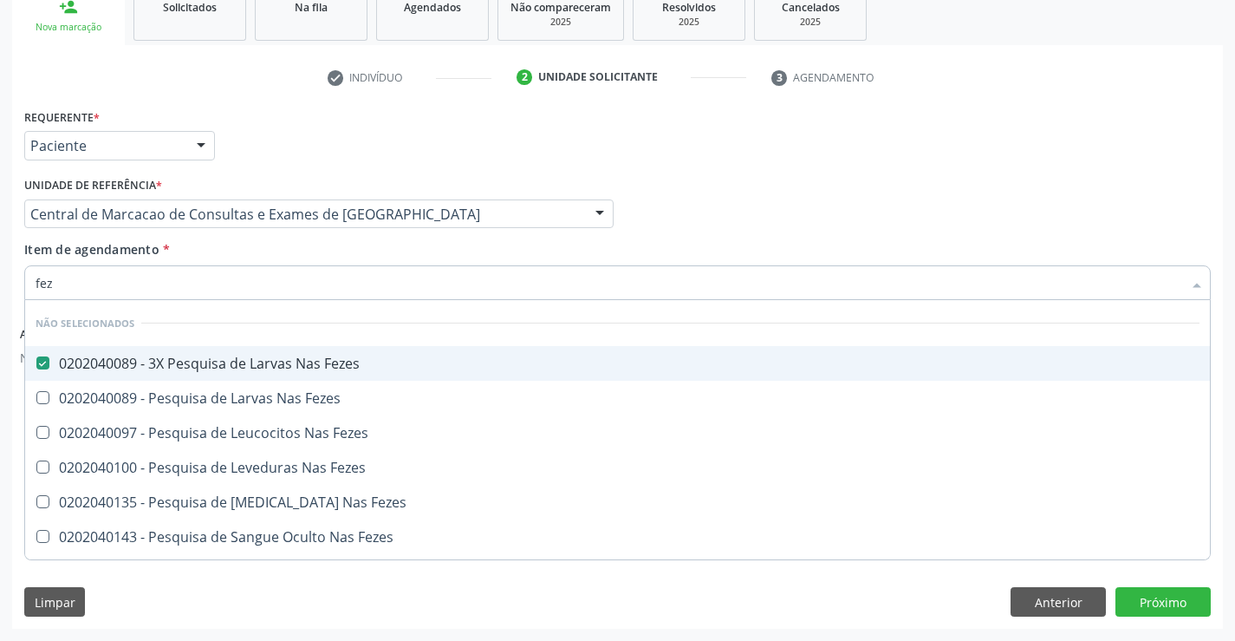
checkbox Fezes "true"
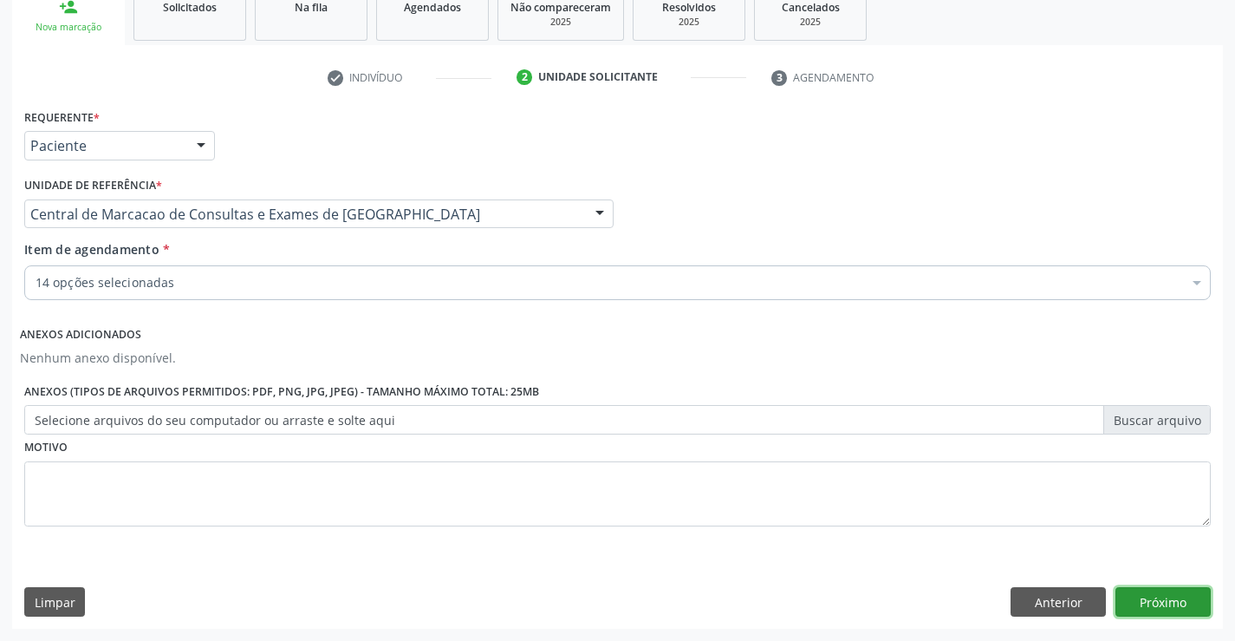
click at [1167, 600] on button "Próximo" at bounding box center [1163, 601] width 95 height 29
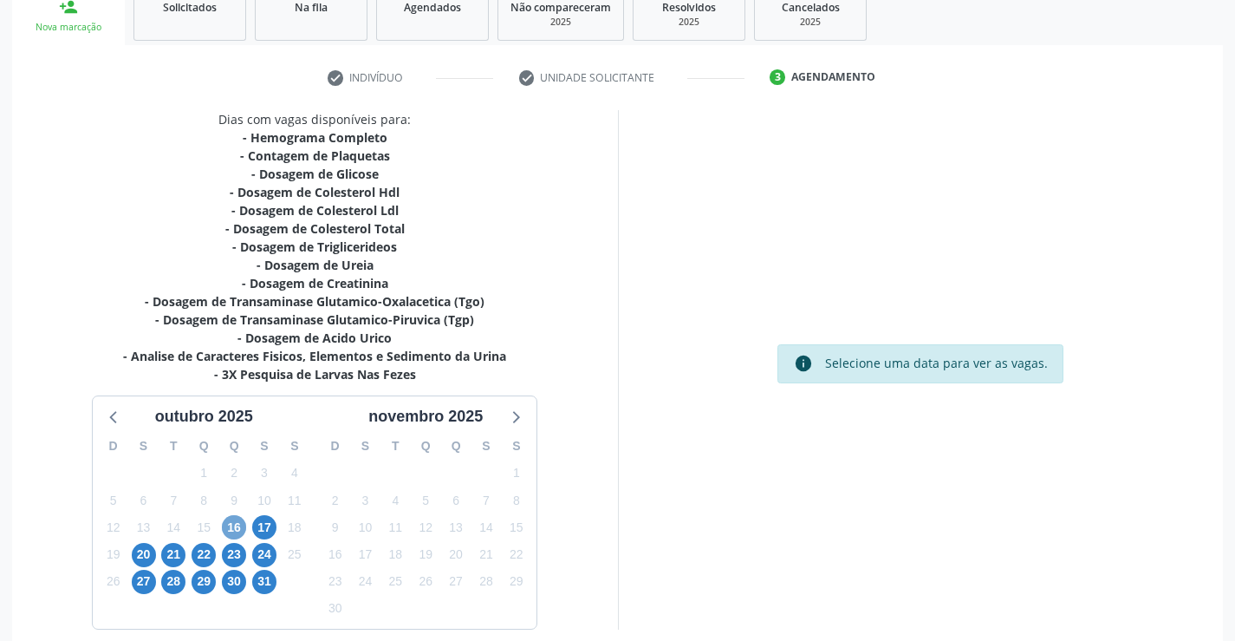
click at [244, 526] on span "16" at bounding box center [234, 527] width 24 height 24
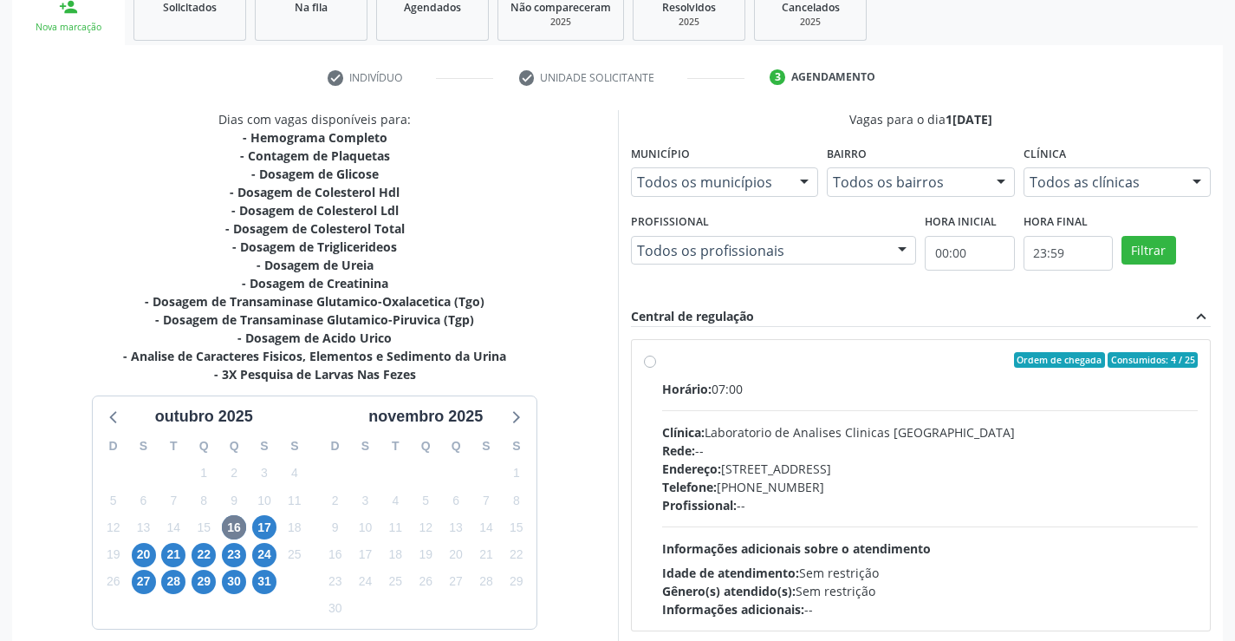
click at [986, 515] on div "Horário: 07:00 Clínica: Laboratorio de Analises Clinicas Sao Francisco Rede: --…" at bounding box center [930, 499] width 537 height 238
click at [656, 368] on input "Ordem de chegada Consumidos: 4 / 25 Horário: 07:00 Clínica: Laboratorio de Anal…" at bounding box center [650, 360] width 12 height 16
radio input "true"
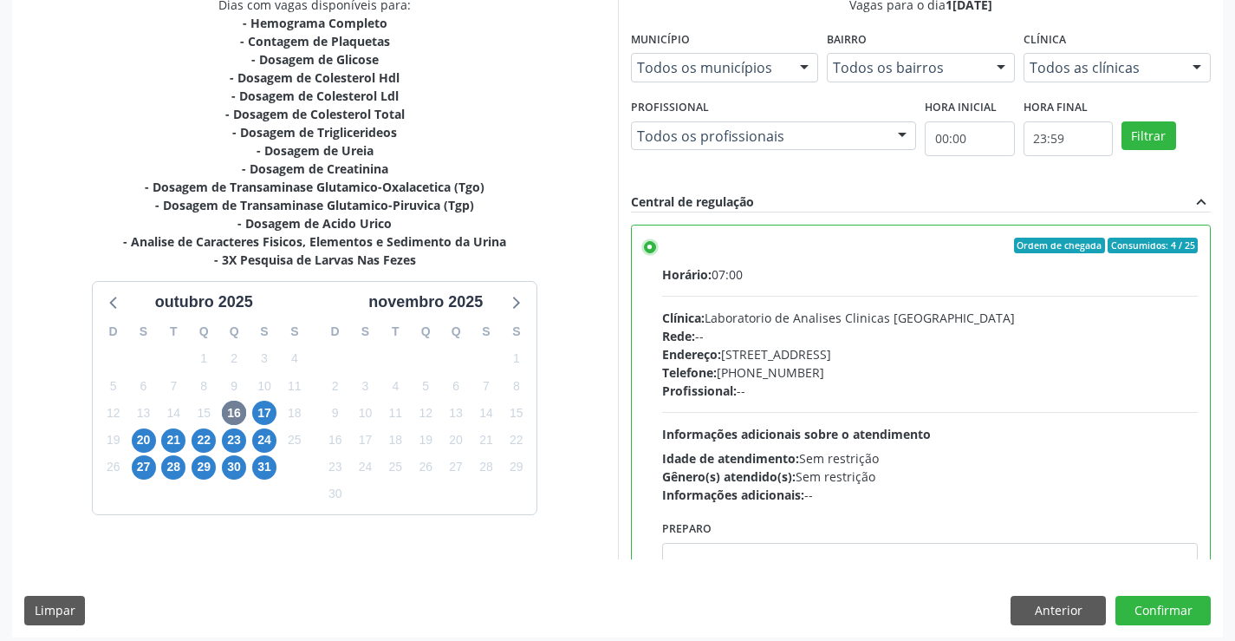
scroll to position [395, 0]
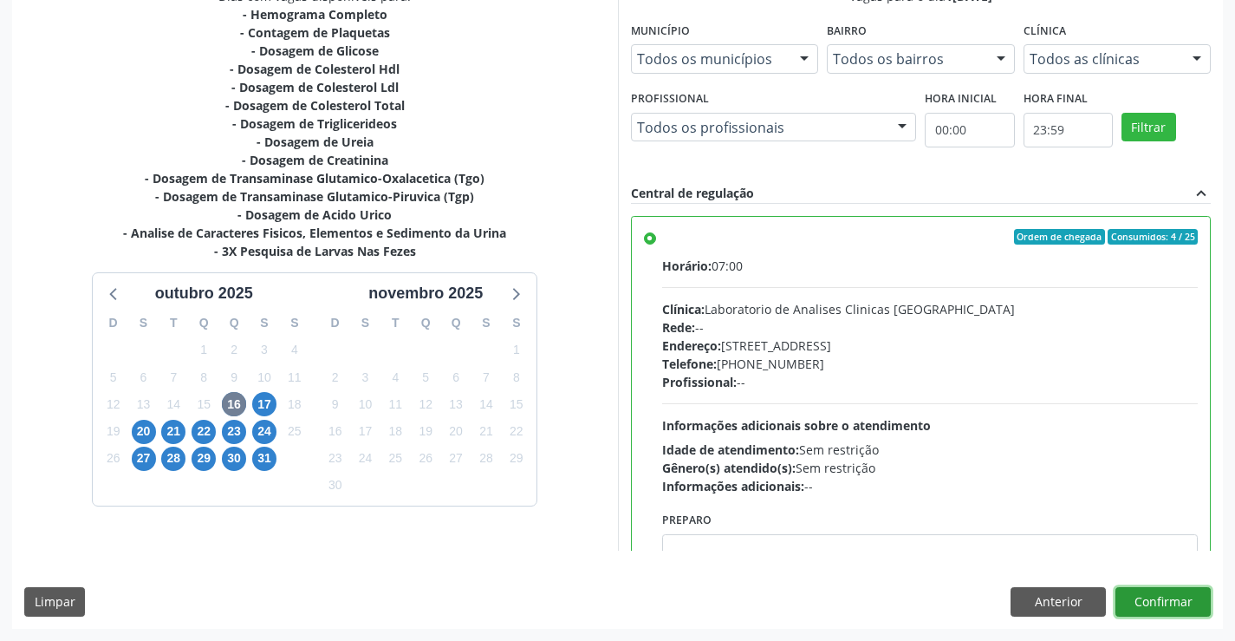
click at [1142, 591] on button "Confirmar" at bounding box center [1163, 601] width 95 height 29
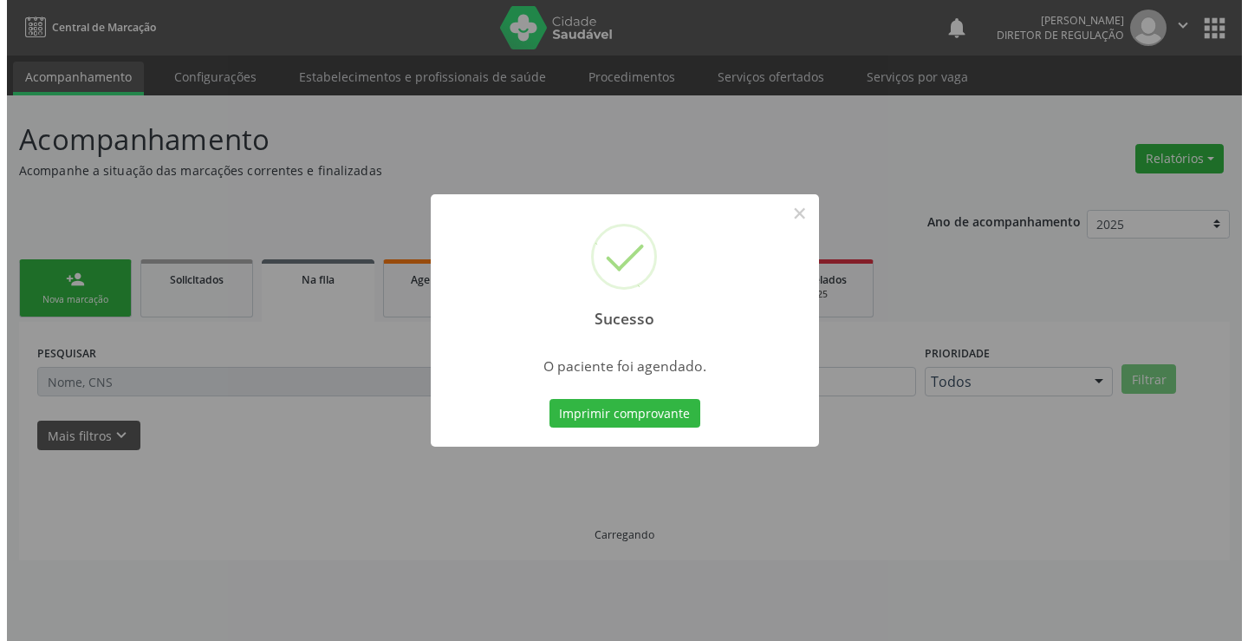
scroll to position [0, 0]
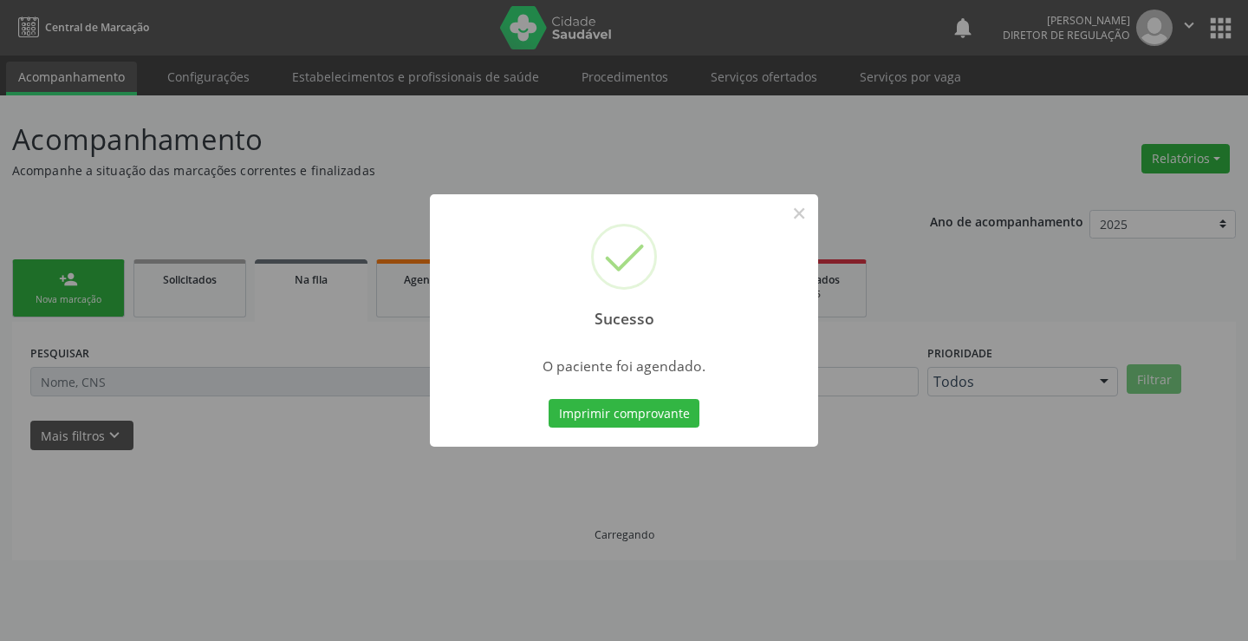
click at [549, 399] on button "Imprimir comprovante" at bounding box center [624, 413] width 151 height 29
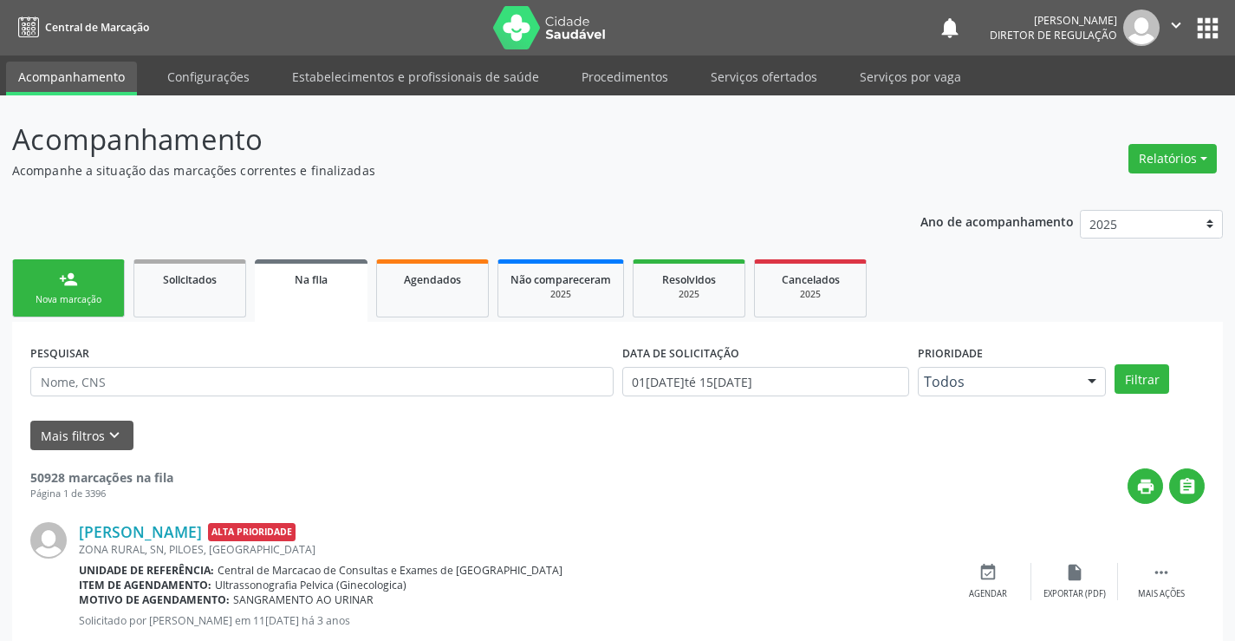
click at [97, 297] on div "Nova marcação" at bounding box center [68, 299] width 87 height 13
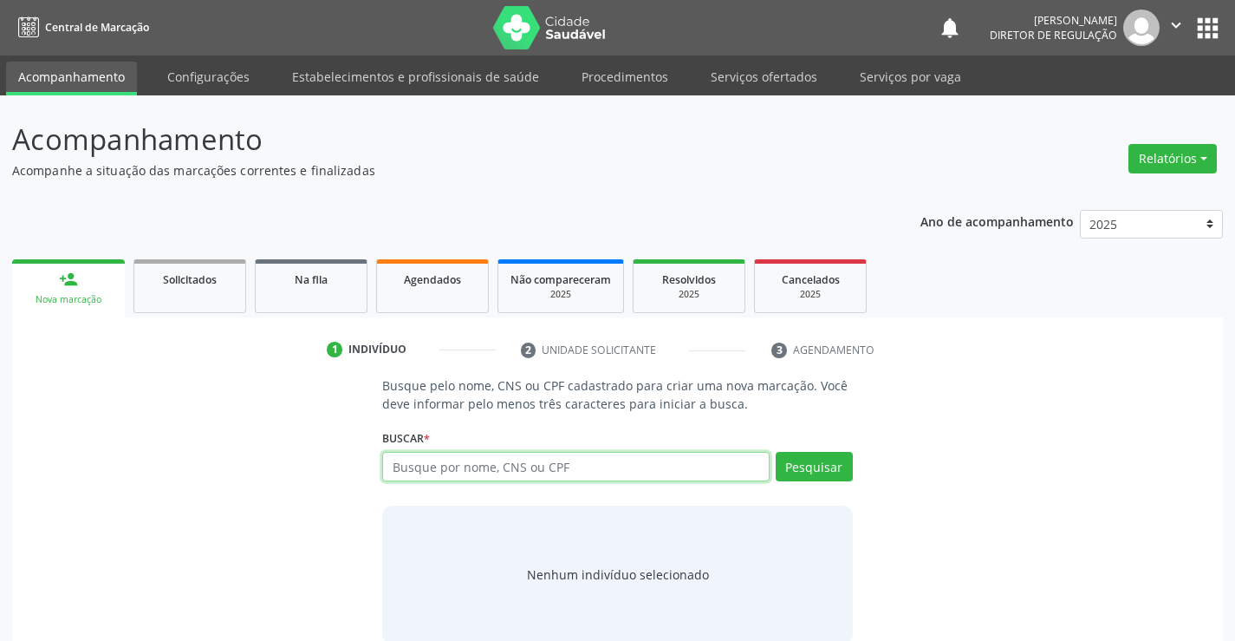
click at [460, 469] on input "text" at bounding box center [575, 466] width 387 height 29
type input "705803483570436"
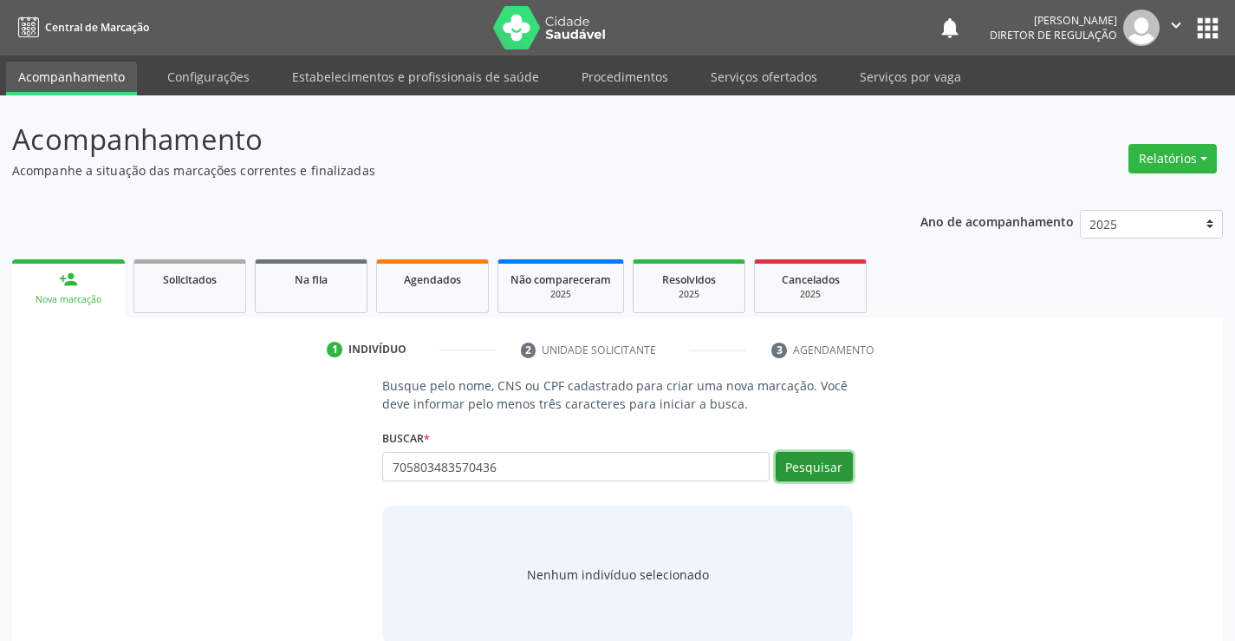
click at [829, 470] on button "Pesquisar" at bounding box center [814, 466] width 77 height 29
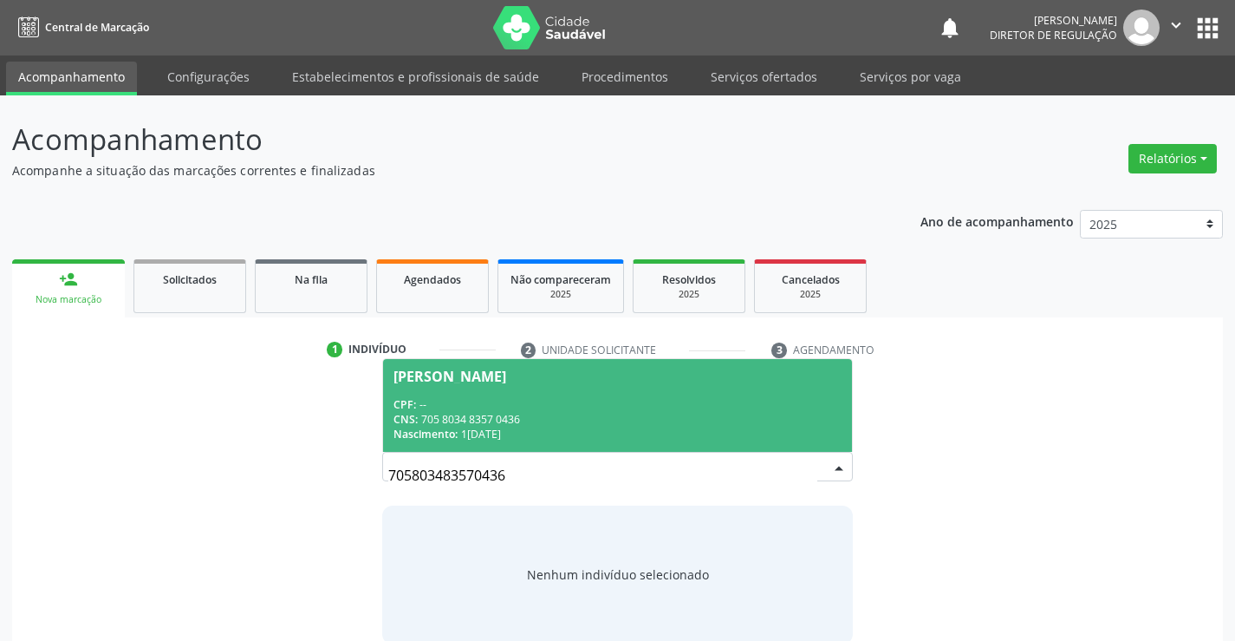
click at [576, 402] on div "CPF: --" at bounding box center [617, 404] width 447 height 15
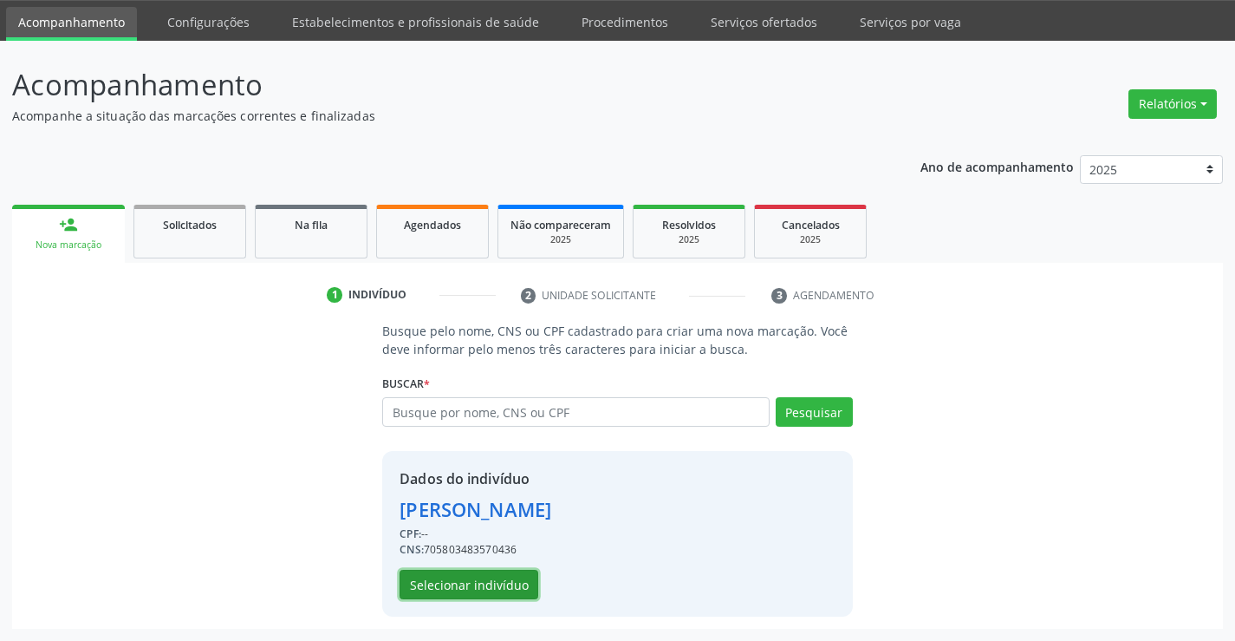
click at [495, 584] on button "Selecionar indivíduo" at bounding box center [469, 583] width 139 height 29
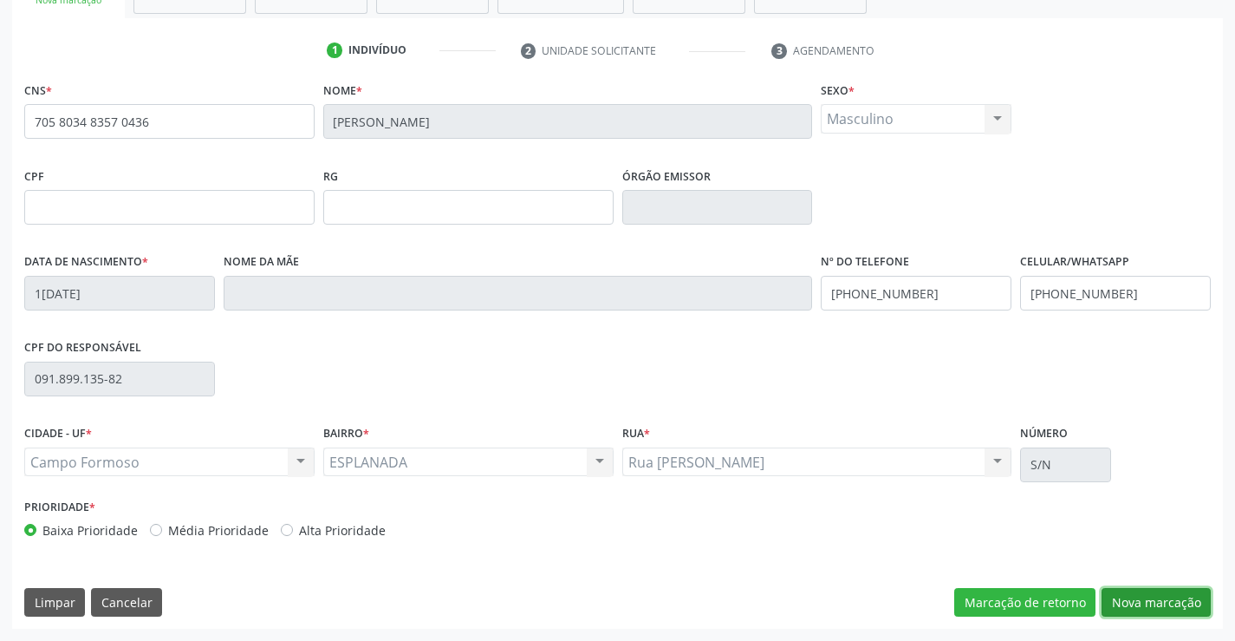
click at [1129, 597] on button "Nova marcação" at bounding box center [1156, 602] width 109 height 29
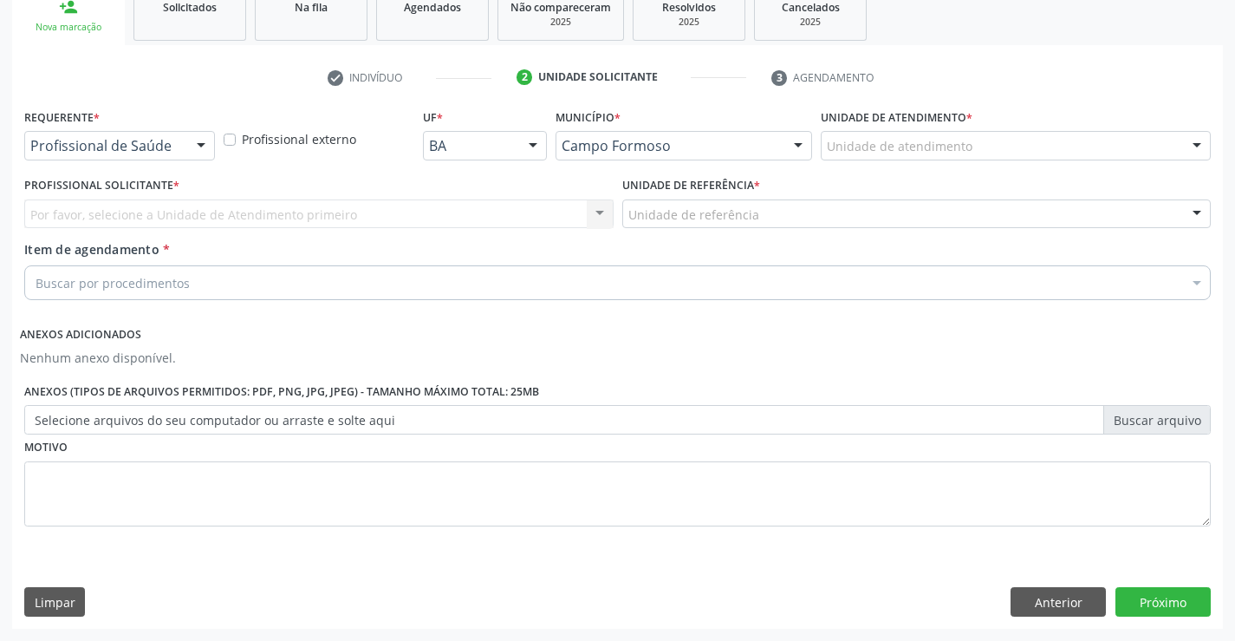
scroll to position [272, 0]
drag, startPoint x: 165, startPoint y: 159, endPoint x: 158, endPoint y: 172, distance: 15.5
click at [164, 159] on div "Profissional de Saúde" at bounding box center [119, 145] width 191 height 29
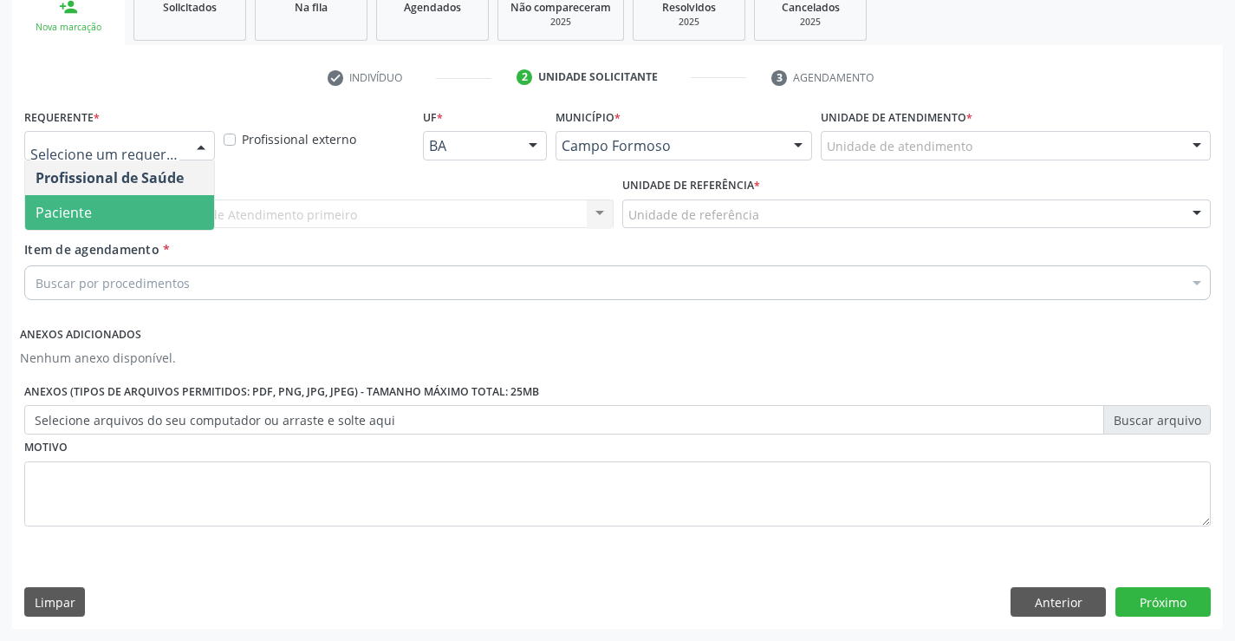
click at [151, 211] on span "Paciente" at bounding box center [119, 212] width 189 height 35
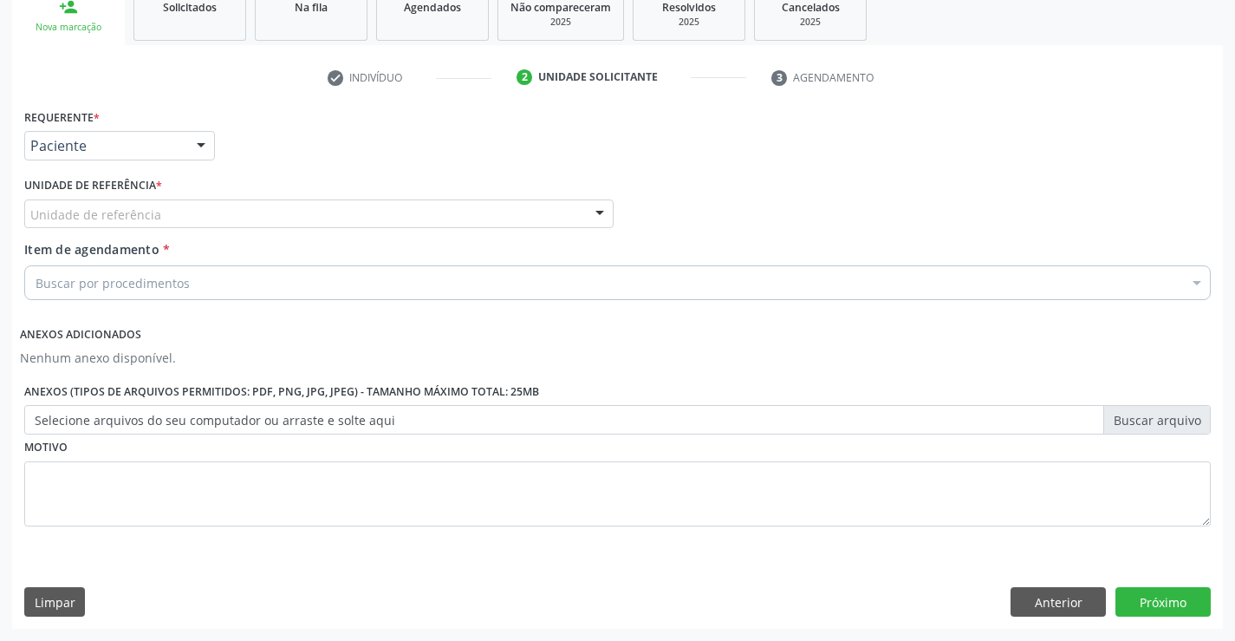
click at [324, 215] on div "Unidade de referência" at bounding box center [318, 213] width 589 height 29
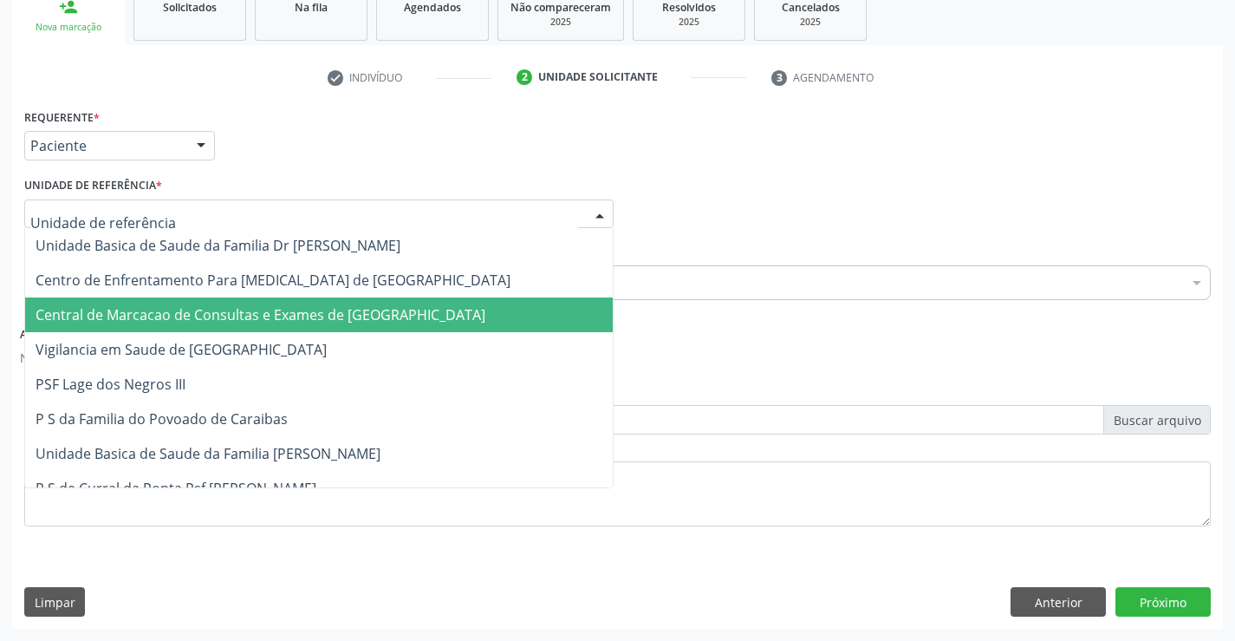
click at [336, 302] on span "Central de Marcacao de Consultas e Exames de [GEOGRAPHIC_DATA]" at bounding box center [319, 314] width 588 height 35
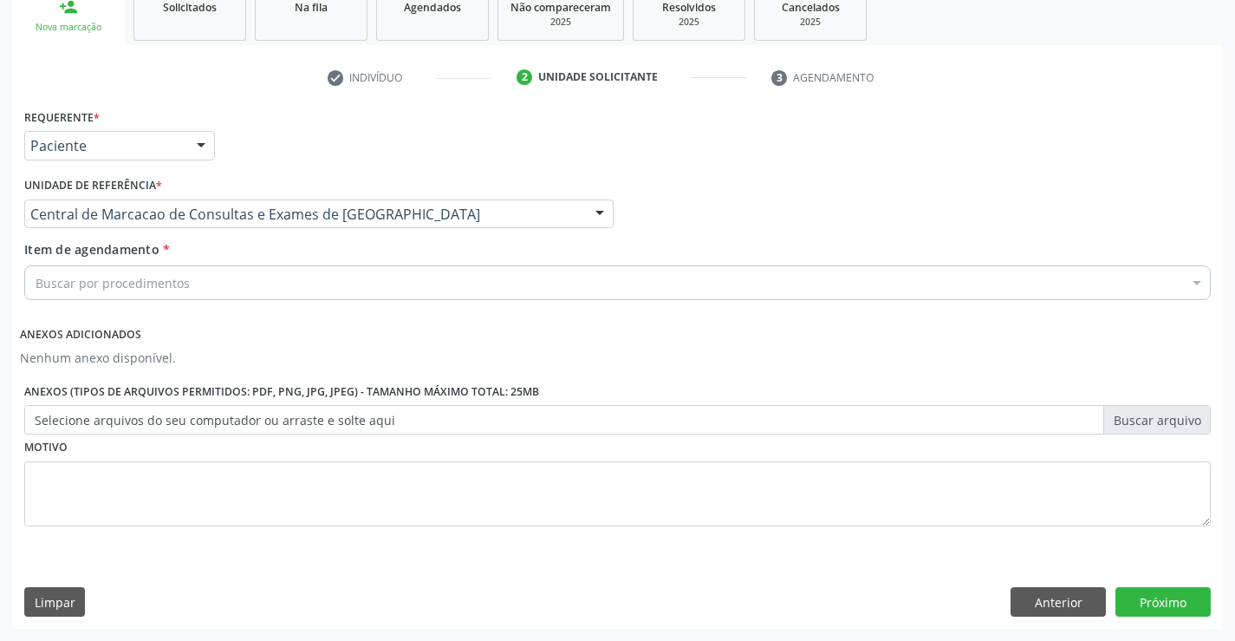
click at [508, 289] on div "Buscar por procedimentos" at bounding box center [617, 282] width 1187 height 35
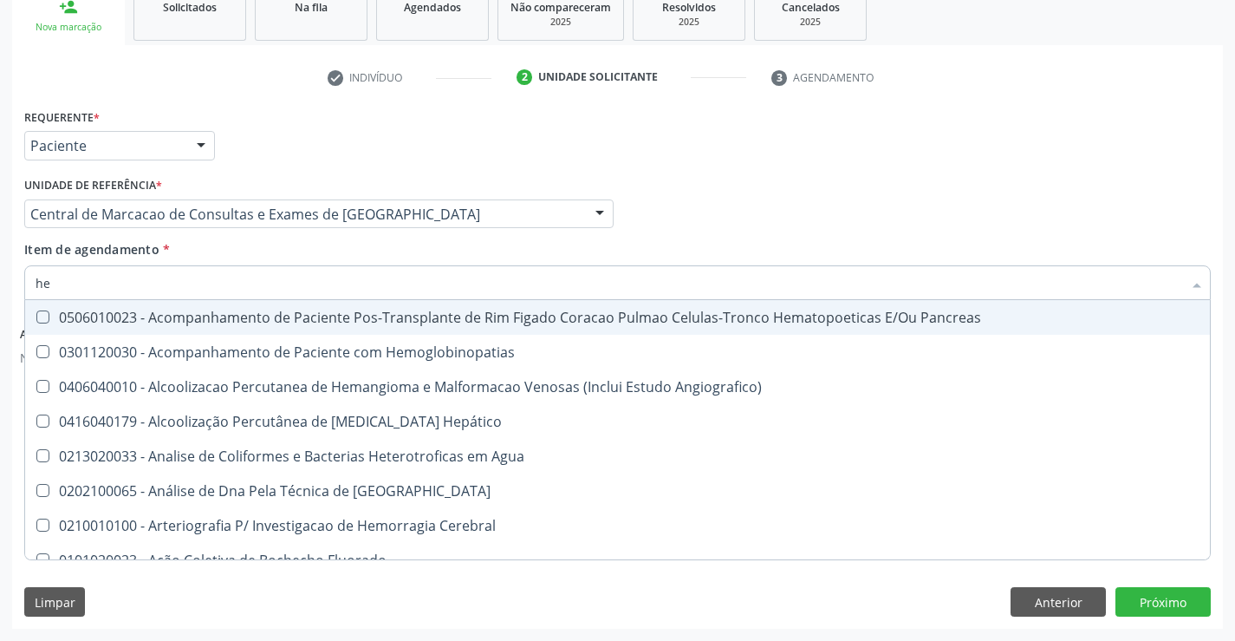
type input "HEMOGRA"
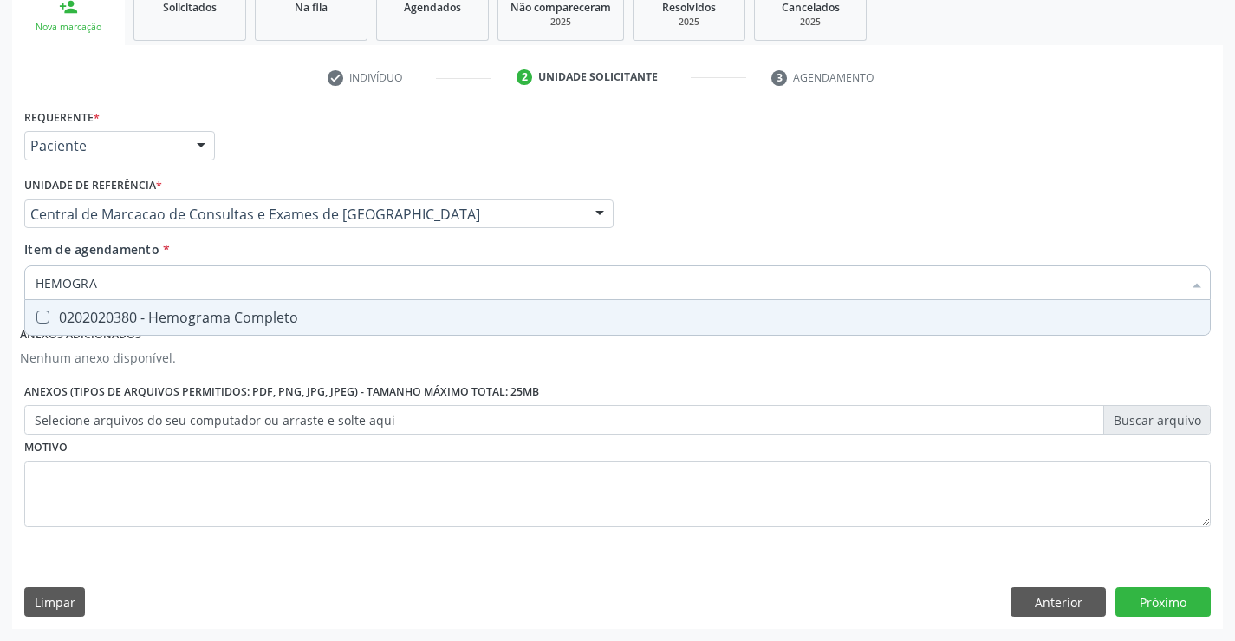
click at [458, 315] on div "0202020380 - Hemograma Completo" at bounding box center [618, 317] width 1164 height 14
checkbox Completo "true"
click at [696, 223] on div "Profissional Solicitante Por favor, selecione a Unidade de Atendimento primeiro…" at bounding box center [617, 206] width 1195 height 68
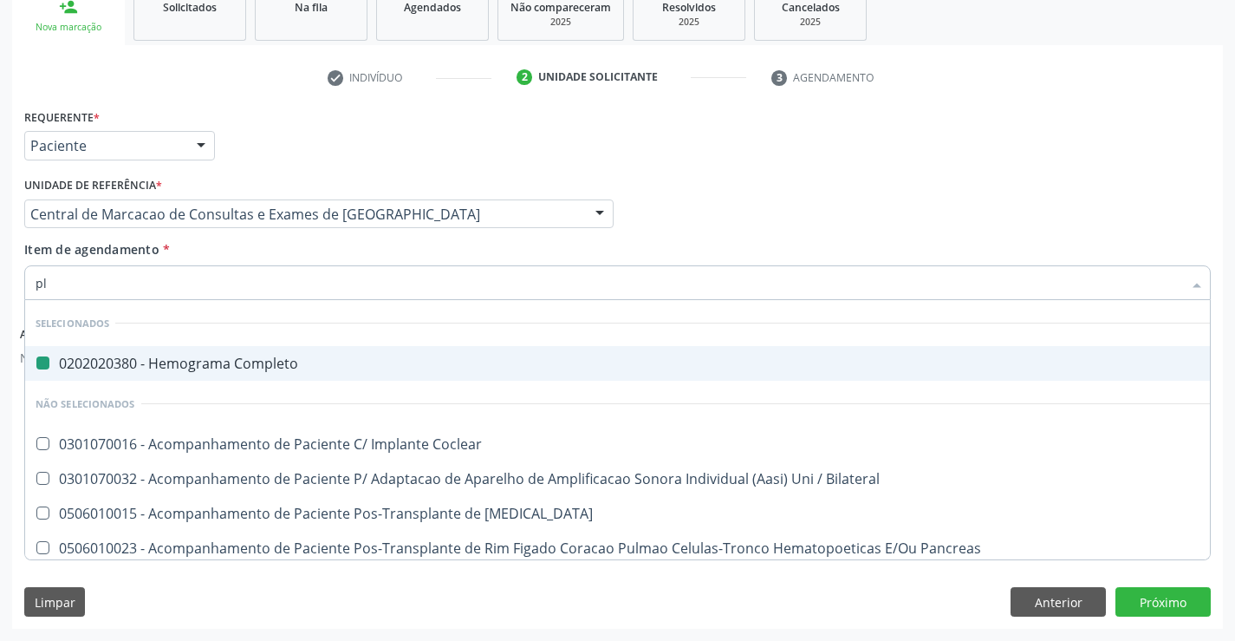
type input "pla"
checkbox Completo "false"
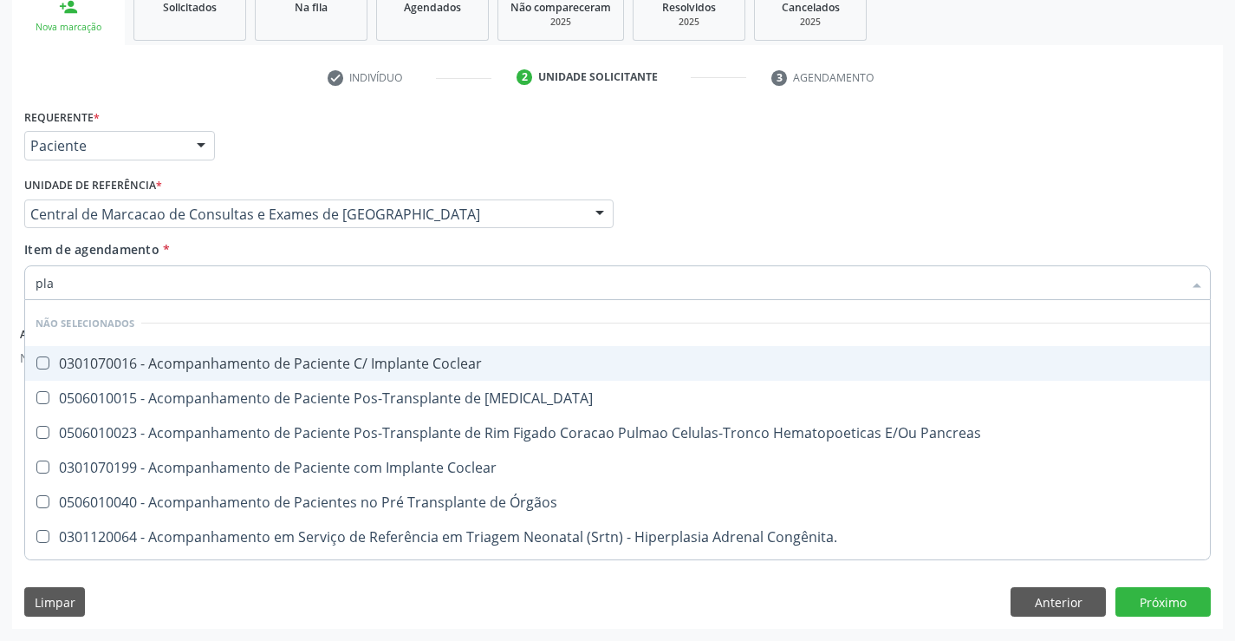
type input "plaq"
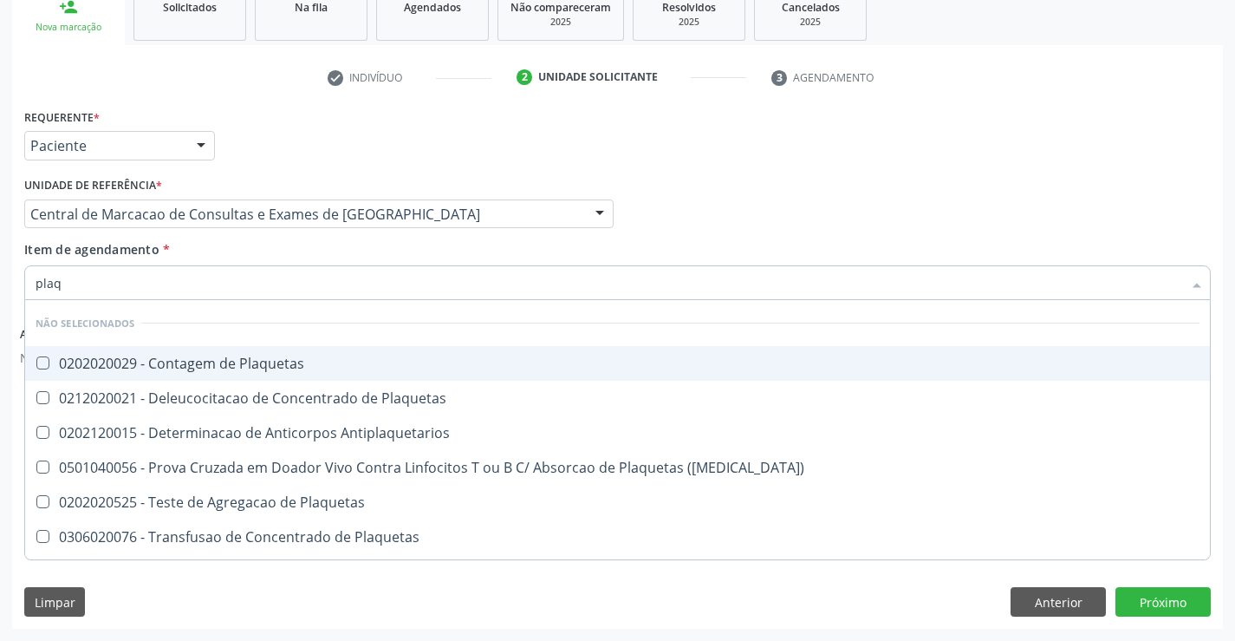
click at [335, 367] on div "0202020029 - Contagem de Plaquetas" at bounding box center [618, 363] width 1164 height 14
checkbox Plaquetas "true"
type input "plaq"
click at [330, 260] on div "Item de agendamento * plaq Desfazer seleção Não selecionados 0202020029 - Conta…" at bounding box center [617, 267] width 1187 height 55
checkbox Plaquetas "true"
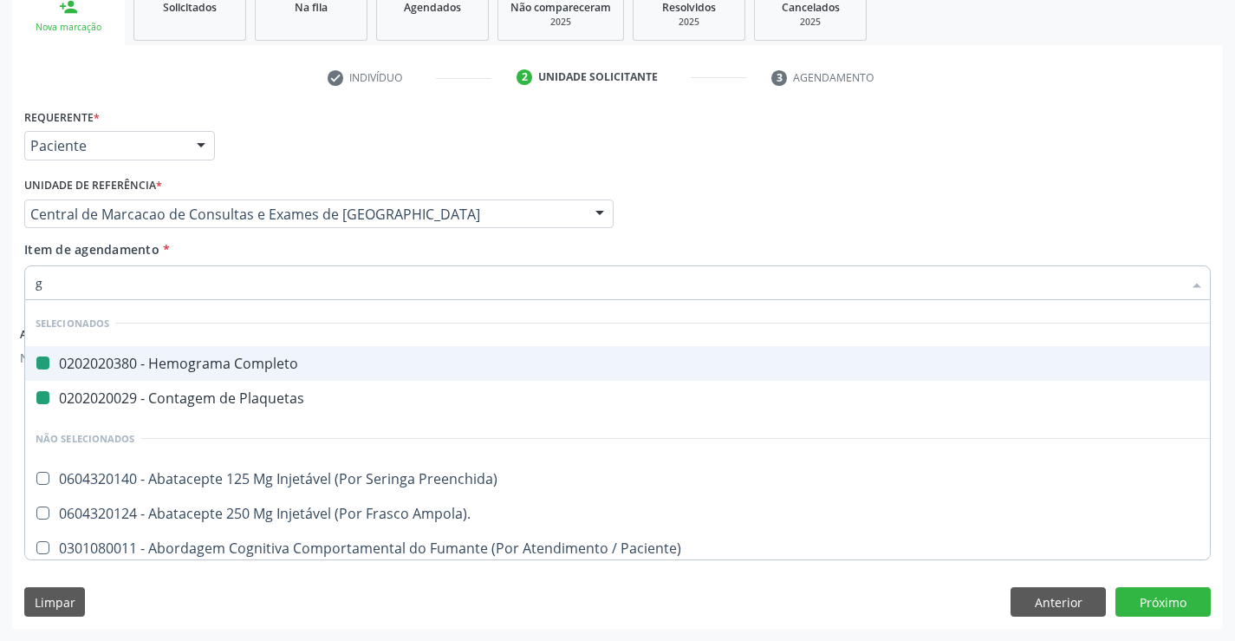
type input "gl"
checkbox Completo "false"
checkbox Plaquetas "false"
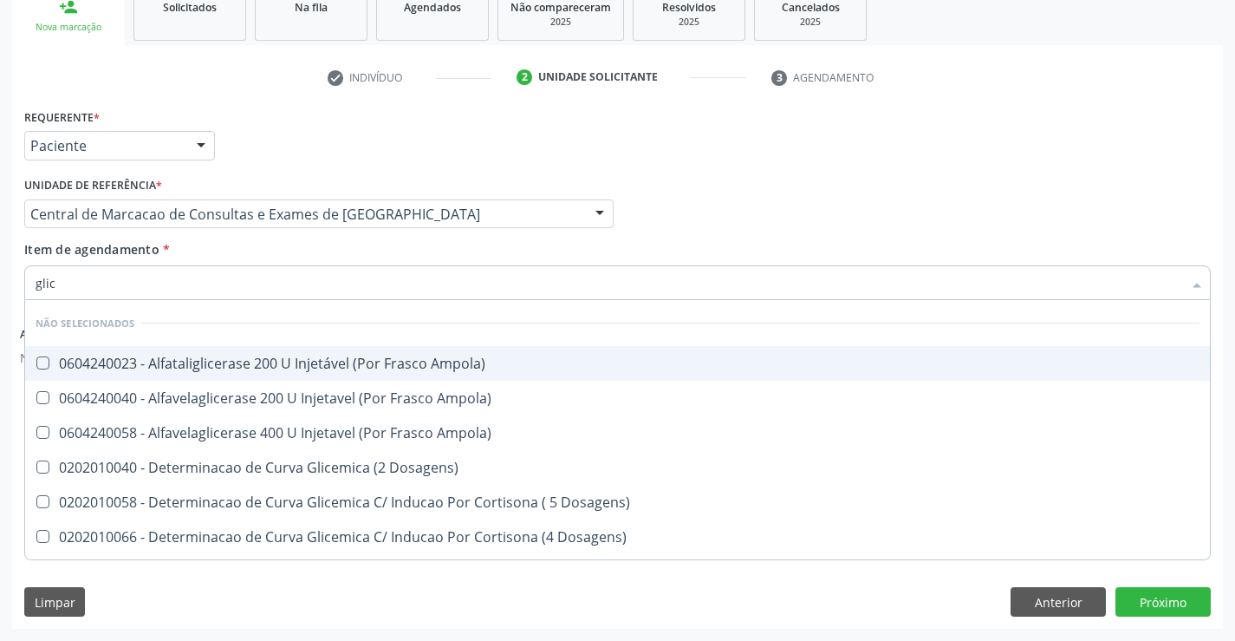
type input "glico"
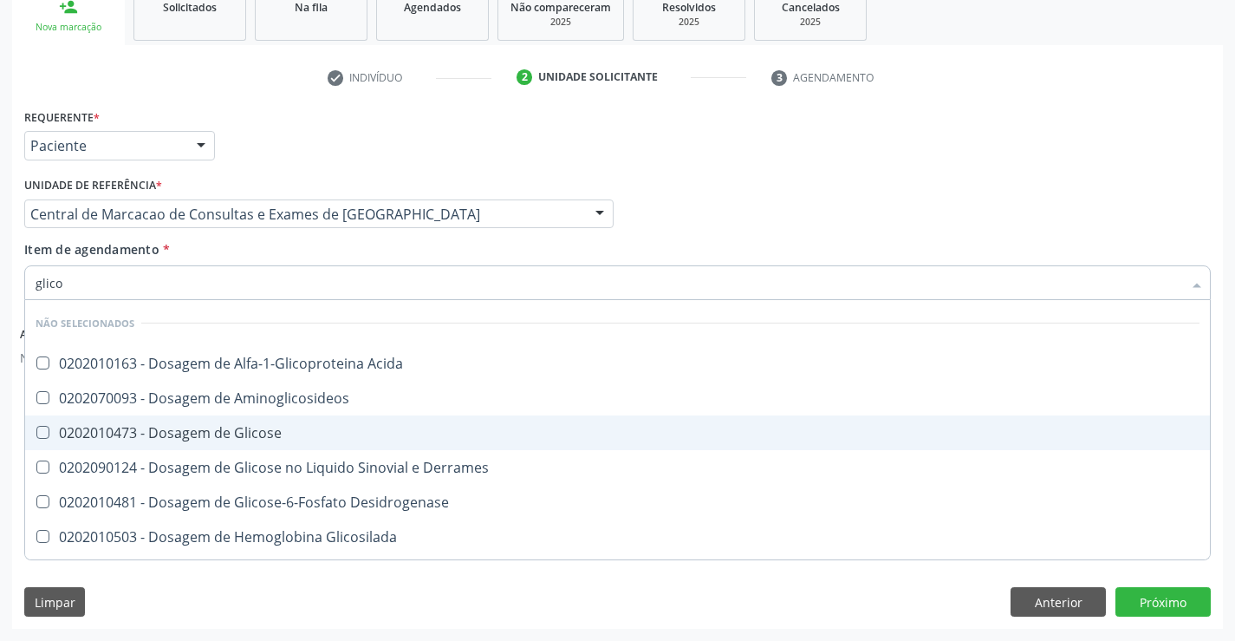
click at [310, 426] on div "0202010473 - Dosagem de Glicose" at bounding box center [618, 433] width 1164 height 14
checkbox Glicose "true"
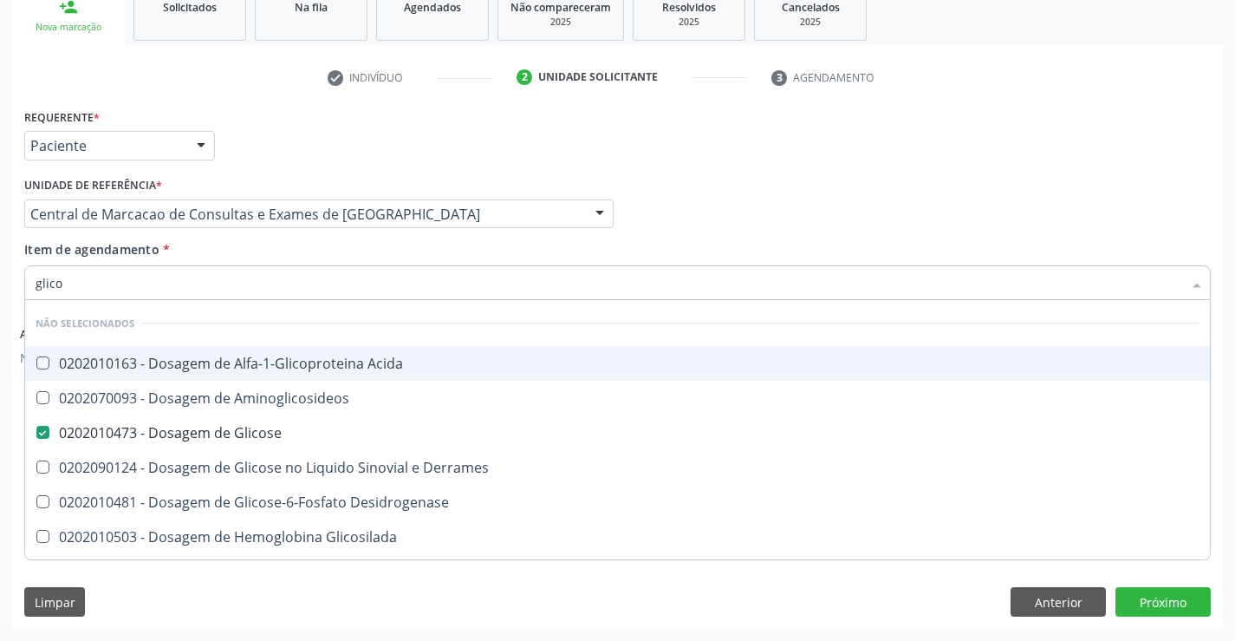
click at [318, 255] on div "Item de agendamento * glico Desfazer seleção Não selecionados 0202010163 - Dosa…" at bounding box center [617, 267] width 1187 height 55
checkbox Acida "true"
checkbox Aminoglicosideos "true"
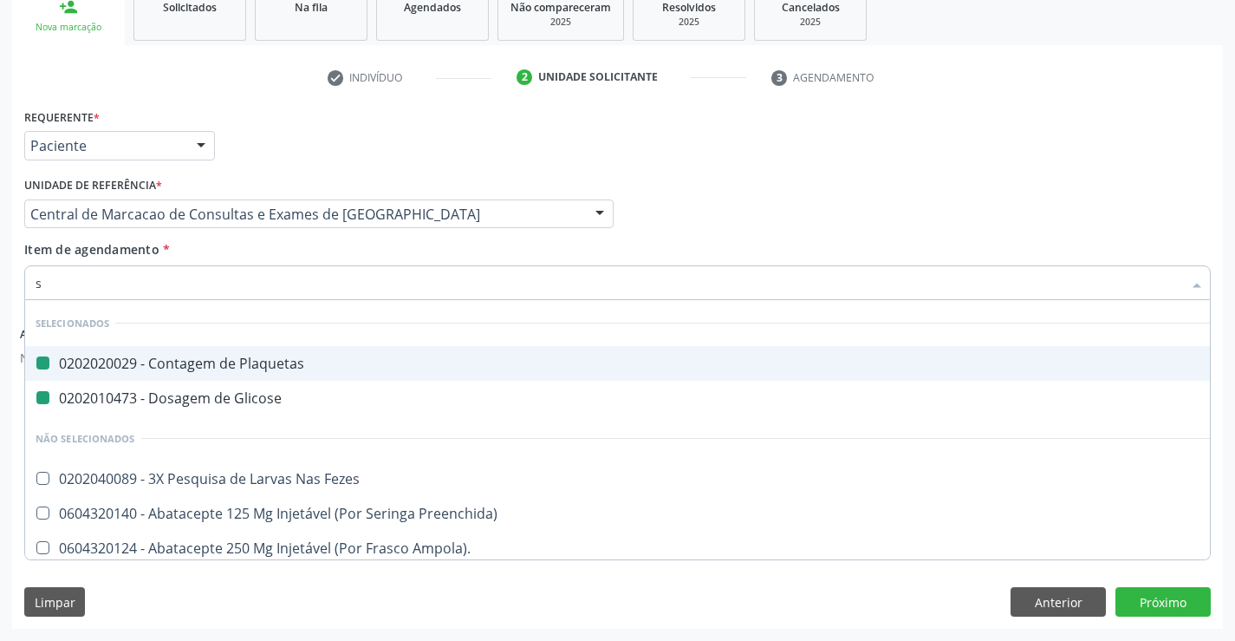
type input "si"
checkbox Plaquetas "false"
checkbox Glicose "false"
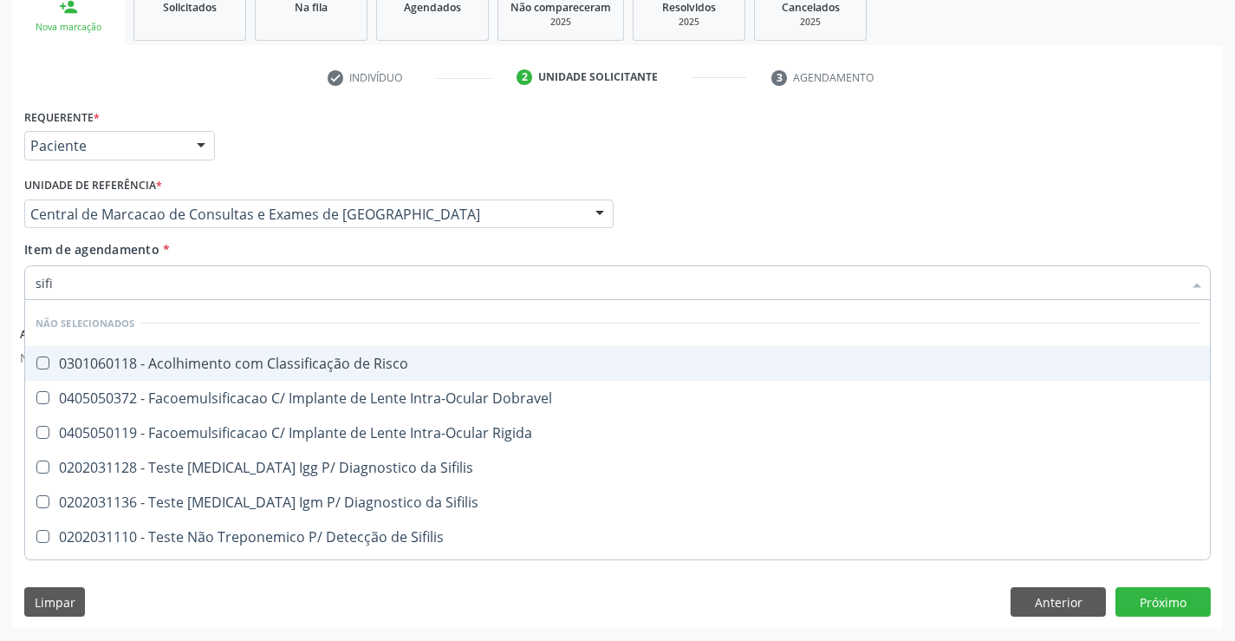
type input "sifil"
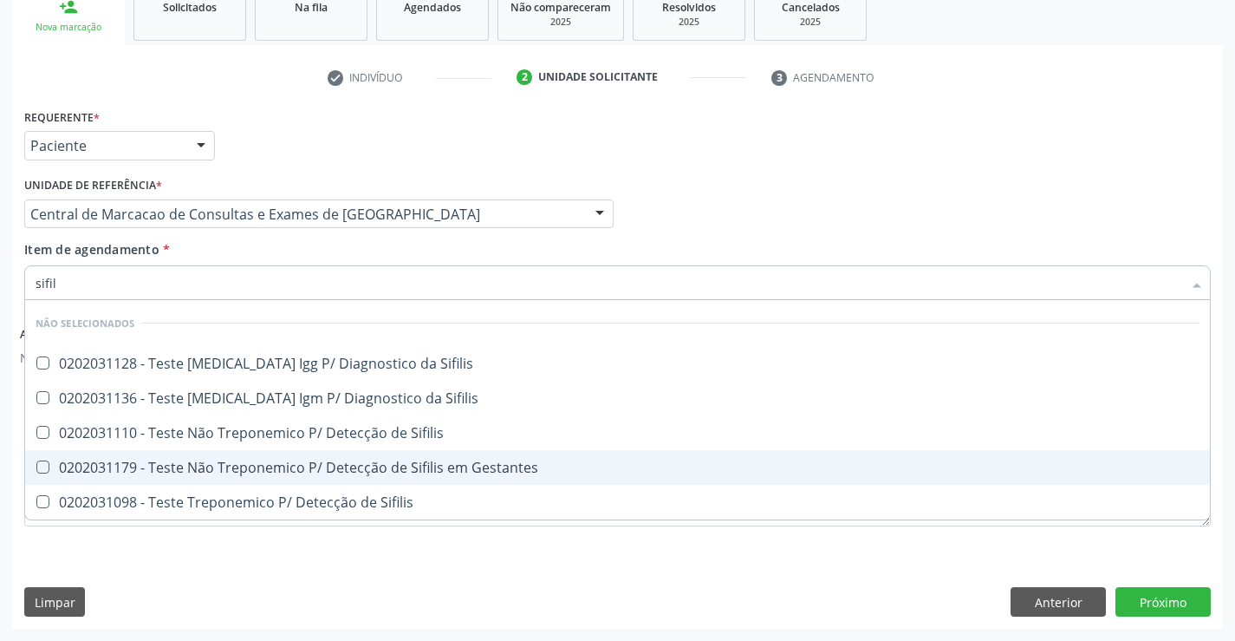
click at [299, 462] on div "0202031179 - Teste Não Treponemico P/ Detecção de Sifilis em Gestantes" at bounding box center [618, 467] width 1164 height 14
checkbox Gestantes "true"
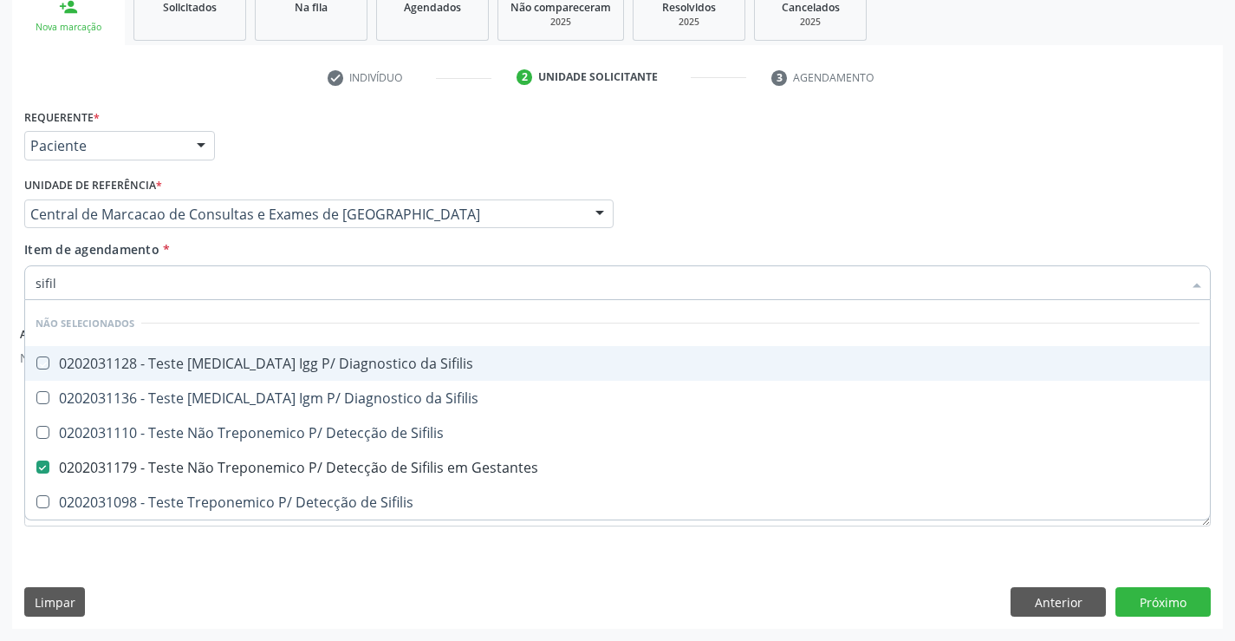
click at [330, 262] on div "Item de agendamento * sifil Desfazer seleção Não selecionados 0202031128 - Test…" at bounding box center [617, 267] width 1187 height 55
checkbox Sifilis "true"
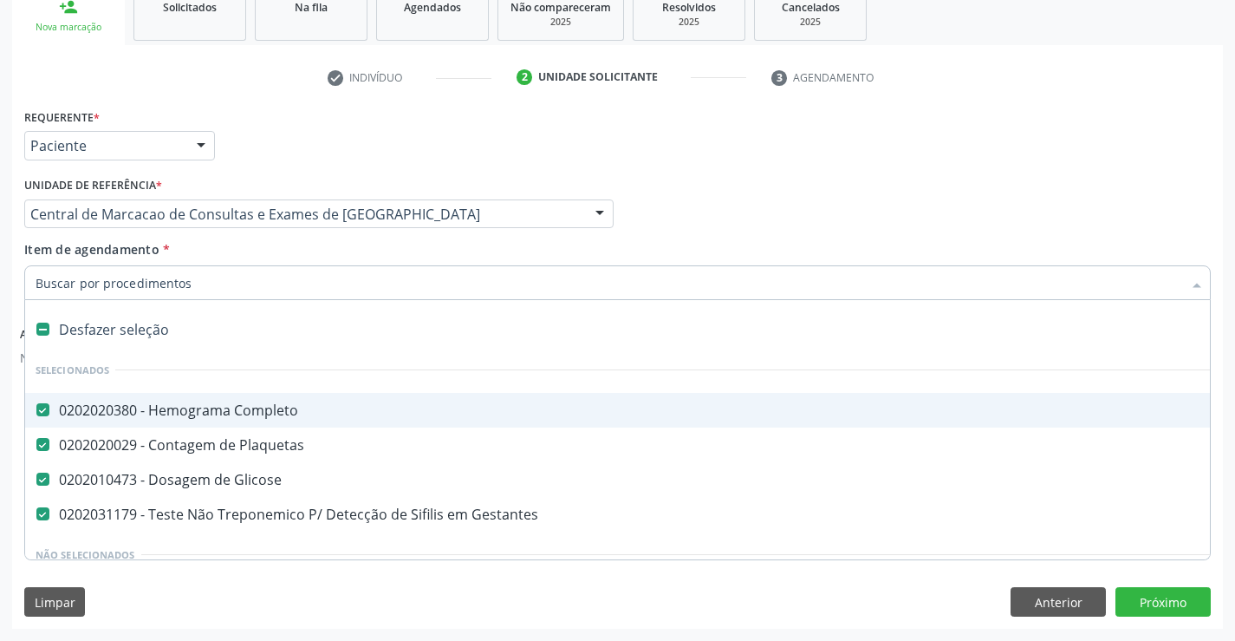
click at [315, 295] on div at bounding box center [617, 282] width 1187 height 35
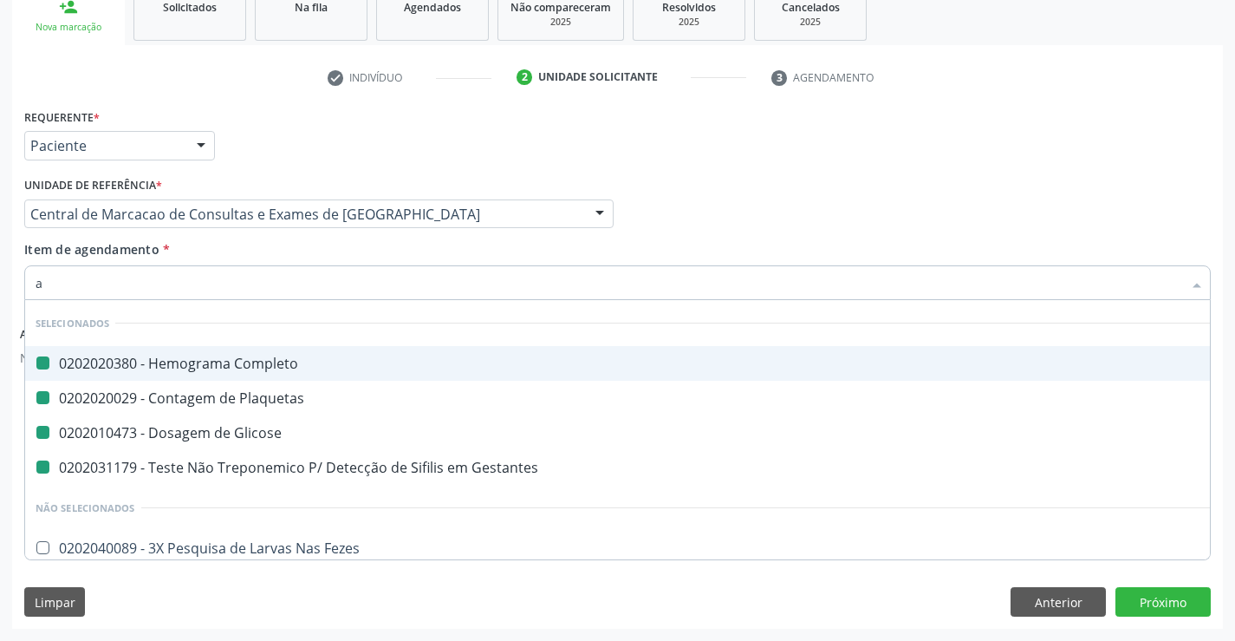
type input "ac"
checkbox Completo "false"
checkbox Plaquetas "false"
checkbox Gestantes "false"
checkbox Glicose "false"
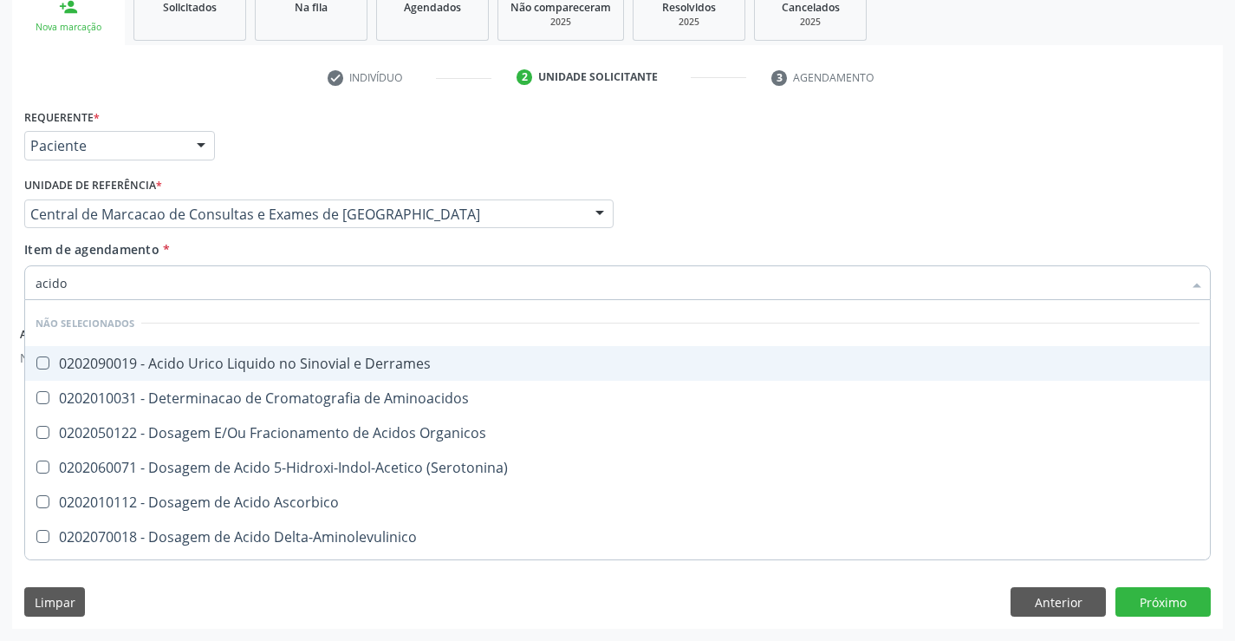
type input "acido u"
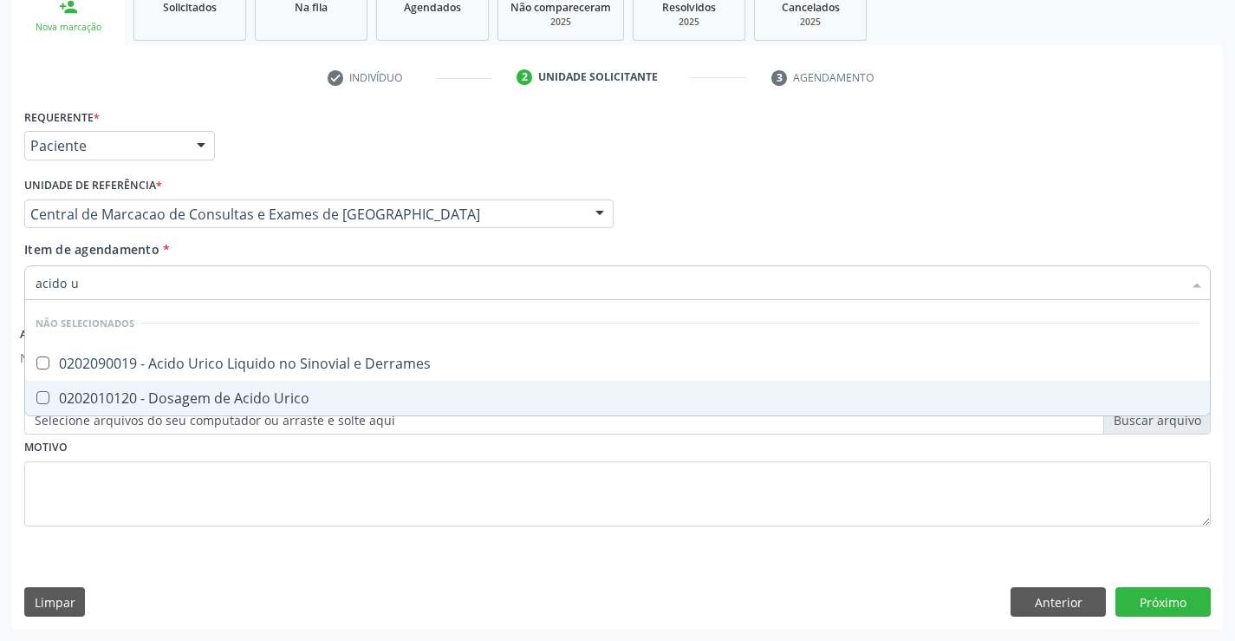
click at [322, 385] on span "0202010120 - Dosagem de Acido Urico" at bounding box center [617, 398] width 1185 height 35
checkbox Urico "true"
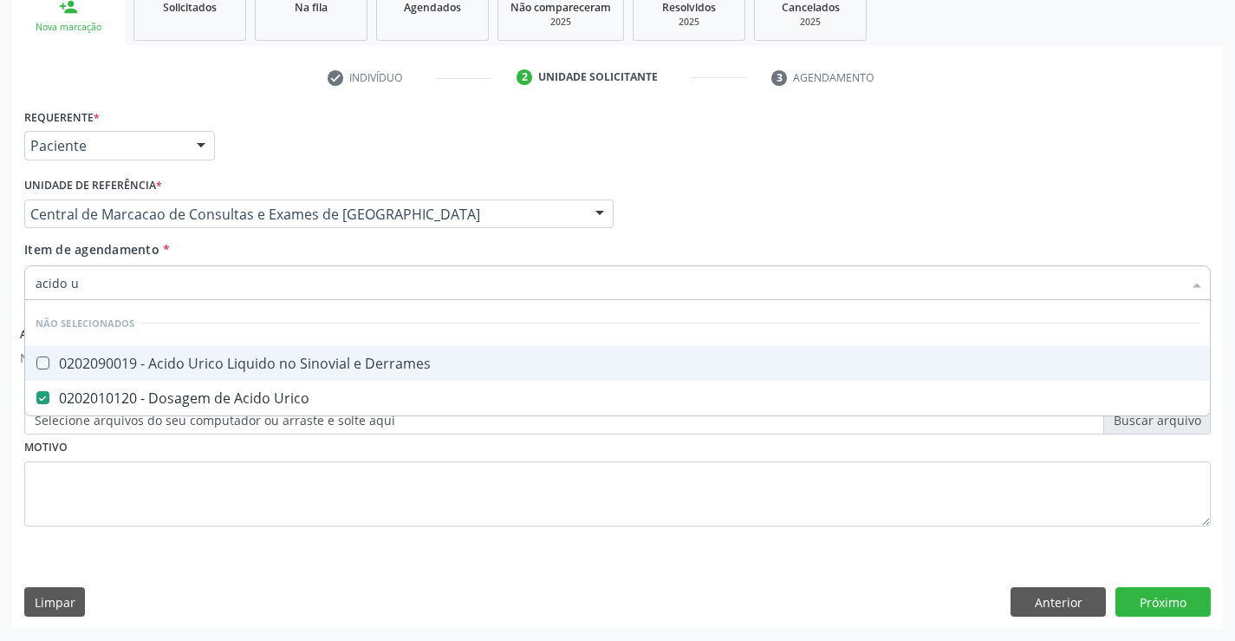
click at [320, 257] on div "Item de agendamento * acido u Desfazer seleção Não selecionados 0202090019 - Ac…" at bounding box center [617, 267] width 1187 height 55
checkbox Derrames "true"
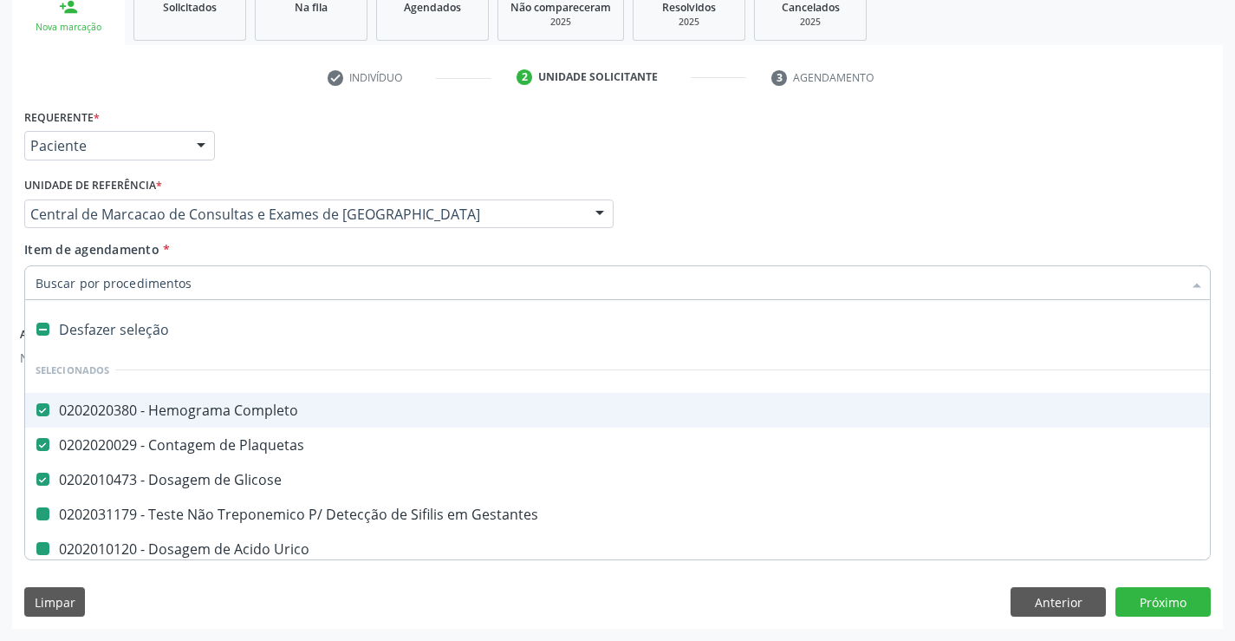
type input "u"
checkbox Gestantes "false"
checkbox Urico "false"
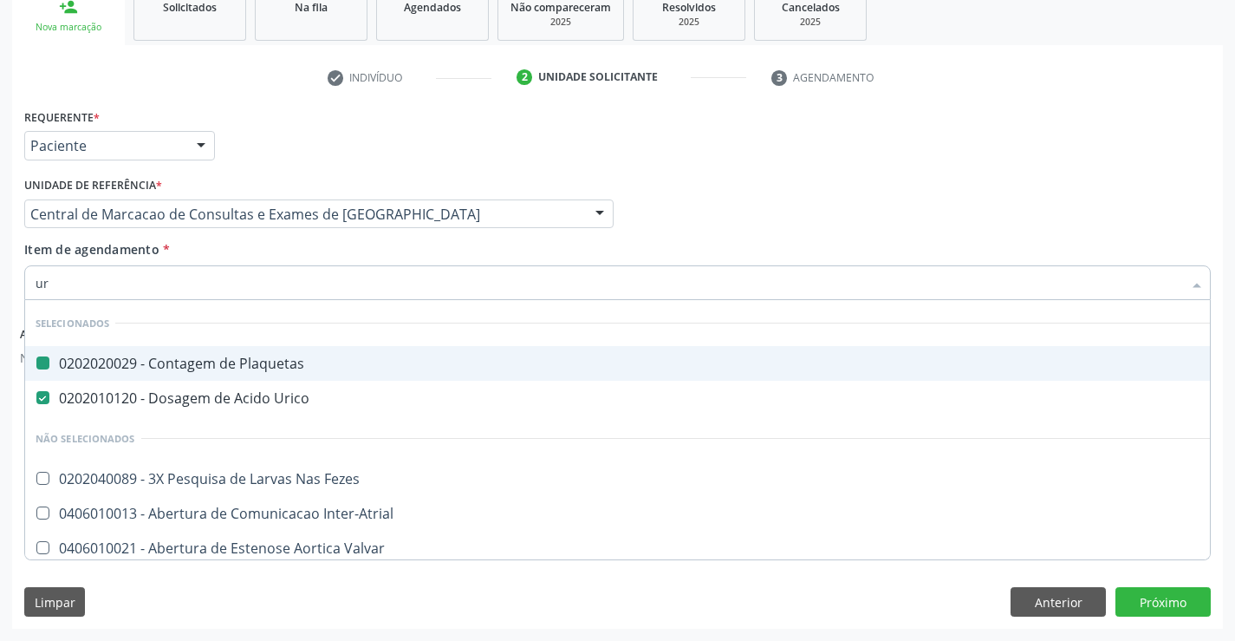
type input "ure"
checkbox Plaquetas "false"
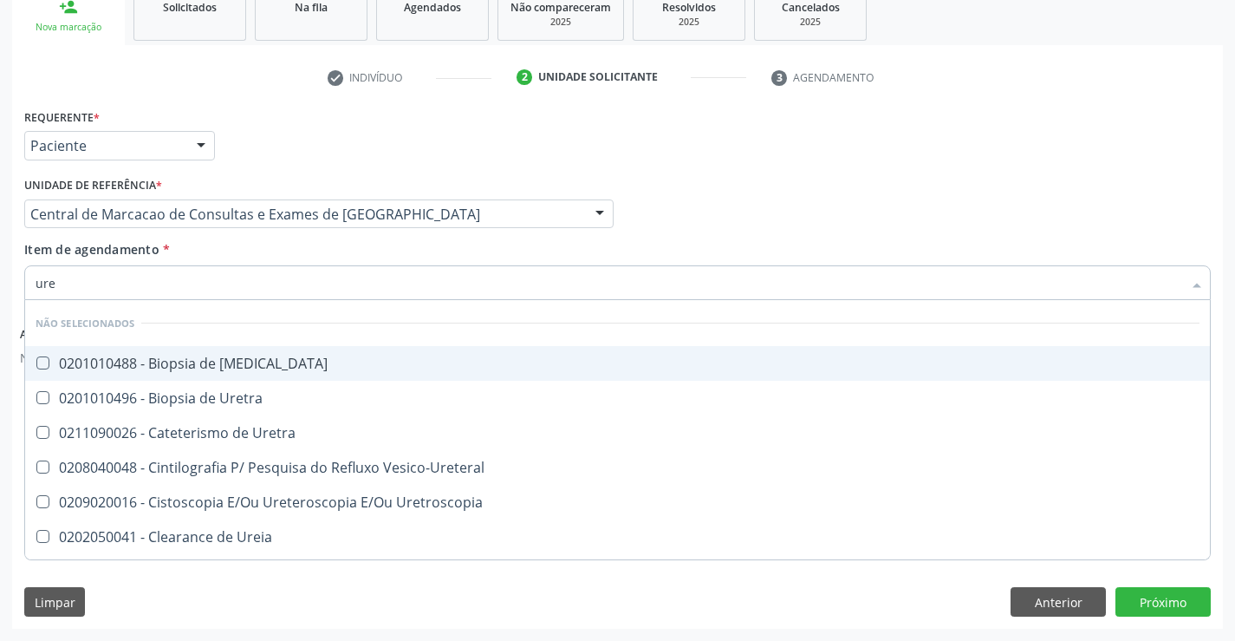
type input "urei"
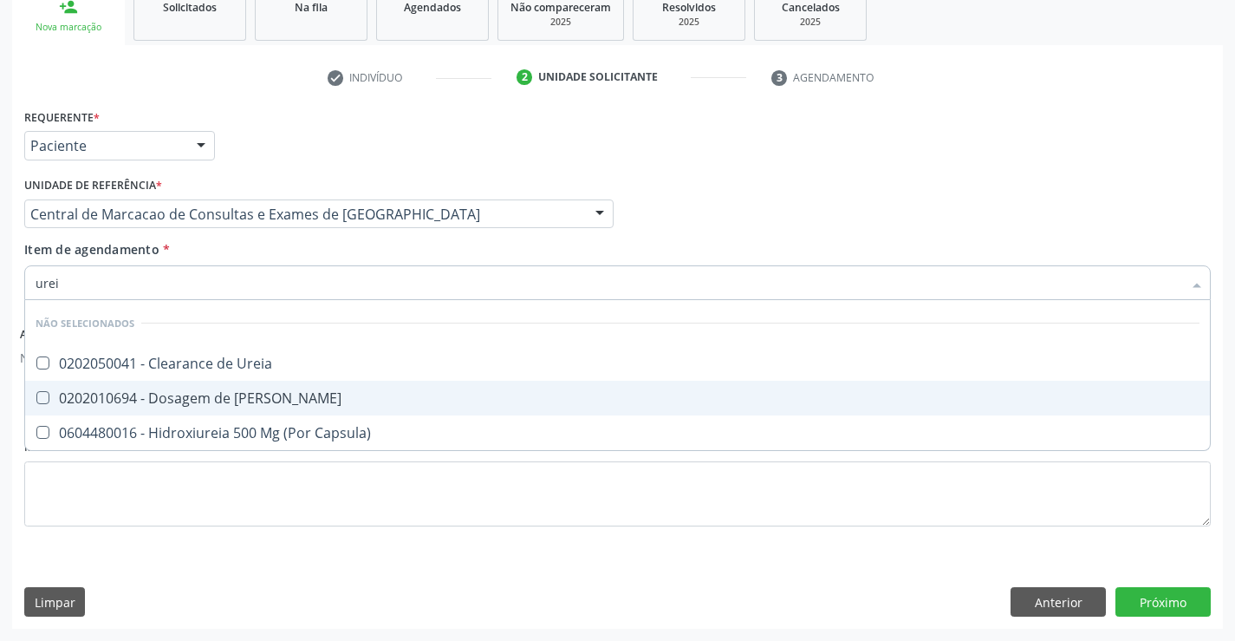
click at [297, 384] on span "0202010694 - Dosagem de [PERSON_NAME]" at bounding box center [617, 398] width 1185 height 35
checkbox Ureia "true"
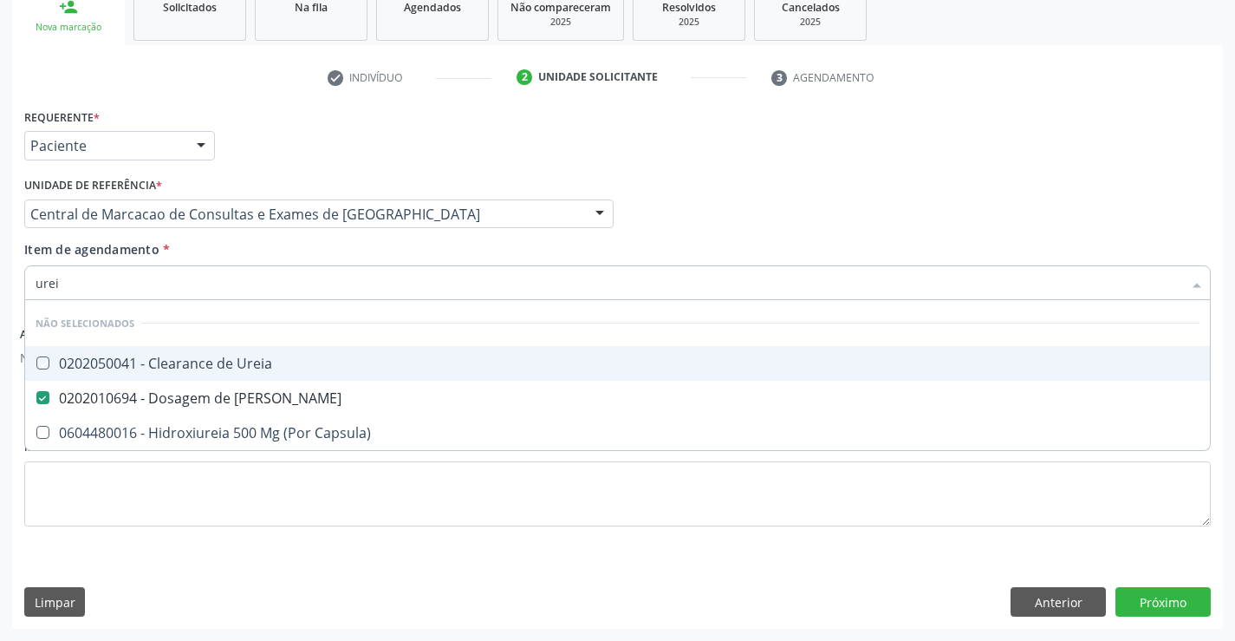
click at [303, 241] on div "Item de agendamento * urei Desfazer seleção Não selecionados 0202050041 - Clear…" at bounding box center [617, 267] width 1187 height 55
checkbox Ureia "true"
checkbox Capsula\) "true"
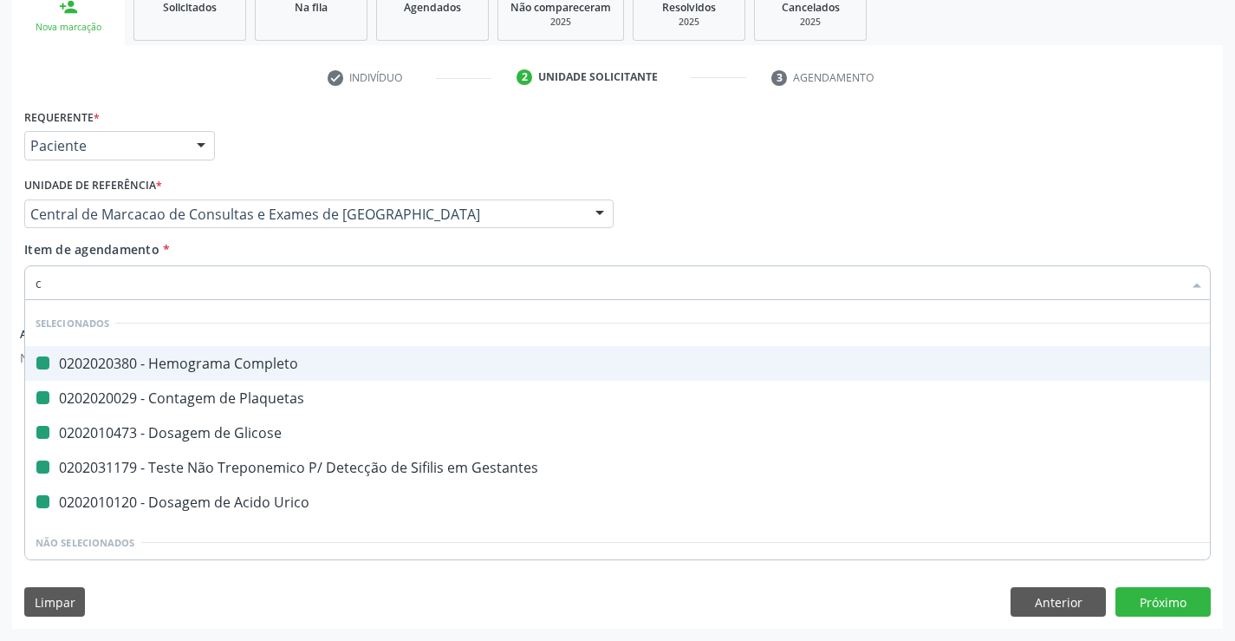
type input "cr"
checkbox Completo "false"
checkbox Plaquetas "false"
checkbox Glicose "false"
checkbox Gestantes "false"
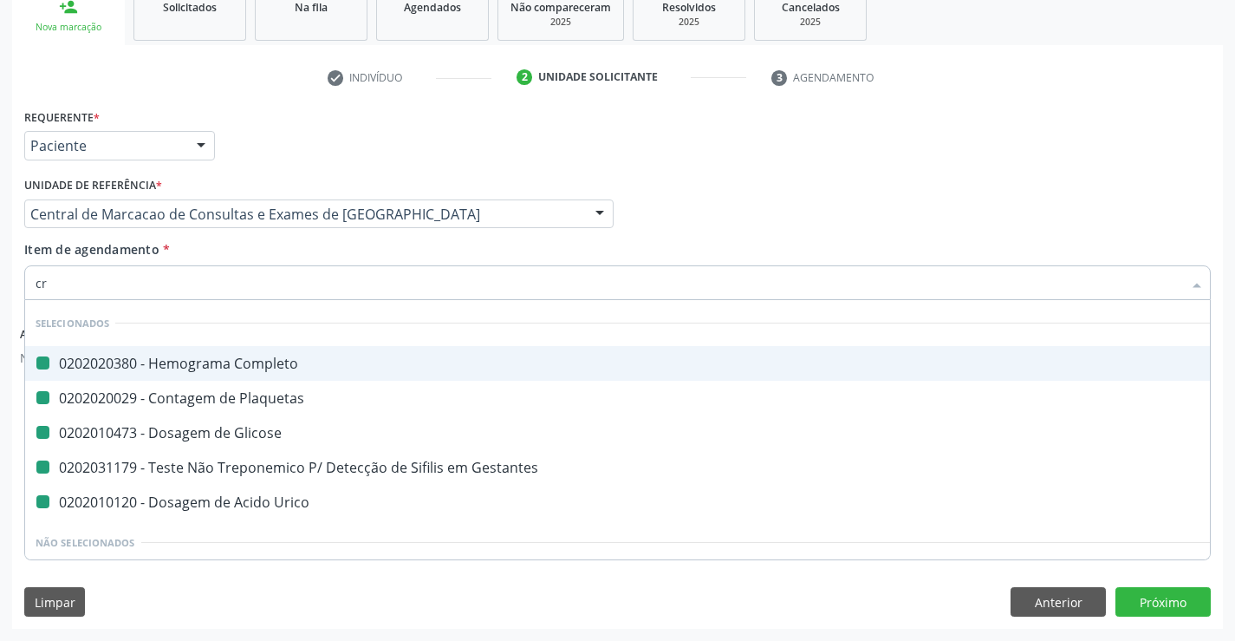
checkbox Urico "false"
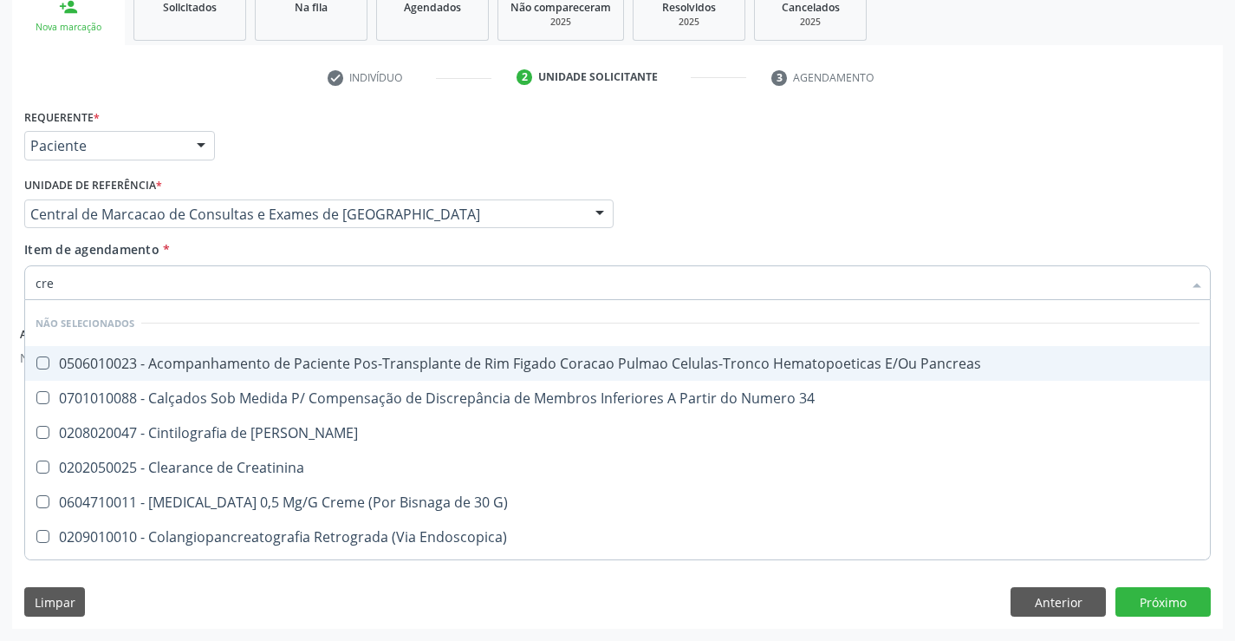
type input "crea"
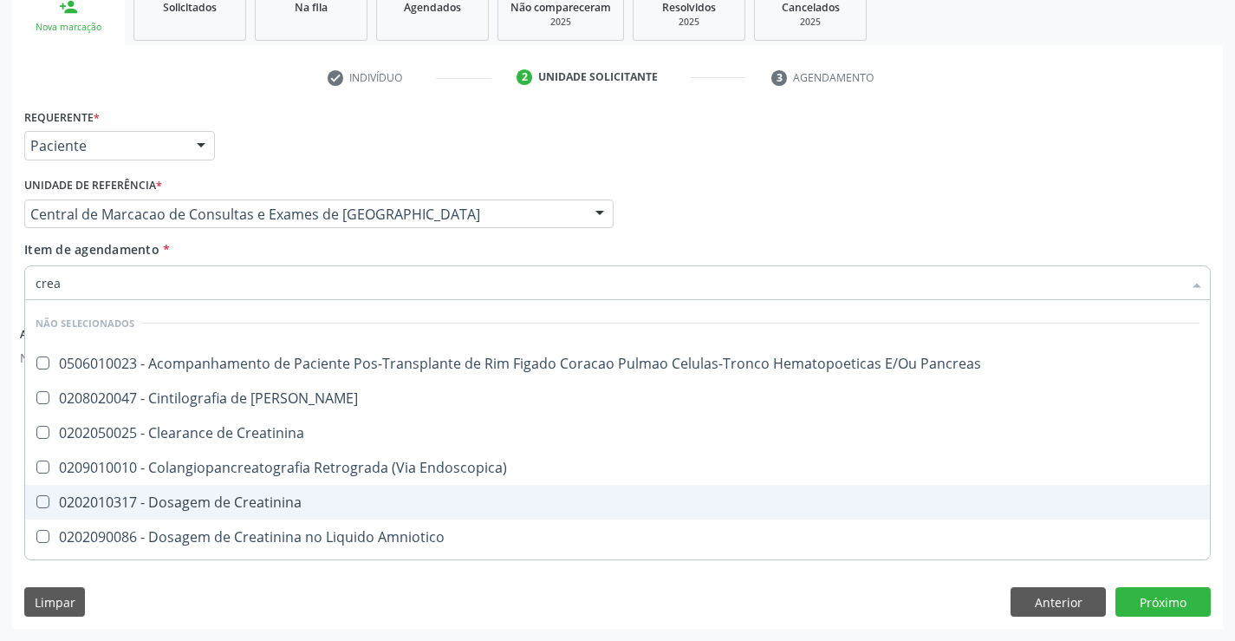
click at [299, 485] on span "0202010317 - Dosagem de Creatinina" at bounding box center [617, 502] width 1185 height 35
checkbox Creatinina "true"
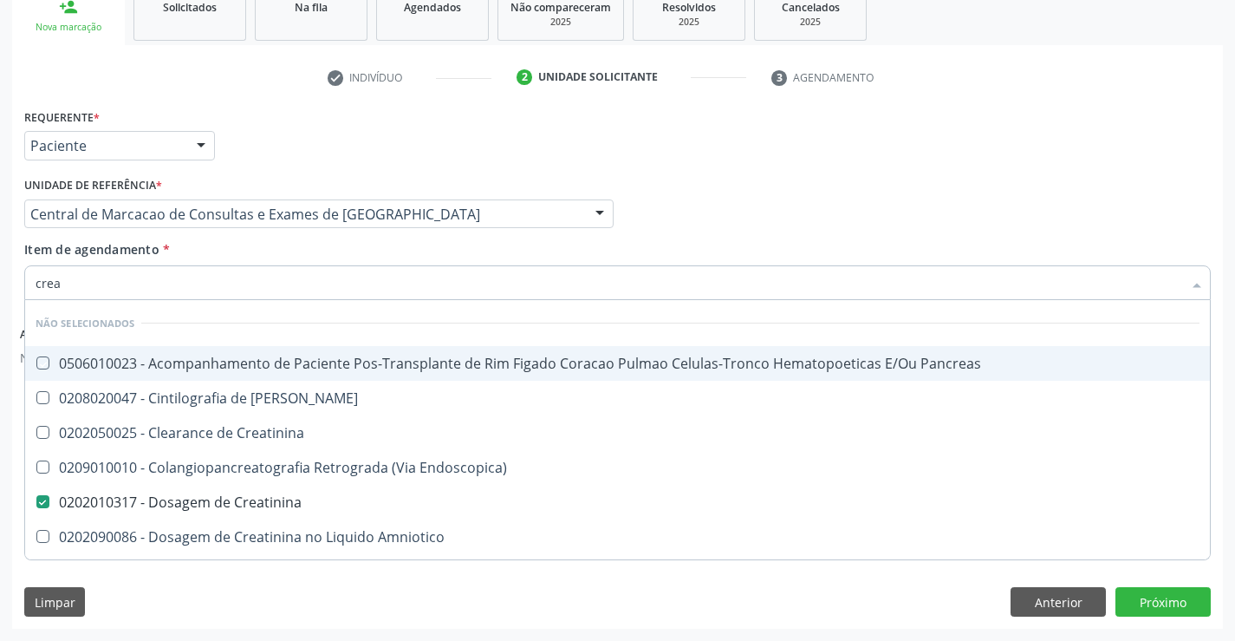
click at [311, 261] on div "Item de agendamento * crea Desfazer seleção Não selecionados 0506010023 - Acomp…" at bounding box center [617, 267] width 1187 height 55
checkbox Pancreas "true"
checkbox Creatinina "true"
checkbox Endoscopica\) "true"
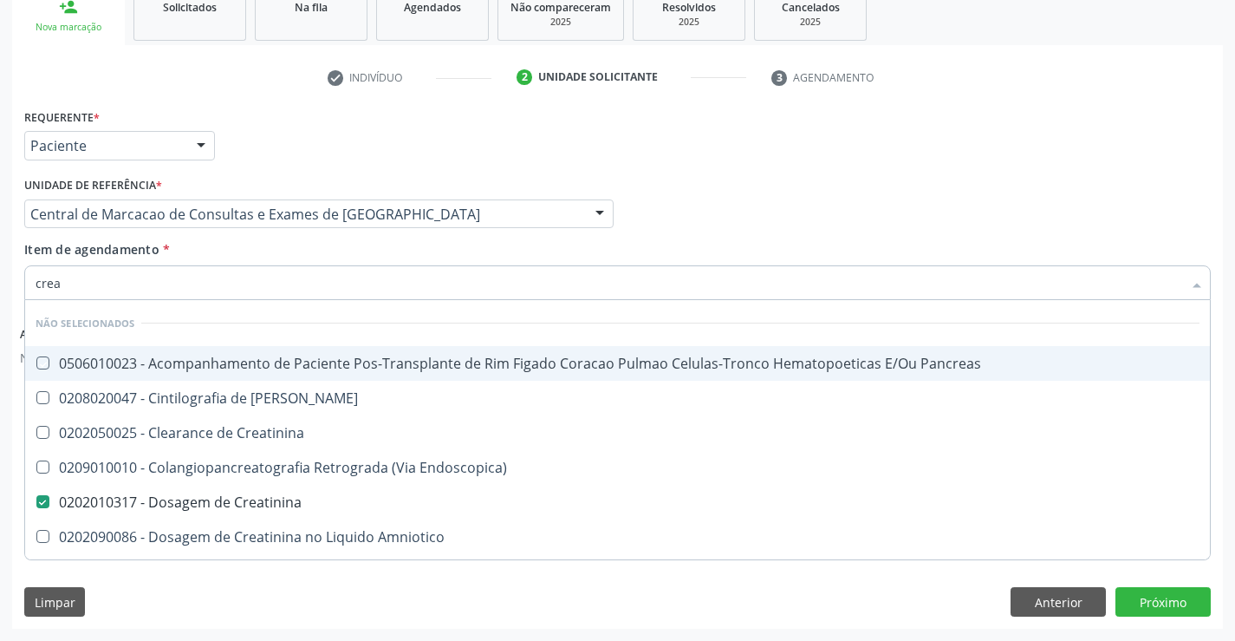
checkbox \(Cpk\) "true"
checkbox Amniotico "true"
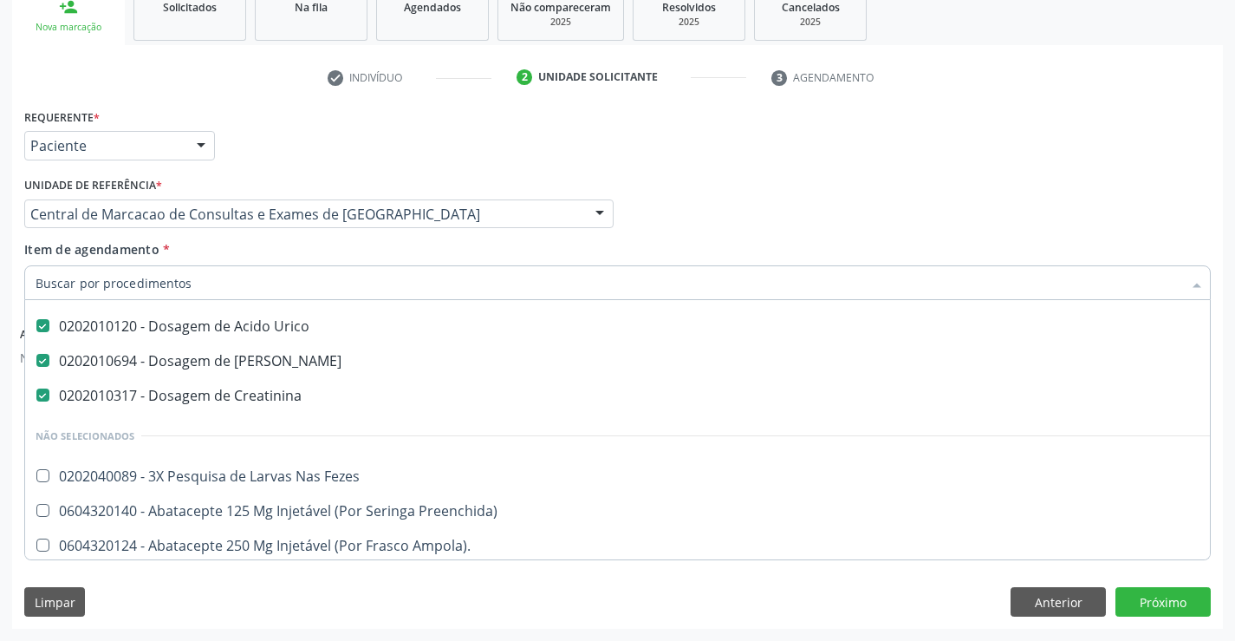
scroll to position [260, 0]
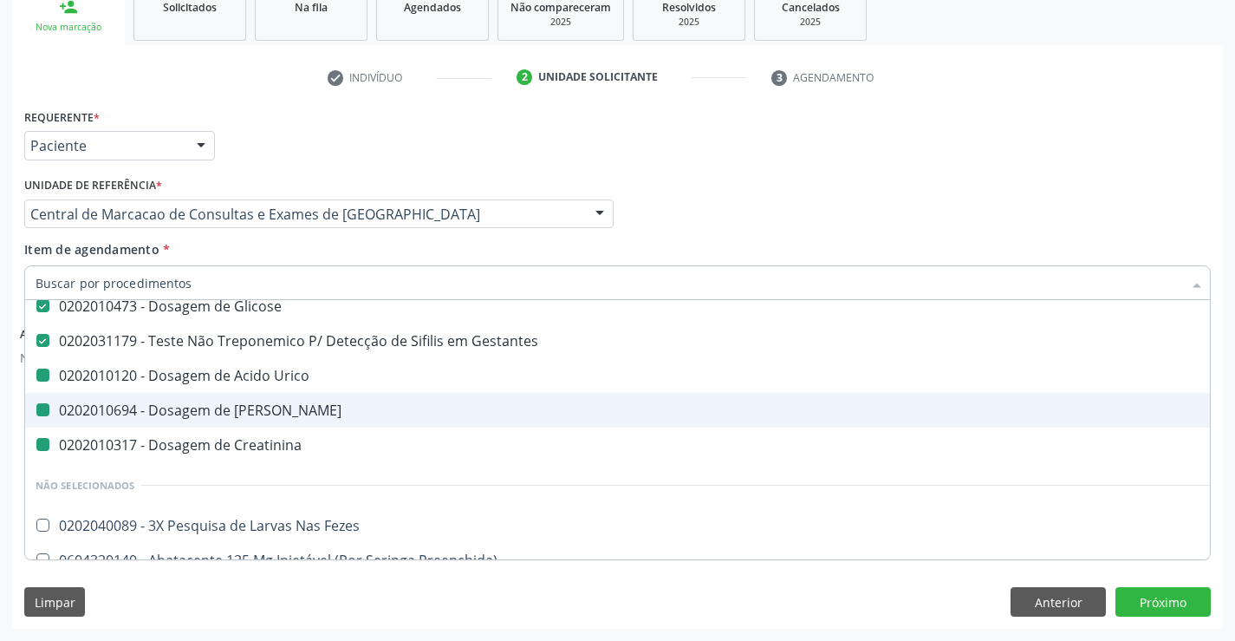
type input "u"
checkbox Urico "false"
checkbox Creatinina "false"
checkbox Ureia "false"
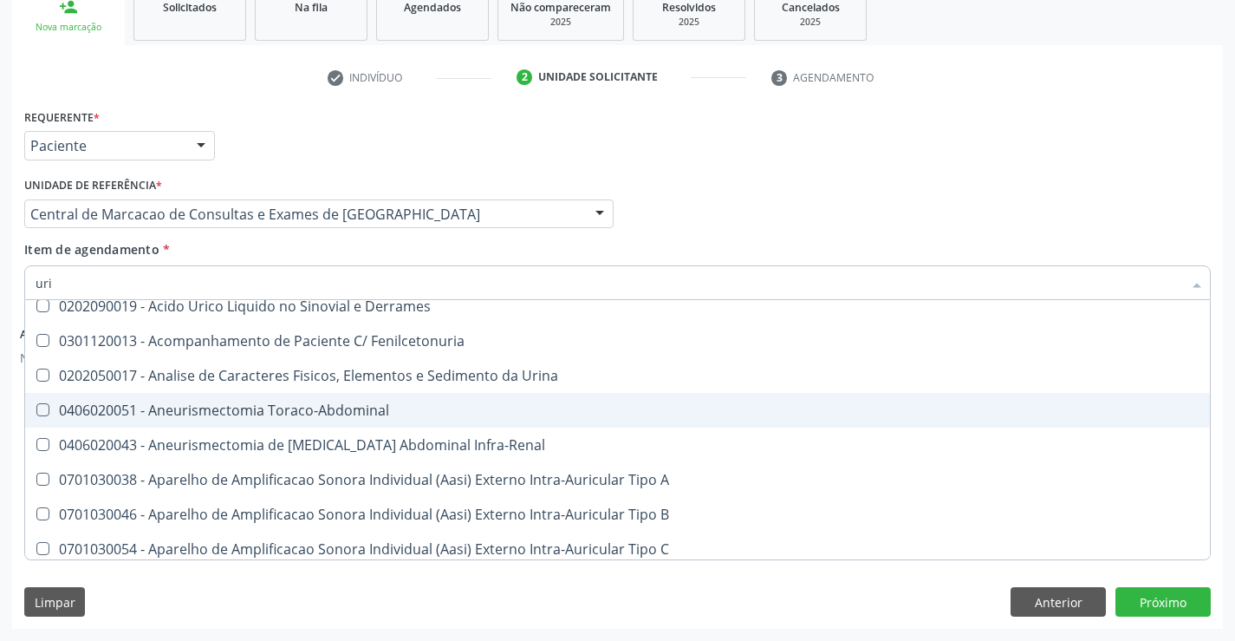
type input "urin"
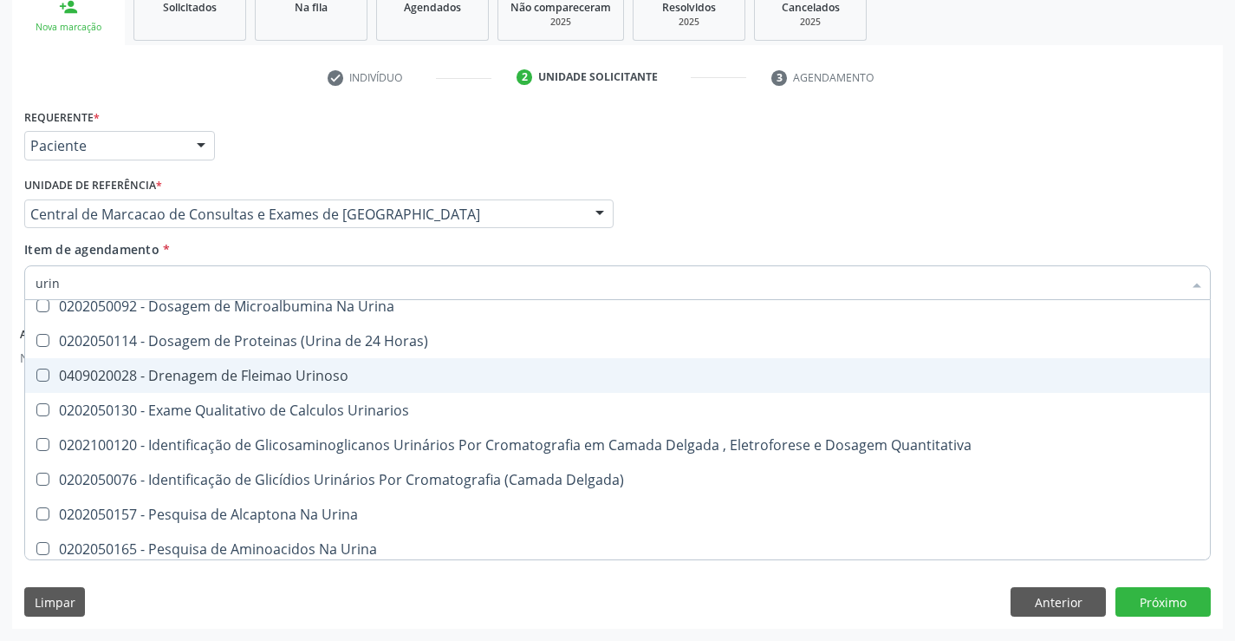
scroll to position [0, 0]
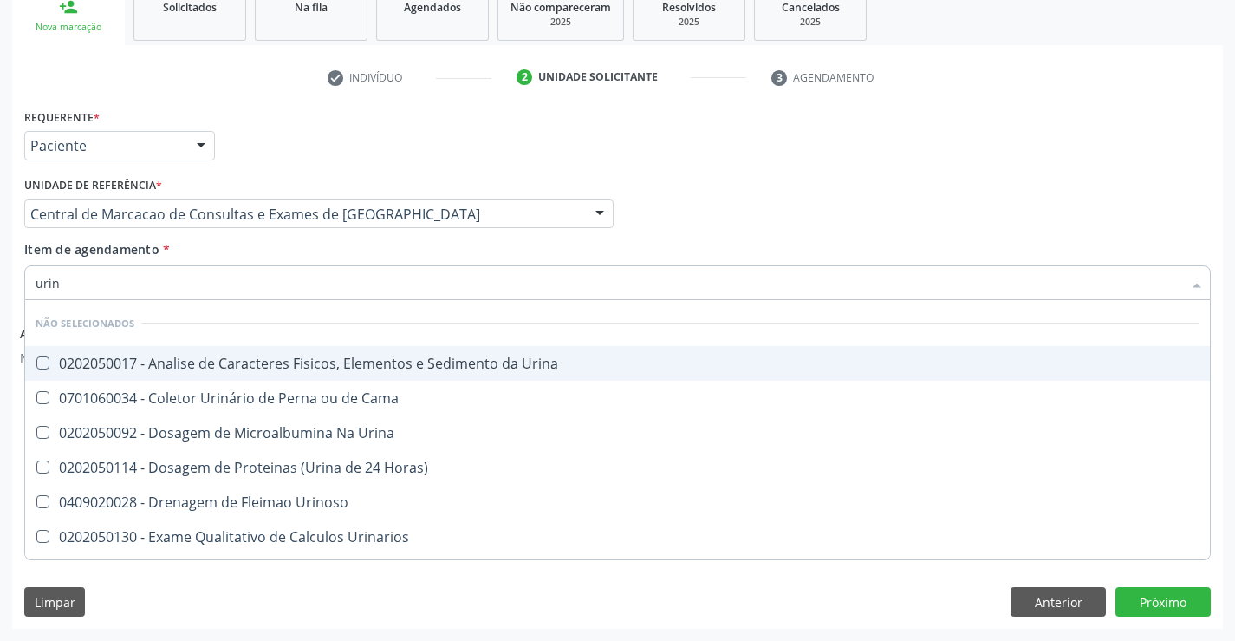
click at [388, 362] on div "0202050017 - Analise de Caracteres Fisicos, Elementos e Sedimento da Urina" at bounding box center [618, 363] width 1164 height 14
checkbox Urina "true"
click at [346, 254] on div "Item de agendamento * urin Desfazer seleção Não selecionados 0202050017 - Anali…" at bounding box center [617, 267] width 1187 height 55
checkbox Urinoso "true"
checkbox Quantitativa "true"
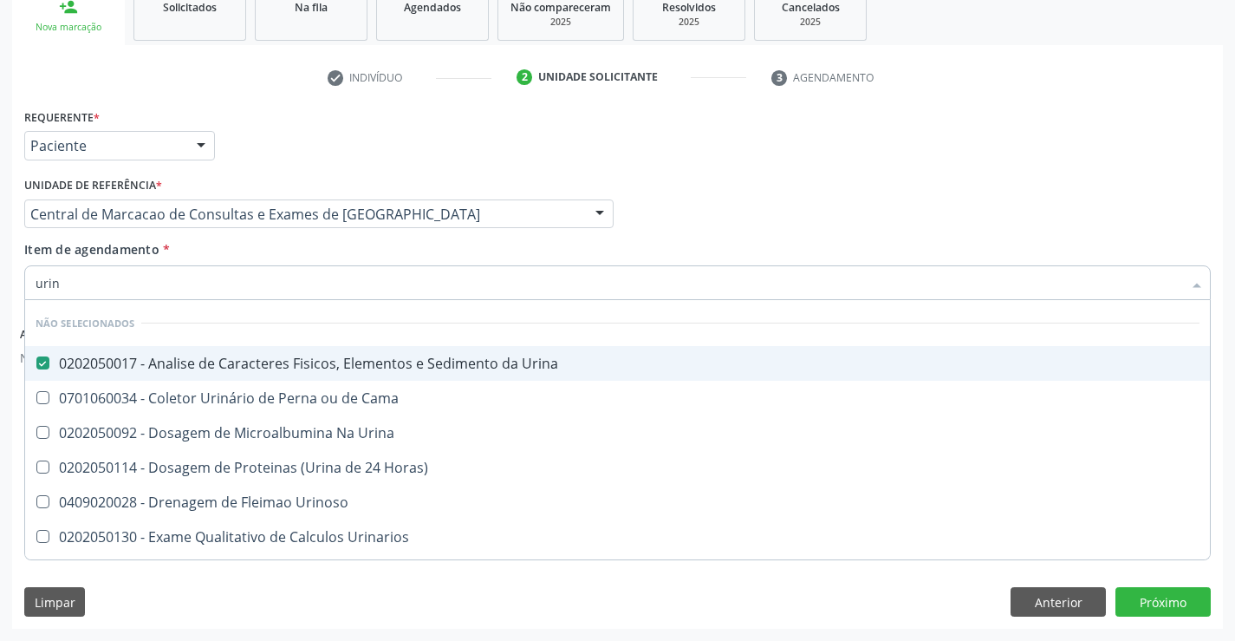
checkbox Urinarios "true"
checkbox Delgada\) "true"
checkbox Horas\) "true"
checkbox Urina "true"
checkbox Cama "true"
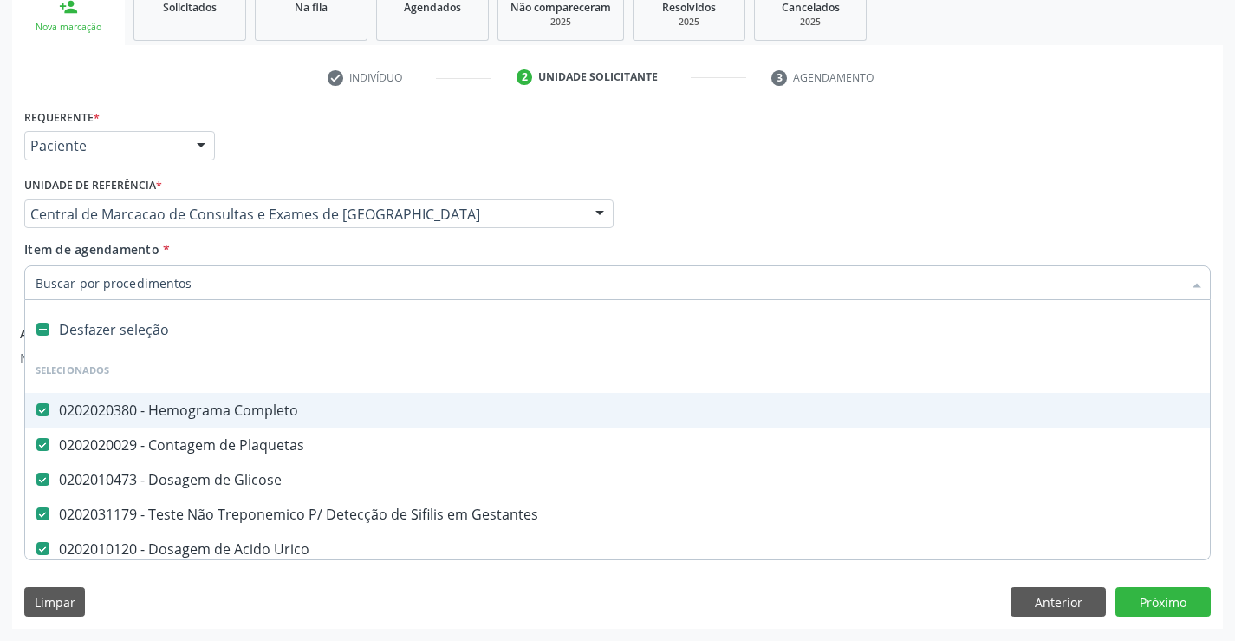
type input "t"
checkbox Creatinina "false"
checkbox Urina "false"
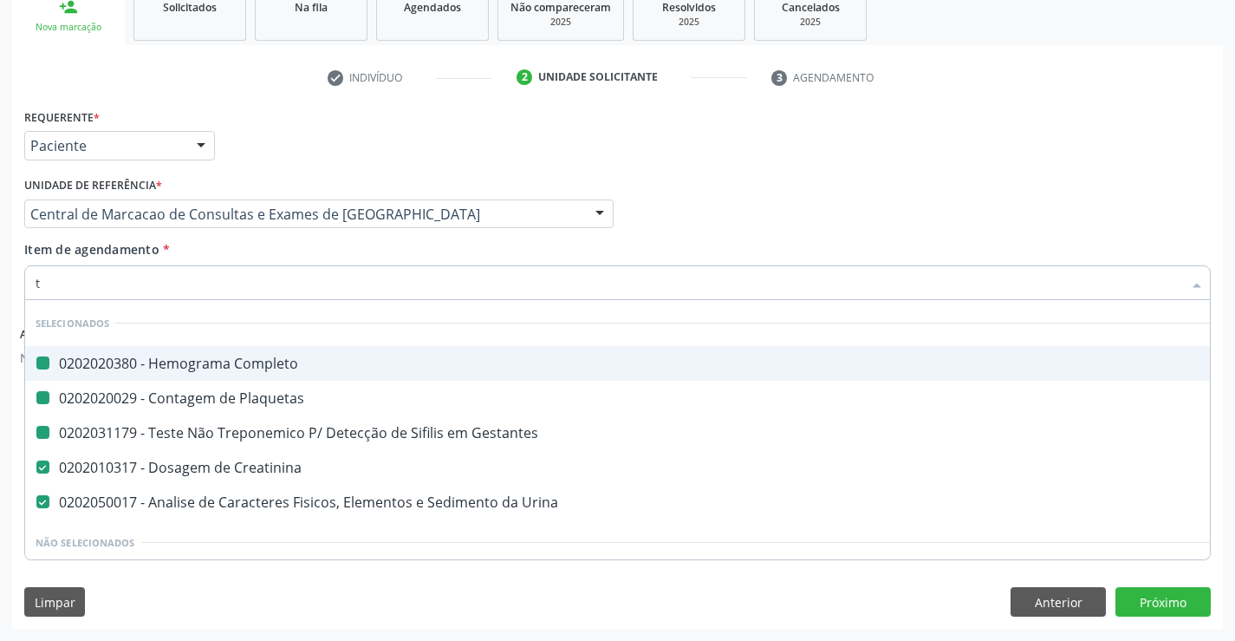
type input "tg"
checkbox Completo "false"
checkbox Gestantes "false"
checkbox Plaquetas "false"
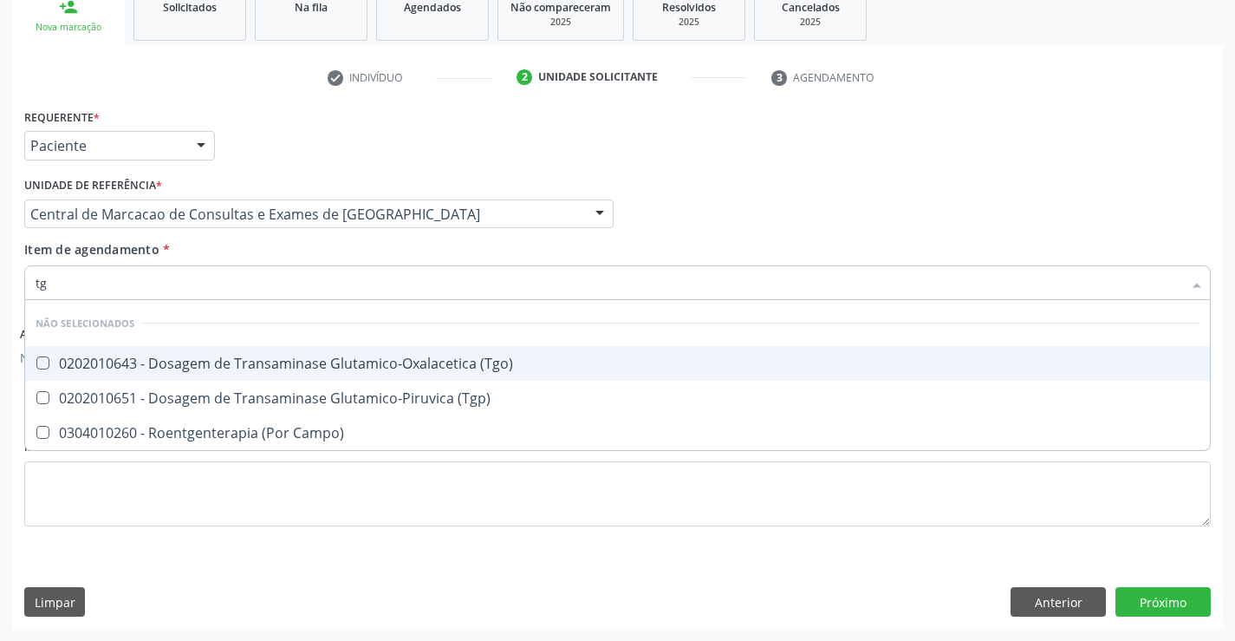
click at [327, 367] on div "0202010643 - Dosagem de Transaminase Glutamico-Oxalacetica (Tgo)" at bounding box center [618, 363] width 1164 height 14
checkbox \(Tgo\) "true"
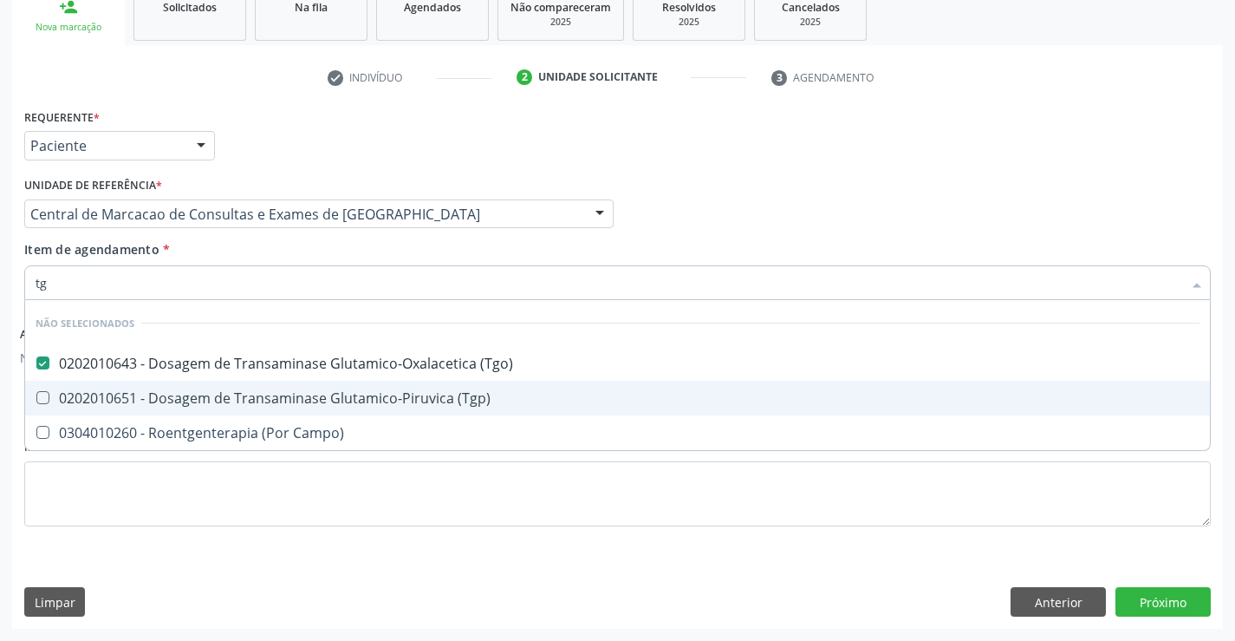
click at [335, 392] on div "0202010651 - Dosagem de Transaminase Glutamico-Piruvica (Tgp)" at bounding box center [618, 398] width 1164 height 14
checkbox \(Tgp\) "true"
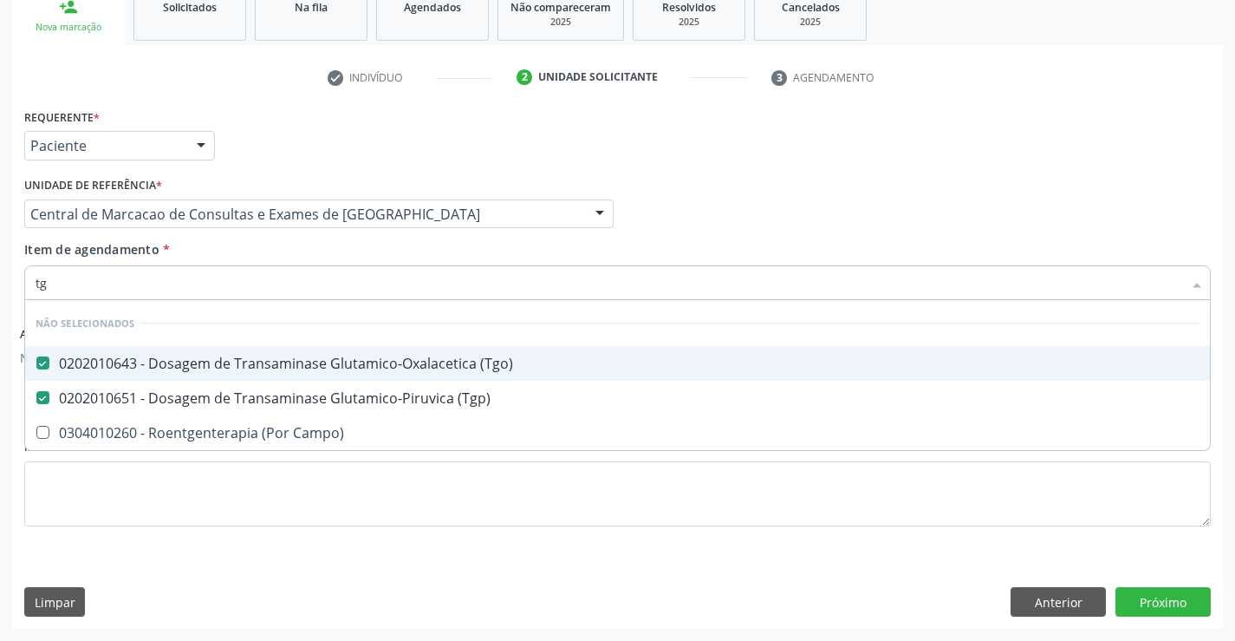
click at [335, 264] on div "Item de agendamento * tg Desfazer seleção Não selecionados 0202010643 - Dosagem…" at bounding box center [617, 267] width 1187 height 55
checkbox Campo\) "true"
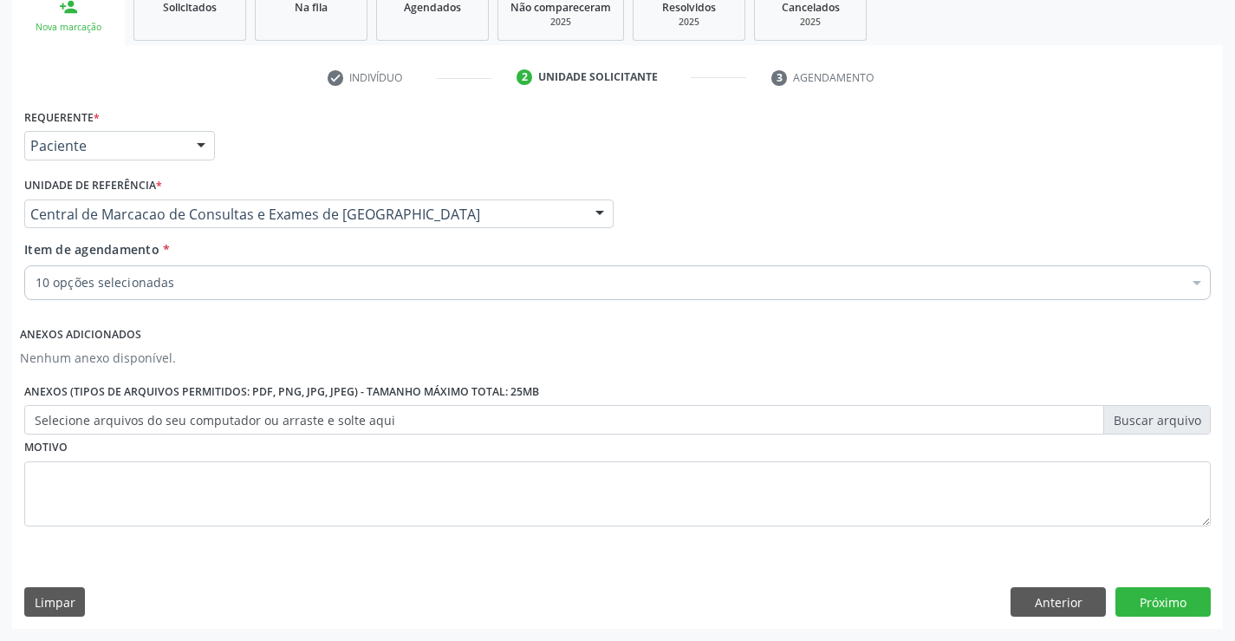
click at [319, 301] on div "Item de agendamento * 10 opções selecionadas Desfazer seleção Selecionados 0202…" at bounding box center [617, 273] width 1195 height 67
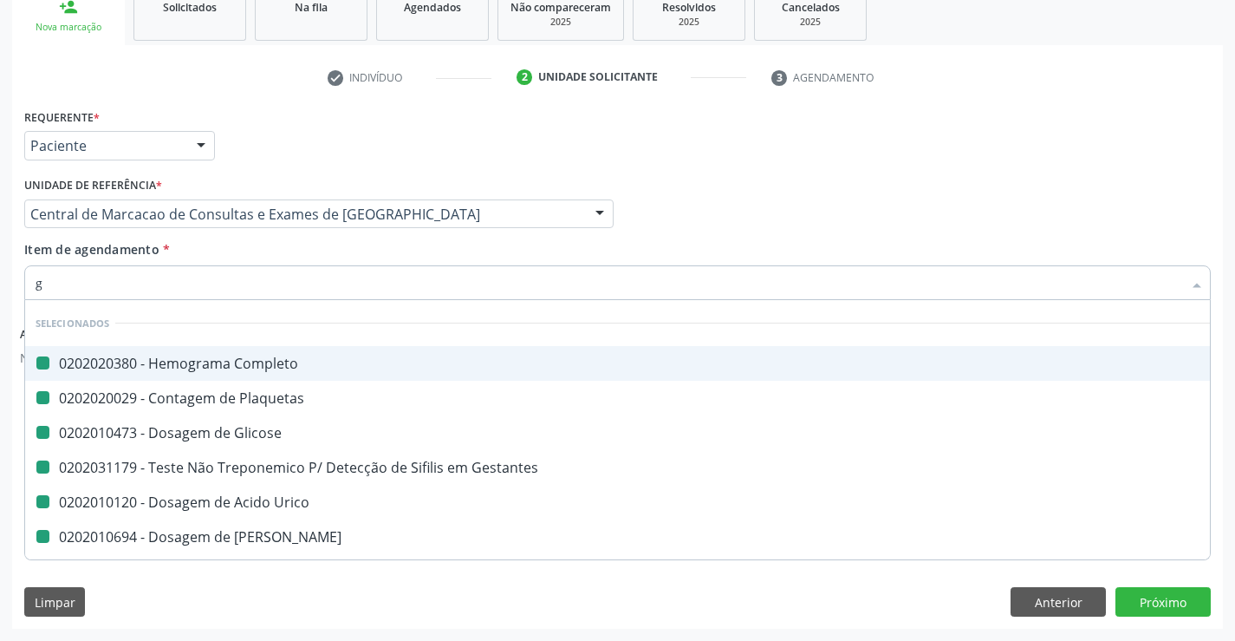
type input "ga"
checkbox Completo "false"
checkbox Glicose "false"
checkbox Plaquetas "false"
checkbox Gestantes "false"
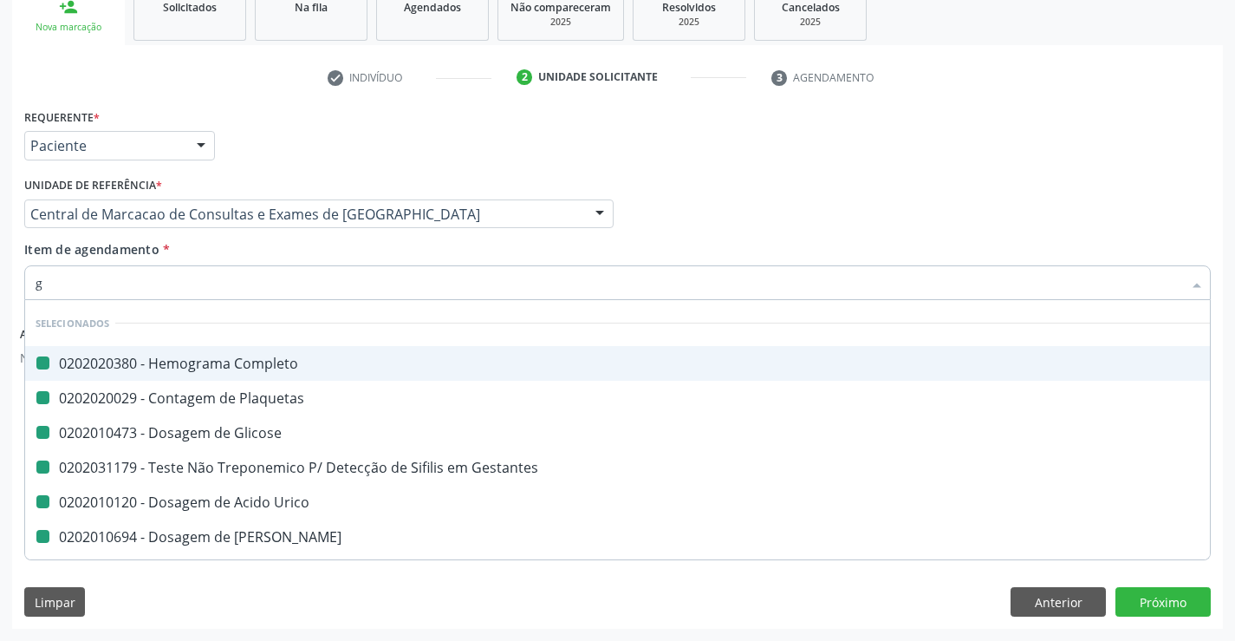
checkbox Urico "false"
checkbox Ureia "false"
checkbox Creatinina "false"
checkbox \(Tgo\) "false"
checkbox \(Tgp\) "false"
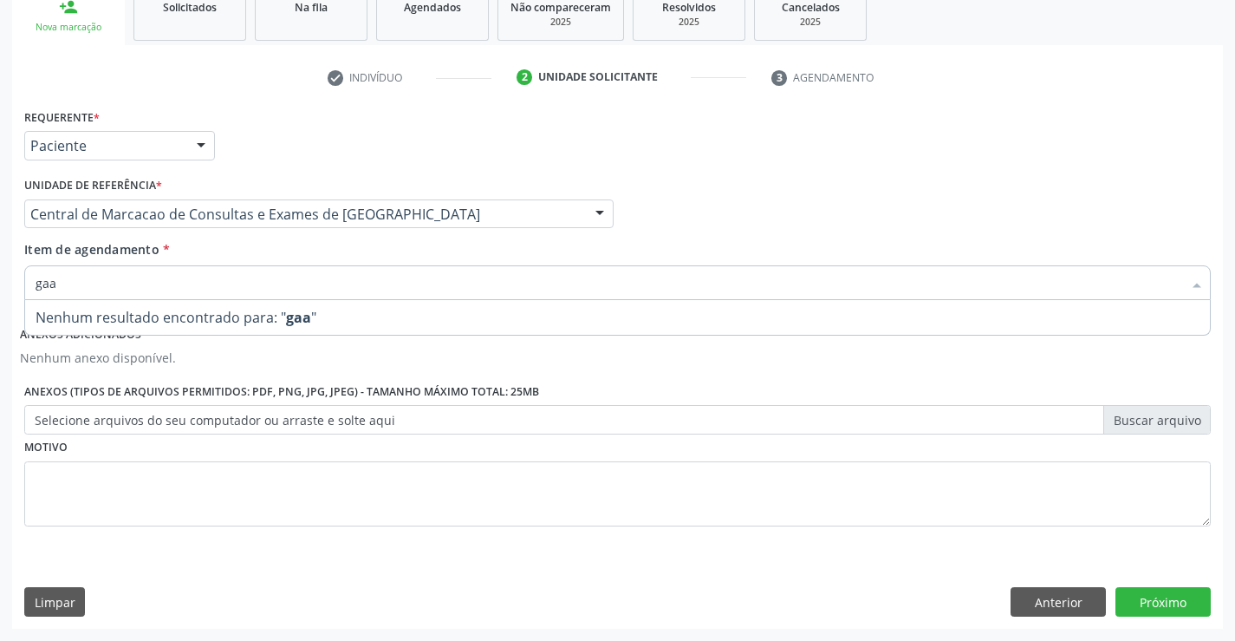
click at [53, 280] on input "gaa" at bounding box center [609, 282] width 1147 height 35
click at [49, 280] on input "gaa" at bounding box center [609, 282] width 1147 height 35
type input "gama"
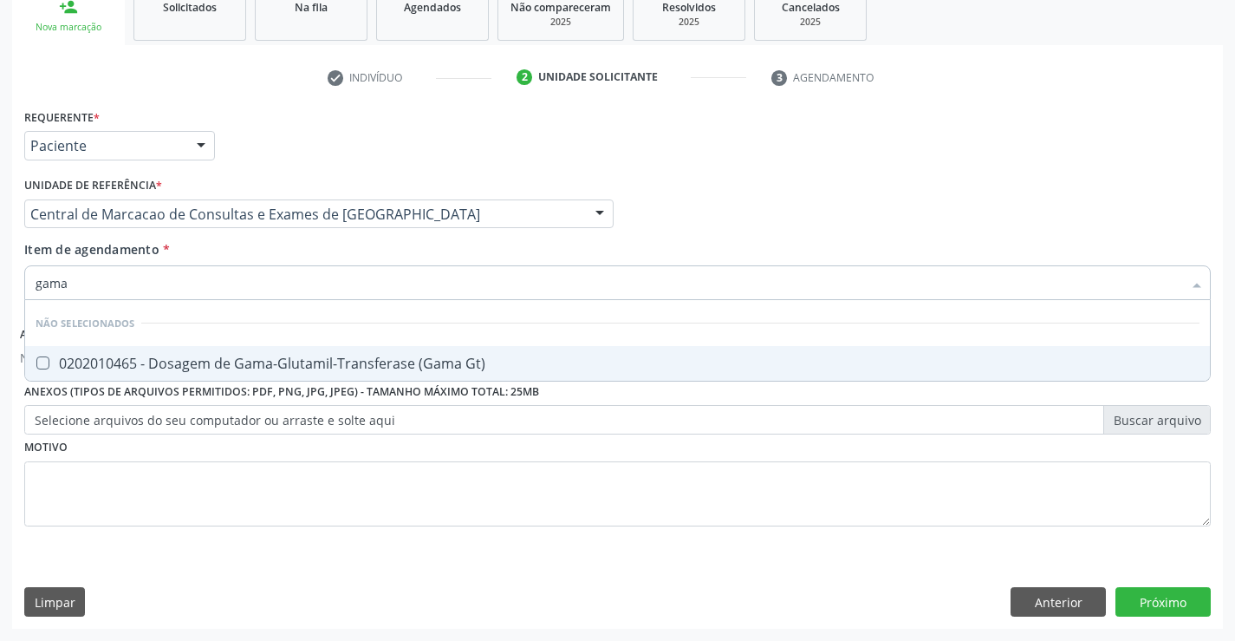
click at [335, 356] on div "0202010465 - Dosagem de Gama-Glutamil-Transferase (Gama Gt)" at bounding box center [618, 363] width 1164 height 14
checkbox Gt\) "true"
click at [429, 249] on div "Item de agendamento * gama Desfazer seleção Não selecionados 0202010465 - Dosag…" at bounding box center [617, 267] width 1187 height 55
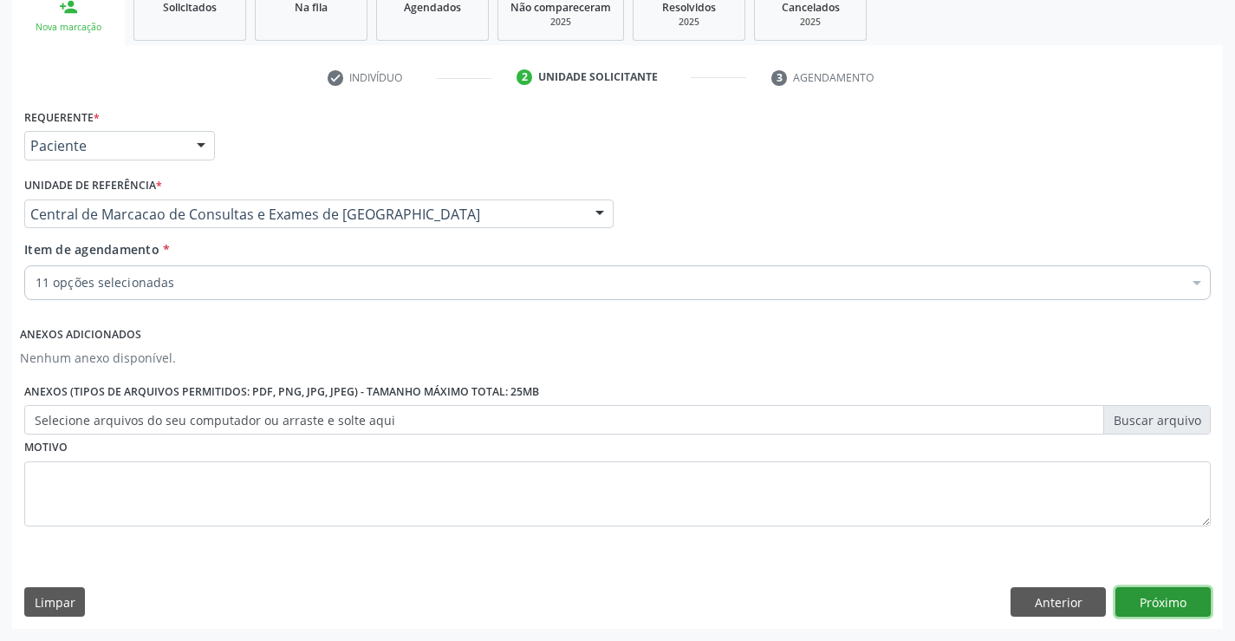
click at [1159, 597] on button "Próximo" at bounding box center [1163, 601] width 95 height 29
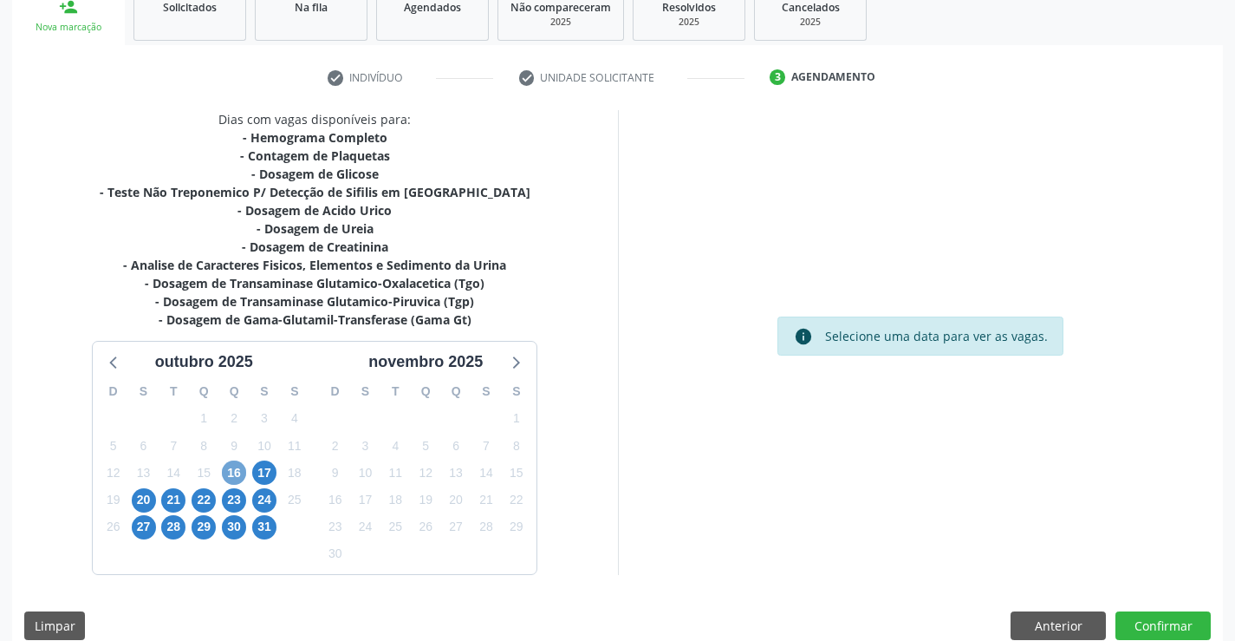
click at [239, 466] on span "16" at bounding box center [234, 472] width 24 height 24
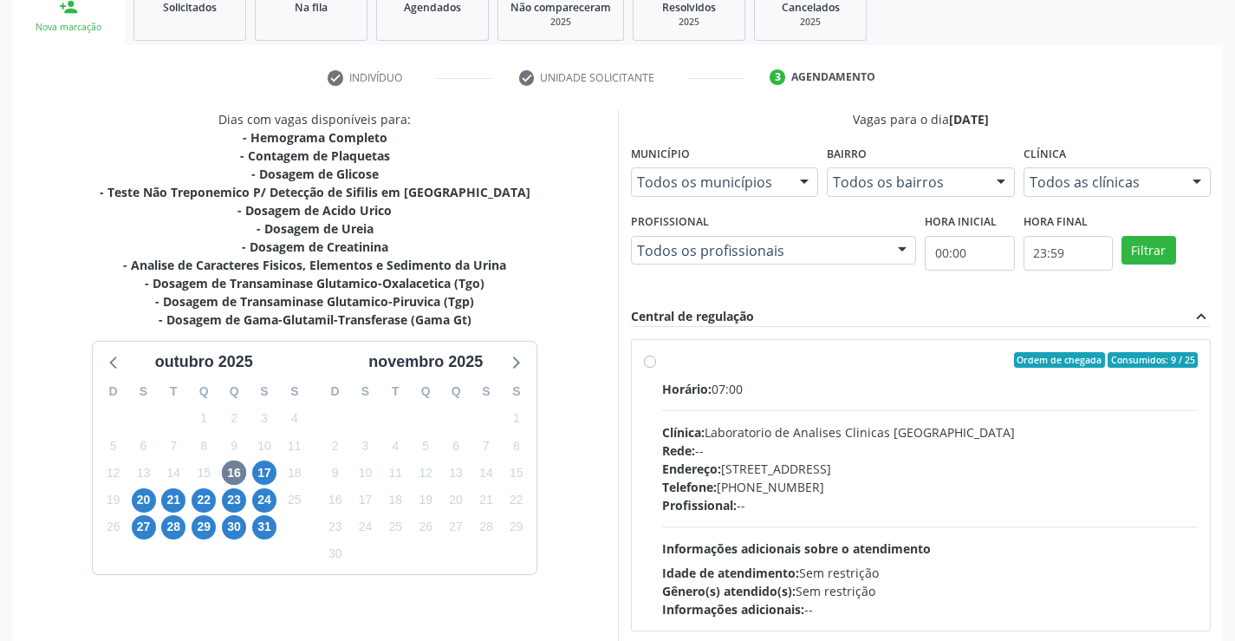
click at [934, 407] on div "Horário: 07:00 Clínica: Laboratorio de Analises Clinicas Sao Francisco Rede: --…" at bounding box center [930, 499] width 537 height 238
click at [656, 368] on input "Ordem de chegada Consumidos: 9 / 25 Horário: 07:00 Clínica: Laboratorio de Anal…" at bounding box center [650, 360] width 12 height 16
radio input "true"
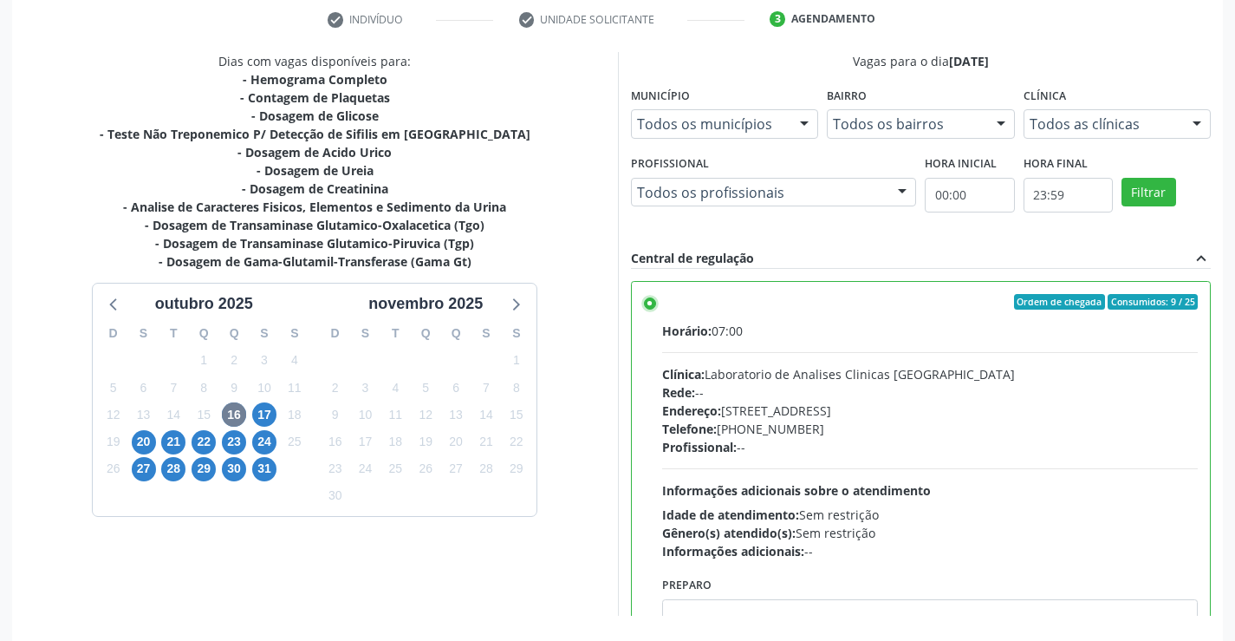
scroll to position [395, 0]
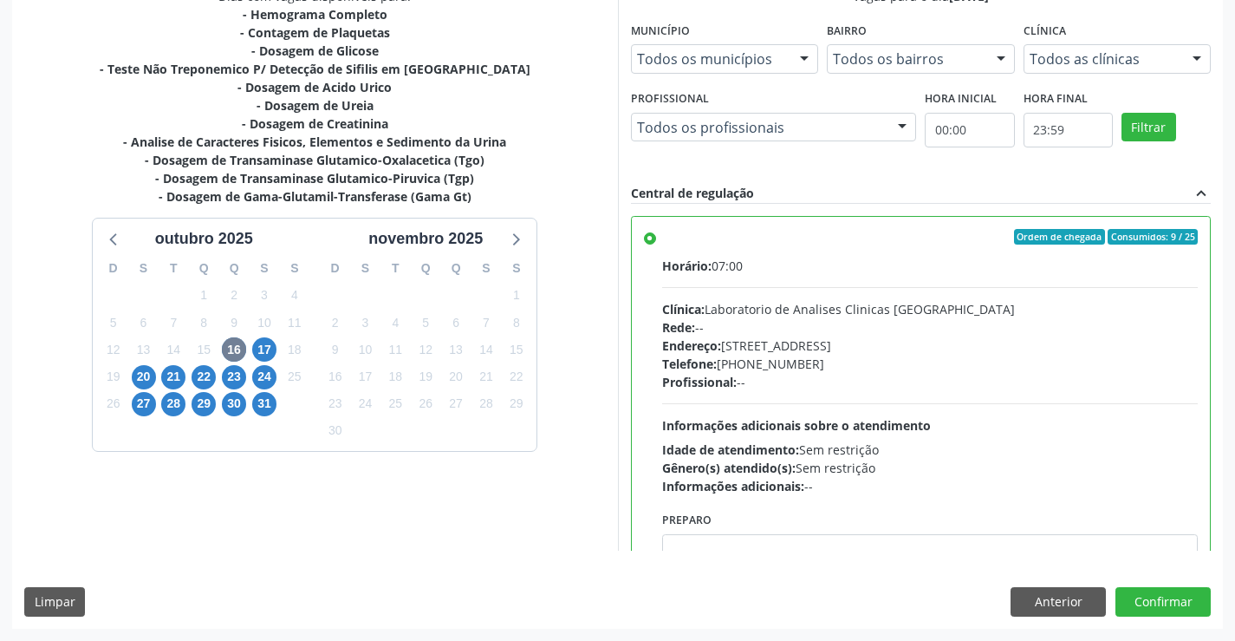
click at [1179, 586] on div "Dias com vagas disponíveis para: - Hemograma Completo - Contagem de Plaquetas -…" at bounding box center [617, 307] width 1211 height 641
click at [1159, 602] on button "Confirmar" at bounding box center [1163, 601] width 95 height 29
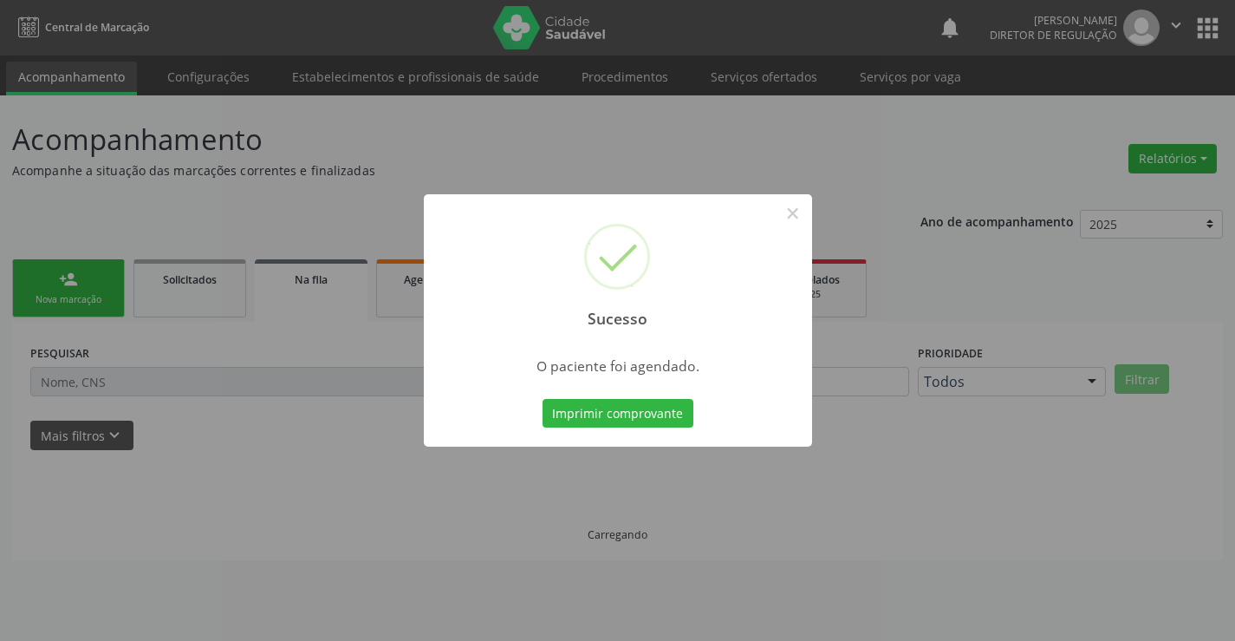
scroll to position [0, 0]
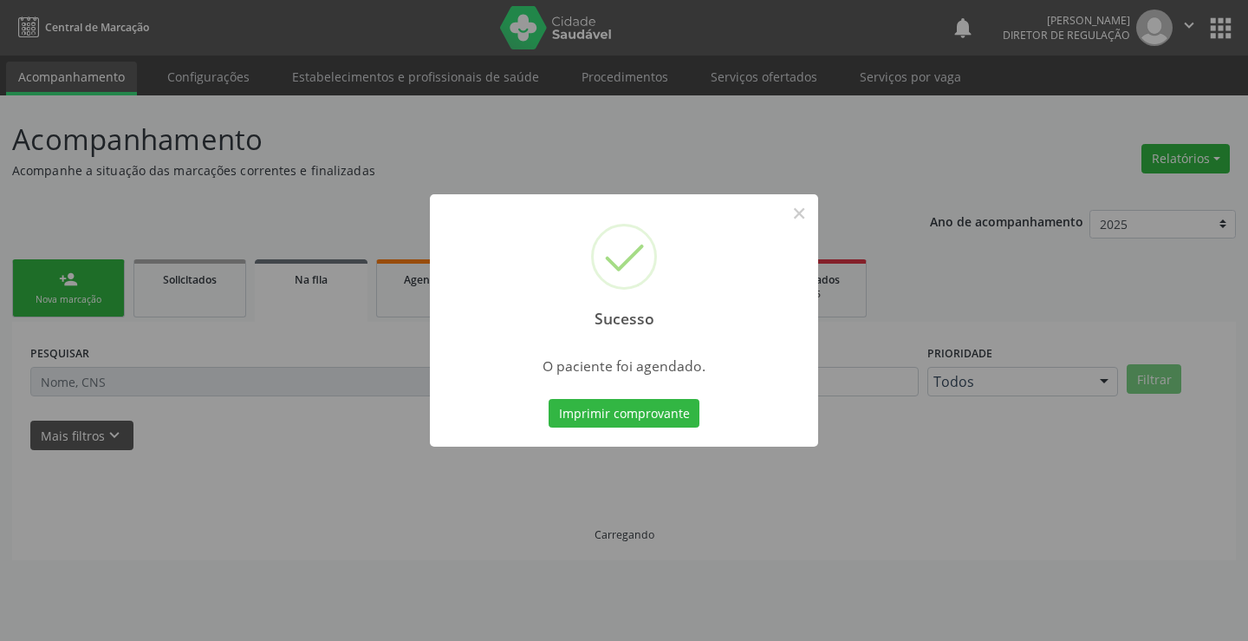
click at [549, 399] on button "Imprimir comprovante" at bounding box center [624, 413] width 151 height 29
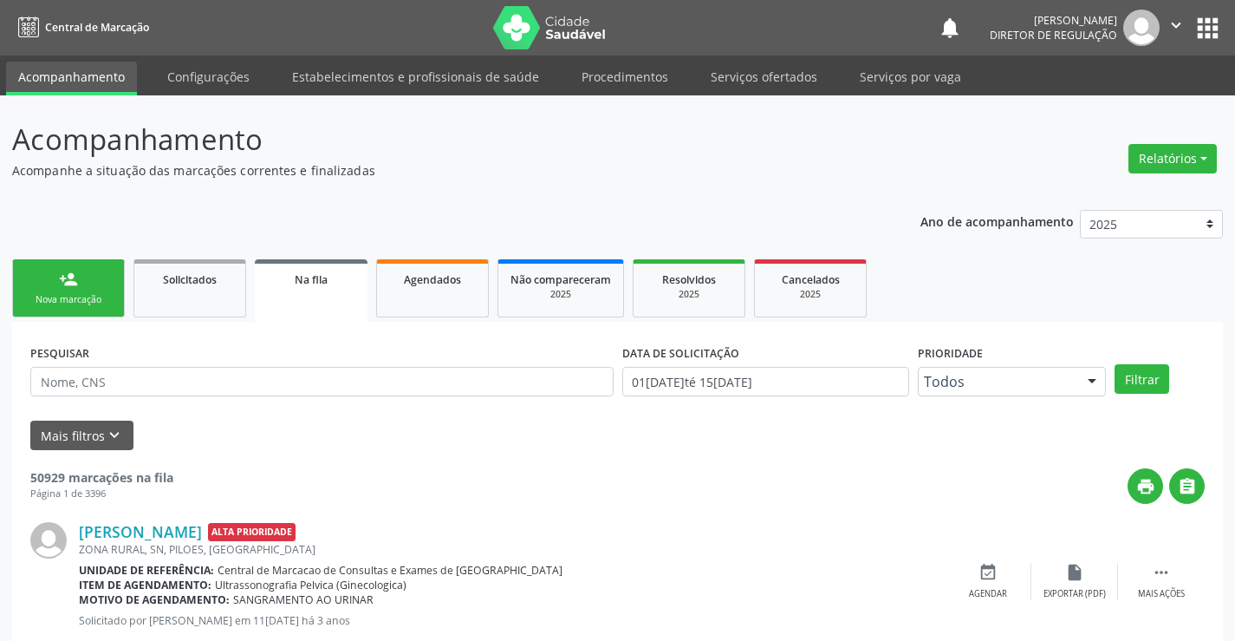
click at [77, 296] on div "Nova marcação" at bounding box center [68, 299] width 87 height 13
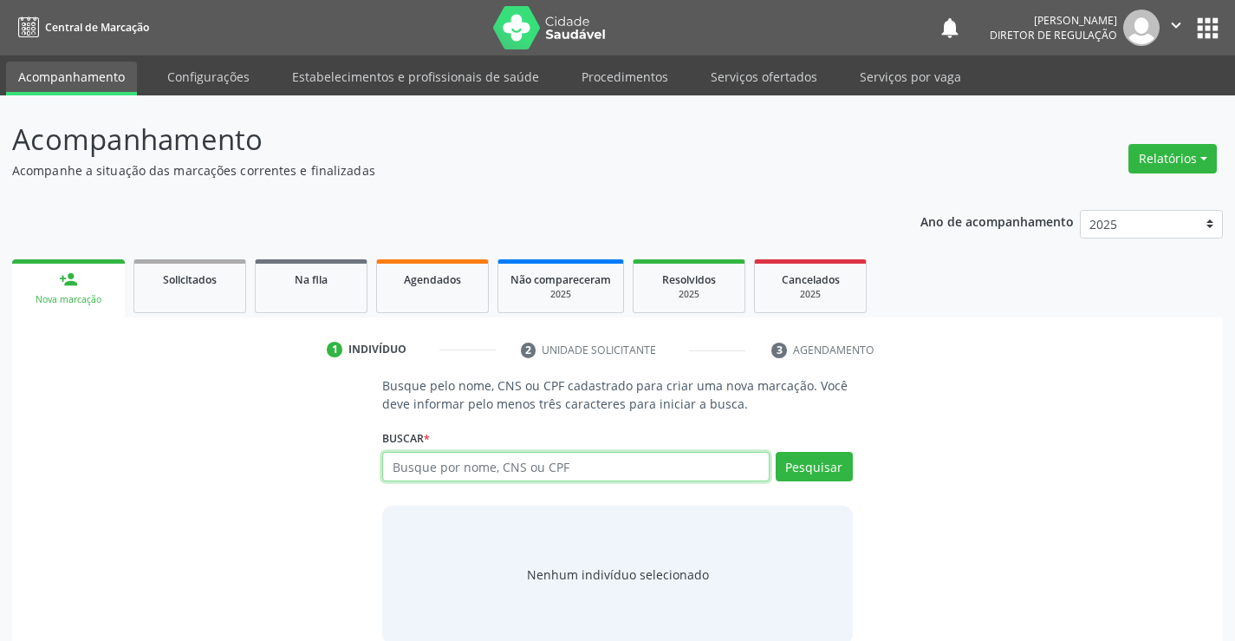
click at [475, 476] on input "text" at bounding box center [575, 466] width 387 height 29
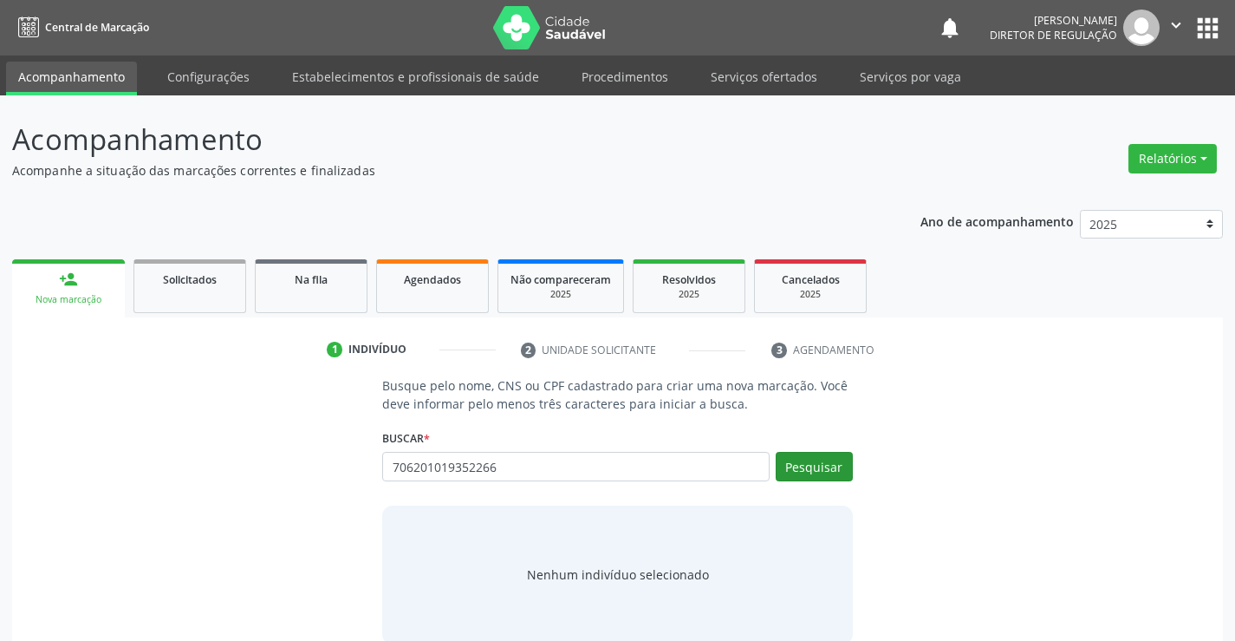
type input "706201019352266"
click at [821, 474] on button "Pesquisar" at bounding box center [814, 466] width 77 height 29
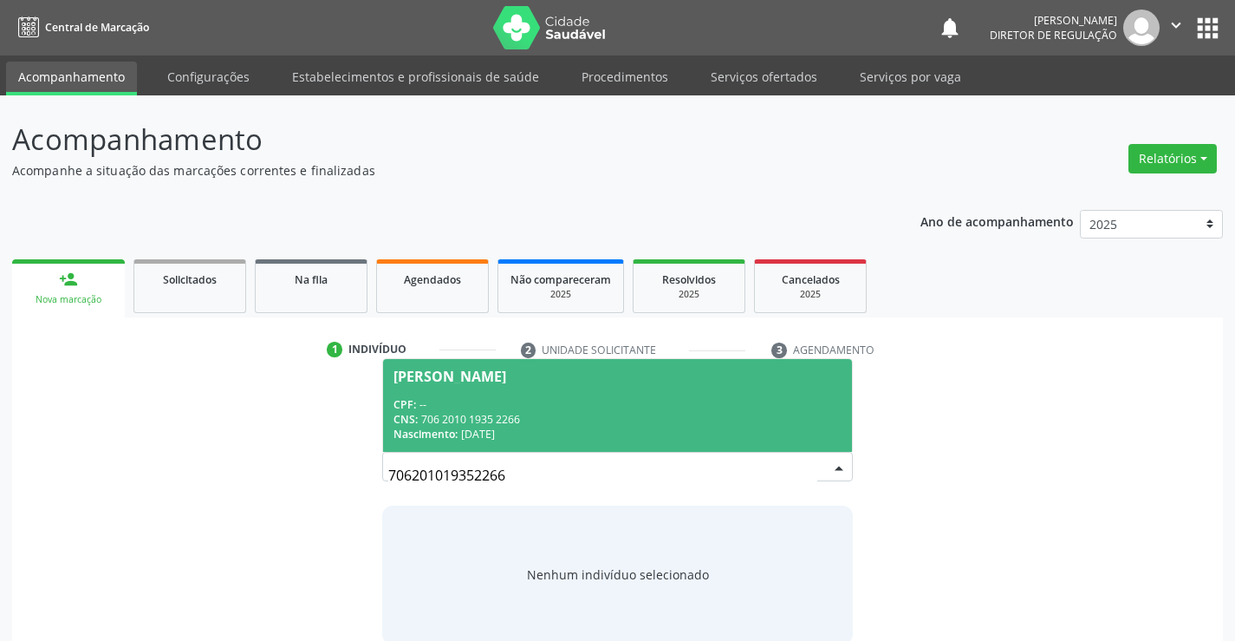
click at [446, 394] on span "[PERSON_NAME] CPF: -- CNS: 706 2010 1935 2266 Nascimento: 05[DATE]" at bounding box center [617, 405] width 468 height 93
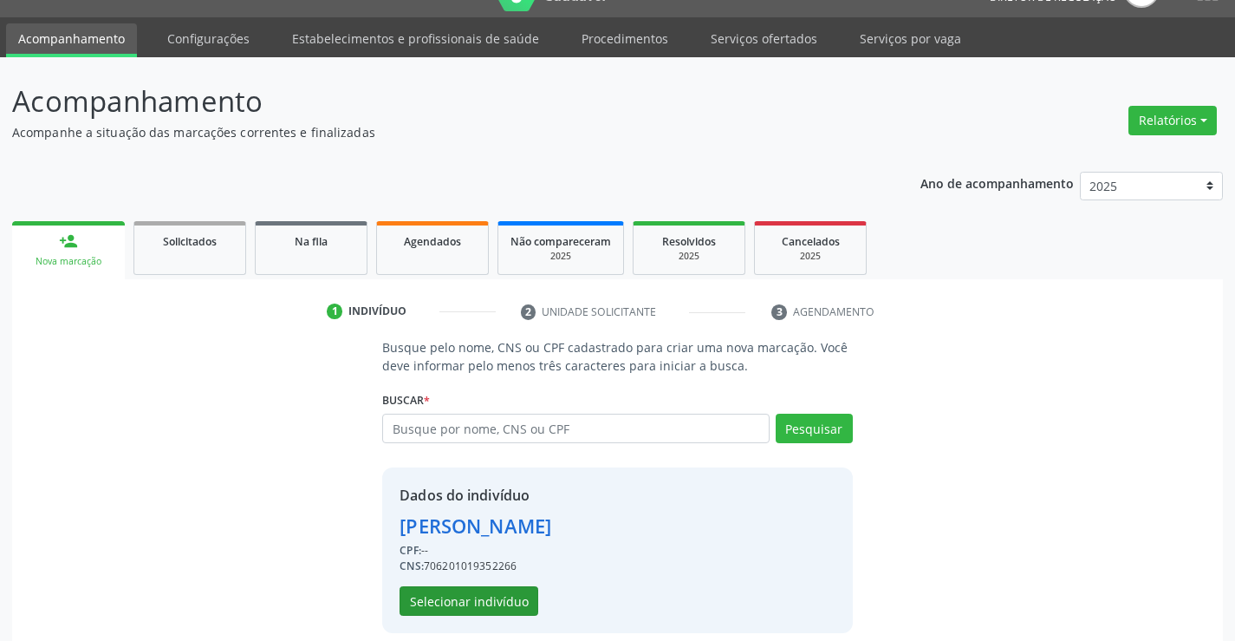
scroll to position [55, 0]
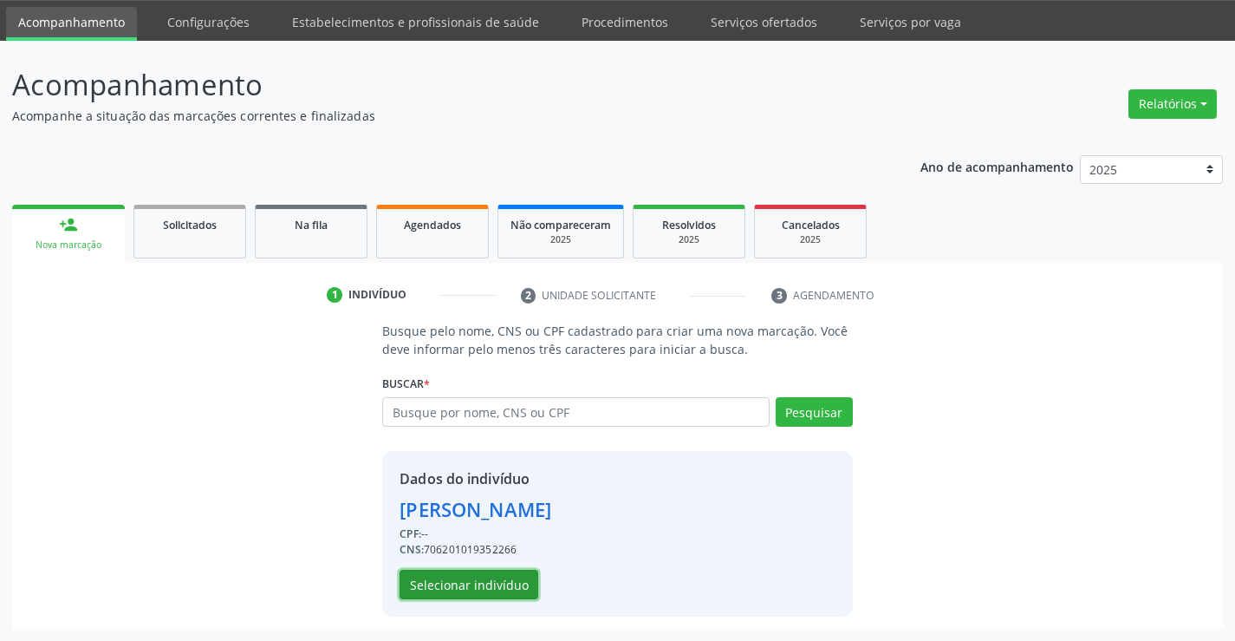
click at [492, 578] on button "Selecionar indivíduo" at bounding box center [469, 583] width 139 height 29
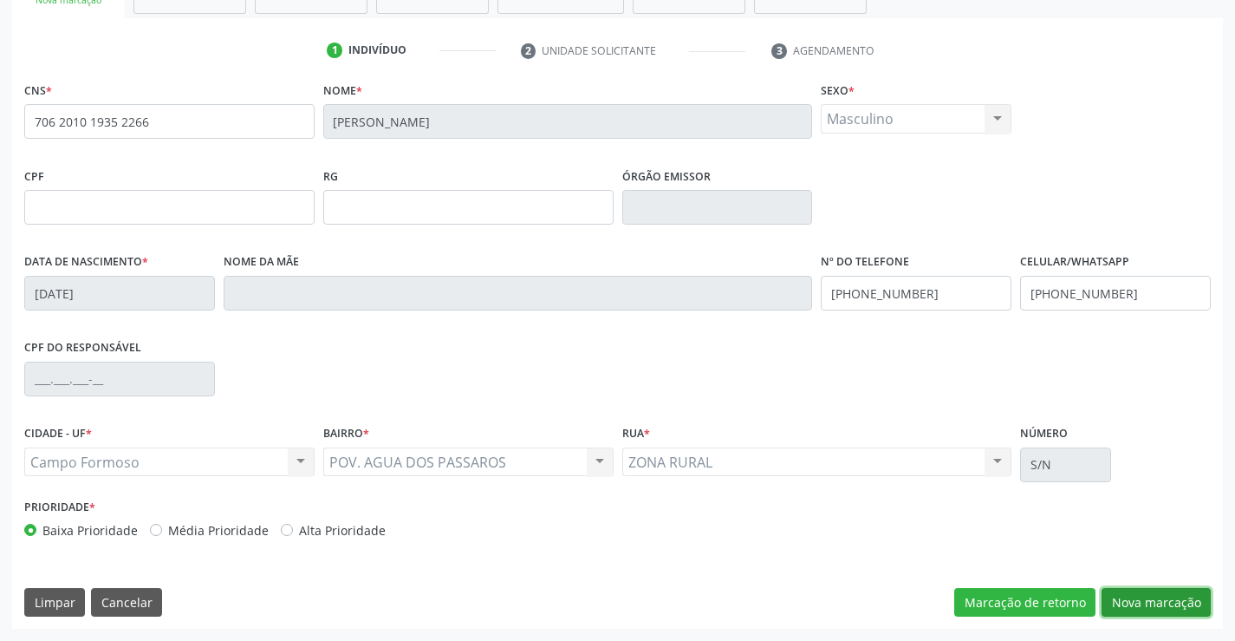
click at [1174, 602] on button "Nova marcação" at bounding box center [1156, 602] width 109 height 29
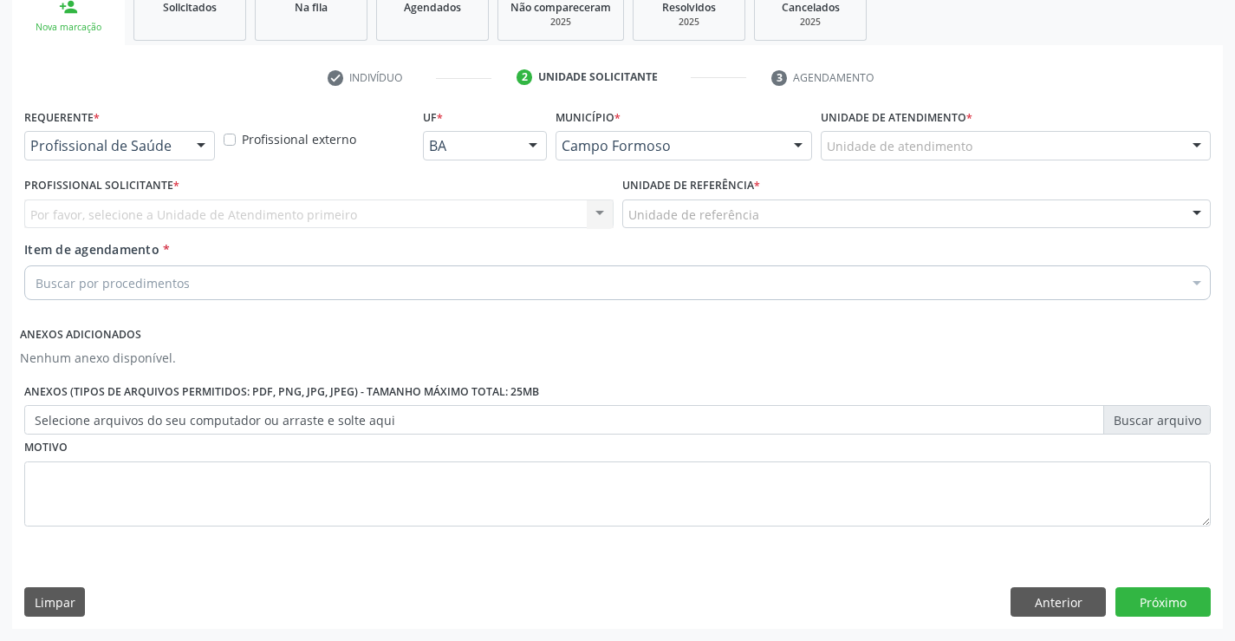
scroll to position [272, 0]
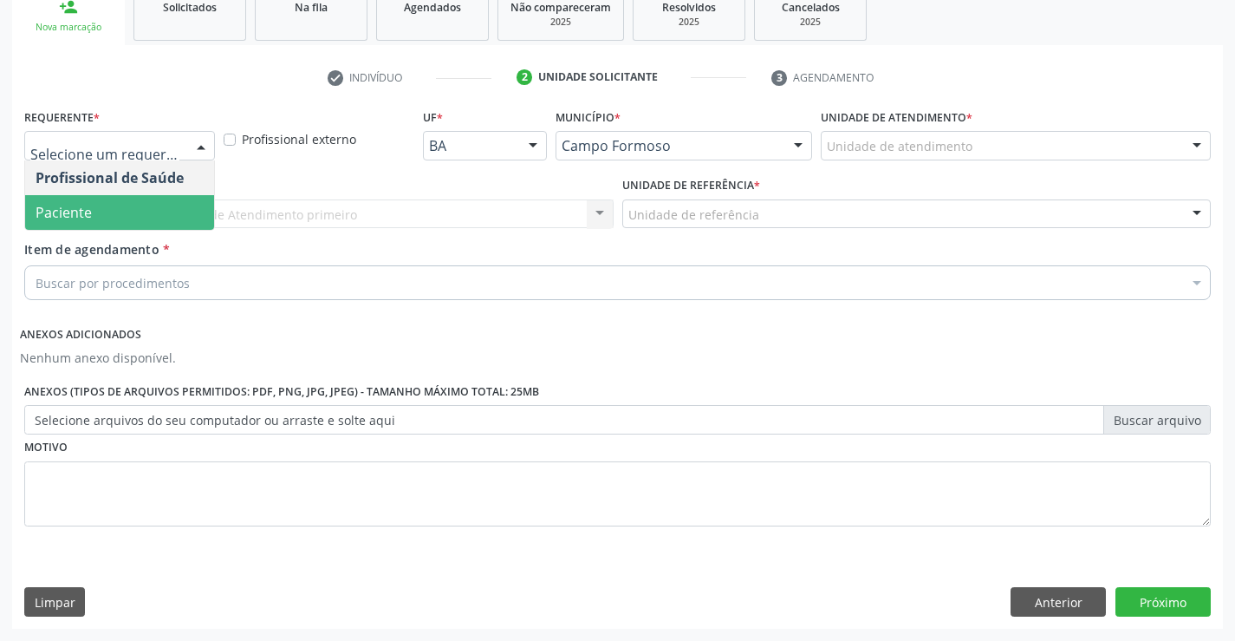
click at [166, 214] on span "Paciente" at bounding box center [119, 212] width 189 height 35
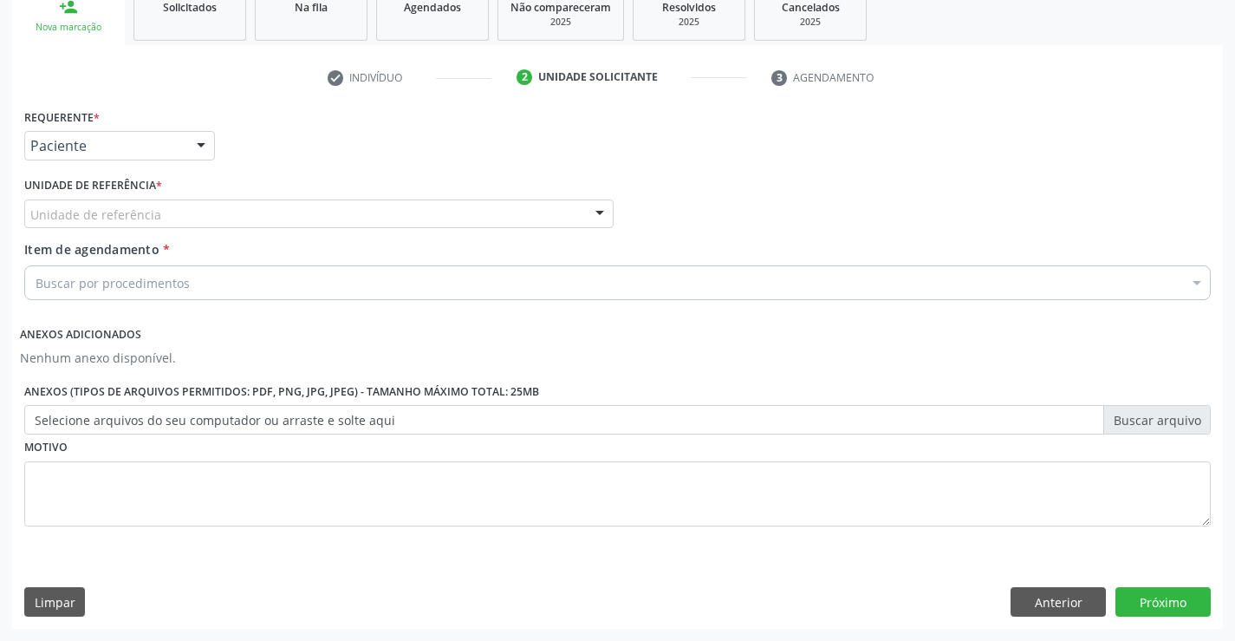
click at [322, 209] on div "Unidade de referência" at bounding box center [318, 213] width 589 height 29
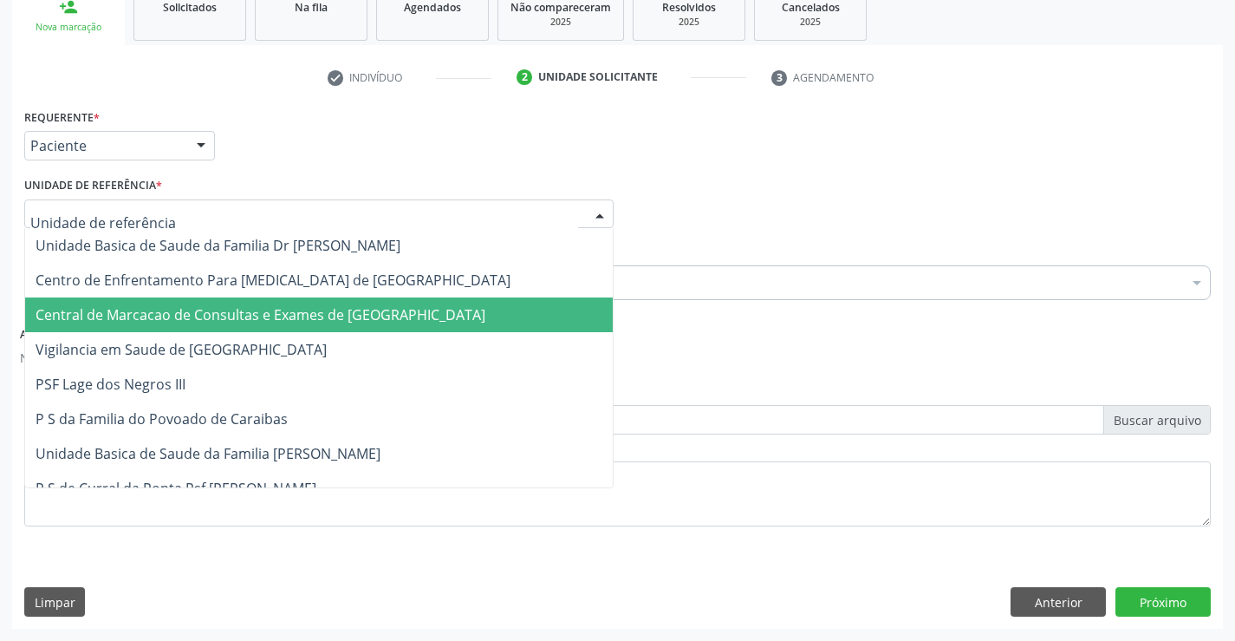
drag, startPoint x: 323, startPoint y: 289, endPoint x: 330, endPoint y: 303, distance: 15.5
click at [330, 303] on span "Central de Marcacao de Consultas e Exames de [GEOGRAPHIC_DATA]" at bounding box center [319, 314] width 588 height 35
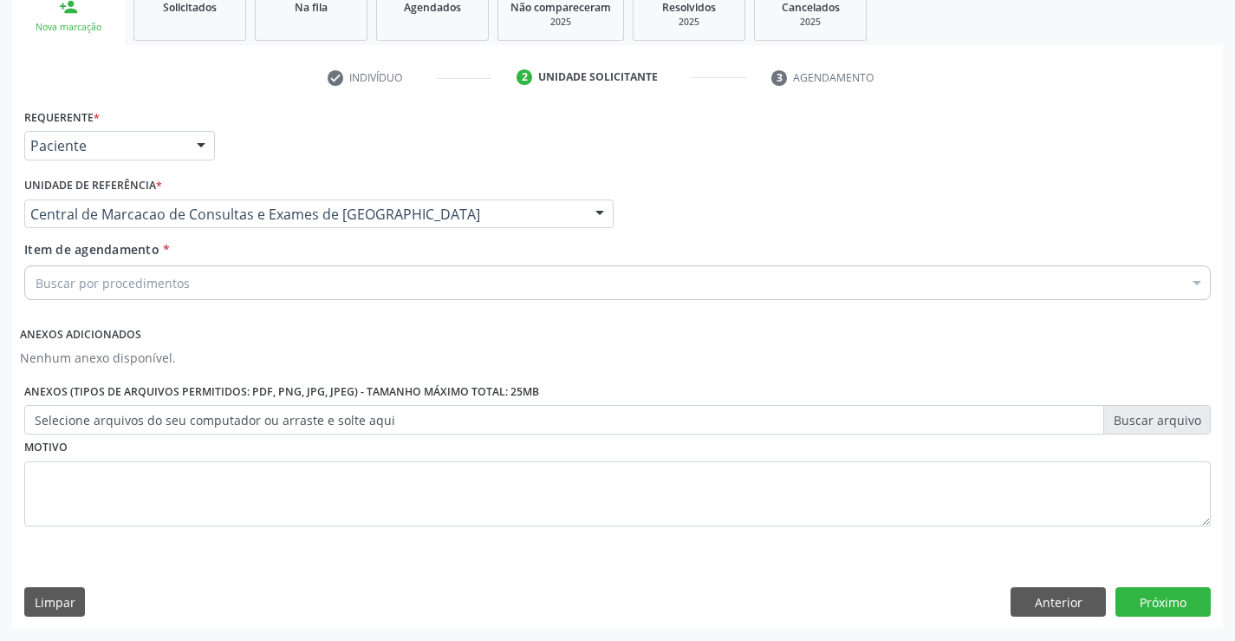
click at [348, 288] on div "Buscar por procedimentos" at bounding box center [617, 282] width 1187 height 35
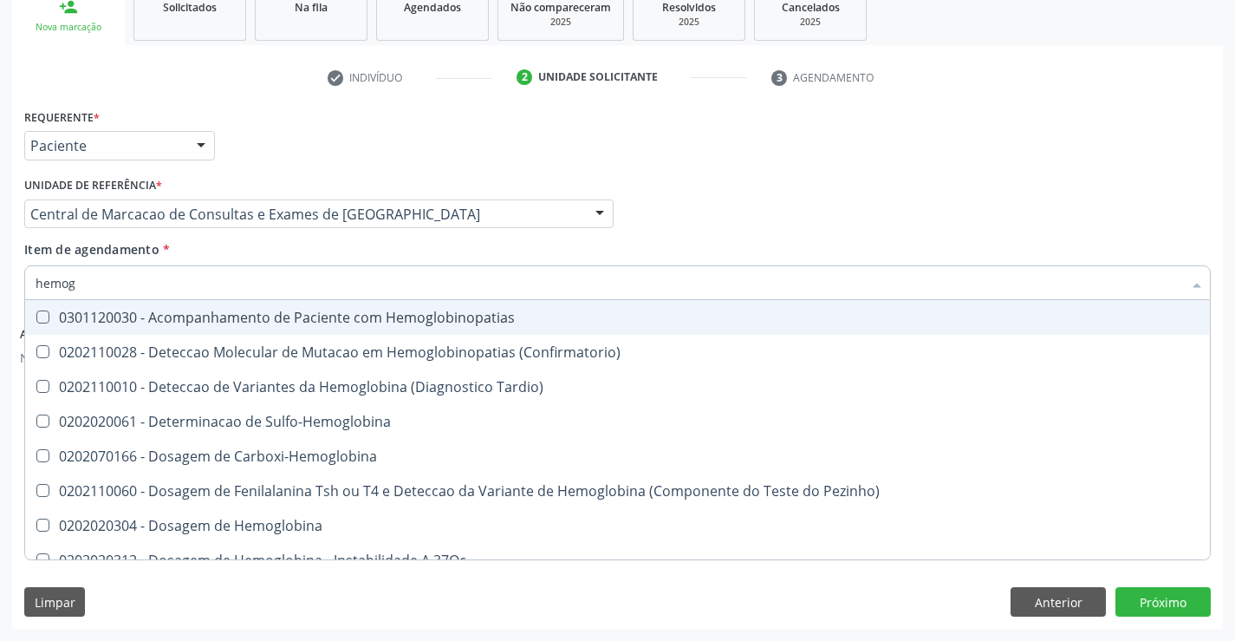
type input "hemogr"
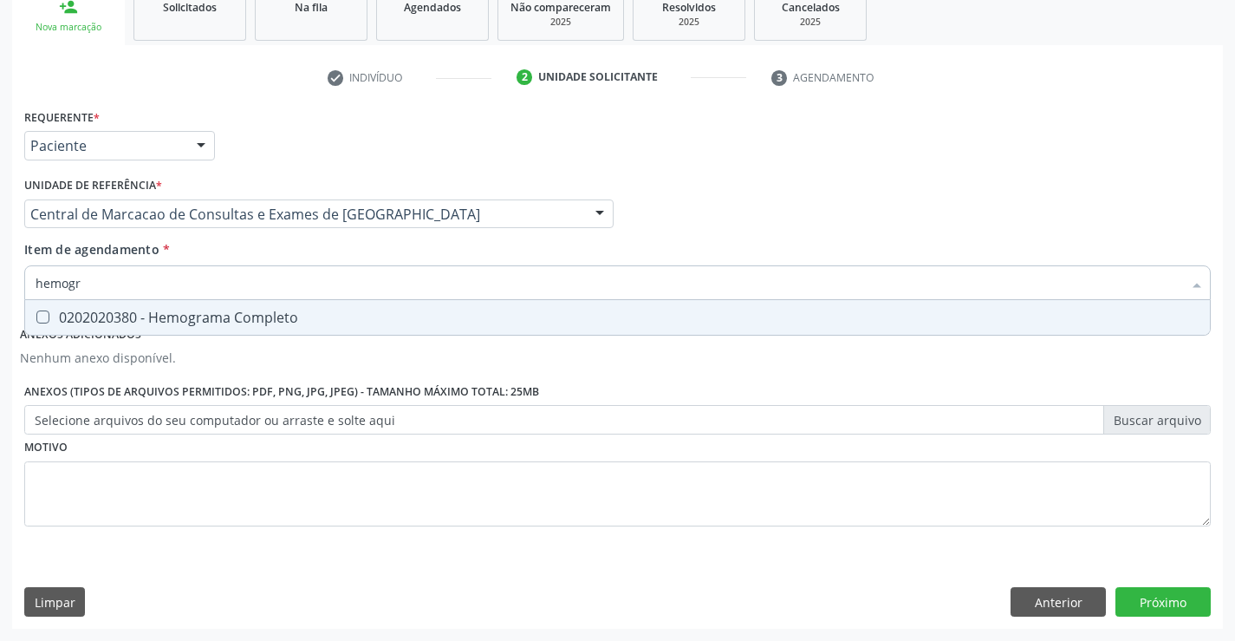
click at [280, 321] on div "0202020380 - Hemograma Completo" at bounding box center [618, 317] width 1164 height 14
checkbox Completo "true"
type input "hemogr"
click at [275, 255] on div "Item de agendamento * hemogr Desfazer seleção 0202020380 - Hemograma Completo N…" at bounding box center [617, 267] width 1187 height 55
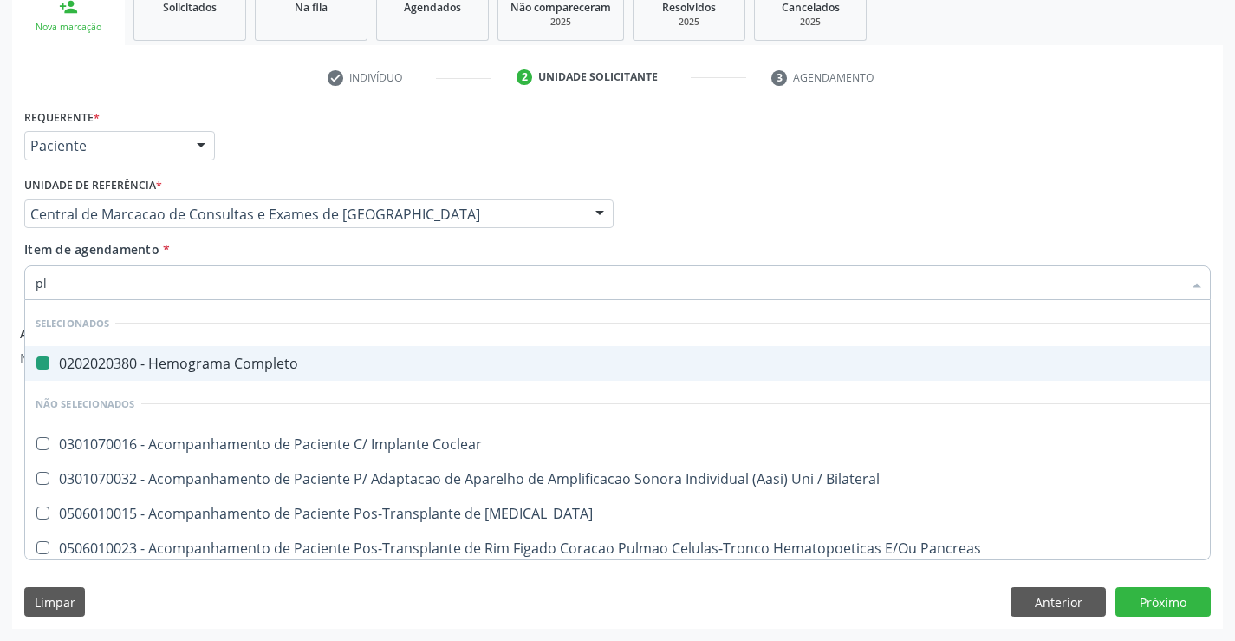
type input "pla"
checkbox Completo "false"
type input "plaq"
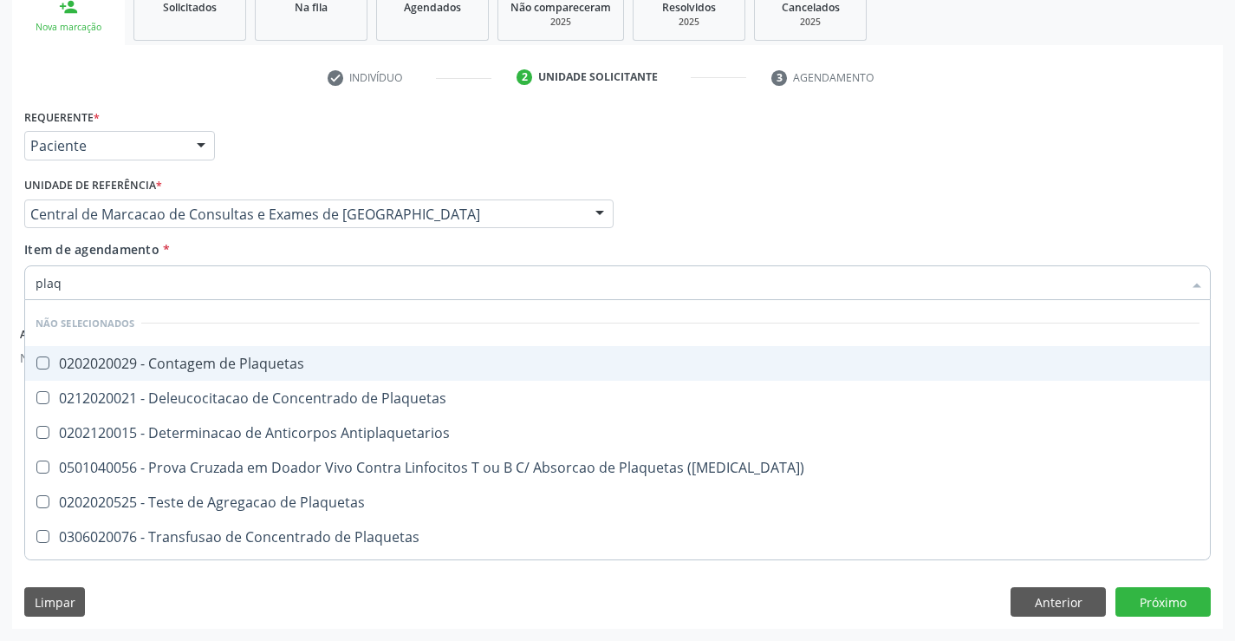
click at [252, 356] on div "0202020029 - Contagem de Plaquetas" at bounding box center [618, 363] width 1164 height 14
checkbox Plaquetas "true"
click at [255, 262] on div "Item de agendamento * plaq Desfazer seleção Não selecionados 0202020029 - Conta…" at bounding box center [617, 267] width 1187 height 55
checkbox Plaquetas "true"
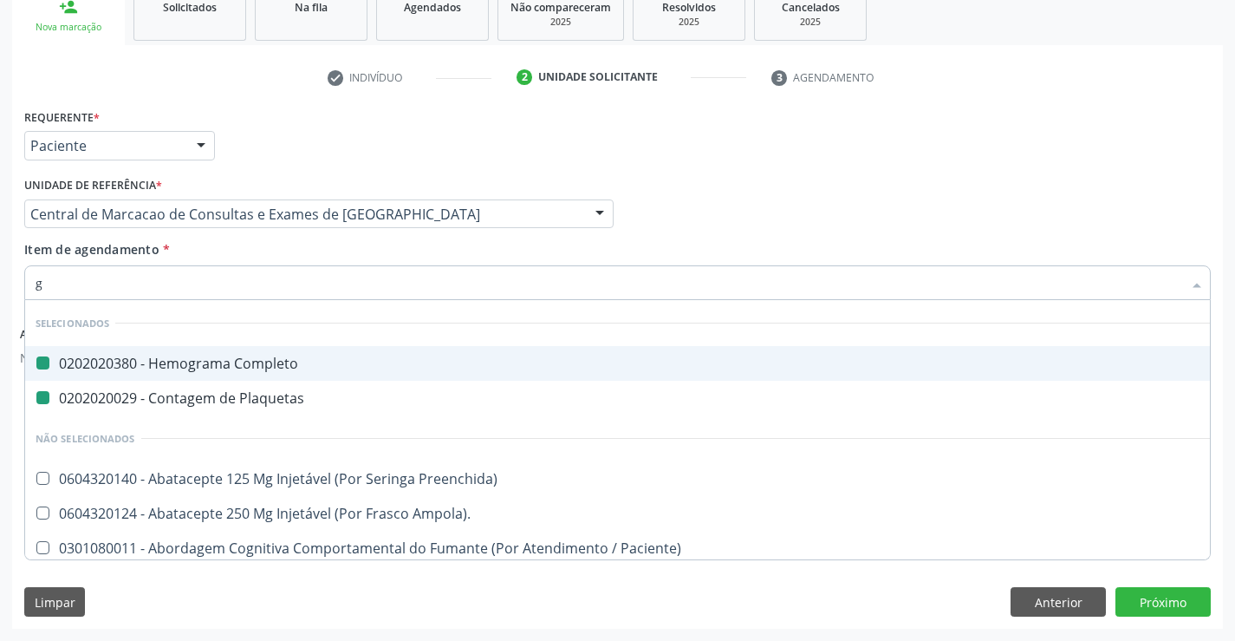
type input "gl"
checkbox Completo "false"
checkbox Plaquetas "false"
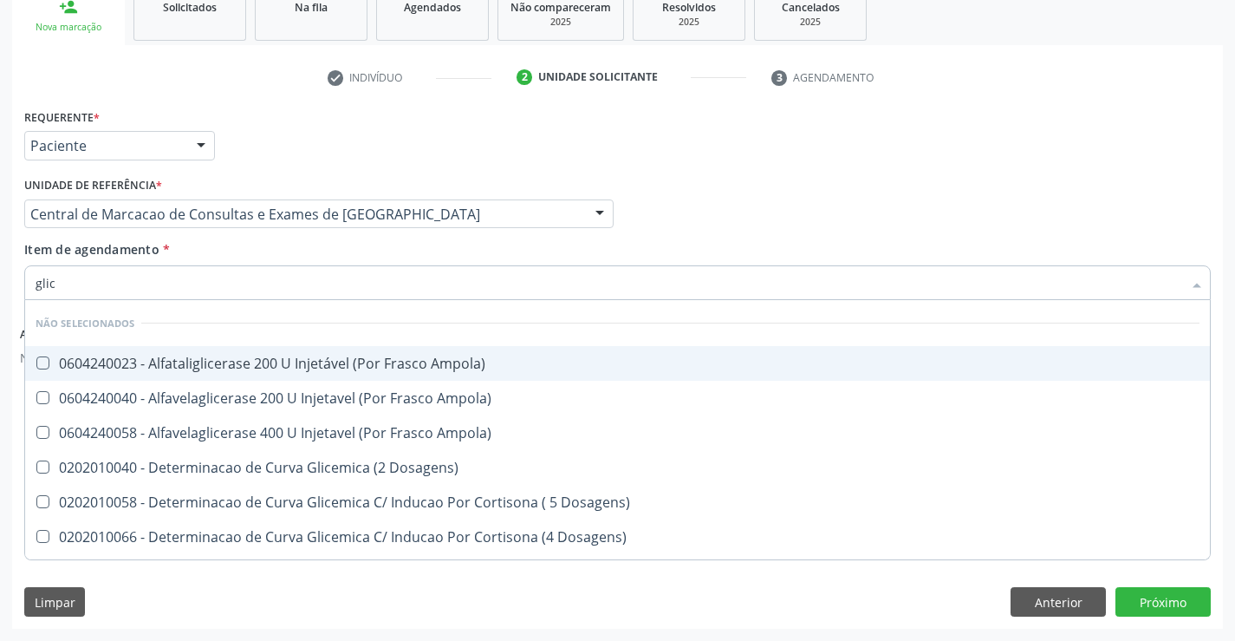
type input "glico"
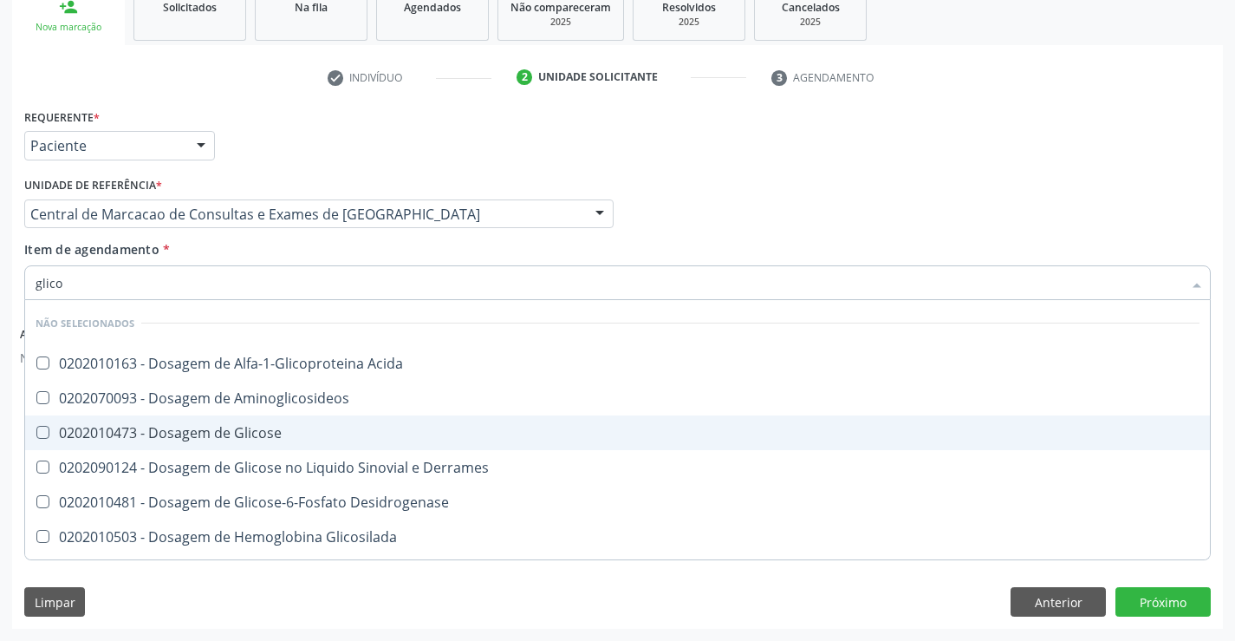
drag, startPoint x: 258, startPoint y: 413, endPoint x: 259, endPoint y: 429, distance: 15.6
click at [259, 429] on ul "Desfazer seleção Não selecionados 0202010163 - Dosagem de Alfa-1-Glicoproteina …" at bounding box center [617, 479] width 1185 height 358
click at [259, 430] on div "0202010473 - Dosagem de Glicose" at bounding box center [618, 433] width 1164 height 14
checkbox Glicose "true"
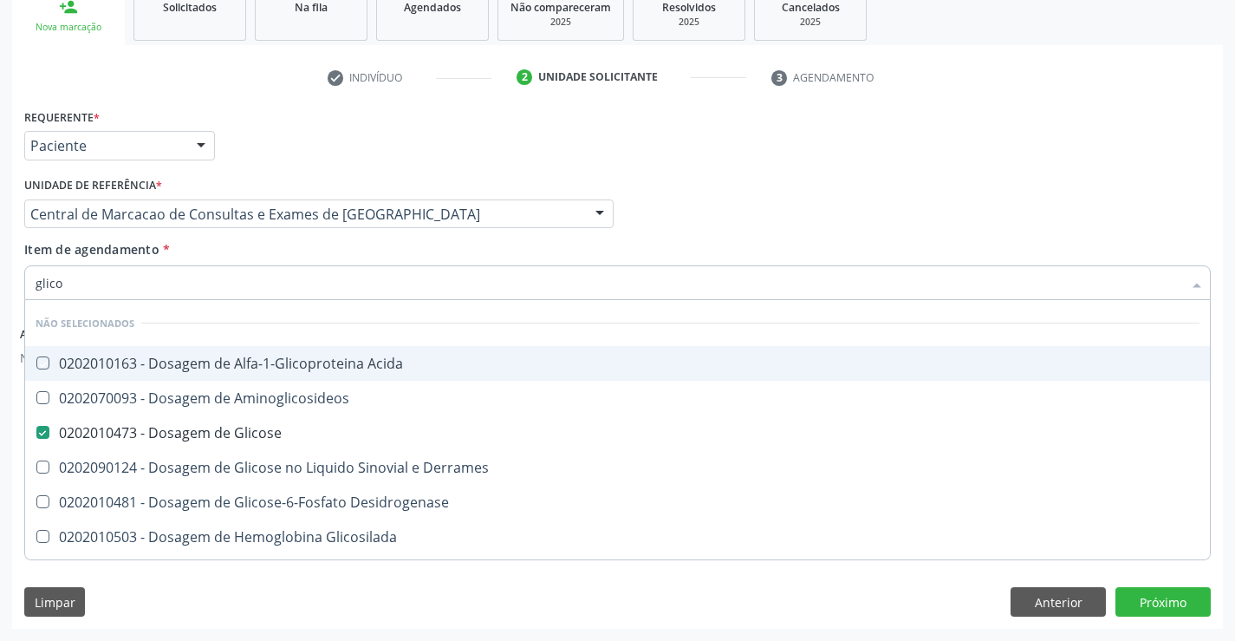
click at [287, 249] on div "Item de agendamento * glico Desfazer seleção Não selecionados 0202010163 - Dosa…" at bounding box center [617, 267] width 1187 height 55
checkbox Acida "true"
checkbox Aminoglicosideos "true"
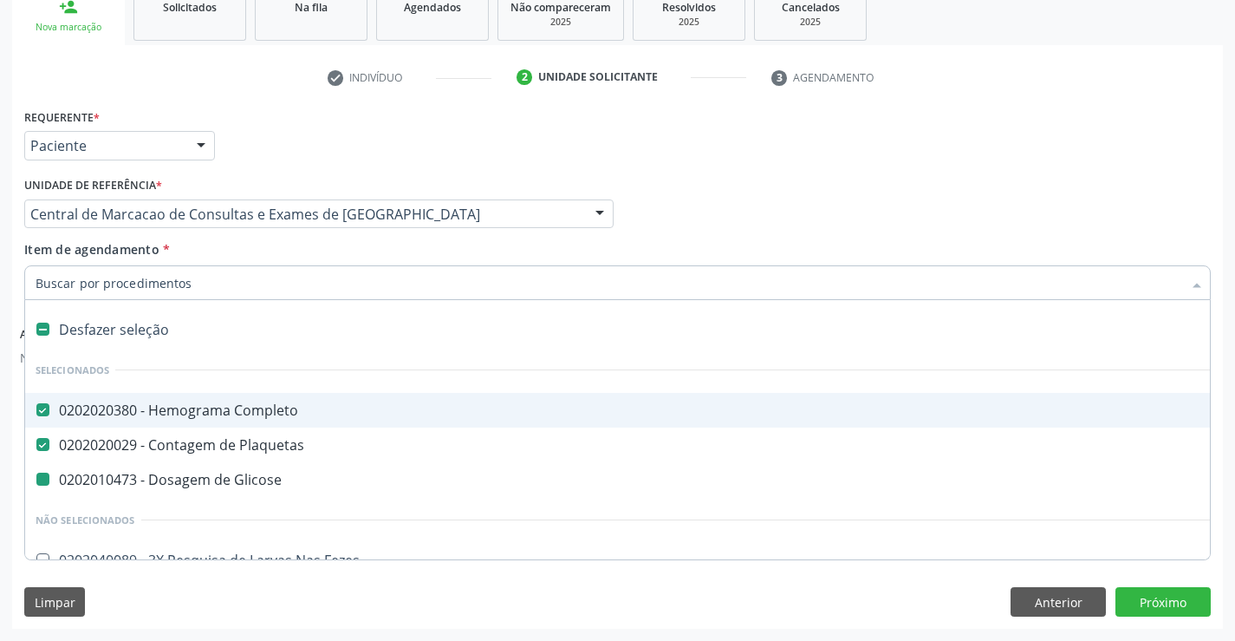
type input "u"
checkbox Glicose "false"
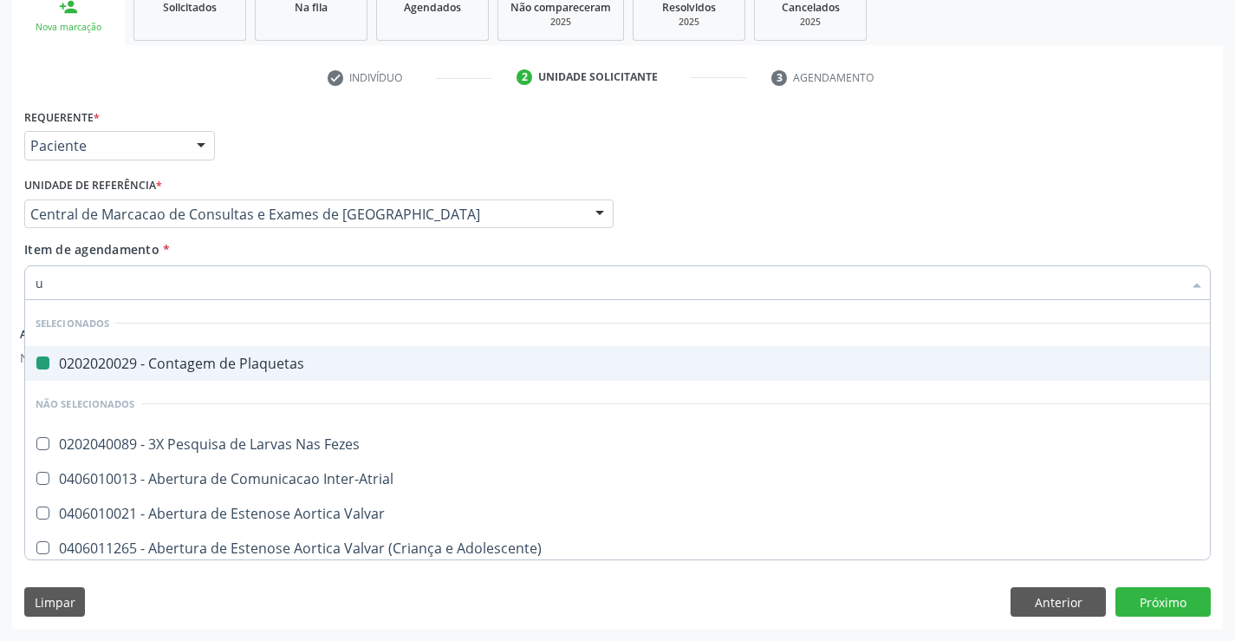
type input "ur"
checkbox Plaquetas "false"
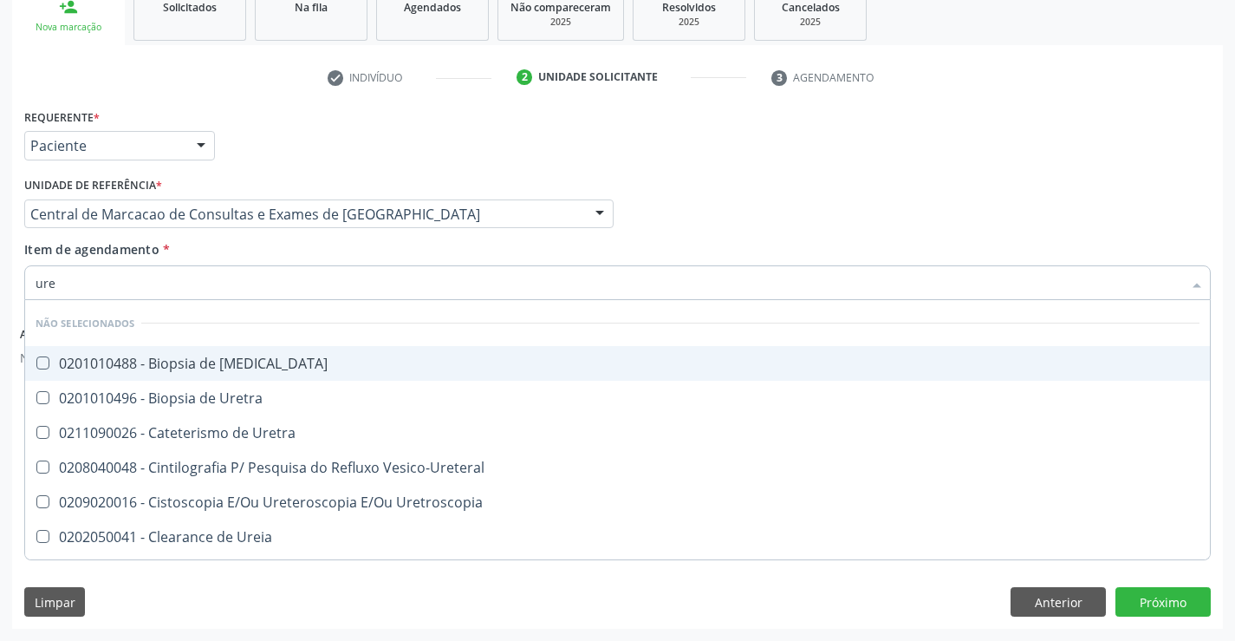
type input "urei"
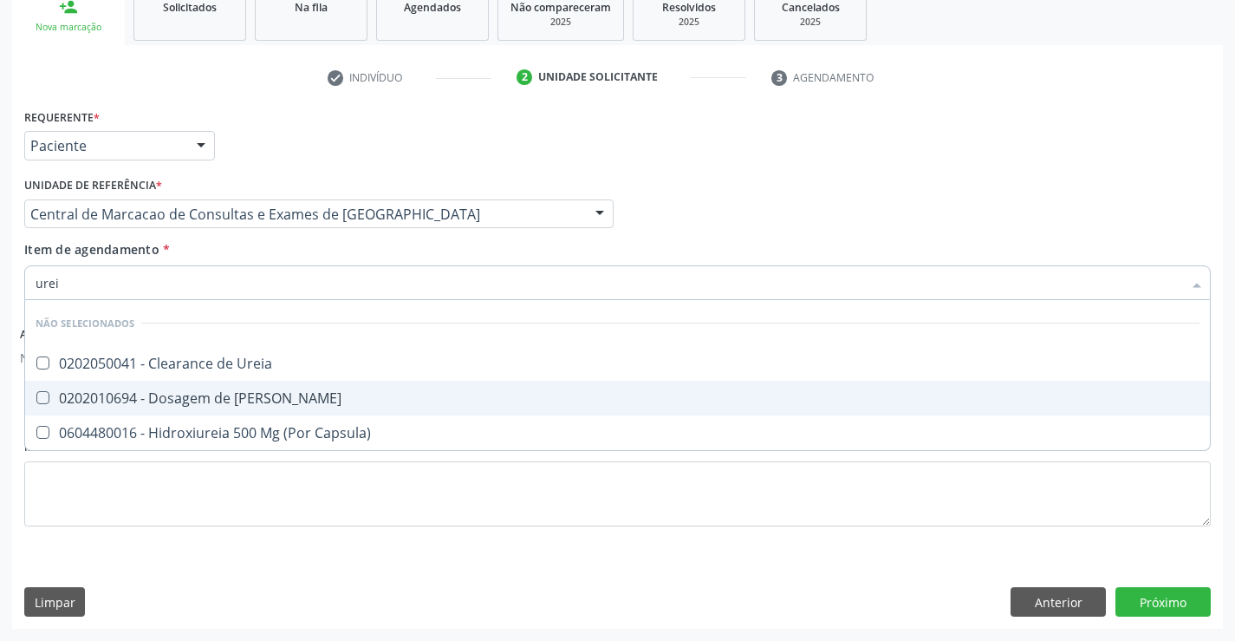
click at [269, 398] on div "0202010694 - Dosagem de [PERSON_NAME]" at bounding box center [618, 398] width 1164 height 14
checkbox Ureia "true"
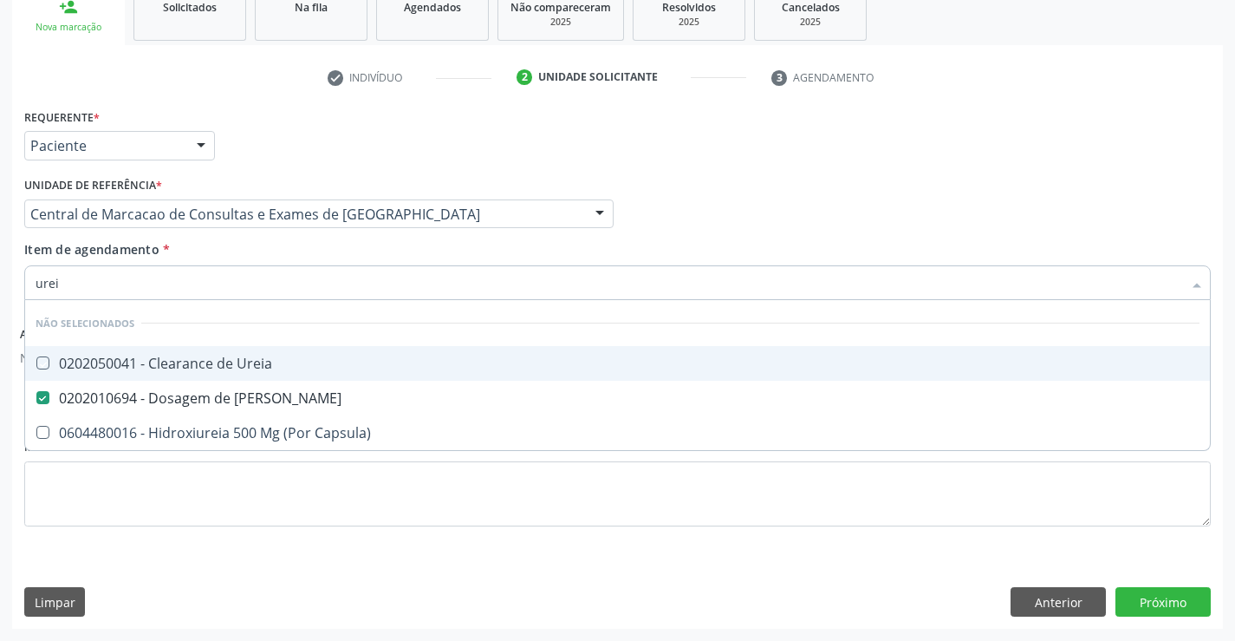
click at [279, 257] on div "Item de agendamento * urei Desfazer seleção Não selecionados 0202050041 - Clear…" at bounding box center [617, 267] width 1187 height 55
checkbox Ureia "true"
checkbox Capsula\) "true"
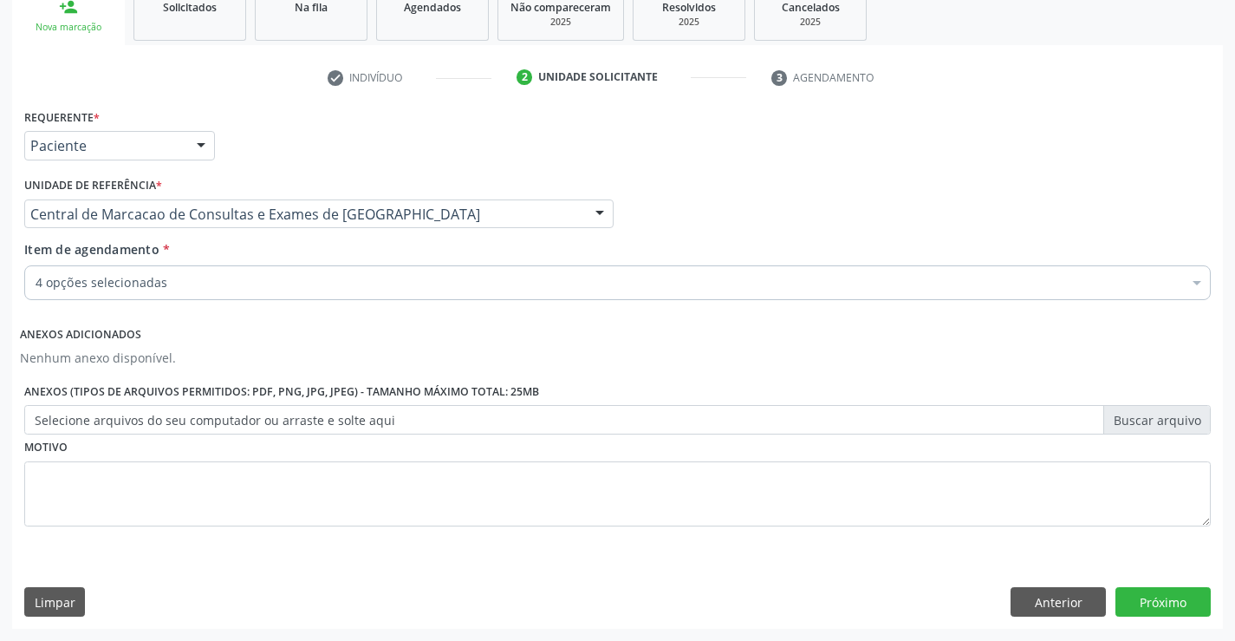
click at [270, 293] on div "4 opções selecionadas" at bounding box center [617, 282] width 1187 height 35
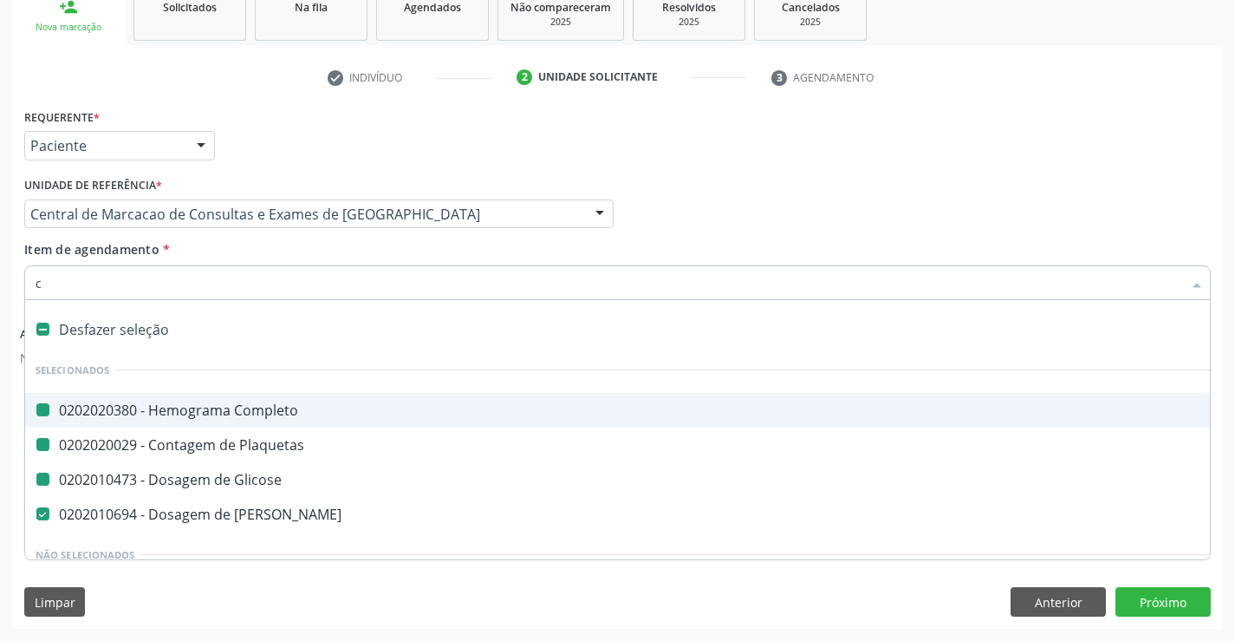
type input "cr"
checkbox Completo "false"
checkbox Glicose "false"
checkbox Plaquetas "false"
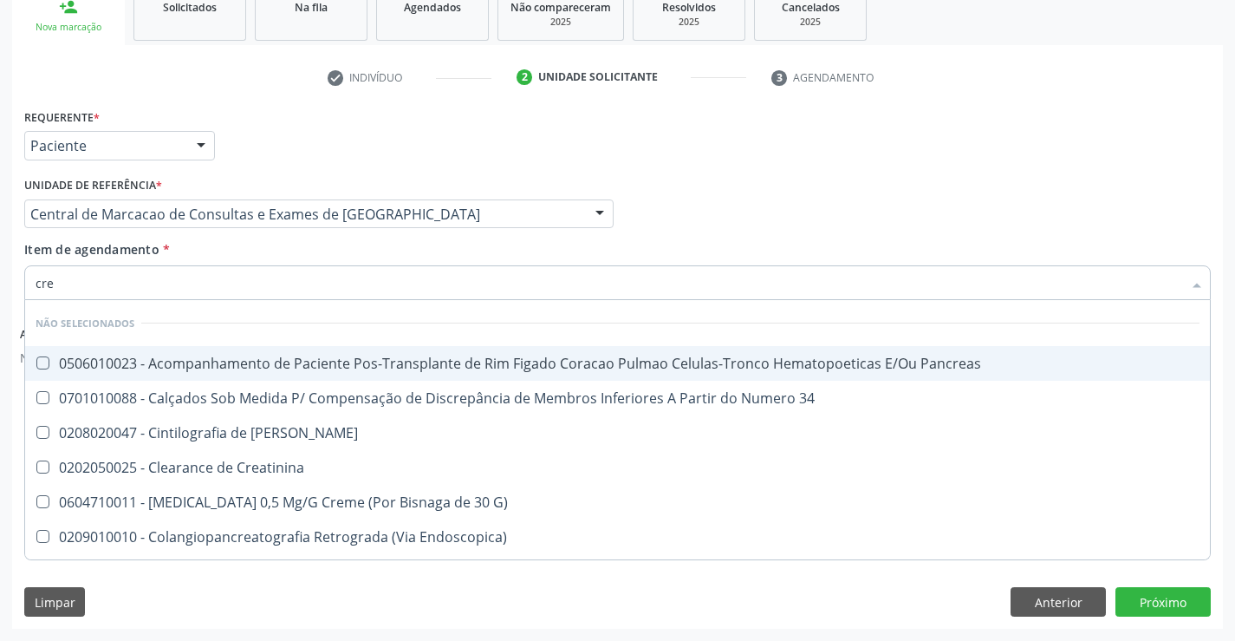
type input "crea"
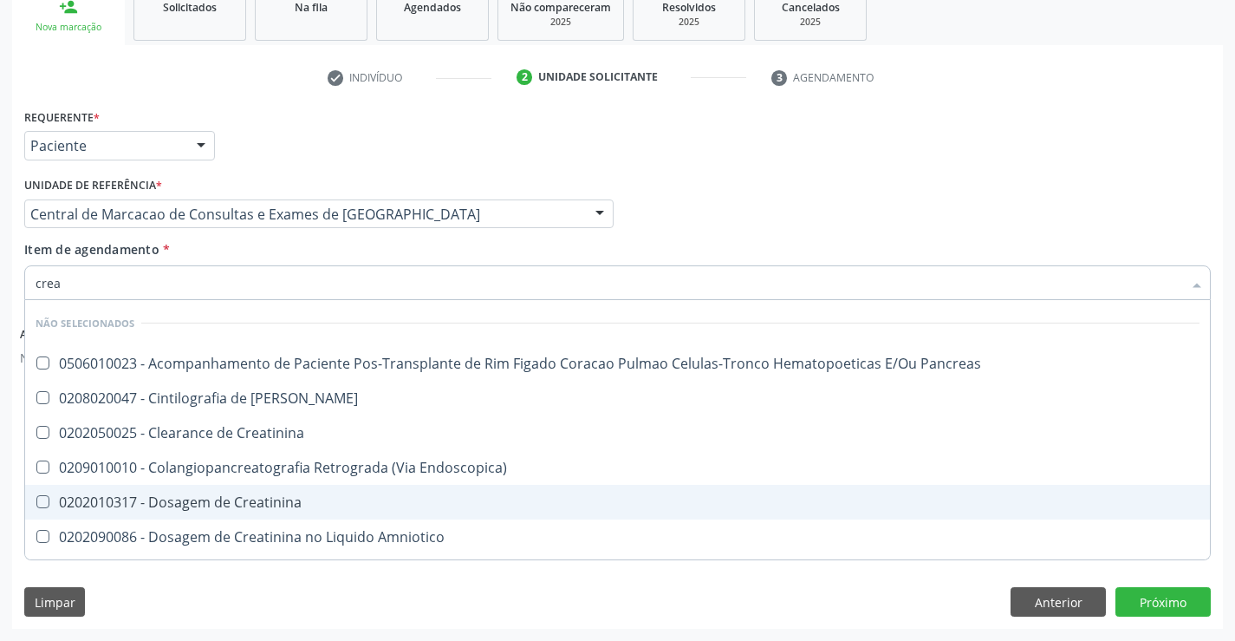
click at [257, 503] on div "0202010317 - Dosagem de Creatinina" at bounding box center [618, 502] width 1164 height 14
checkbox Creatinina "true"
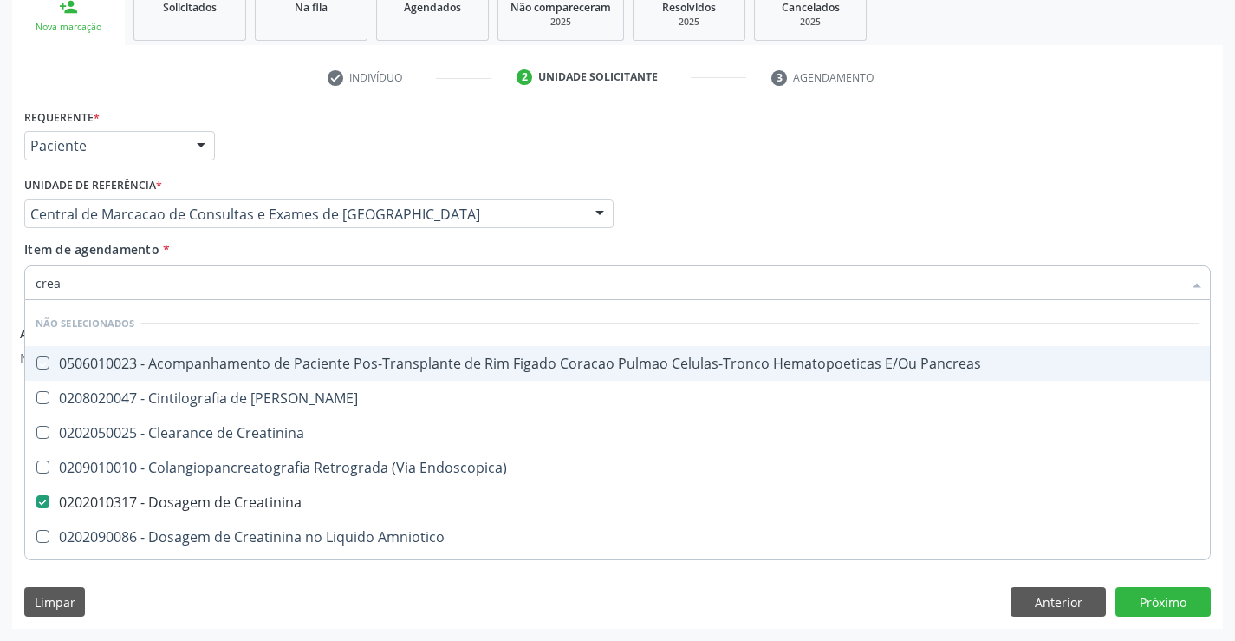
click at [281, 256] on div "Item de agendamento * crea Desfazer seleção Não selecionados 0506010023 - Acomp…" at bounding box center [617, 267] width 1187 height 55
checkbox Pancreas "true"
checkbox Creatinina "true"
checkbox Pancreas "true"
checkbox Endoscopica\) "true"
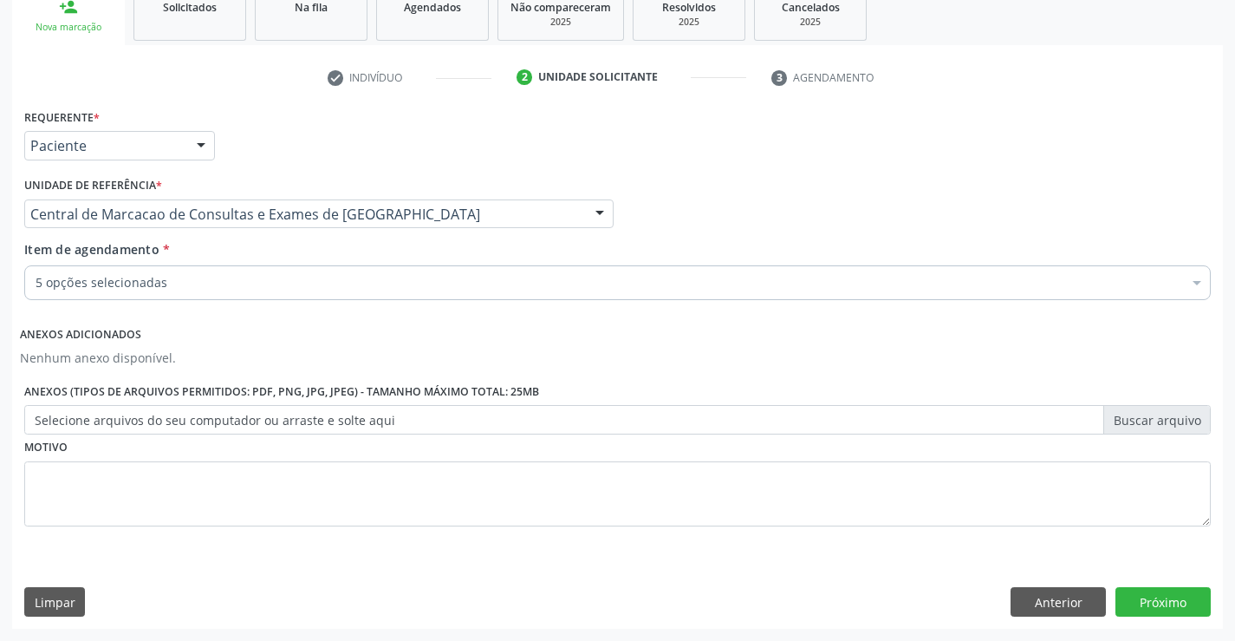
click at [269, 297] on div "5 opções selecionadas" at bounding box center [617, 282] width 1187 height 35
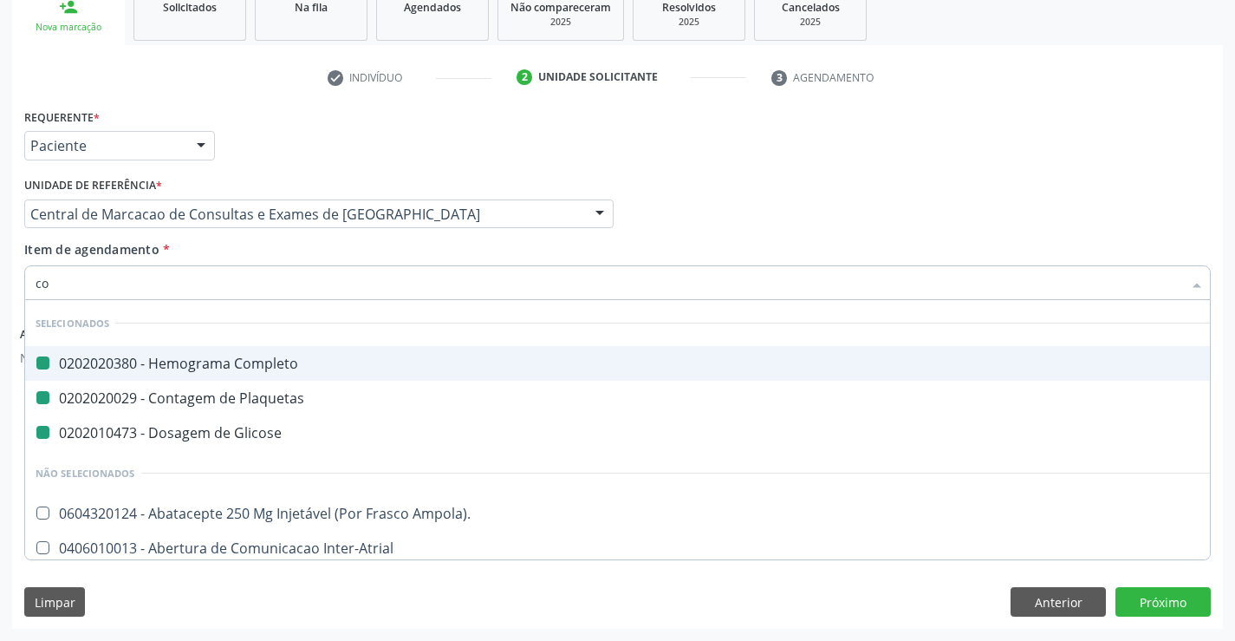
type input "col"
checkbox Completo "false"
checkbox Glicose "false"
checkbox Plaquetas "false"
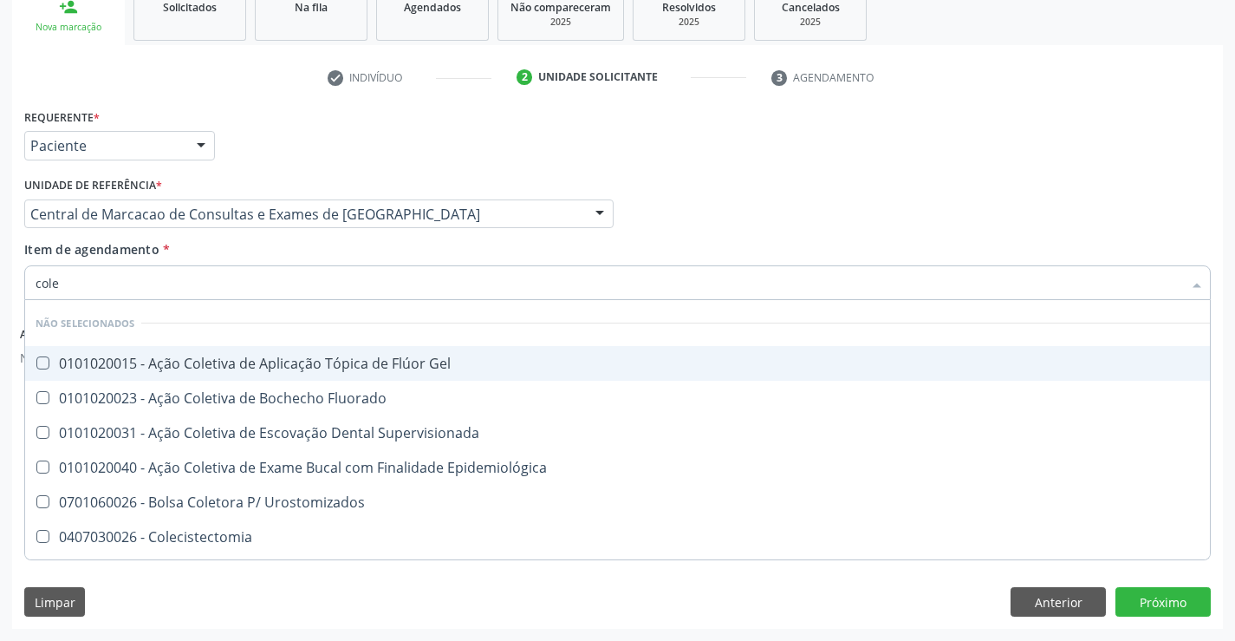
type input "coles"
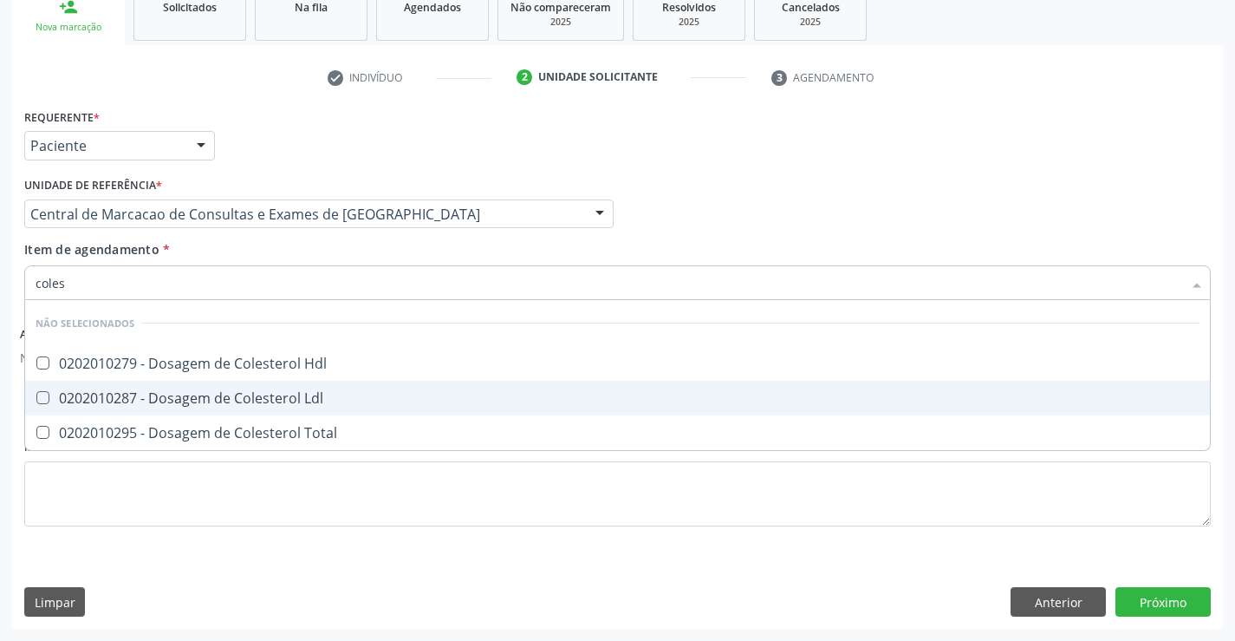
click at [262, 384] on span "0202010287 - Dosagem de Colesterol Ldl" at bounding box center [617, 398] width 1185 height 35
checkbox Ldl "true"
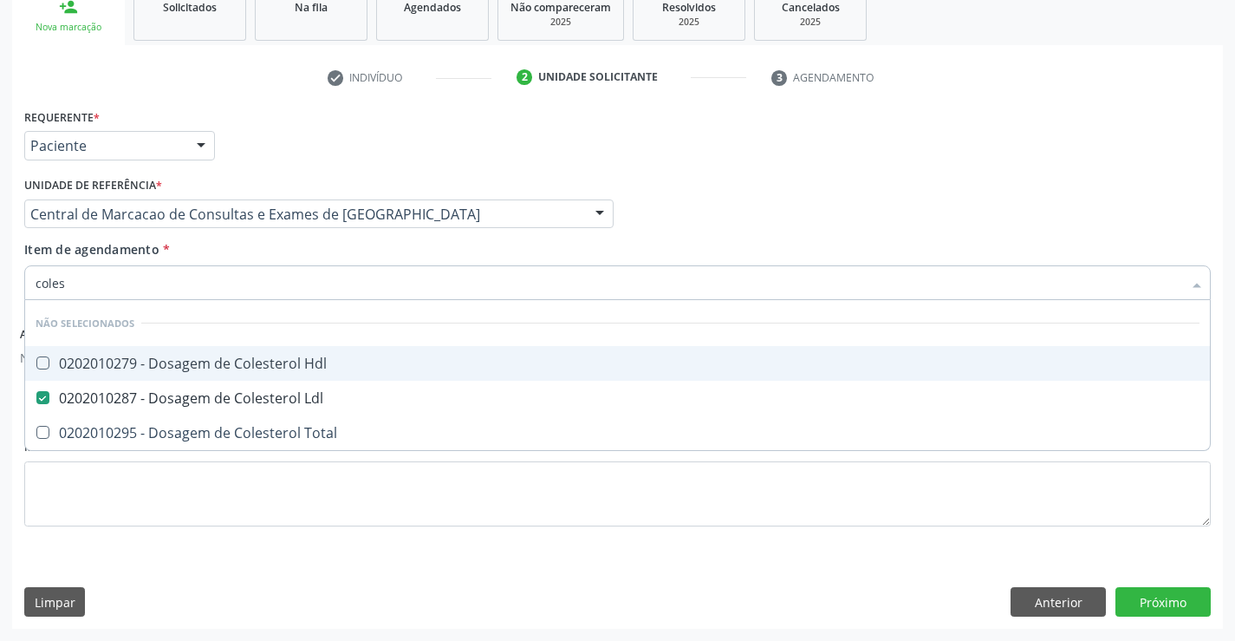
click at [262, 364] on div "0202010279 - Dosagem de Colesterol Hdl" at bounding box center [618, 363] width 1164 height 14
checkbox Hdl "true"
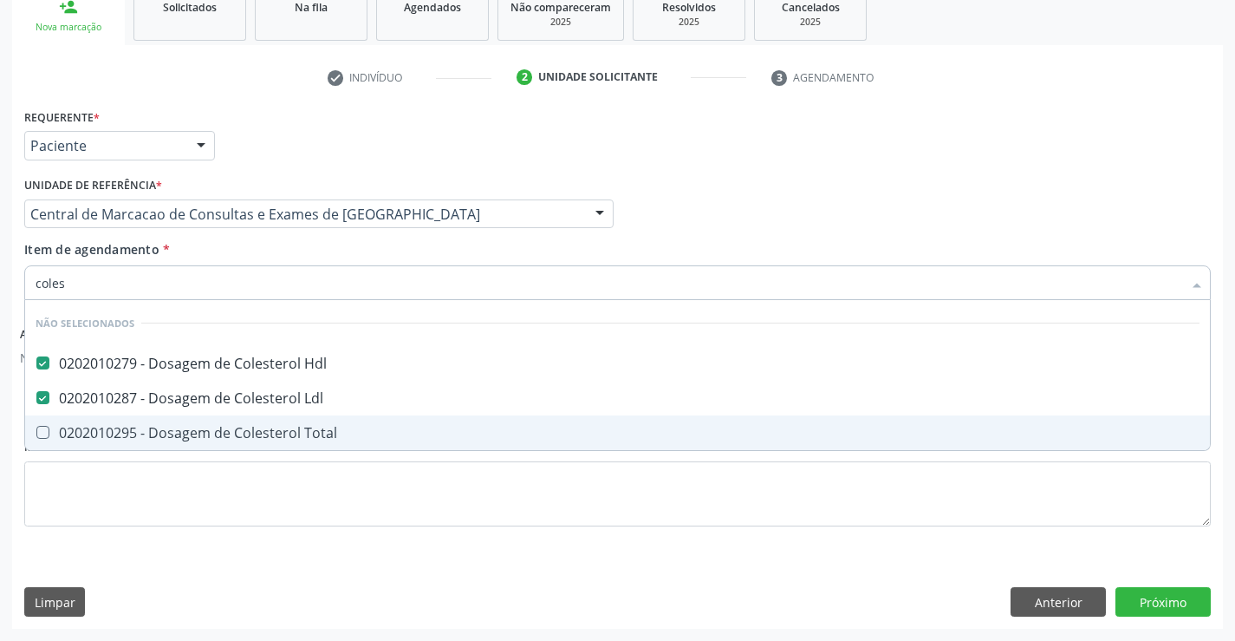
click at [274, 426] on div "0202010295 - Dosagem de Colesterol Total" at bounding box center [618, 433] width 1164 height 14
checkbox Total "true"
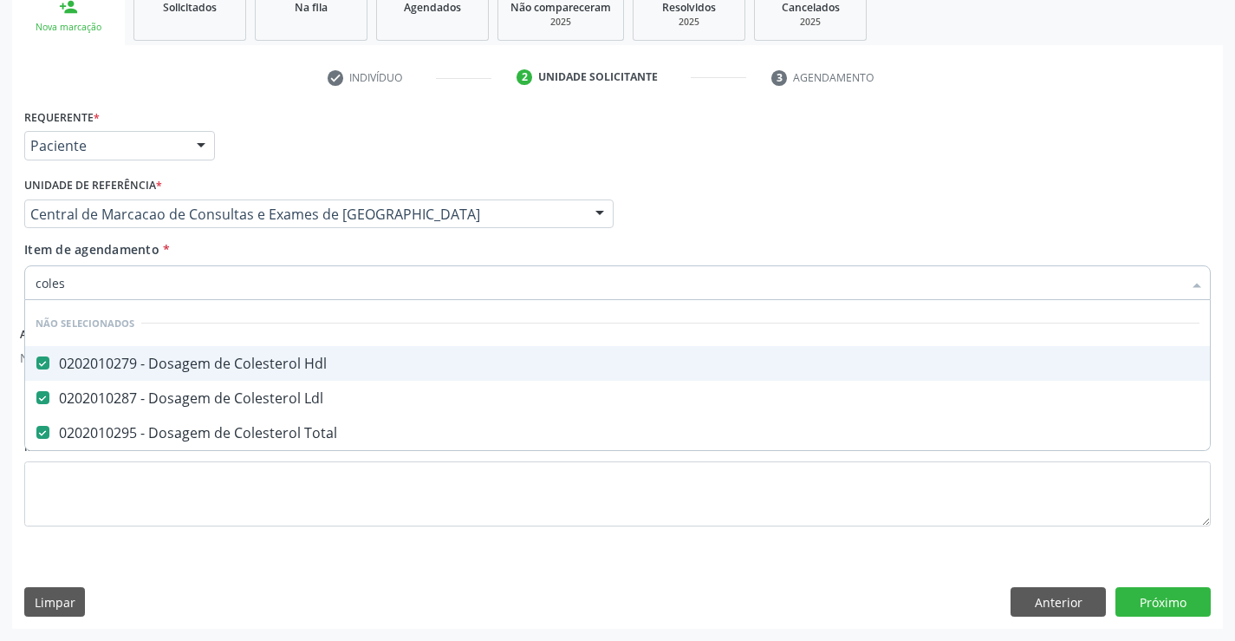
click at [296, 243] on div "Item de agendamento * coles Desfazer seleção Não selecionados 0202010279 - Dosa…" at bounding box center [617, 267] width 1187 height 55
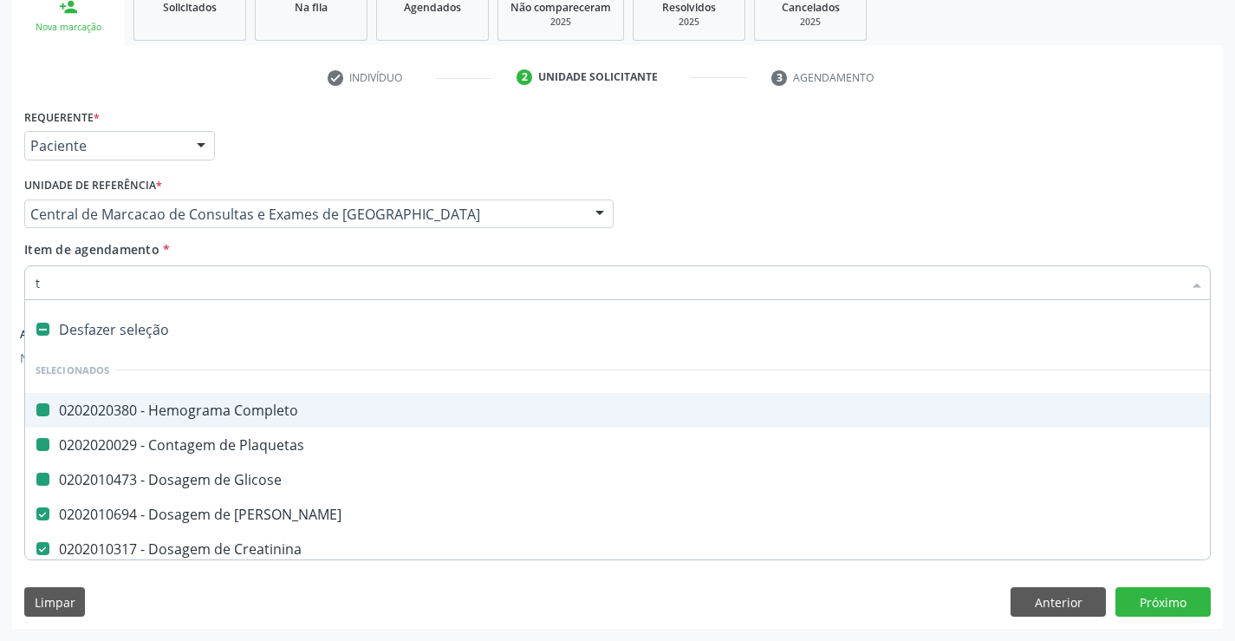
type input "tg"
checkbox Completo "false"
checkbox Glicose "false"
checkbox Plaquetas "false"
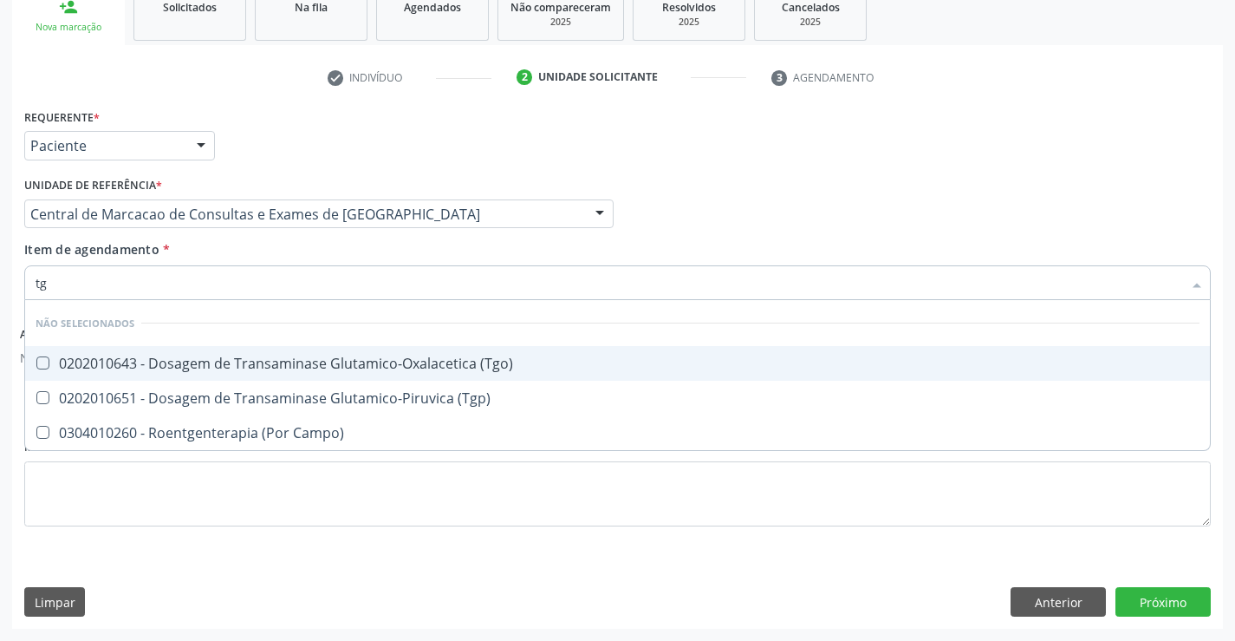
drag, startPoint x: 273, startPoint y: 359, endPoint x: 277, endPoint y: 369, distance: 11.0
click at [275, 366] on div "0202010643 - Dosagem de Transaminase Glutamico-Oxalacetica (Tgo)" at bounding box center [618, 363] width 1164 height 14
checkbox \(Tgo\) "true"
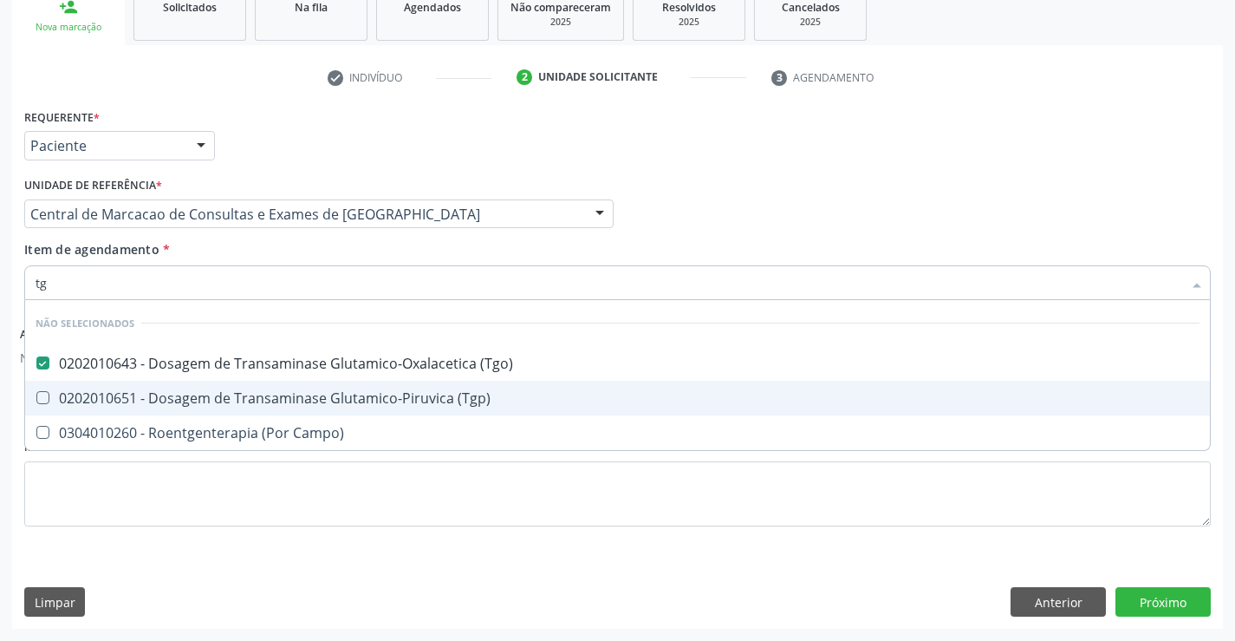
click at [286, 395] on div "0202010651 - Dosagem de Transaminase Glutamico-Piruvica (Tgp)" at bounding box center [618, 398] width 1164 height 14
checkbox \(Tgp\) "true"
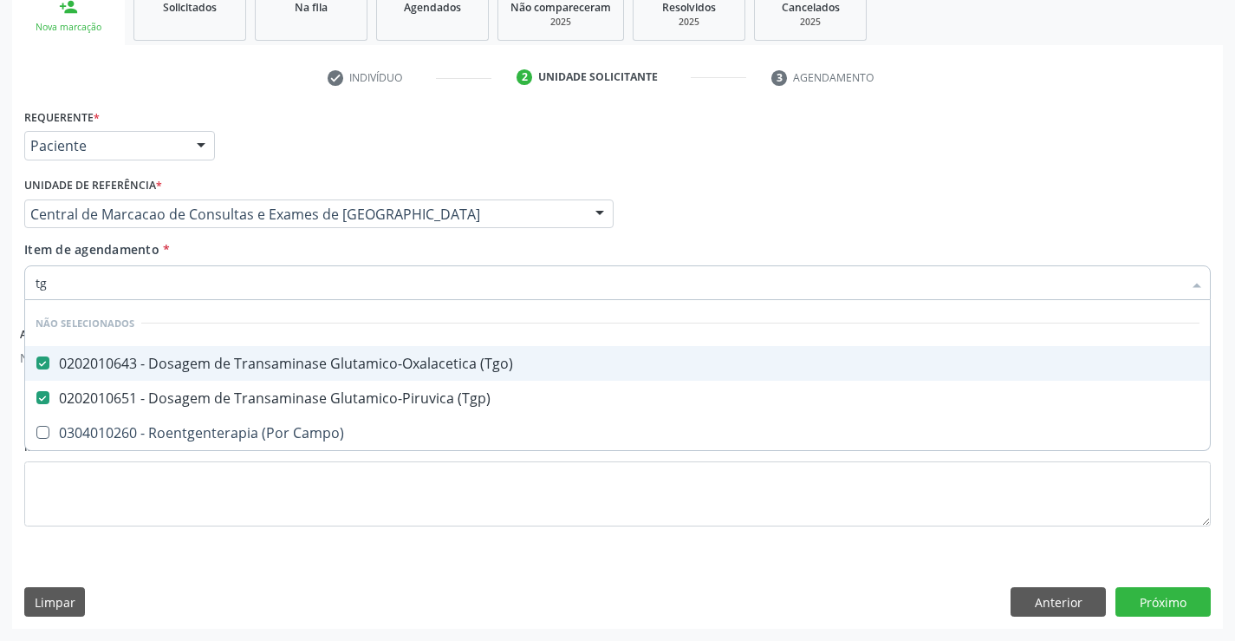
click at [312, 264] on div "Item de agendamento * tg Desfazer seleção Não selecionados 0202010643 - Dosagem…" at bounding box center [617, 267] width 1187 height 55
checkbox Campo\) "true"
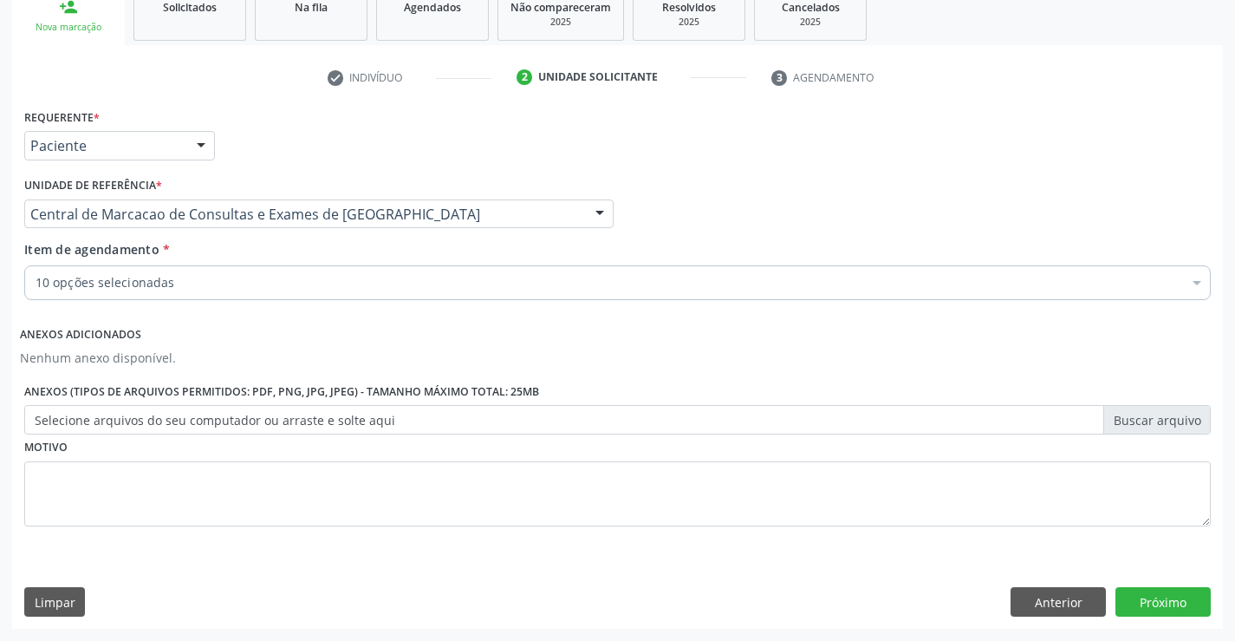
click at [320, 297] on div "10 opções selecionadas" at bounding box center [617, 282] width 1187 height 35
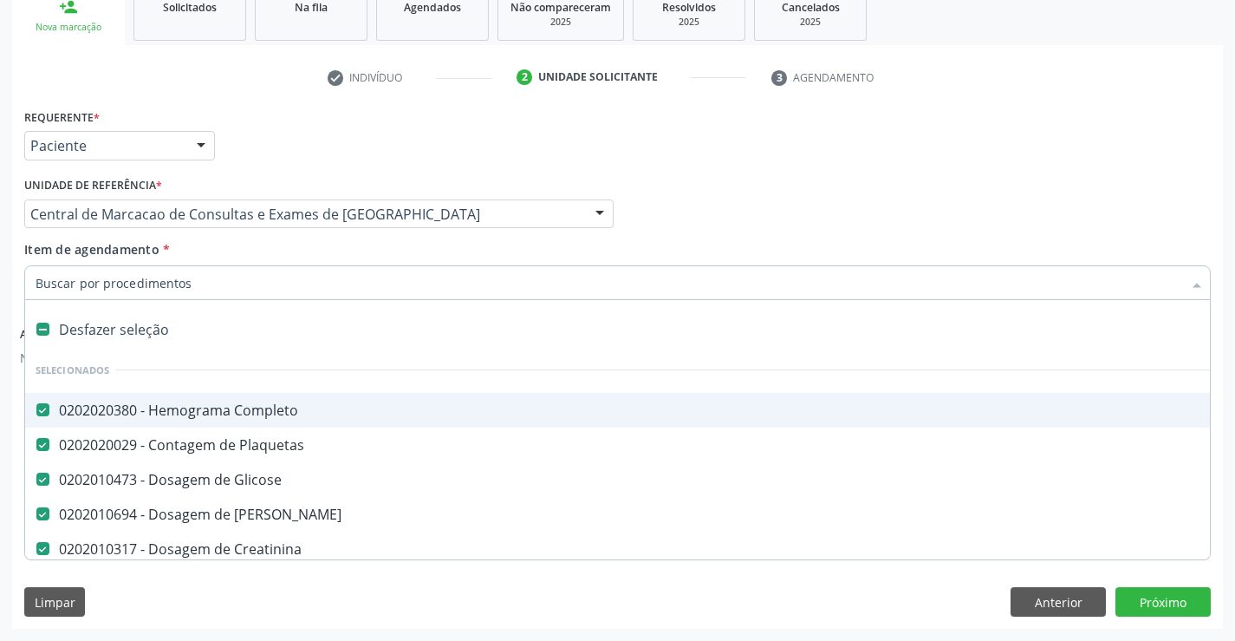
type input "u"
checkbox Ldl "false"
checkbox Hdl "false"
checkbox Total "false"
checkbox \(Tgo\) "false"
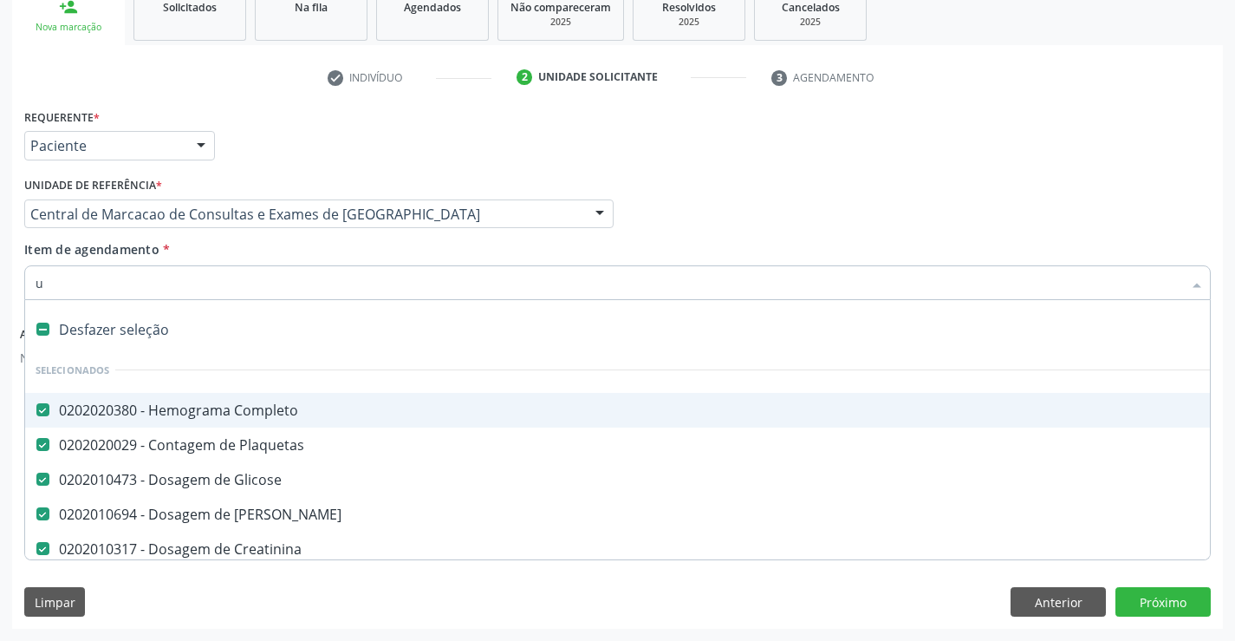
checkbox \(Tgp\) "false"
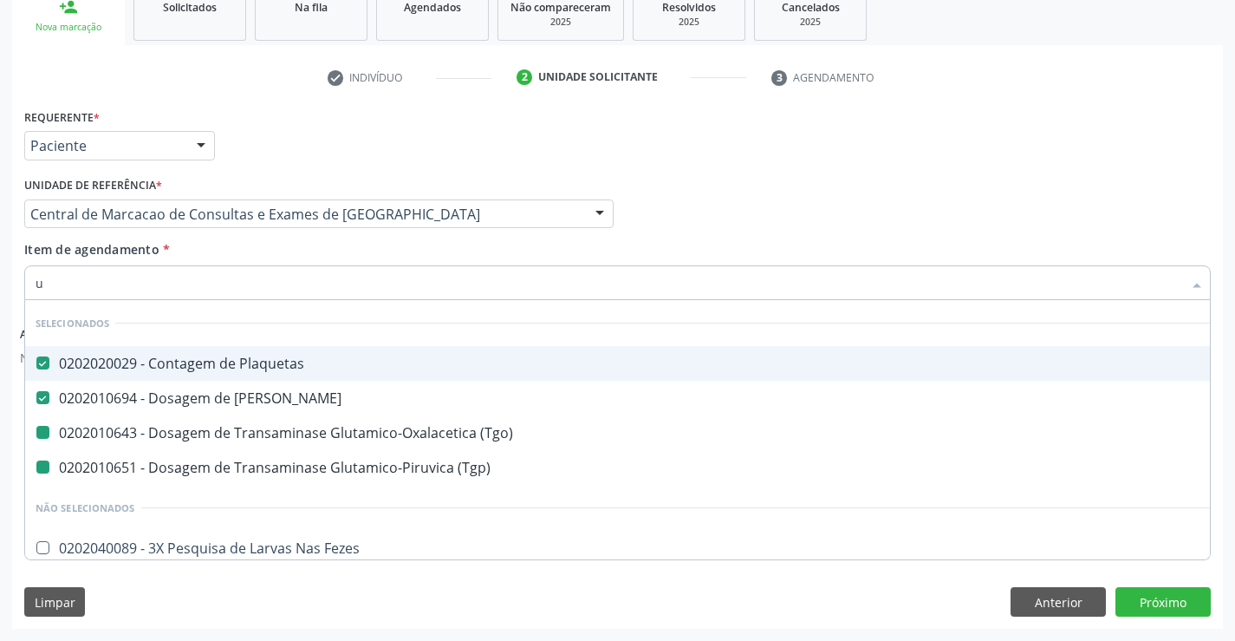
type input "ur"
checkbox \(Tgo\) "false"
checkbox \(Tgp\) "false"
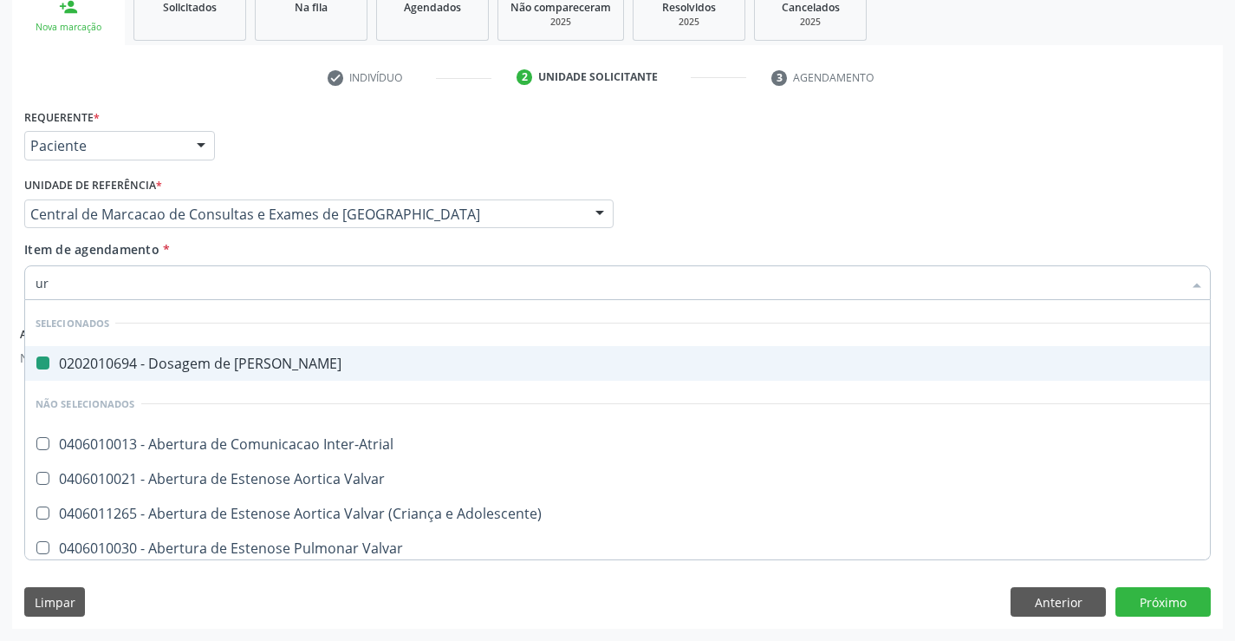
type input "uri"
checkbox Ureia "false"
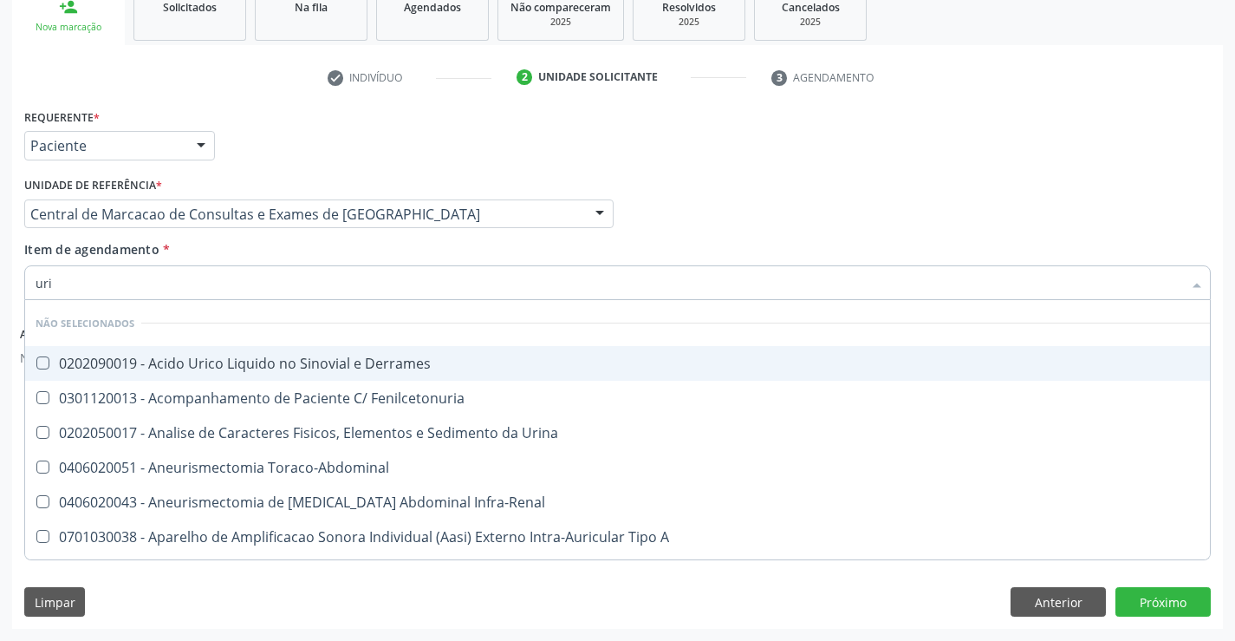
type input "urin"
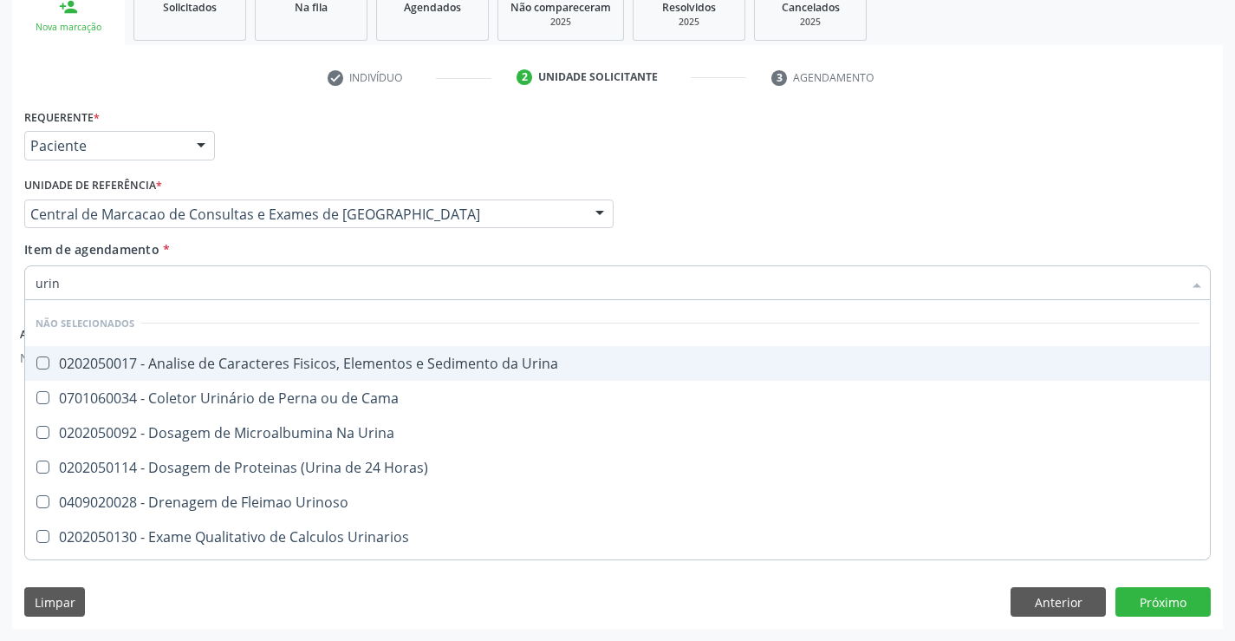
click at [318, 356] on div "0202050017 - Analise de Caracteres Fisicos, Elementos e Sedimento da Urina" at bounding box center [618, 363] width 1164 height 14
checkbox Urina "true"
click at [315, 239] on div "Unidade de referência * Central de Marcacao de Consultas e Exames de [GEOGRAPHI…" at bounding box center [319, 206] width 598 height 68
checkbox Urina "true"
checkbox Horas\) "true"
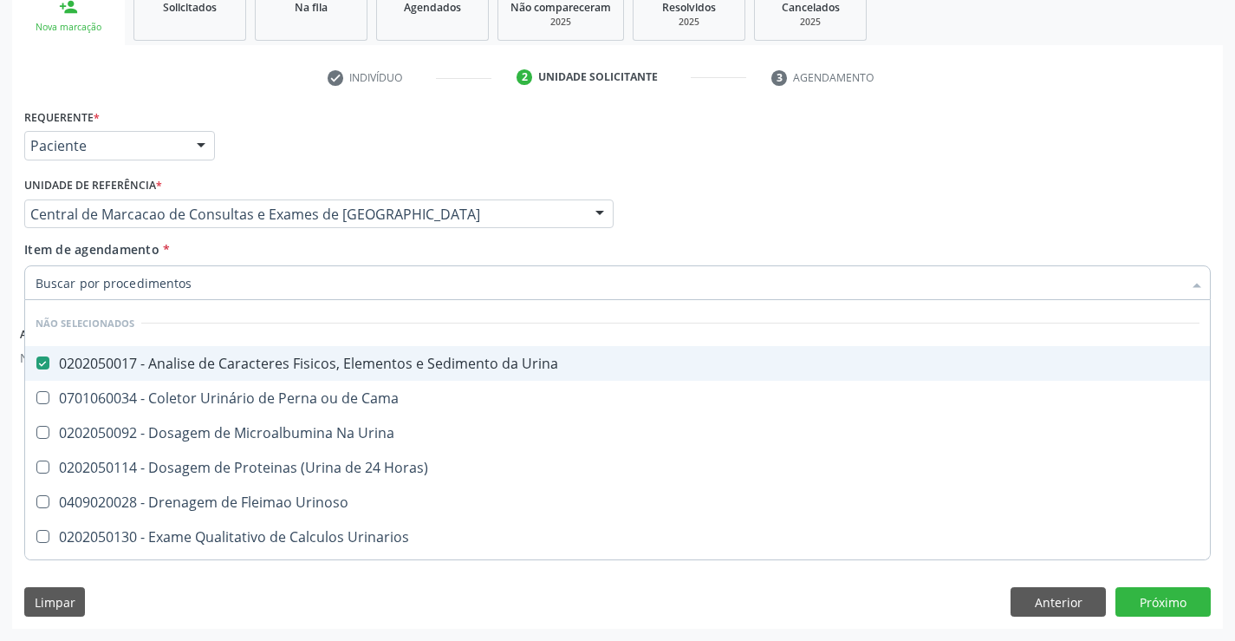
checkbox Urinarios "true"
checkbox Quantitativa "true"
checkbox Delgada\) "true"
checkbox Urina "true"
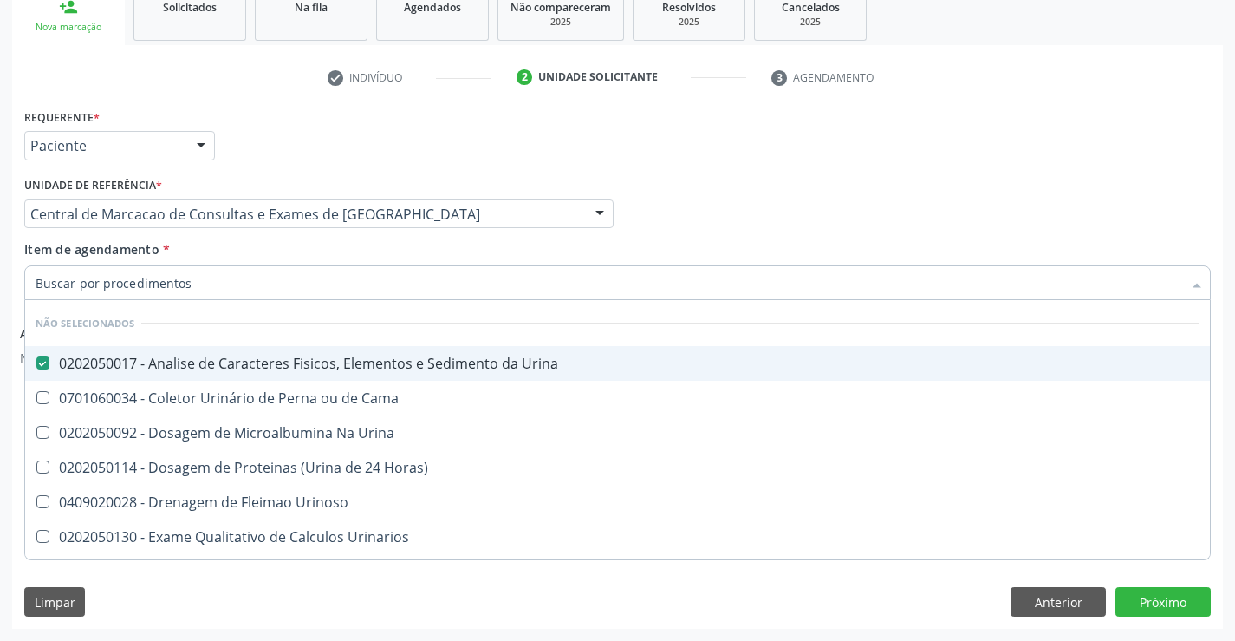
checkbox Urina "true"
checkbox Urinoso "true"
checkbox Cama "true"
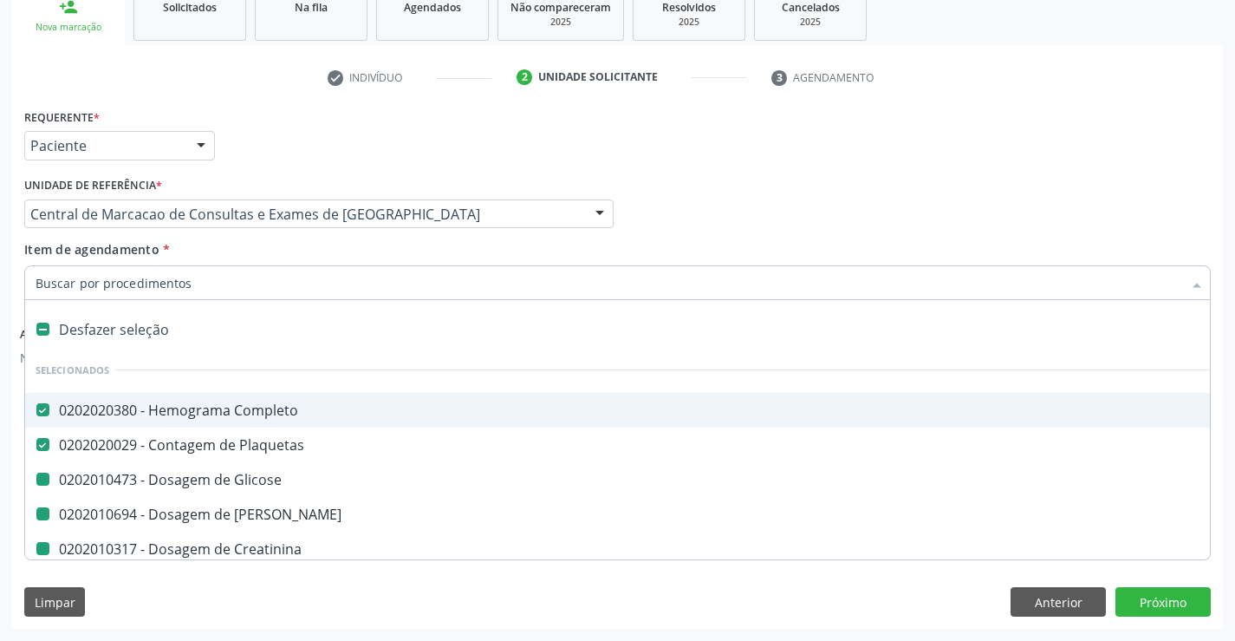
type input "f"
checkbox Glicose "false"
checkbox Ureia "false"
checkbox Ldl "false"
checkbox Hdl "false"
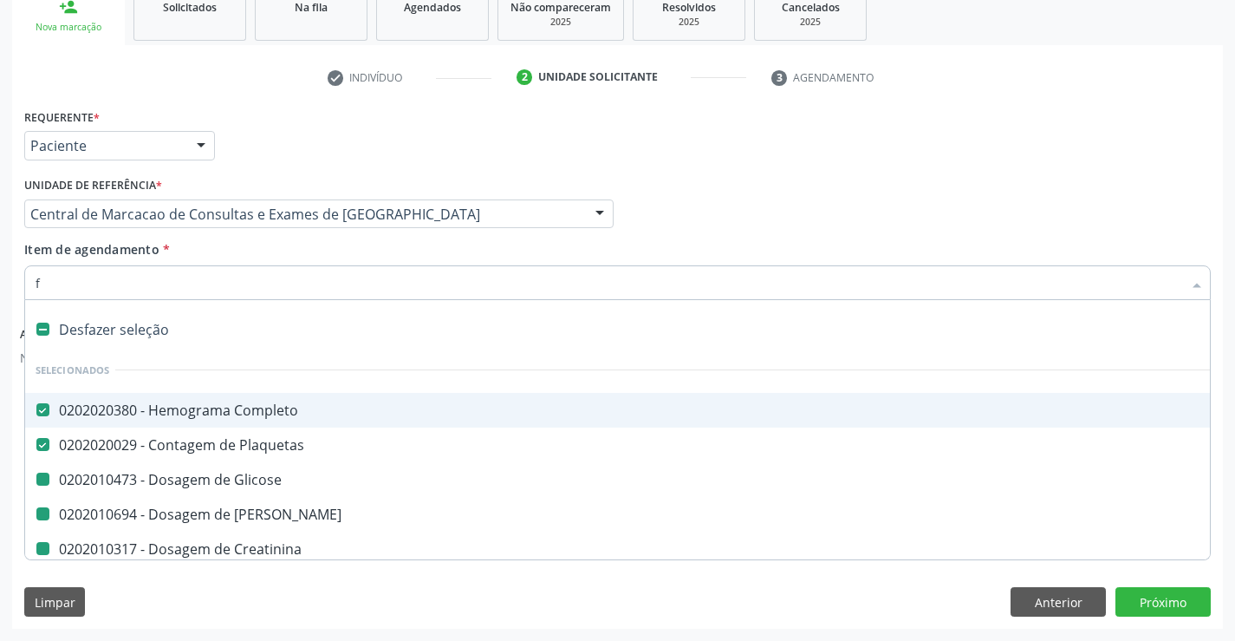
checkbox Total "false"
checkbox \(Tgo\) "false"
checkbox \(Tgp\) "false"
checkbox Urina "false"
checkbox Creatinina "false"
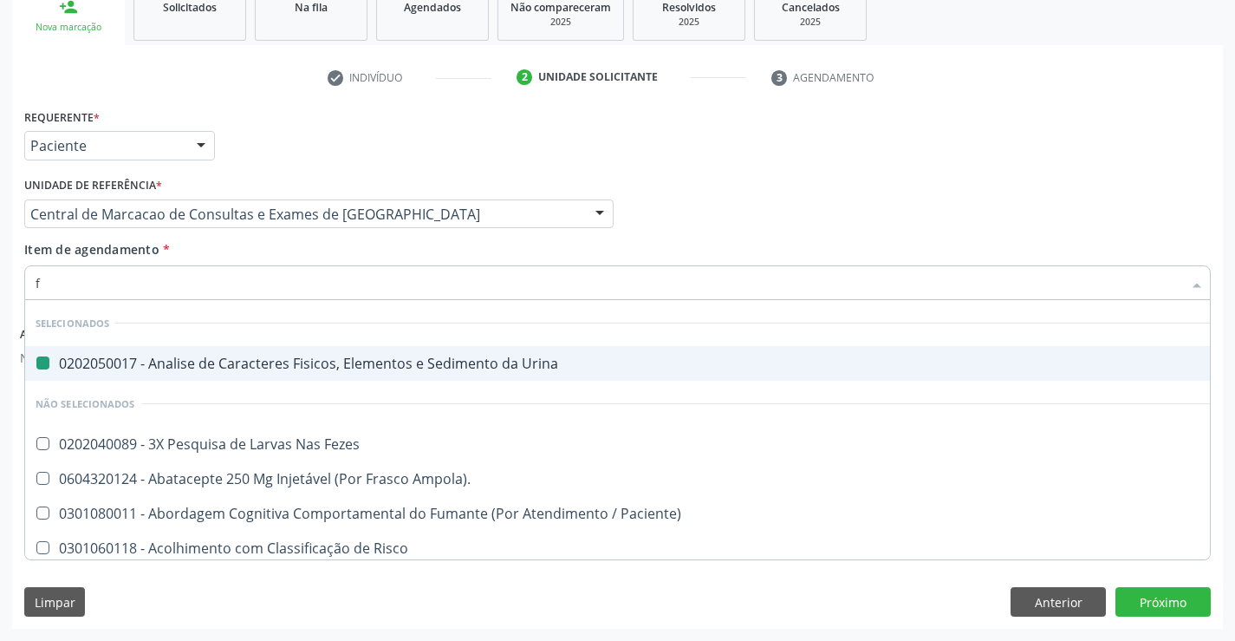
type input "fe"
checkbox Urina "false"
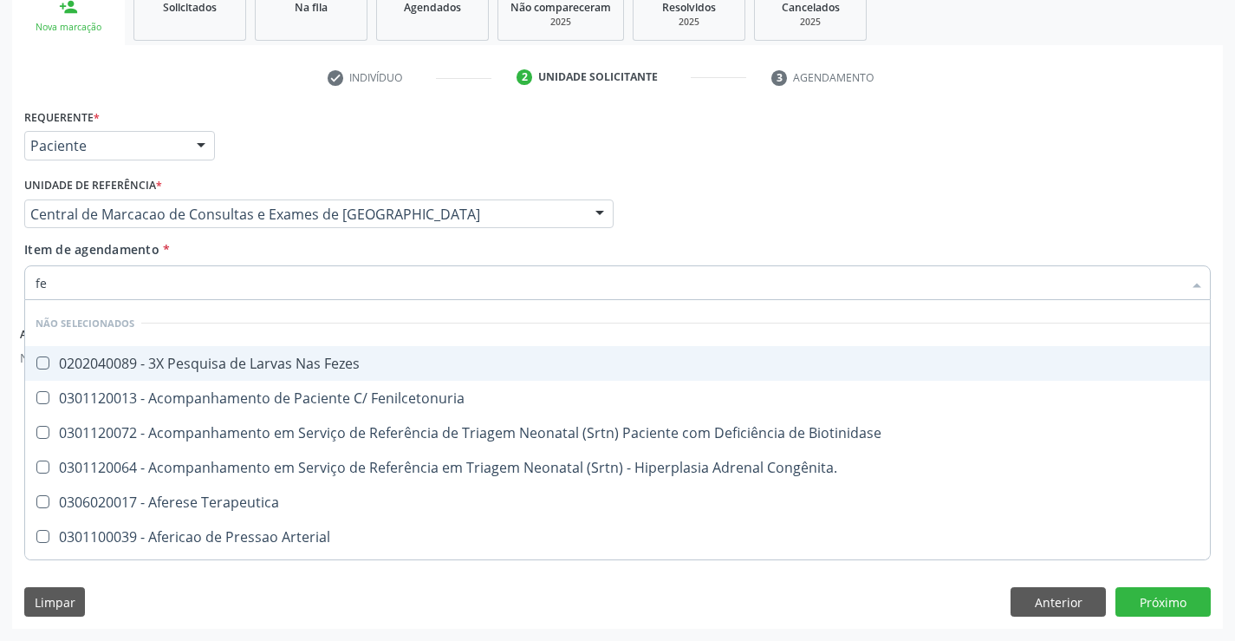
type input "fez"
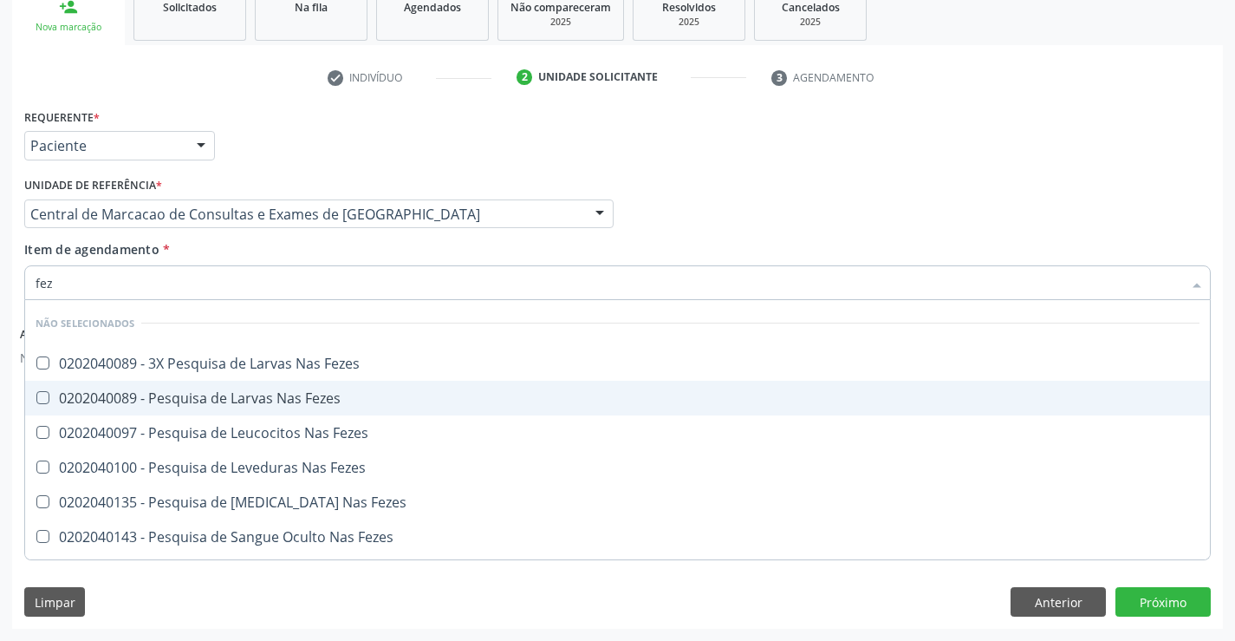
click at [296, 391] on div "0202040089 - Pesquisa de Larvas Nas Fezes" at bounding box center [618, 398] width 1164 height 14
checkbox Fezes "true"
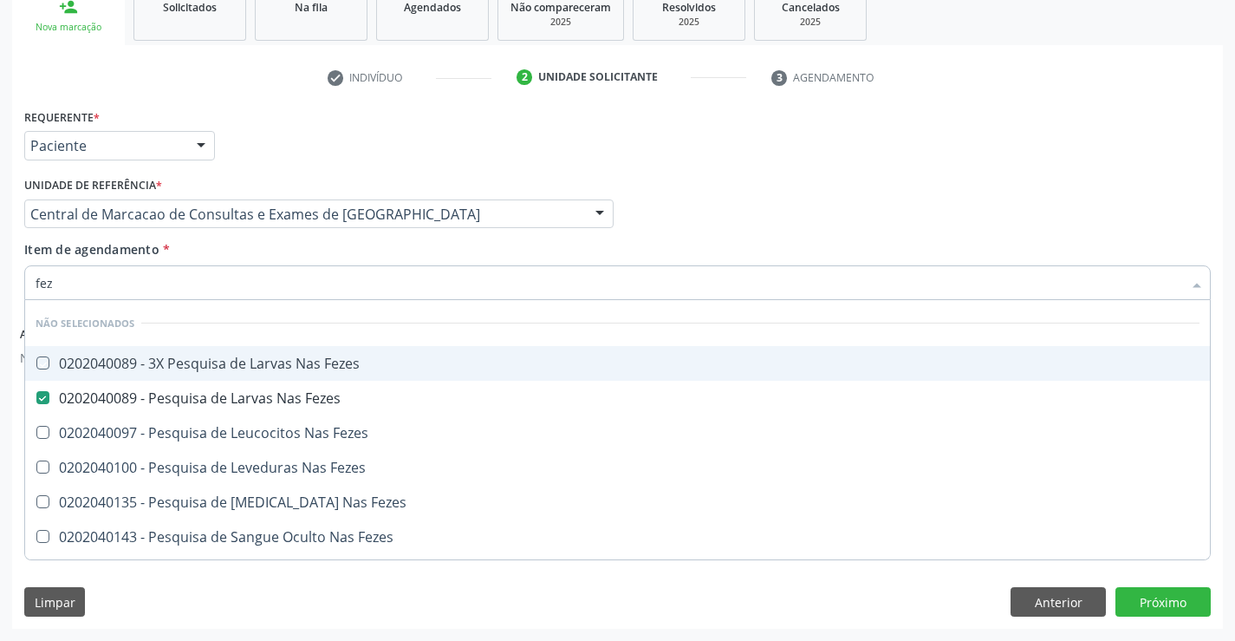
click at [363, 250] on div "Item de agendamento * fez [PERSON_NAME] seleção Não selecionados 0202040089 - 3…" at bounding box center [617, 267] width 1187 height 55
checkbox Fezes "true"
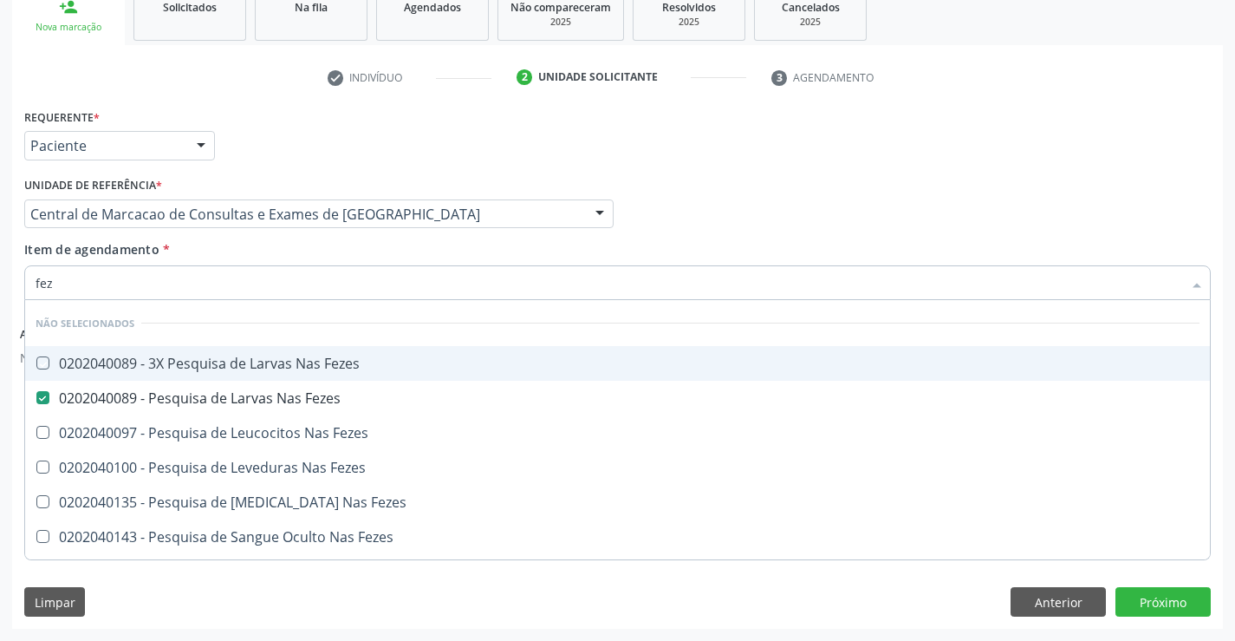
checkbox Fezes "true"
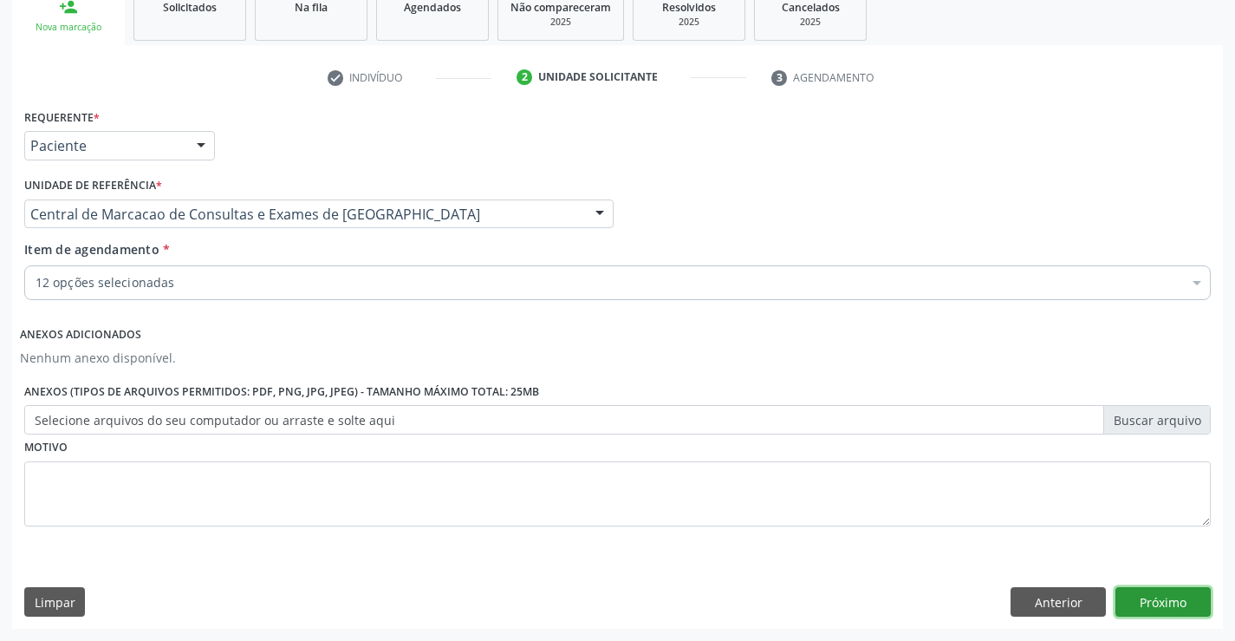
click at [1171, 595] on button "Próximo" at bounding box center [1163, 601] width 95 height 29
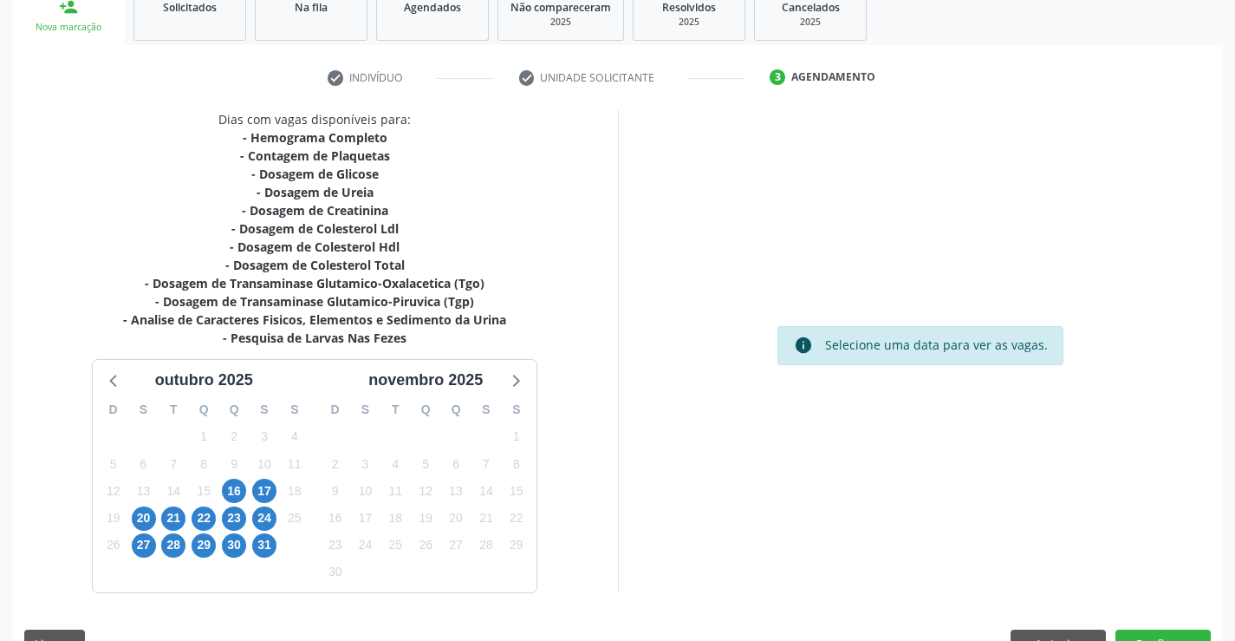
scroll to position [314, 0]
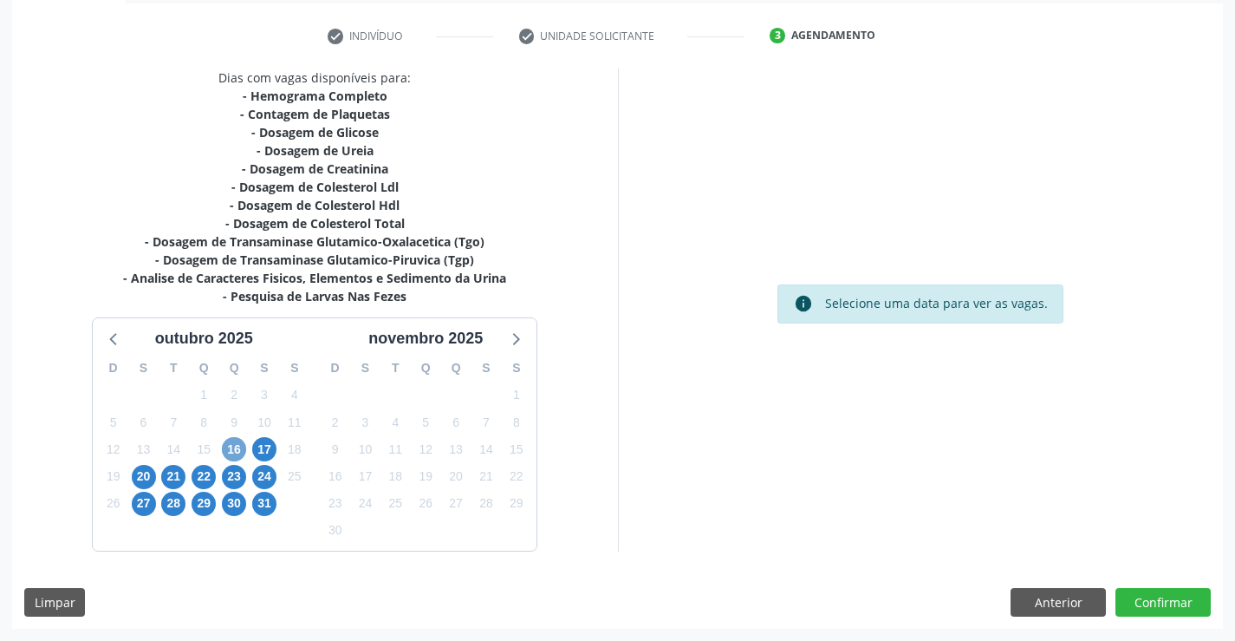
click at [237, 449] on span "16" at bounding box center [234, 449] width 24 height 24
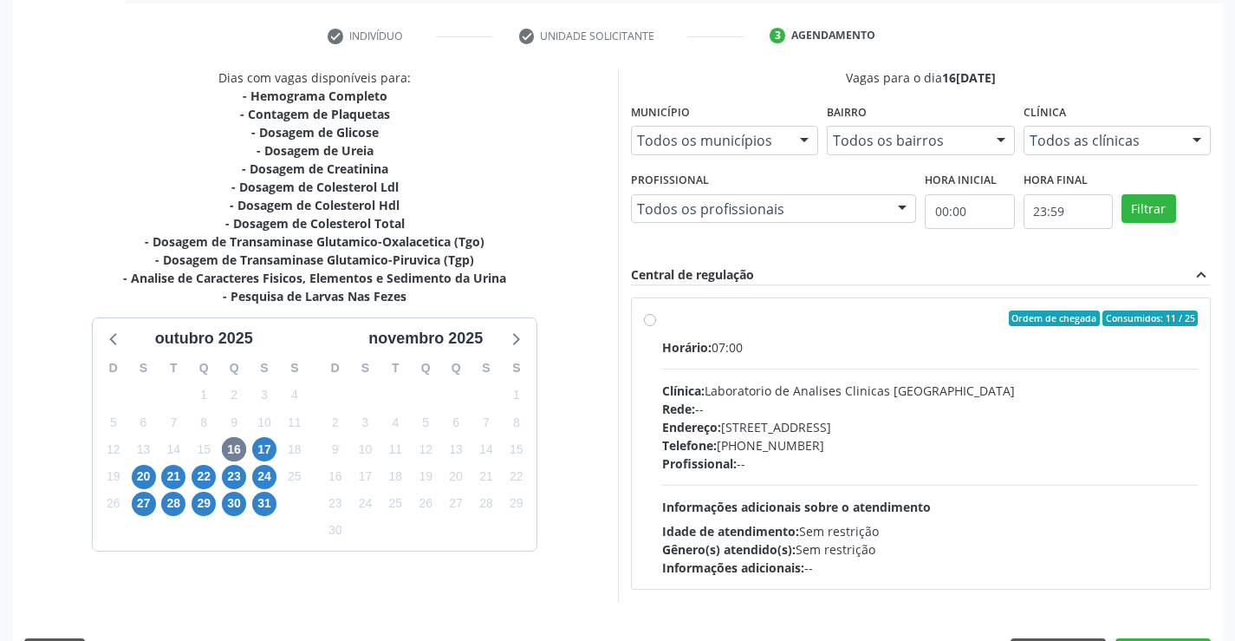
click at [969, 443] on div "Telefone: [PHONE_NUMBER]" at bounding box center [930, 445] width 537 height 18
click at [656, 326] on input "Ordem de chegada Consumidos: 11 / 25 Horário: 07:00 Clínica: Laboratorio de Ana…" at bounding box center [650, 318] width 12 height 16
radio input "true"
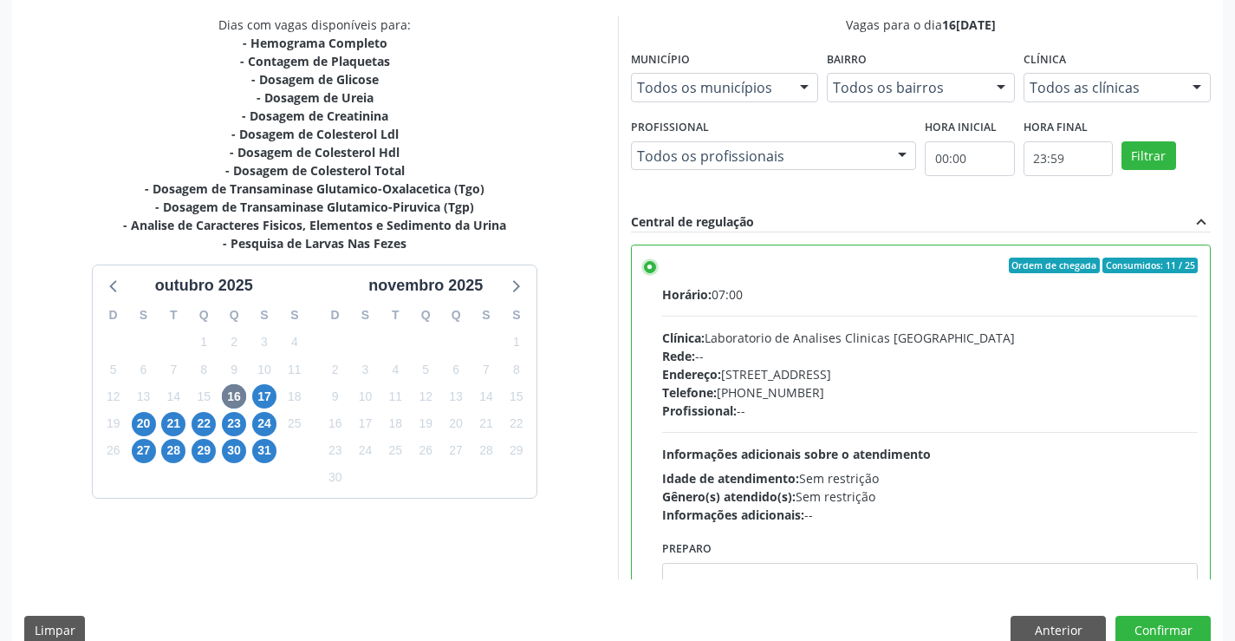
scroll to position [395, 0]
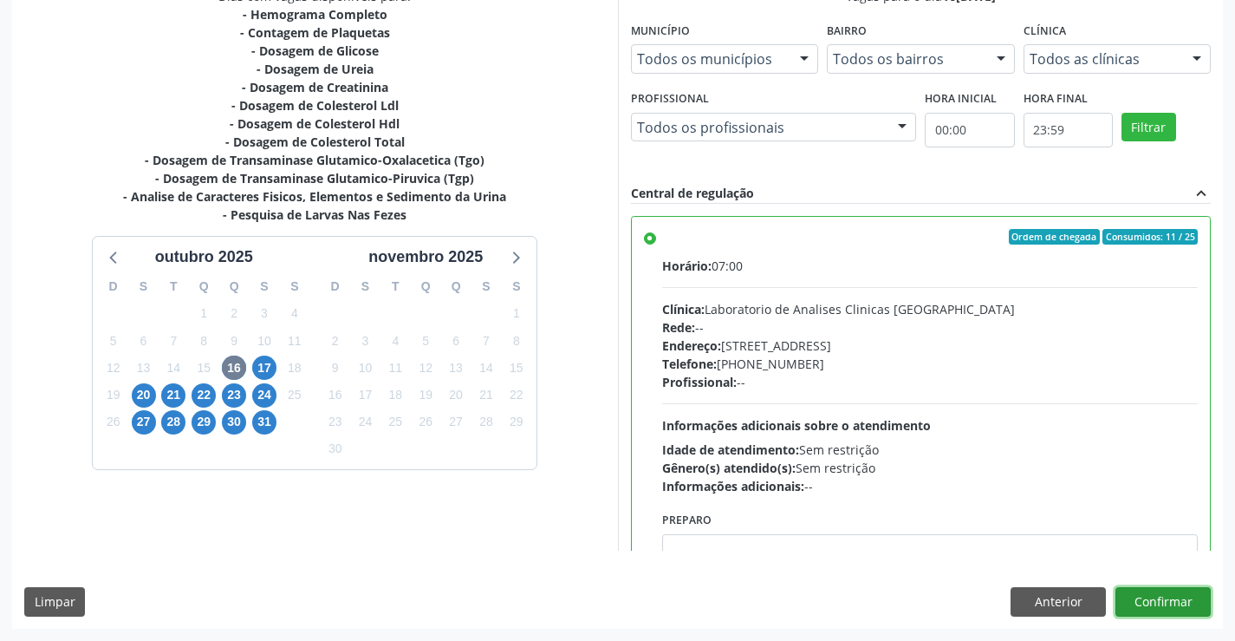
click at [1139, 608] on button "Confirmar" at bounding box center [1163, 601] width 95 height 29
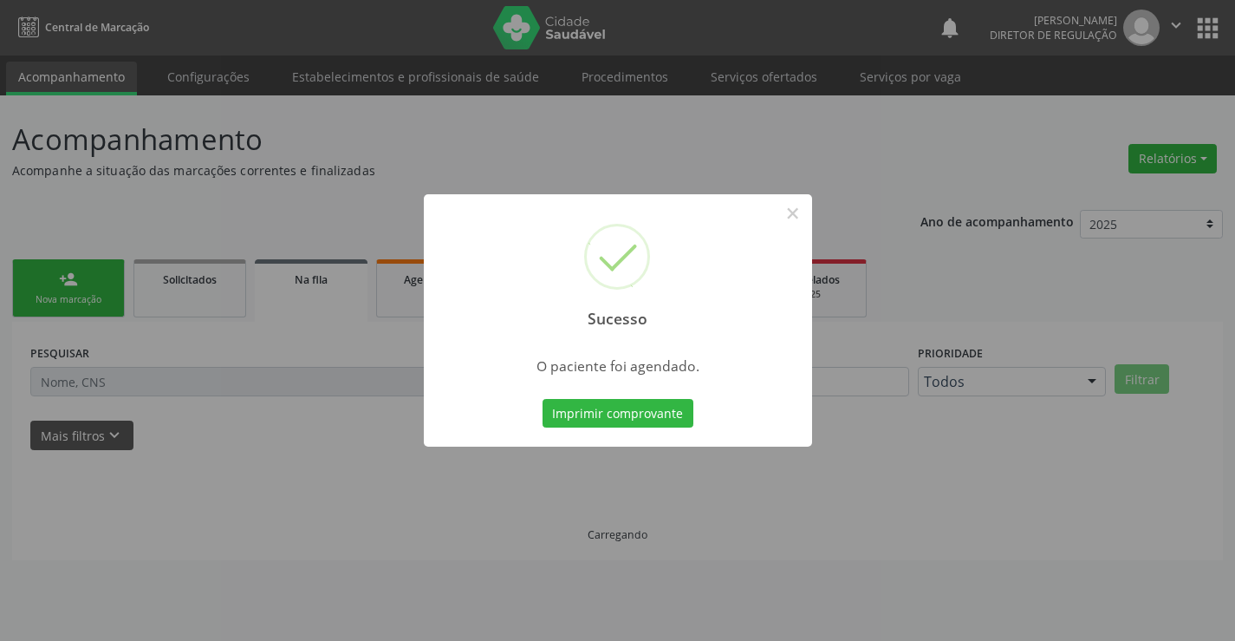
scroll to position [0, 0]
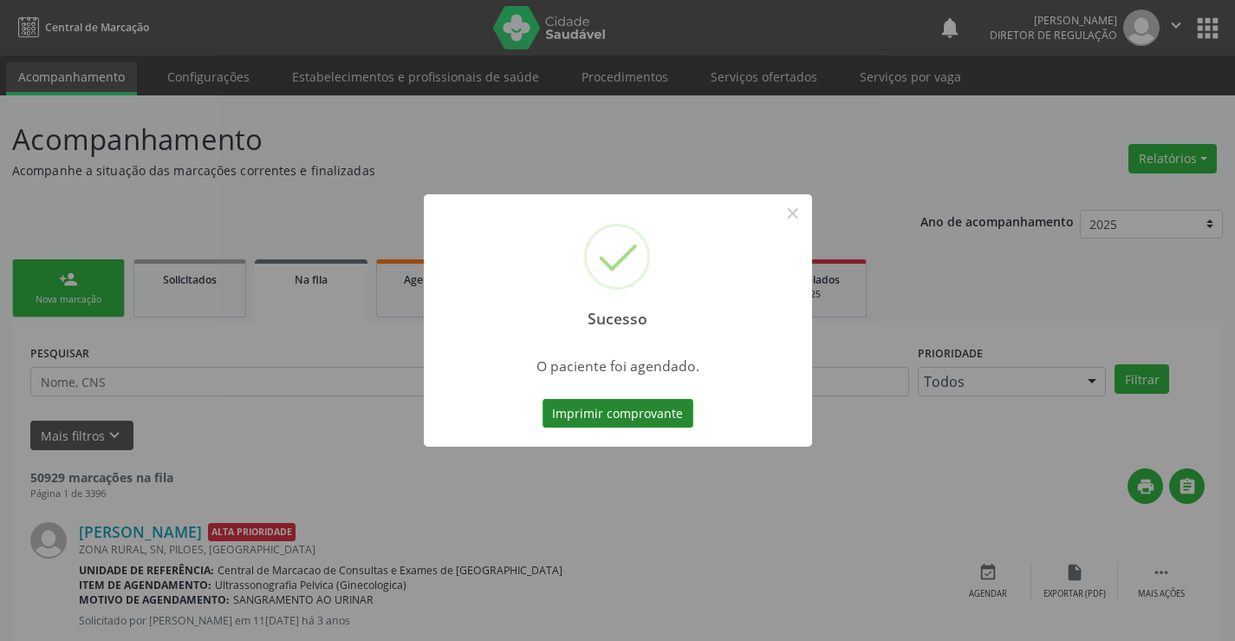
click at [646, 423] on button "Imprimir comprovante" at bounding box center [618, 413] width 151 height 29
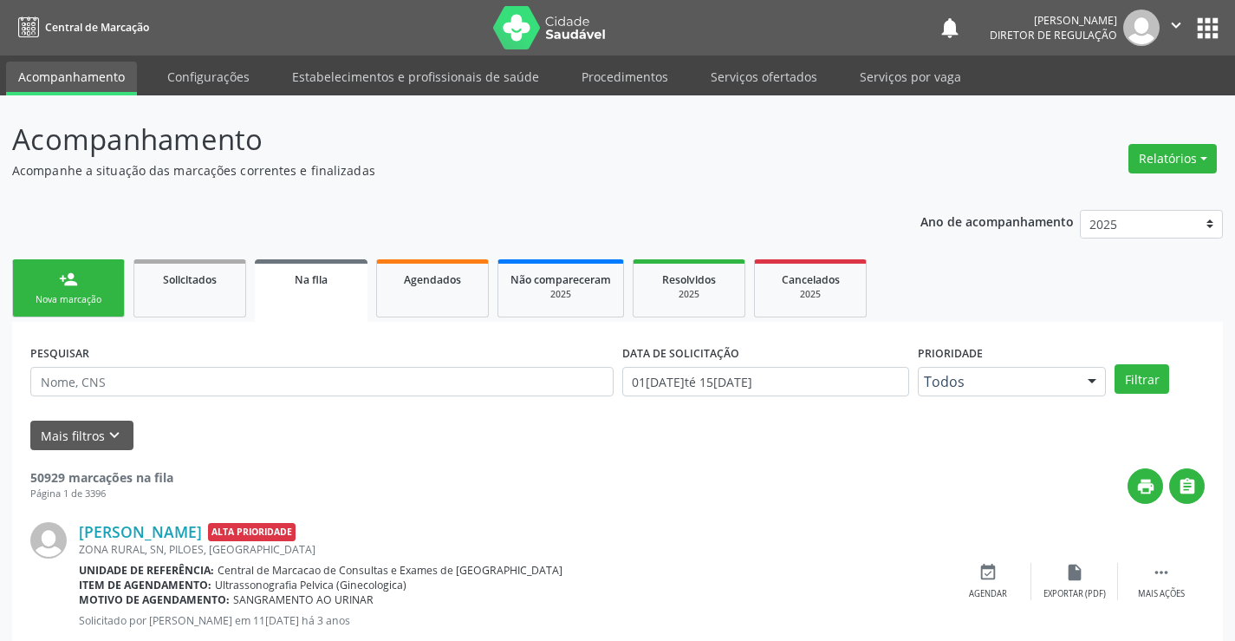
click at [1177, 24] on icon "" at bounding box center [1176, 25] width 19 height 19
click at [1095, 101] on link "Sair" at bounding box center [1132, 106] width 120 height 24
